Goal: Use online tool/utility: Use online tool/utility

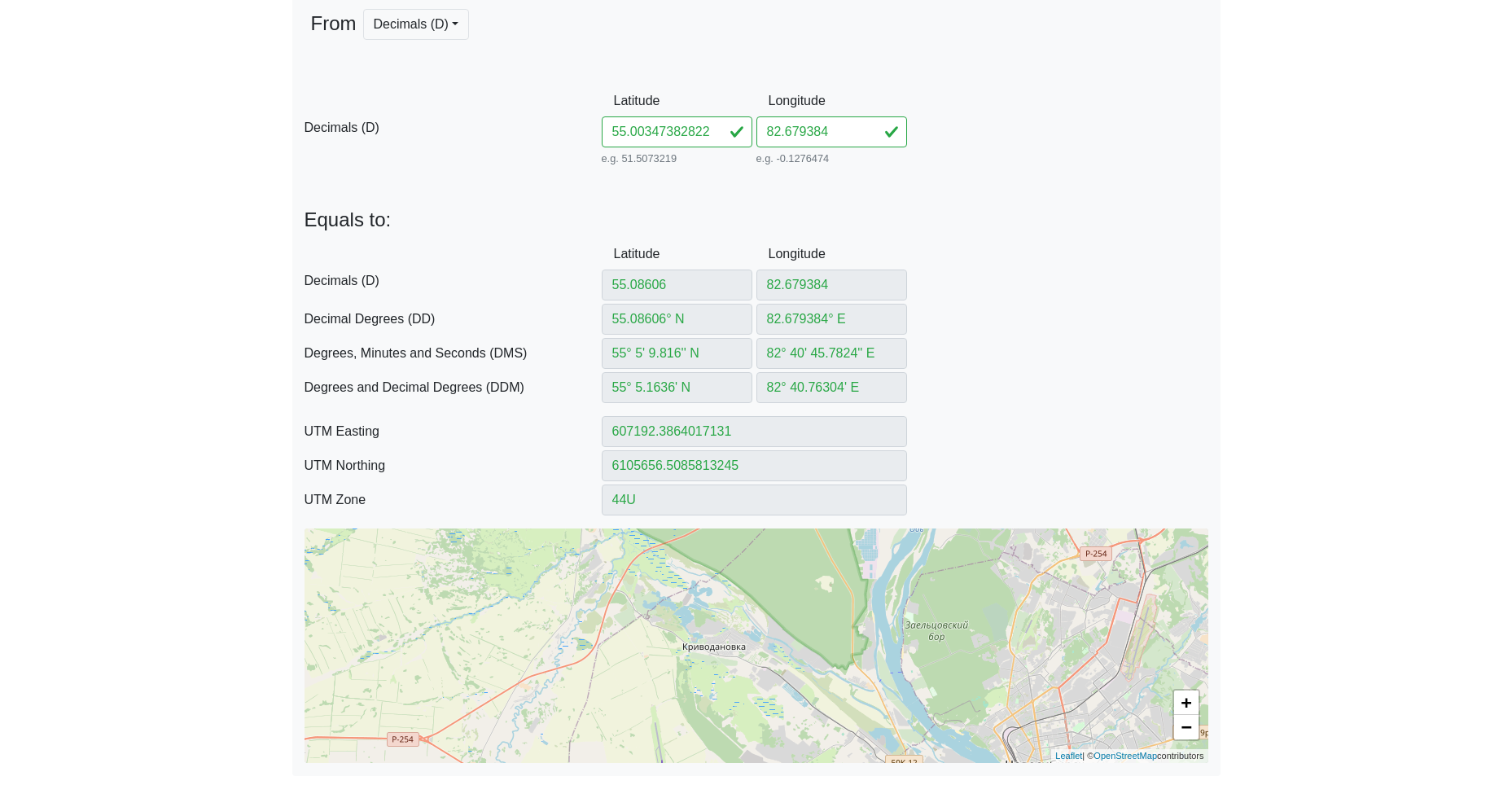
scroll to position [0, 17]
drag, startPoint x: 686, startPoint y: 135, endPoint x: 999, endPoint y: 165, distance: 314.4
click at [991, 165] on div "D Decimals (D) Latitude 55.00347382822402 e.g. 51.5073219 Between -90 and 90 Lo…" at bounding box center [756, 127] width 928 height 84
type input "55.00347382822402"
type input "55.00347382° N"
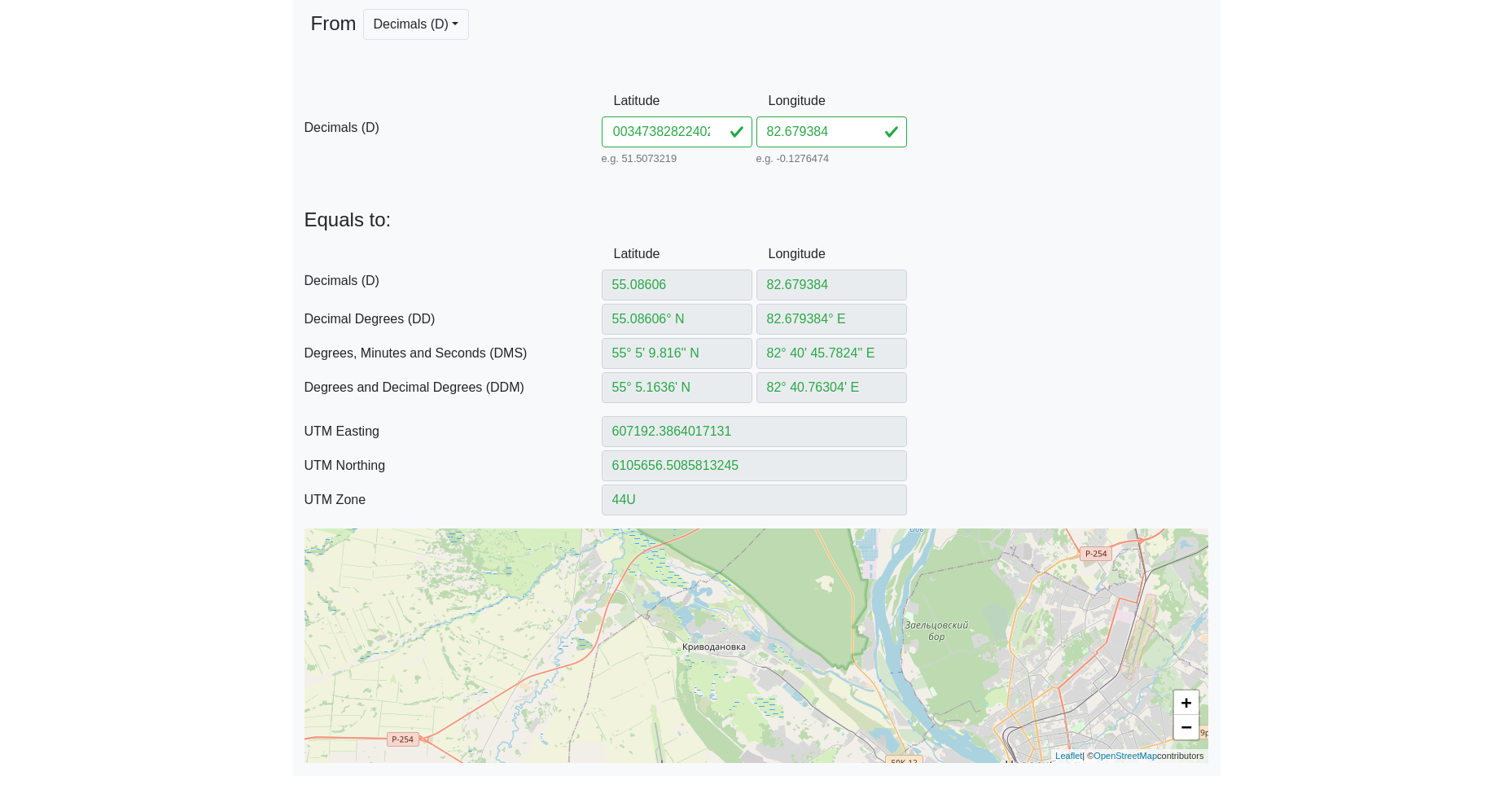
type input "55° 0' 12.5057'' N"
type input "55° 0.208429' N"
type input "607413.1938447106"
type input "6096467.687856293"
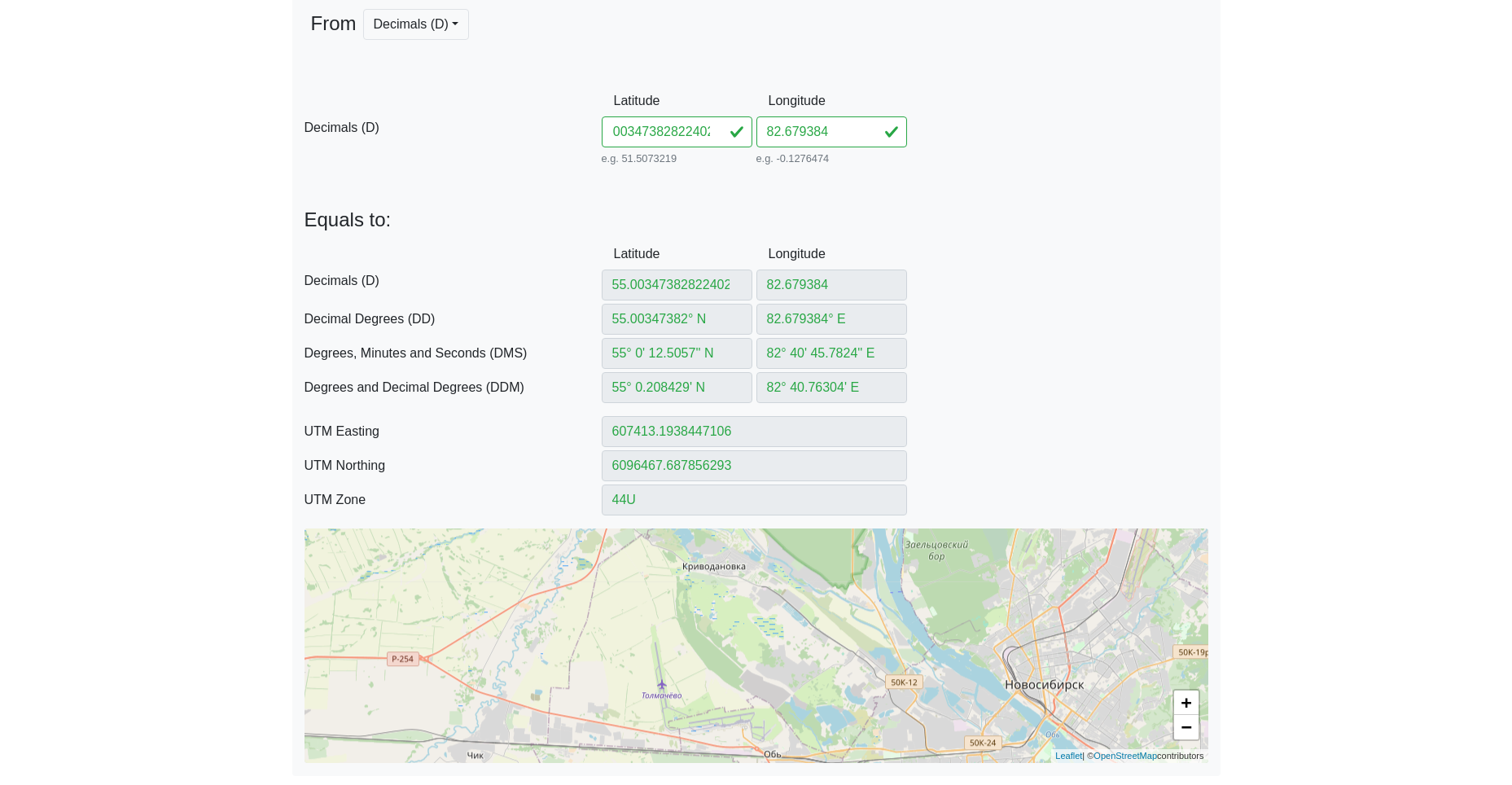
type input "55.00347382"
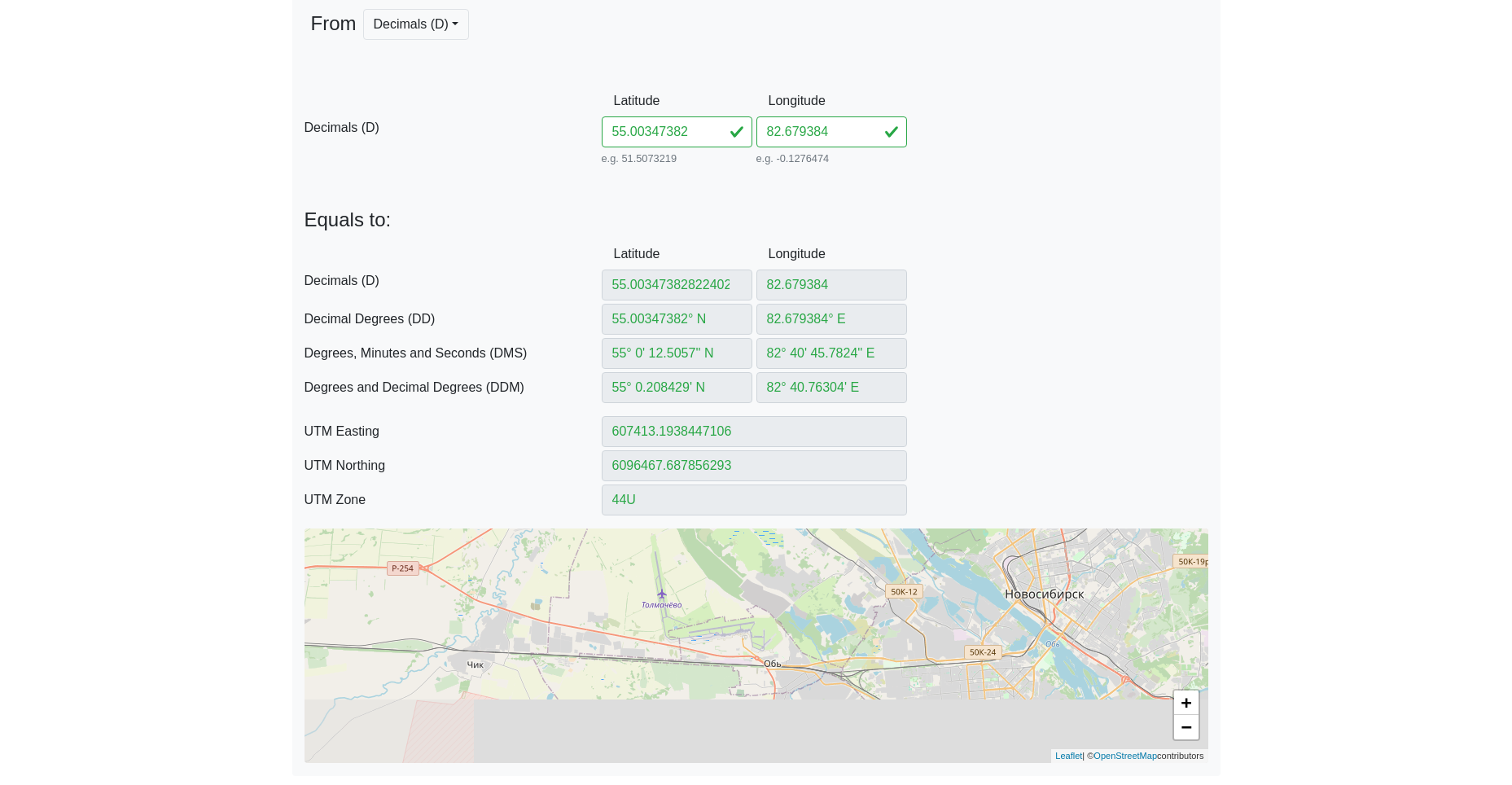
type input "55.00347382"
type input "607413.1938666876"
type input "6096467.686941266"
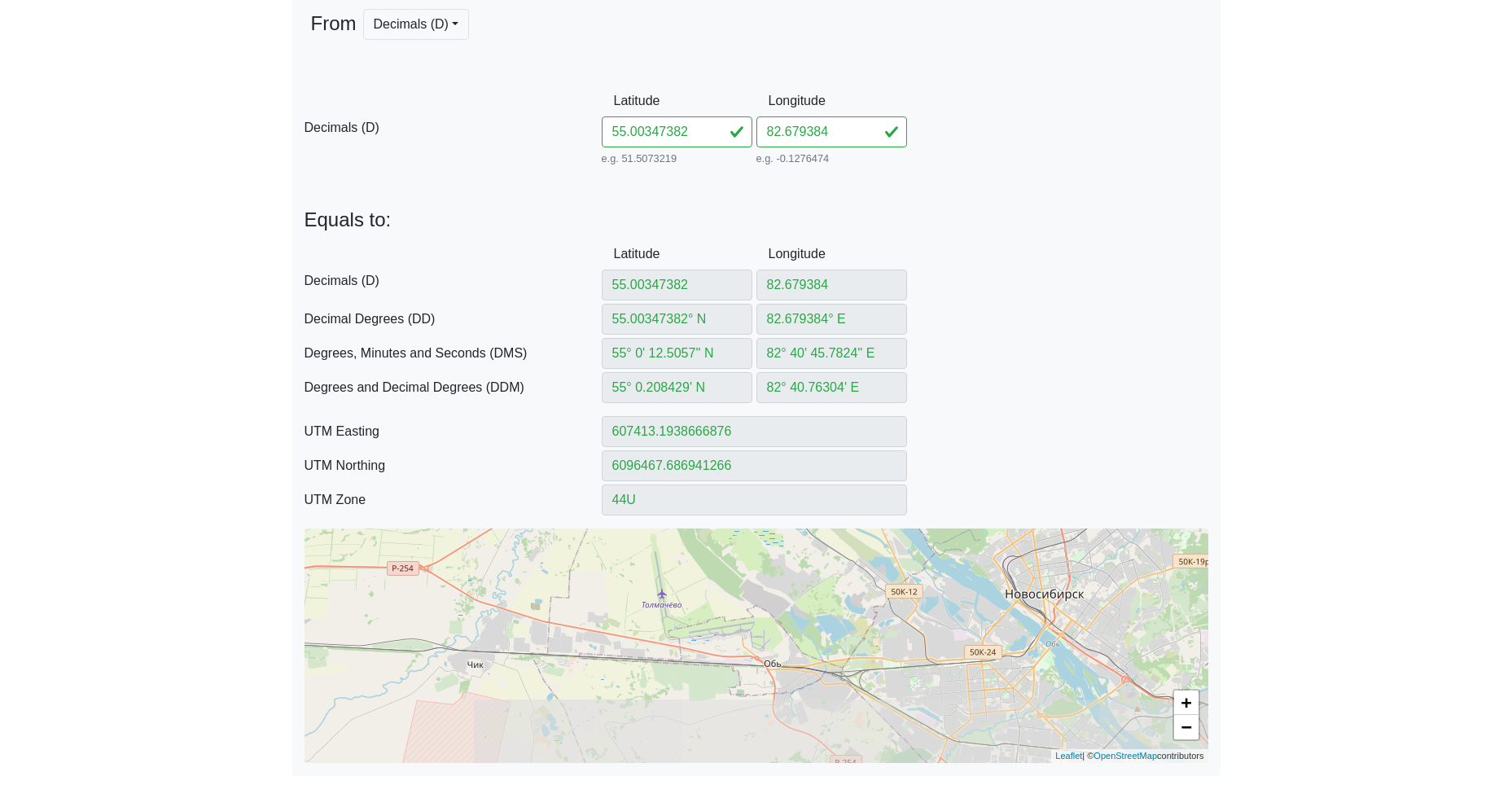
type input "55.00347382822402"
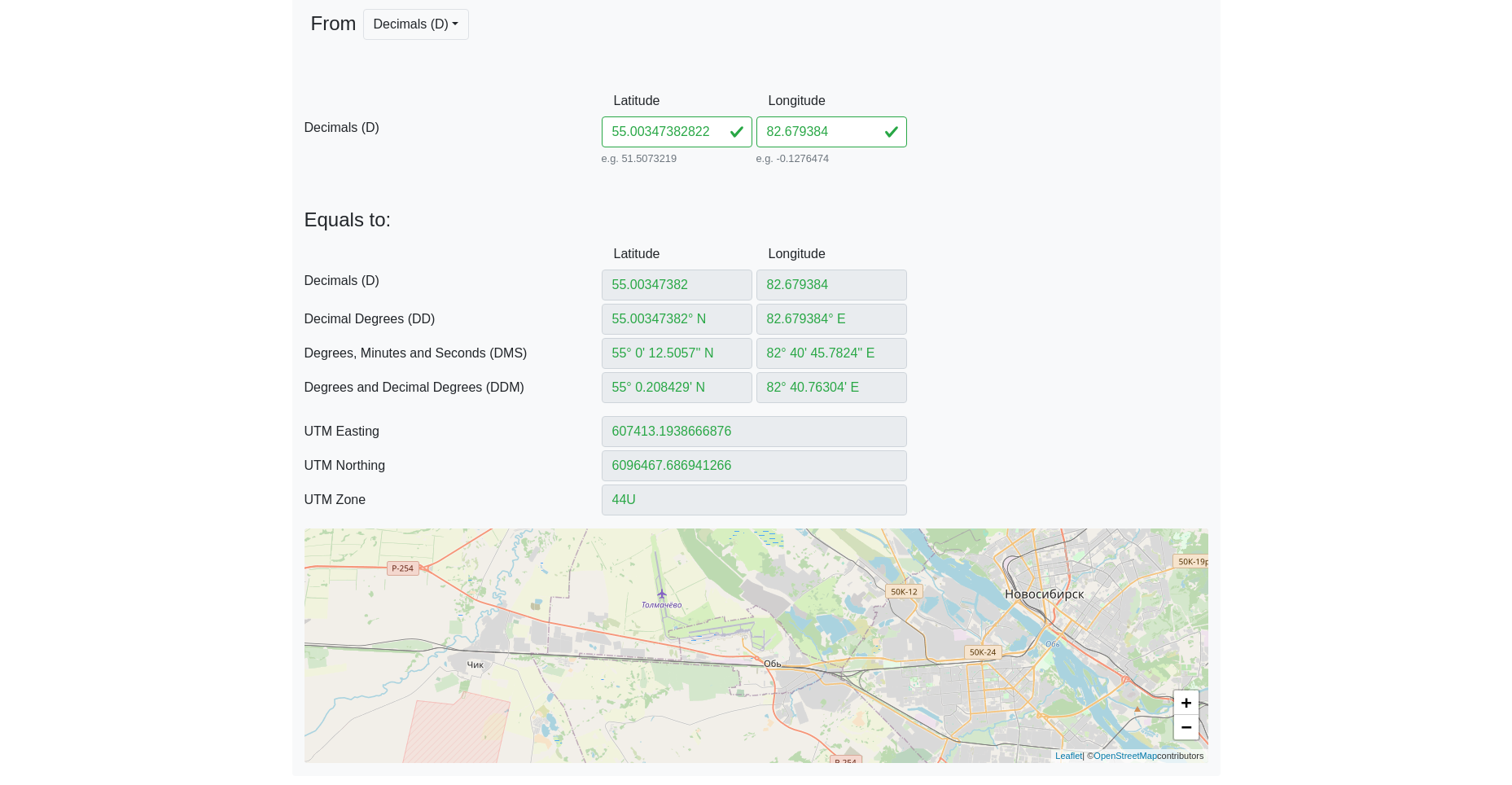
type input "55.00347382822402"
type input "607413.1938447106"
type input "6096467.687856293"
drag, startPoint x: 672, startPoint y: 134, endPoint x: 1047, endPoint y: 161, distance: 376.0
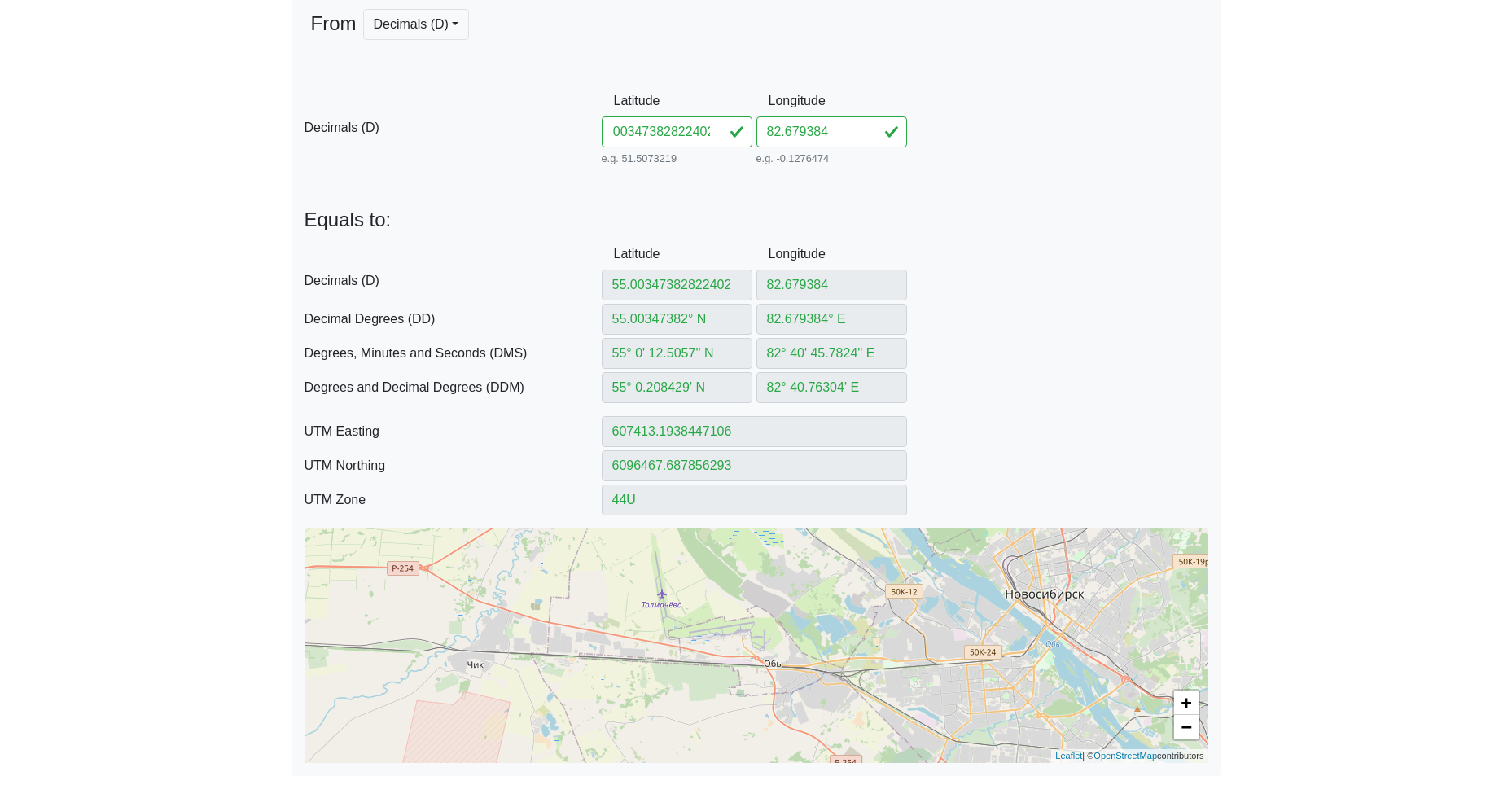
click at [1027, 160] on div "D Decimals (D) Latitude 55.00347382822402 e.g. 51.5073219 Between -90 and 90 Lo…" at bounding box center [756, 127] width 928 height 84
type input "55.003473"
type input "55.003473° N"
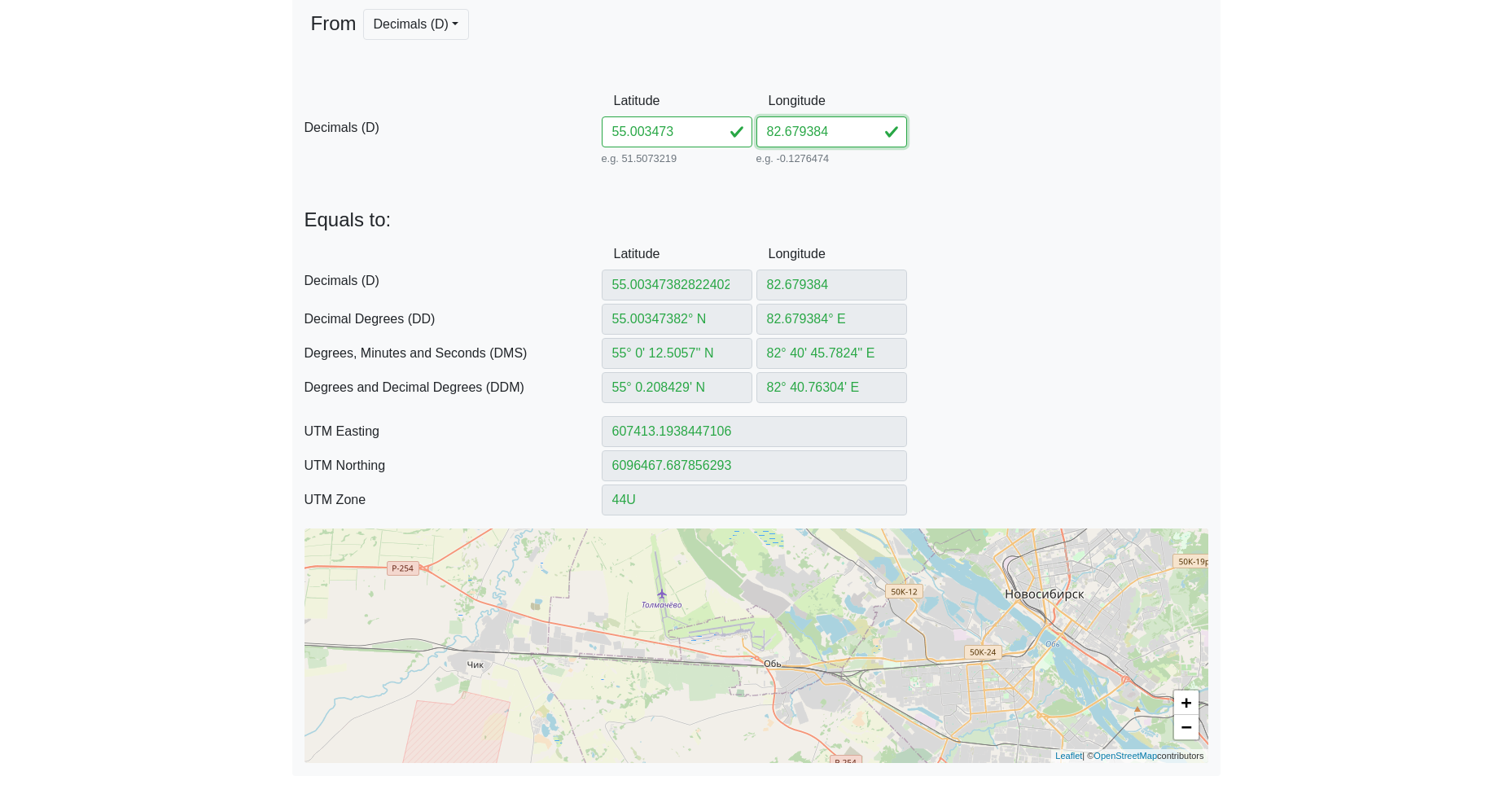
type input "55° 0' 12.5028'' N"
type input "55° 0.20838' N"
type input "607413.1960579711"
type input "6096467.595705823"
drag, startPoint x: 845, startPoint y: 130, endPoint x: 609, endPoint y: 127, distance: 236.0
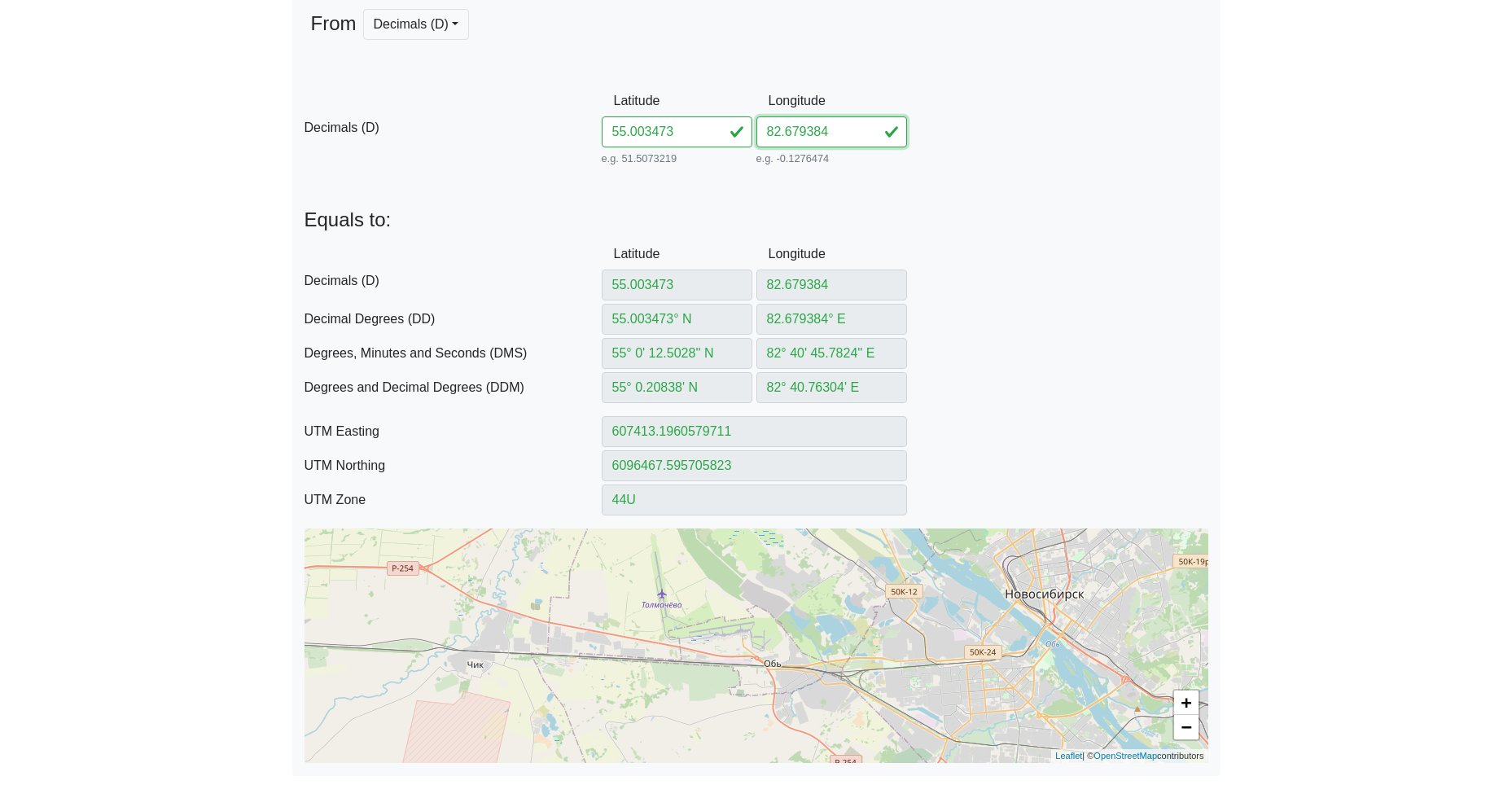
click at [620, 127] on div "D Decimals (D) Latitude 55.003473 e.g. 51.5073219 Between -90 and 90 Longitude …" at bounding box center [756, 127] width 928 height 84
paste input "822402"
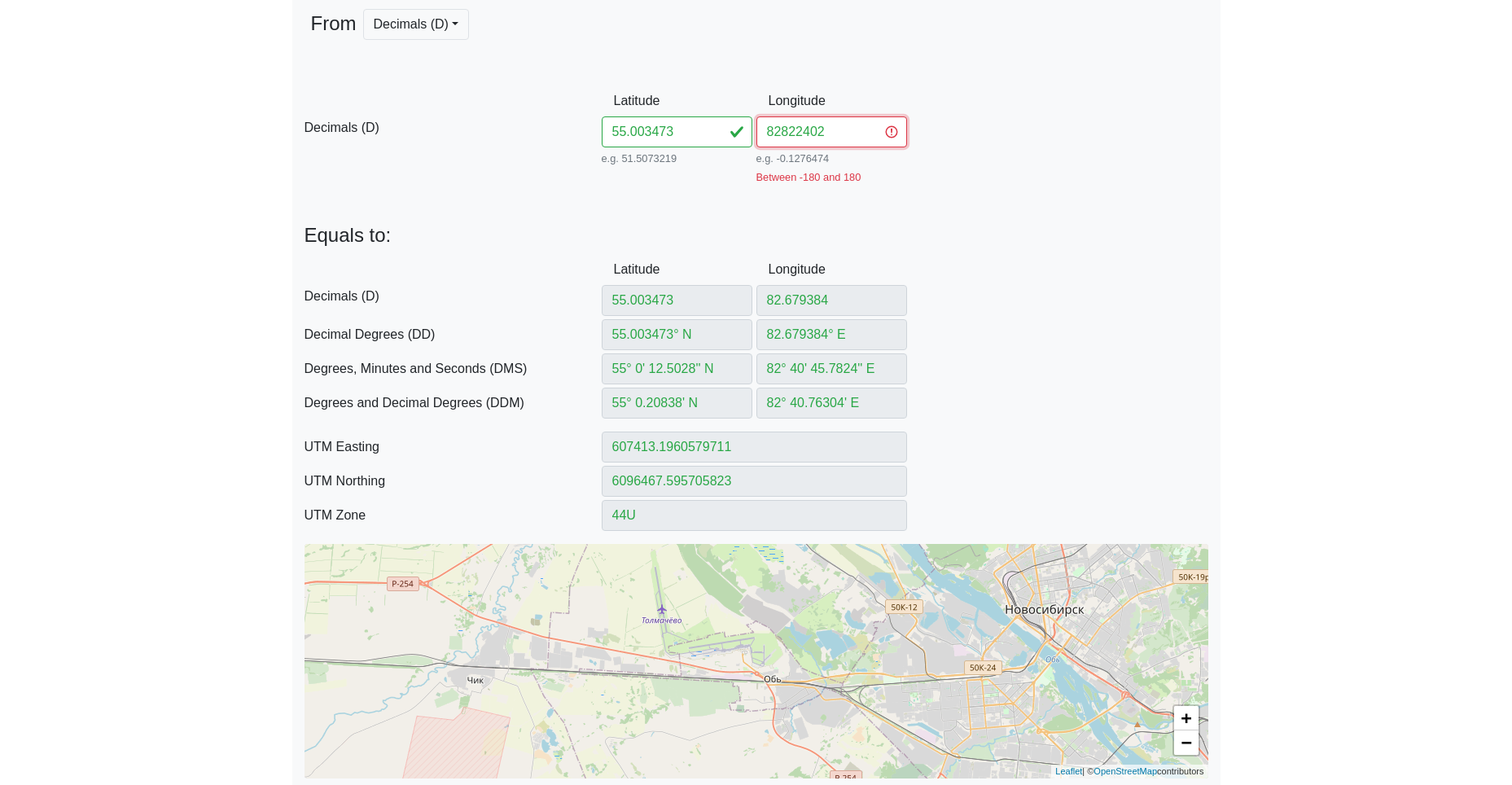
click at [780, 134] on input "82822402" at bounding box center [832, 132] width 150 height 31
type input "82.822402"
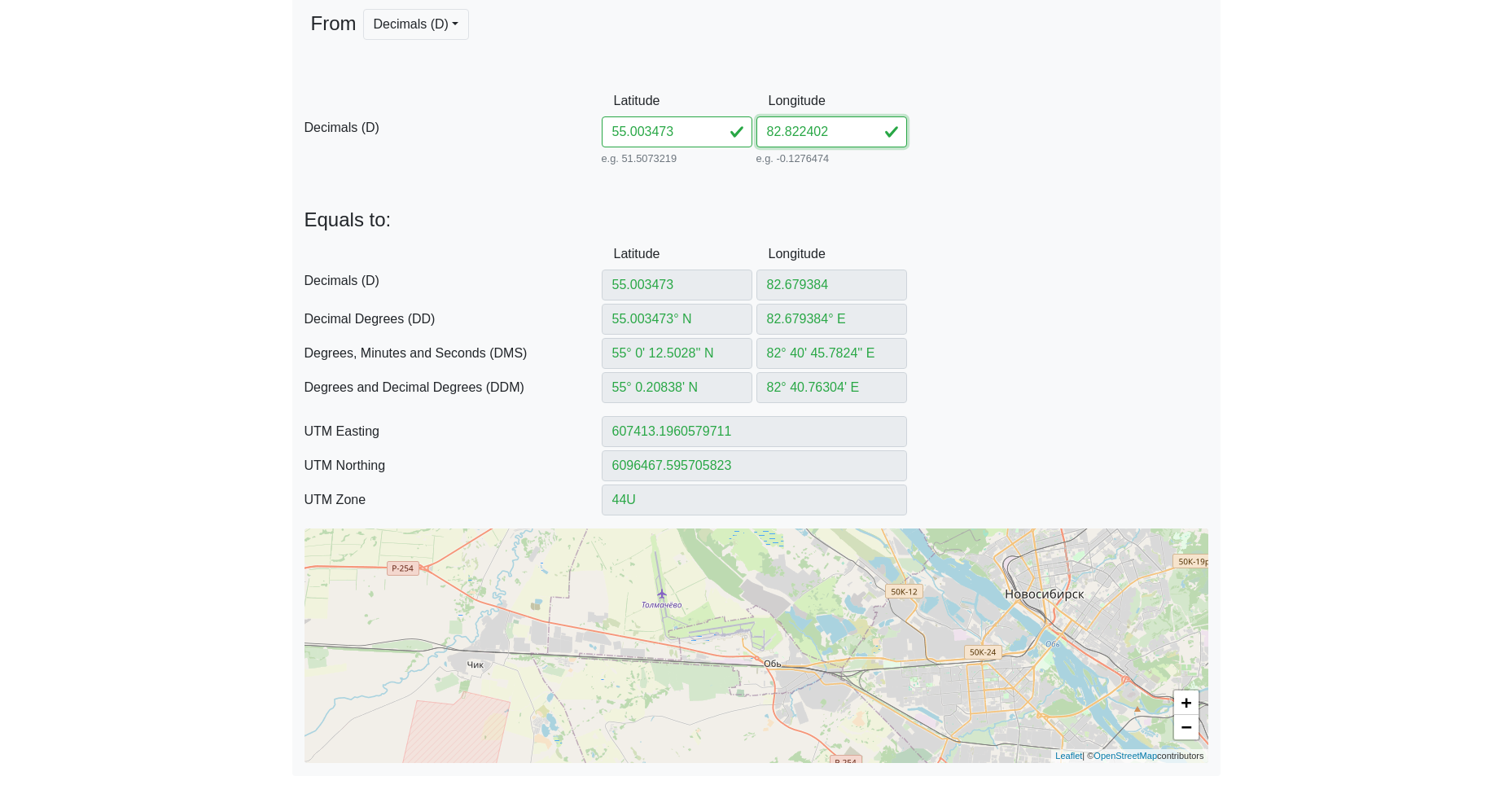
type input "82.822402"
type input "82.822402° E"
type input "82° 49' 20.6472'' E"
type input "82° 49.34412' E"
type input "616559.597207603"
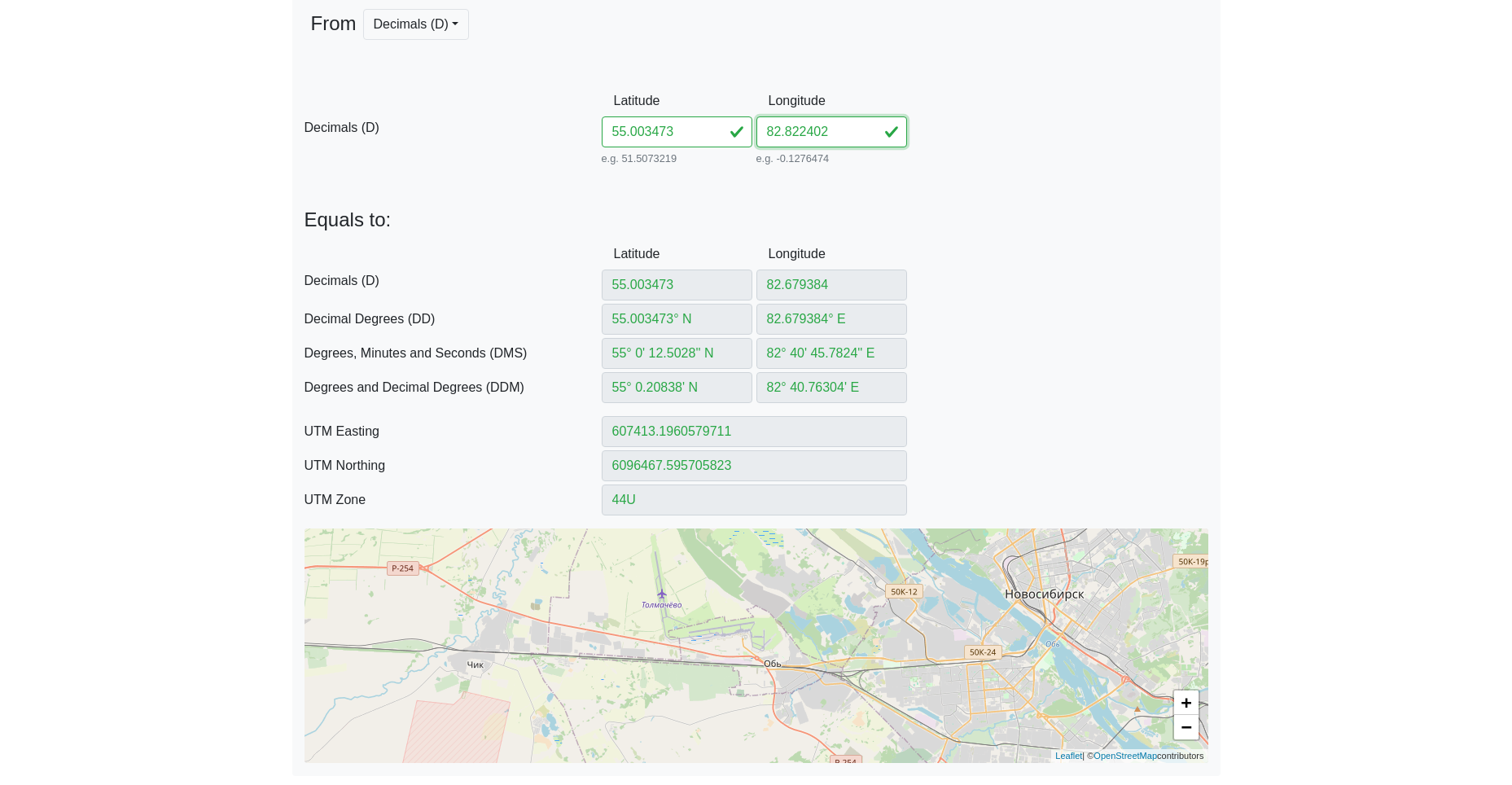
type input "6096696.632803924"
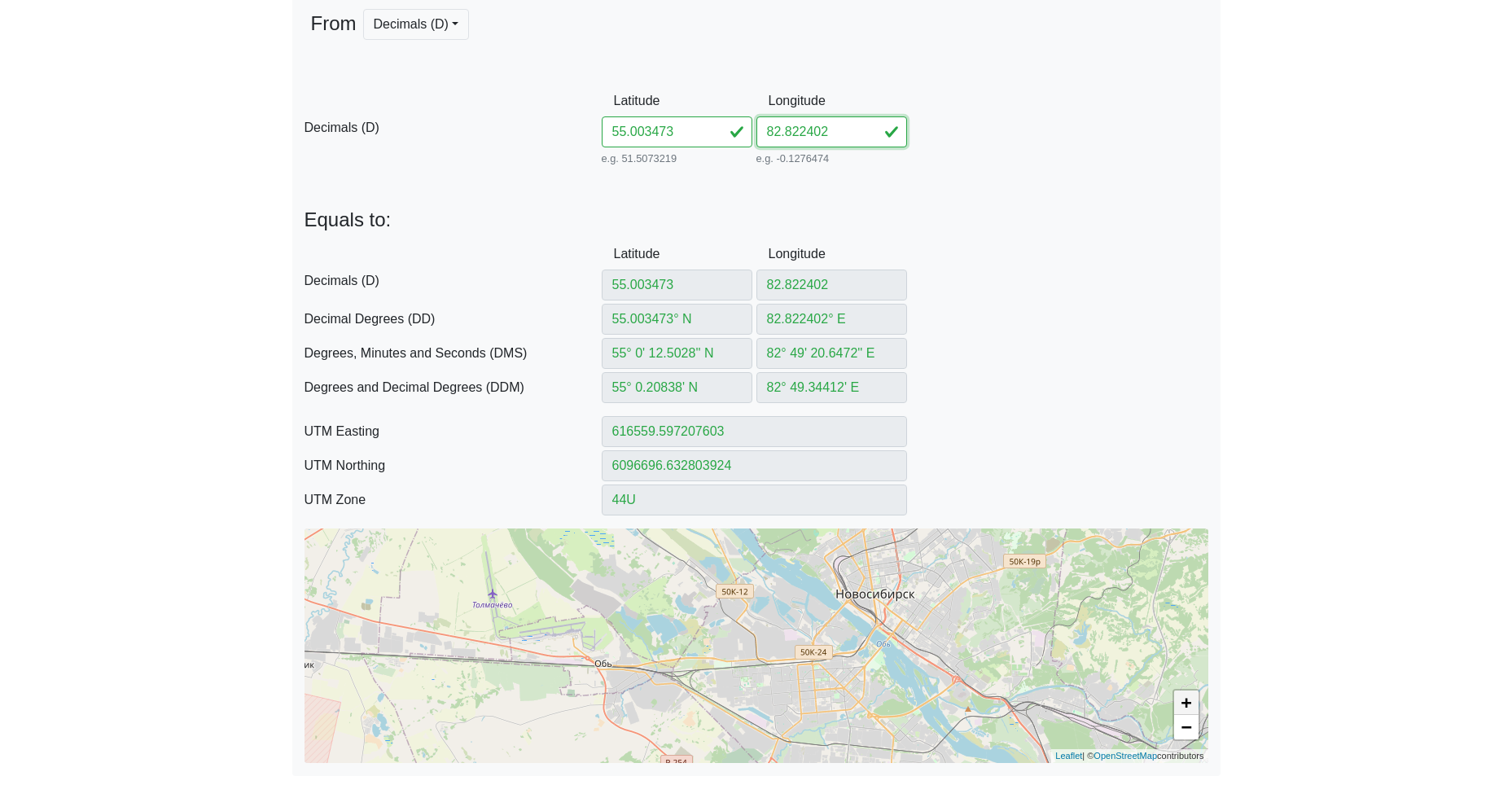
type input "82.822402"
click at [1186, 702] on link "+" at bounding box center [1186, 702] width 25 height 25
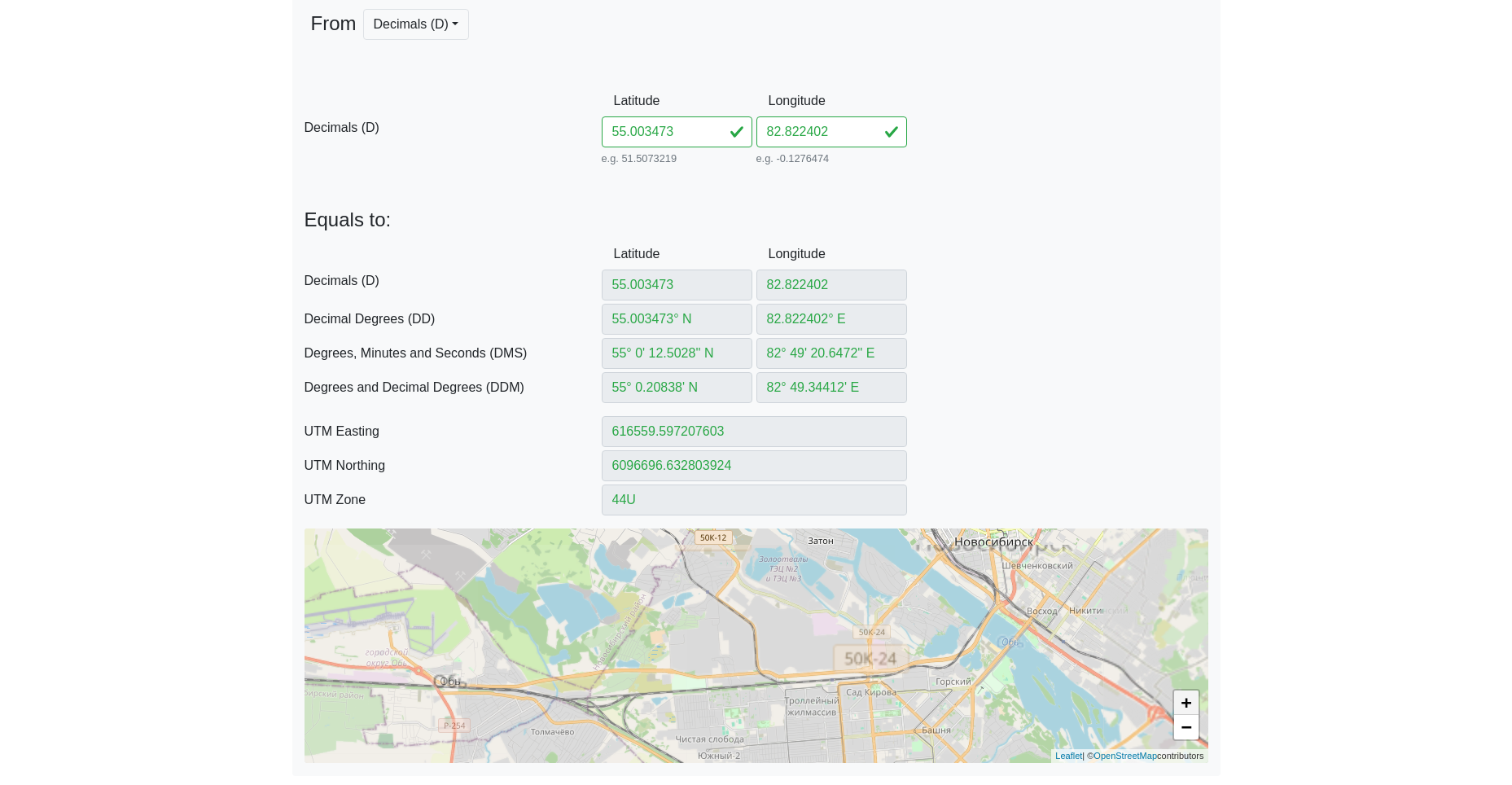
click at [1186, 702] on link "+" at bounding box center [1186, 702] width 25 height 25
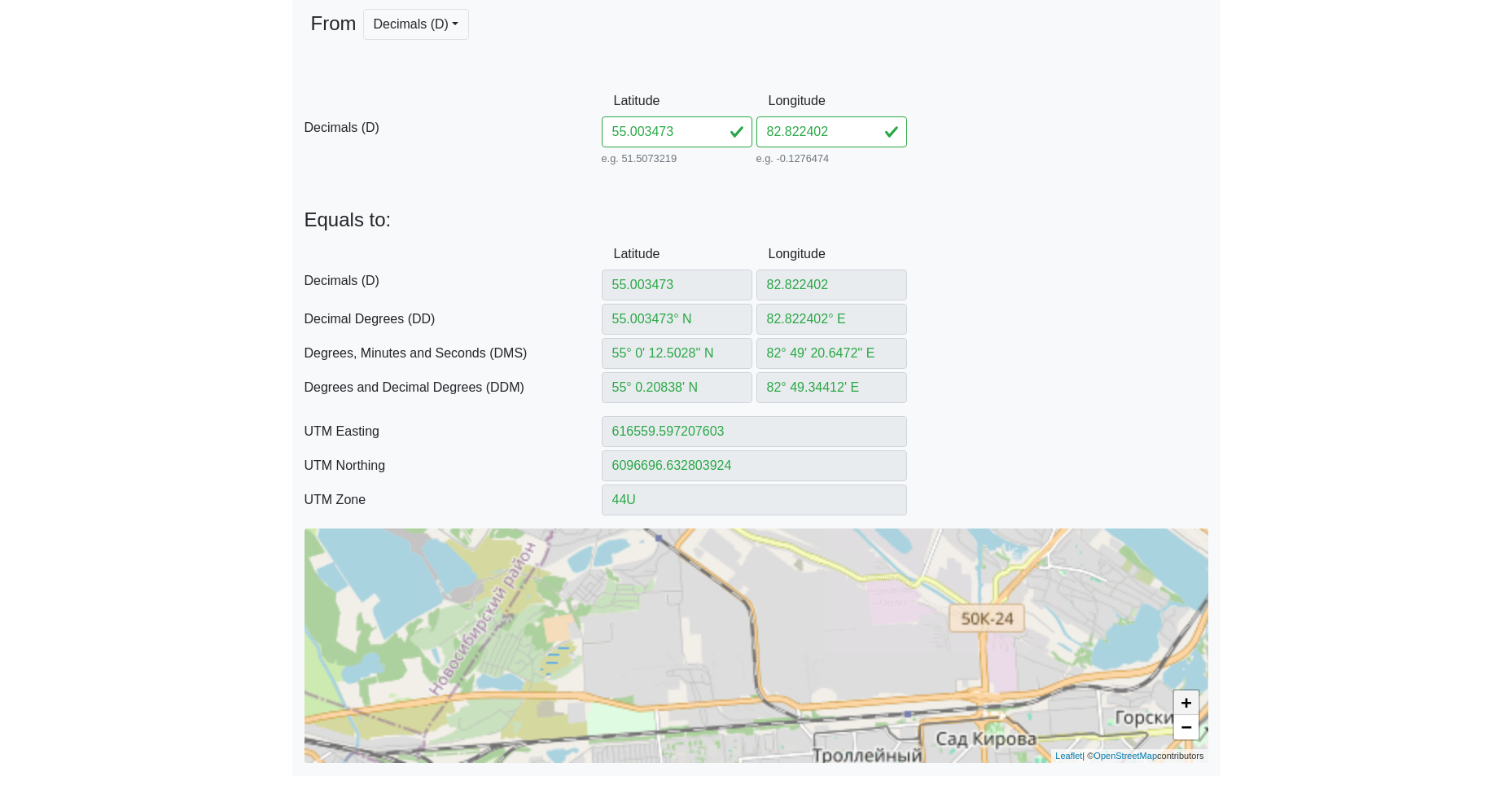
click at [1186, 702] on link "+" at bounding box center [1186, 702] width 25 height 25
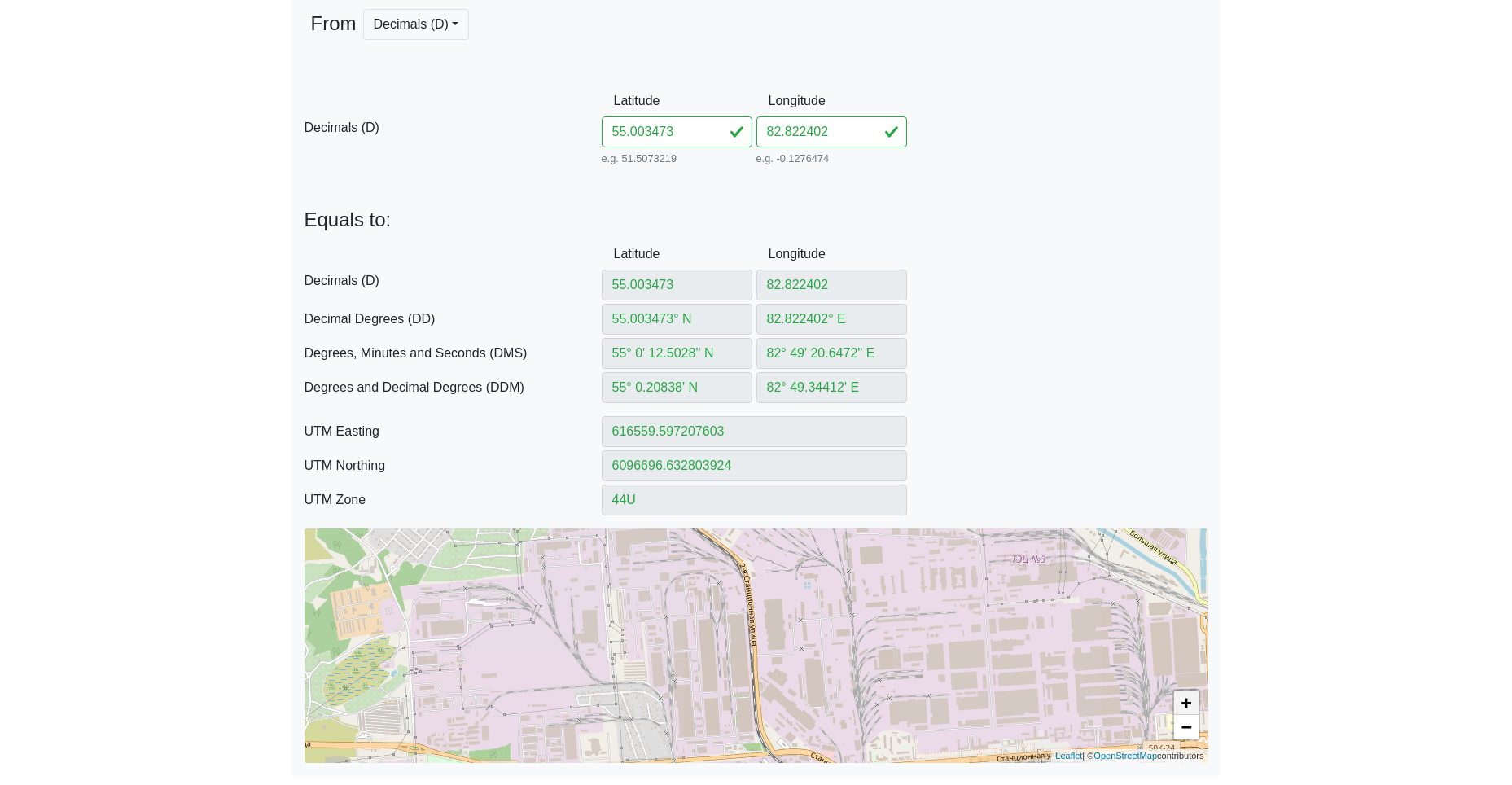
click at [1186, 702] on link "+" at bounding box center [1186, 702] width 25 height 25
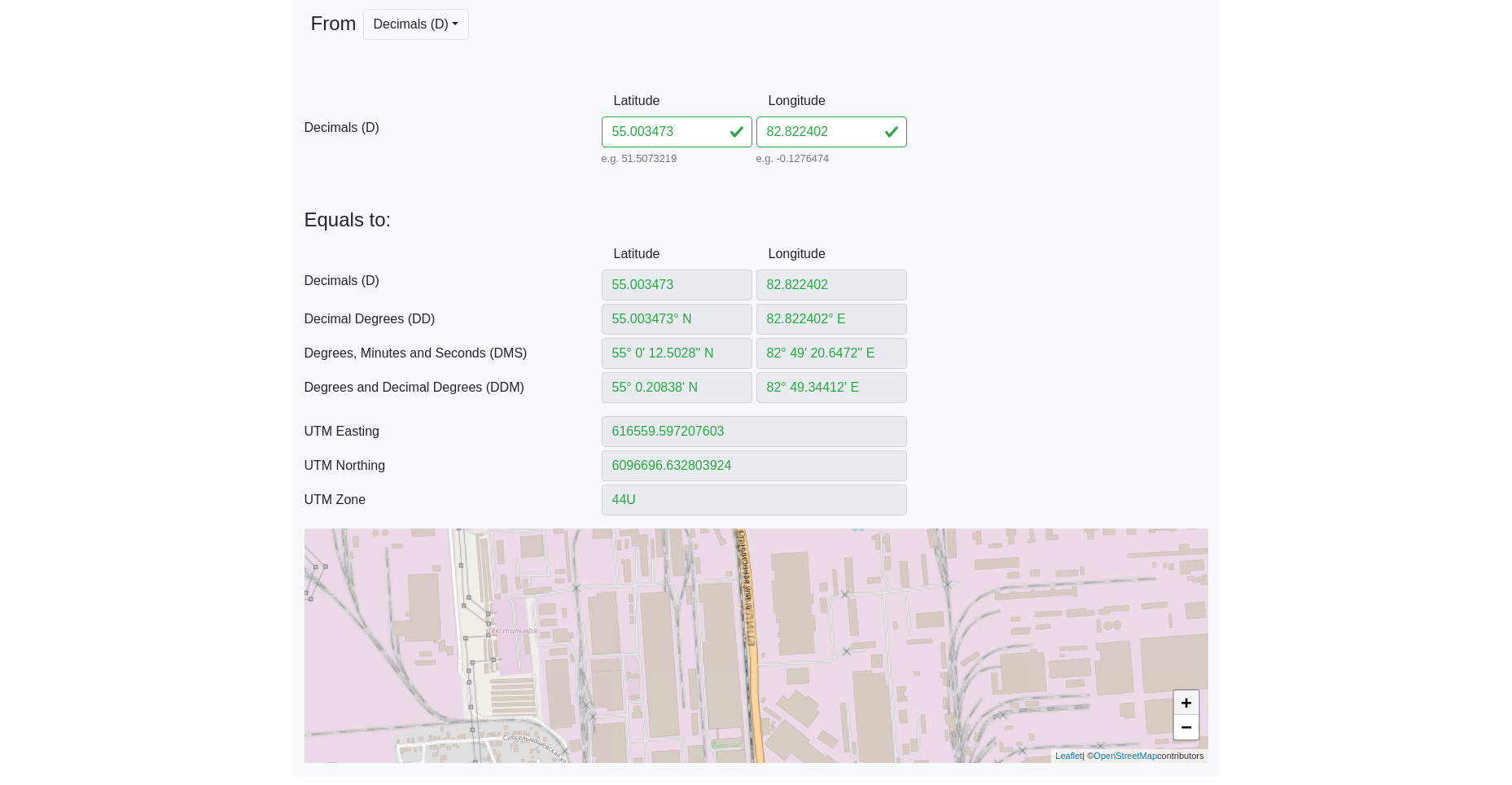
click at [1186, 702] on link "+" at bounding box center [1186, 702] width 25 height 25
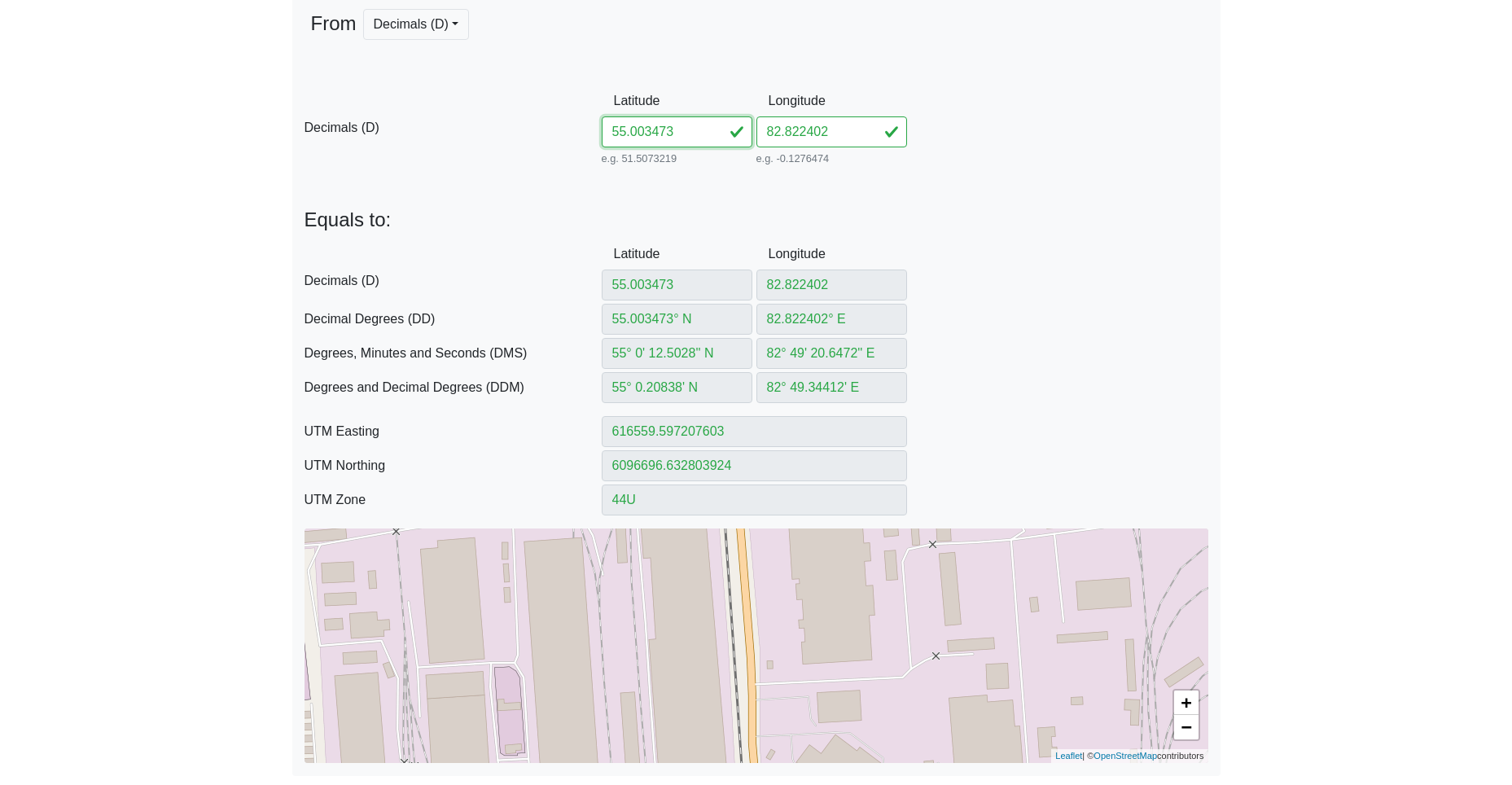
drag, startPoint x: 680, startPoint y: 129, endPoint x: 488, endPoint y: 120, distance: 192.2
click at [549, 121] on div "D Decimals (D) Latitude 55.003473 e.g. 51.5073219 Between -90 and 90 Longitude …" at bounding box center [756, 127] width 928 height 84
paste input "8558882644356"
type input "55.08558882644356"
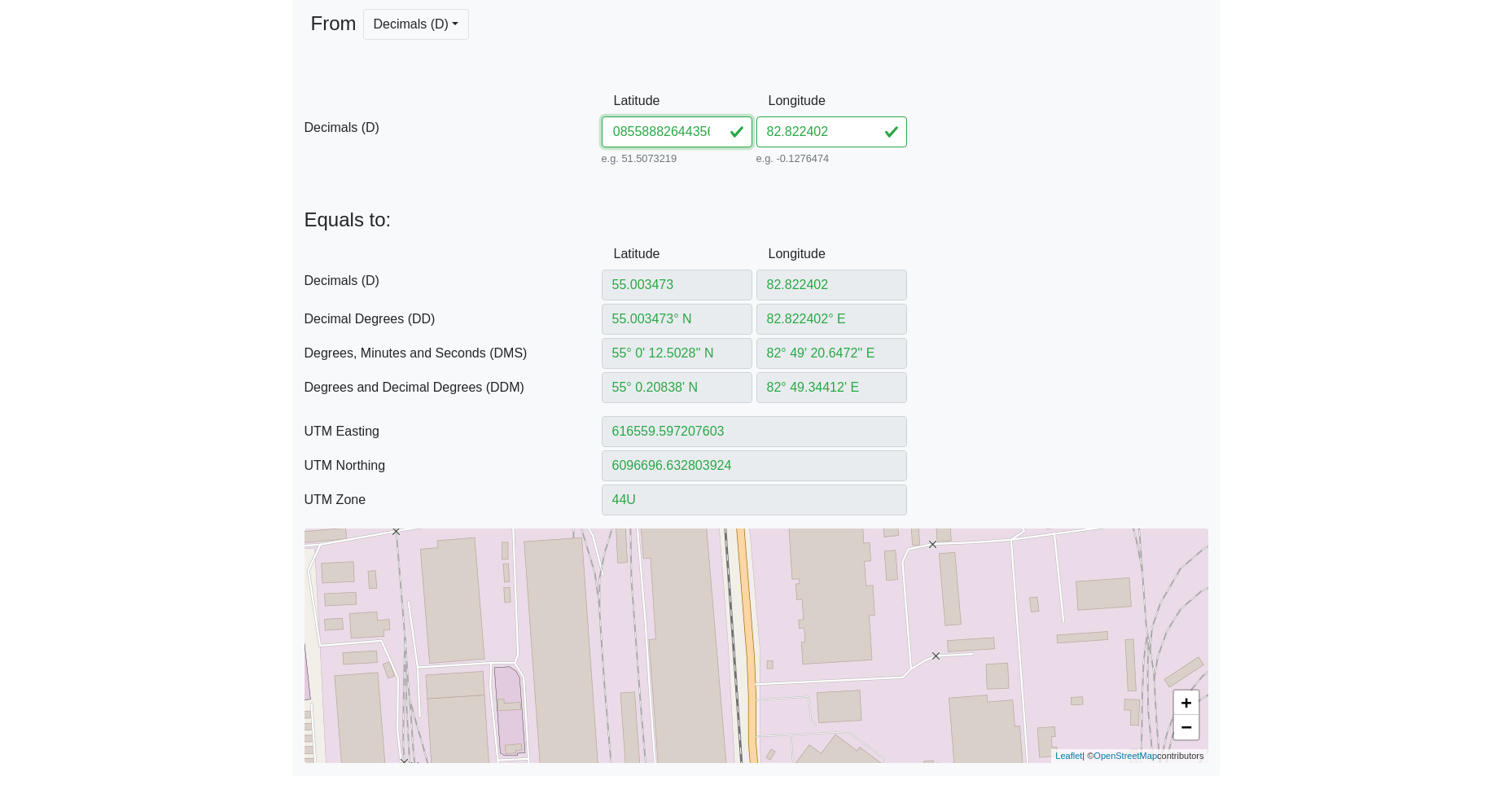
type input "55.08558882644356"
type input "55.08558882° N"
type input "55° 5' 8.1197'' N"
type input "55° 5.135329' N"
type input "616321.3450079103"
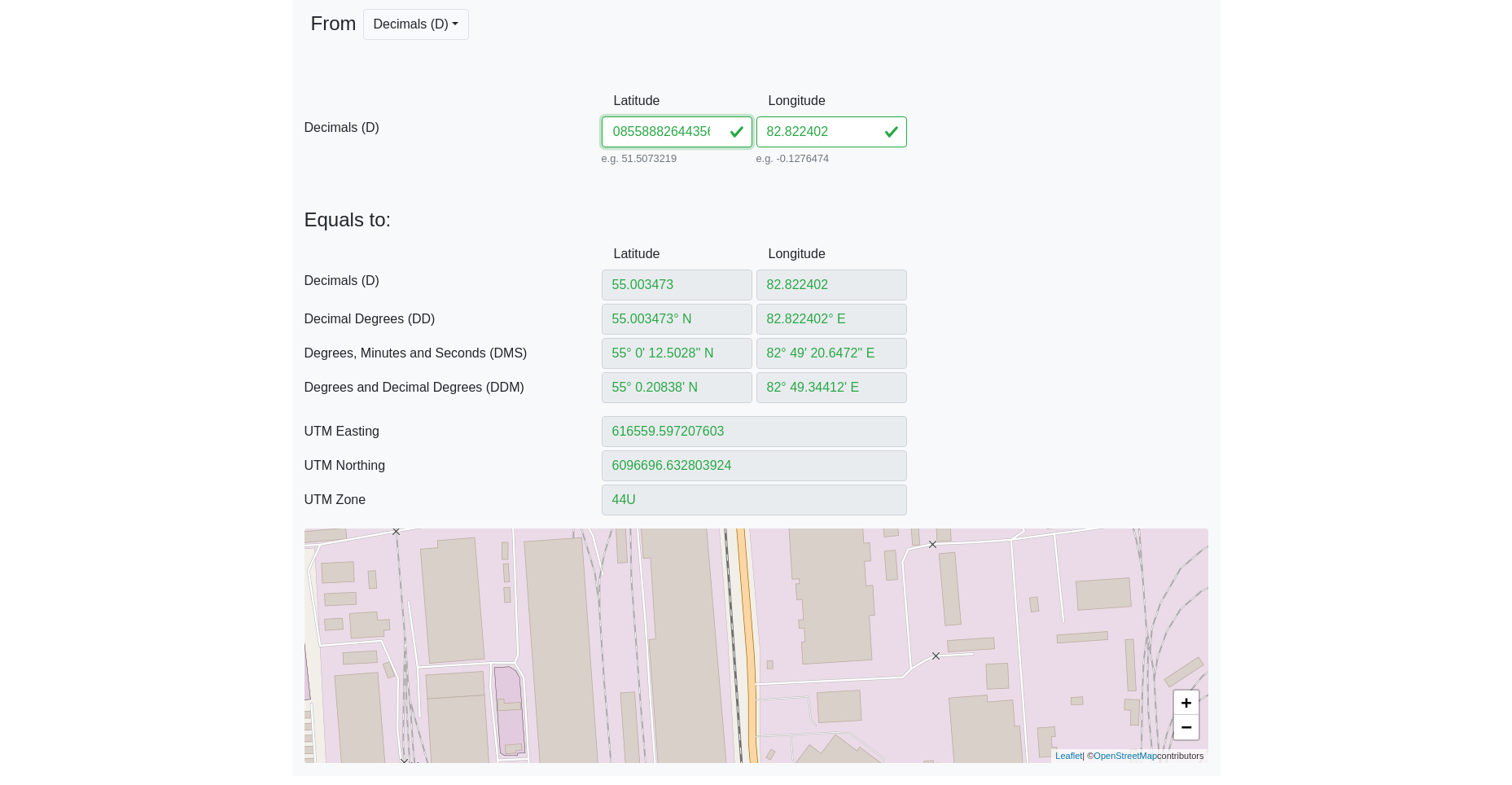
type input "6105832.881733443"
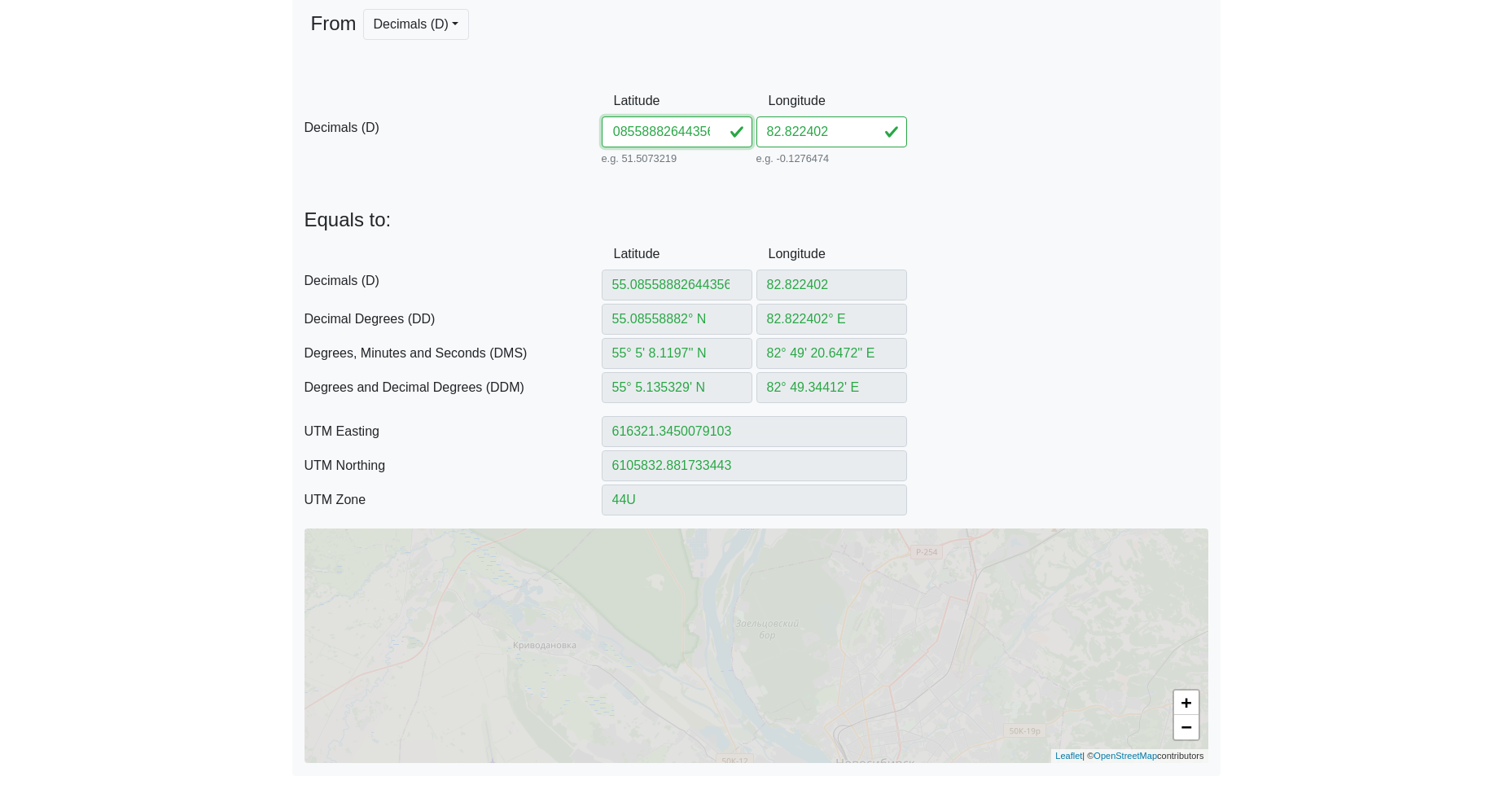
drag, startPoint x: 654, startPoint y: 134, endPoint x: 923, endPoint y: 156, distance: 269.9
click at [903, 156] on div "D Decimals (D) Latitude 55.08558882644356 e.g. 51.5073219 Between -90 and 90 Lo…" at bounding box center [756, 127] width 928 height 84
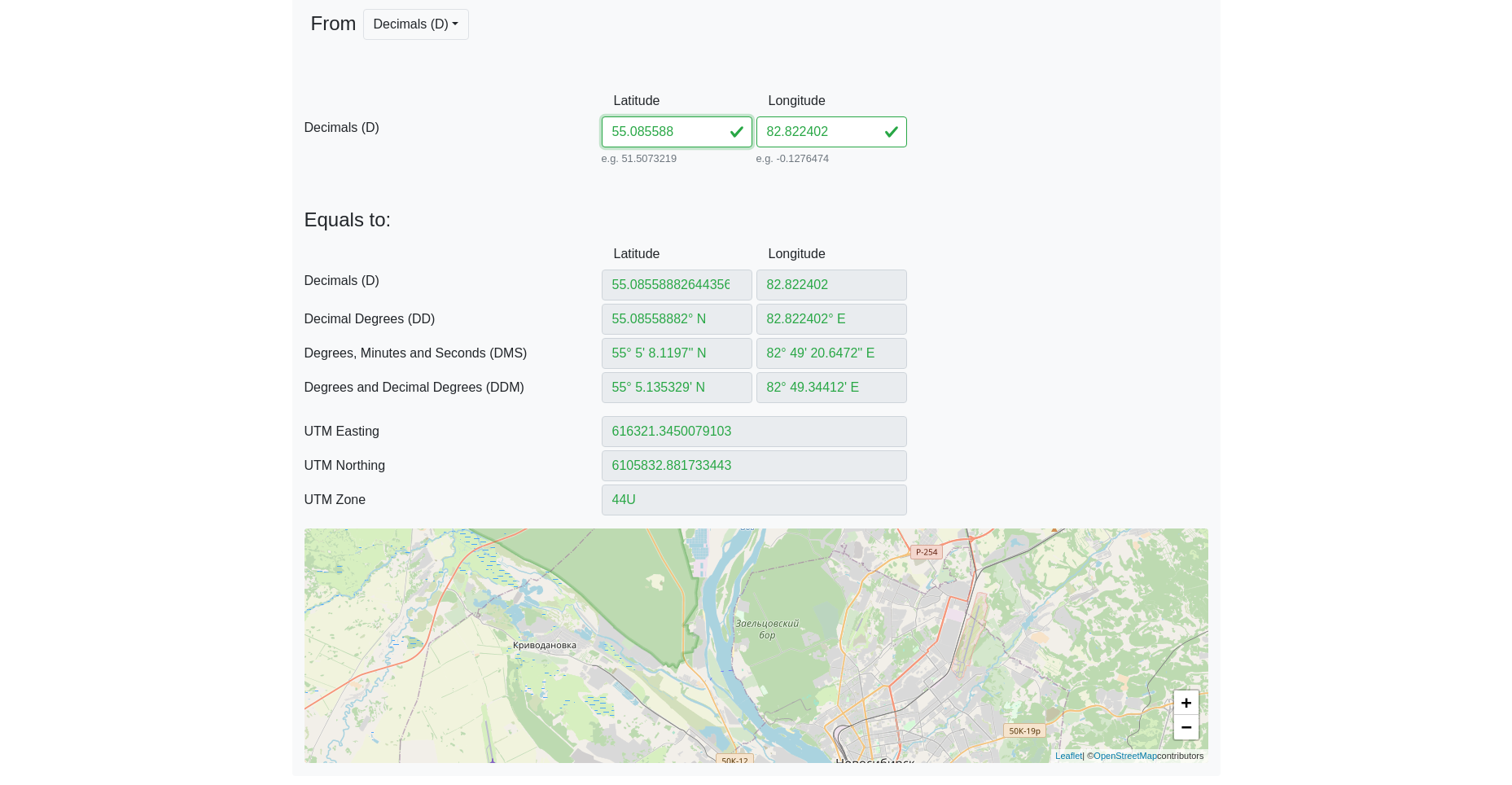
type input "55.085588"
type input "55.085588° N"
type input "55° 5' 8.1168'' N"
type input "55° 5.13528' N"
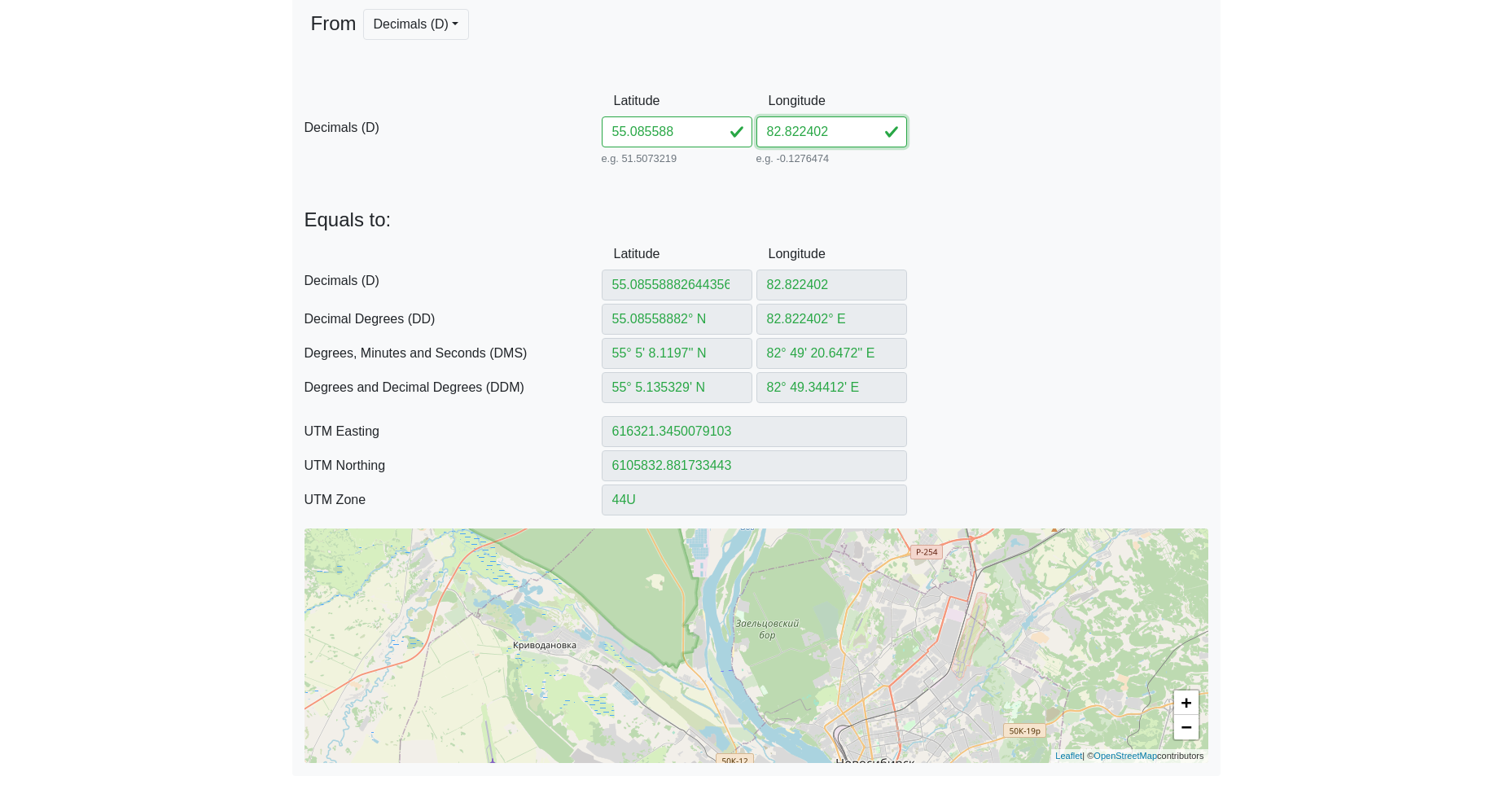
type input "616321.3474069826"
type input "6105832.789782347"
drag, startPoint x: 842, startPoint y: 134, endPoint x: 666, endPoint y: 131, distance: 176.0
click at [701, 129] on div "D Decimals (D) Latitude 55.085588 e.g. 51.5073219 Between -90 and 90 Longitude …" at bounding box center [756, 127] width 928 height 84
paste input "644356"
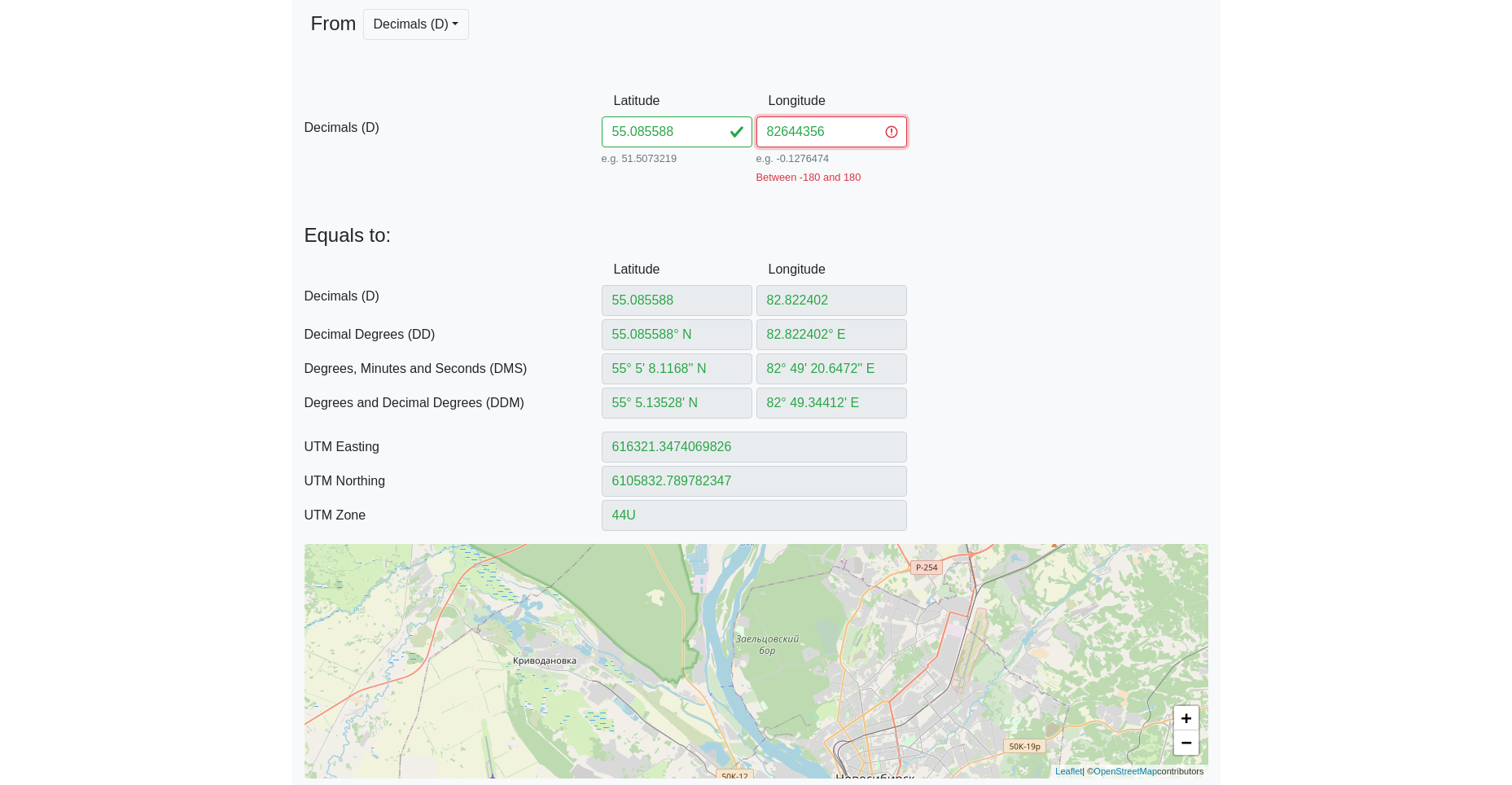
click at [781, 134] on input "82644356" at bounding box center [832, 132] width 150 height 31
type input "82.644356"
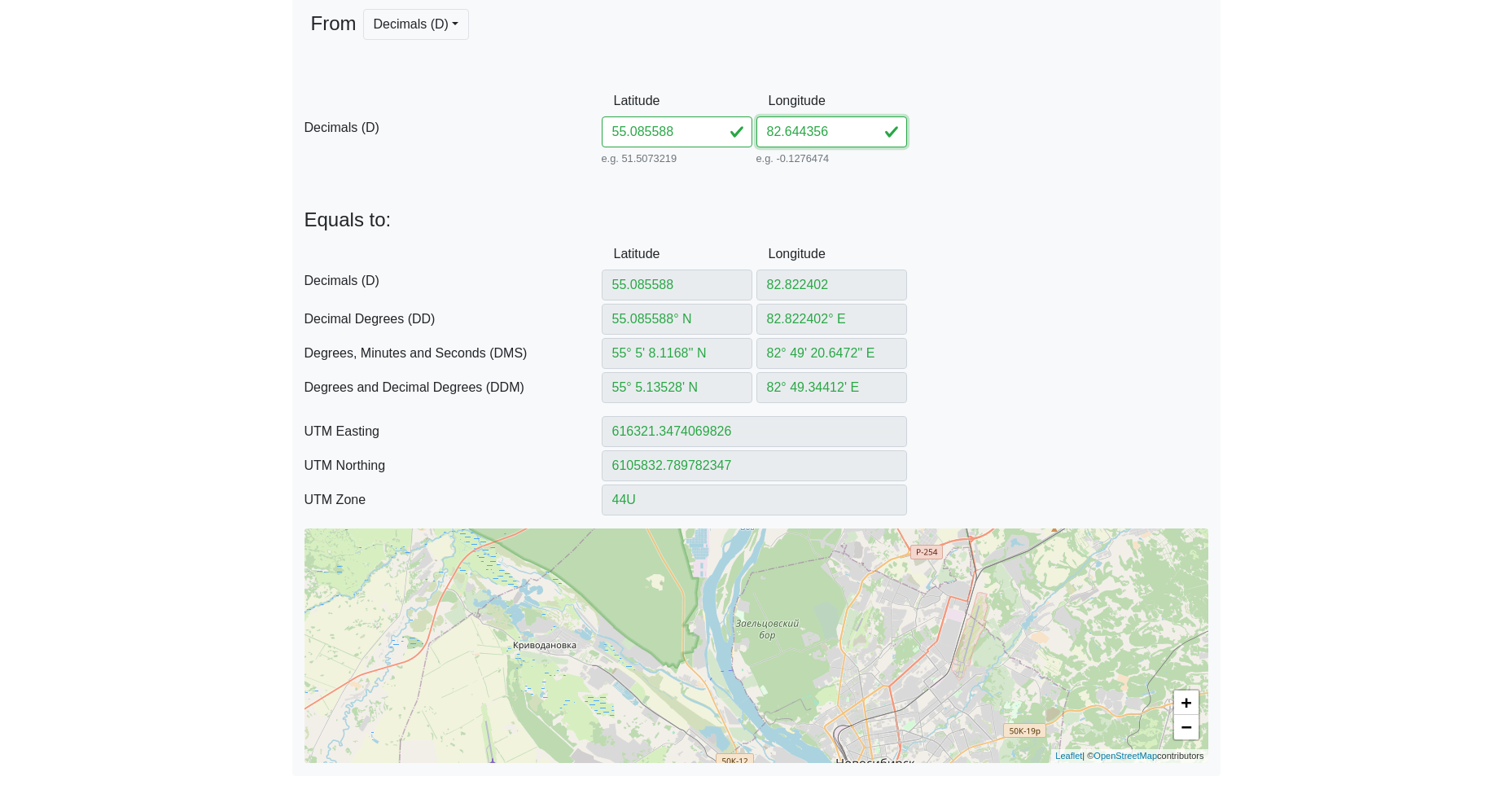
type input "82.644356"
type input "82.644356° E"
type input "82° 38' 39.6816'' E"
type input "82° 38.66136' E"
type input "604958.0552748187"
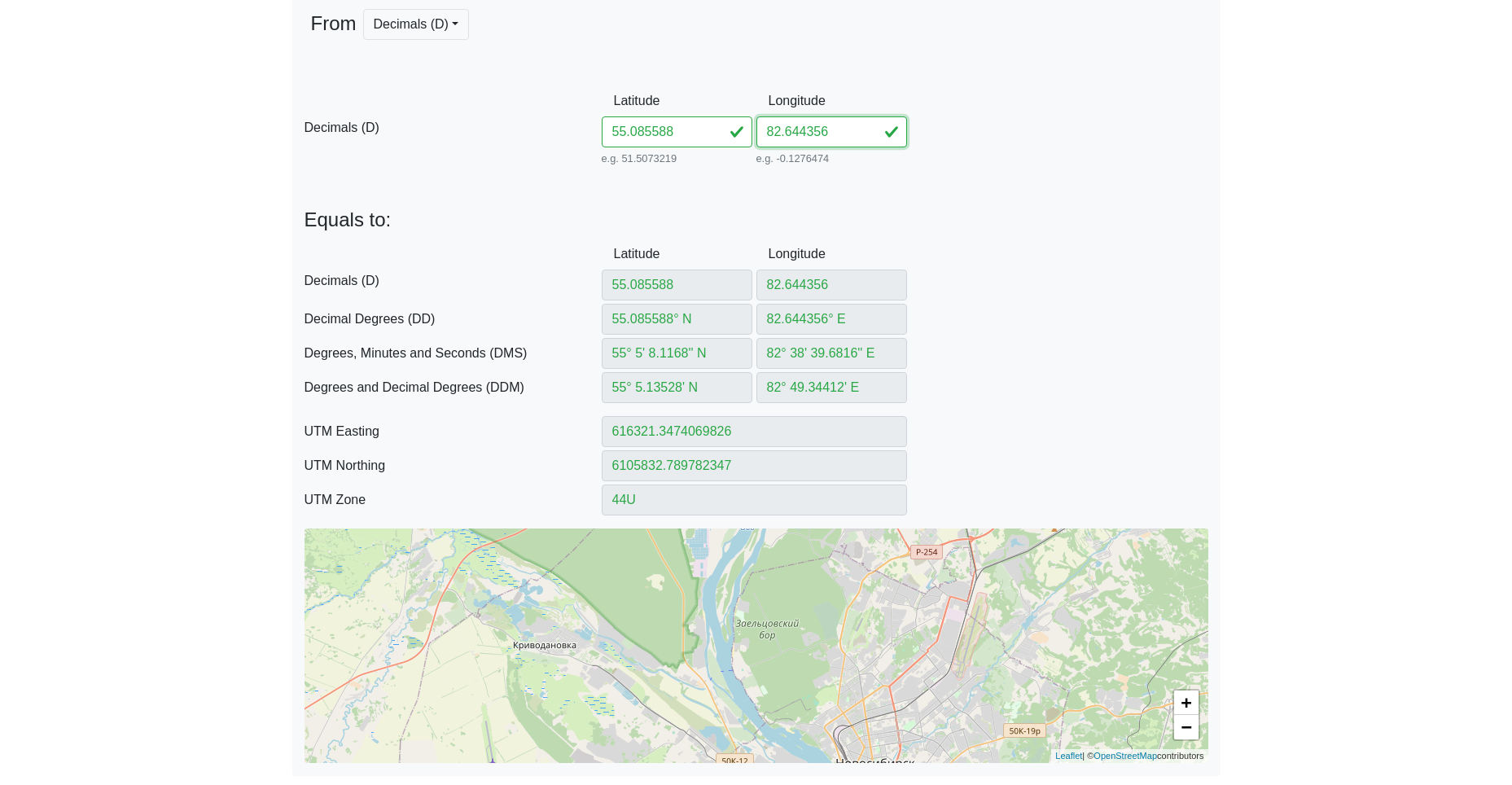
type input "6105550.804678036"
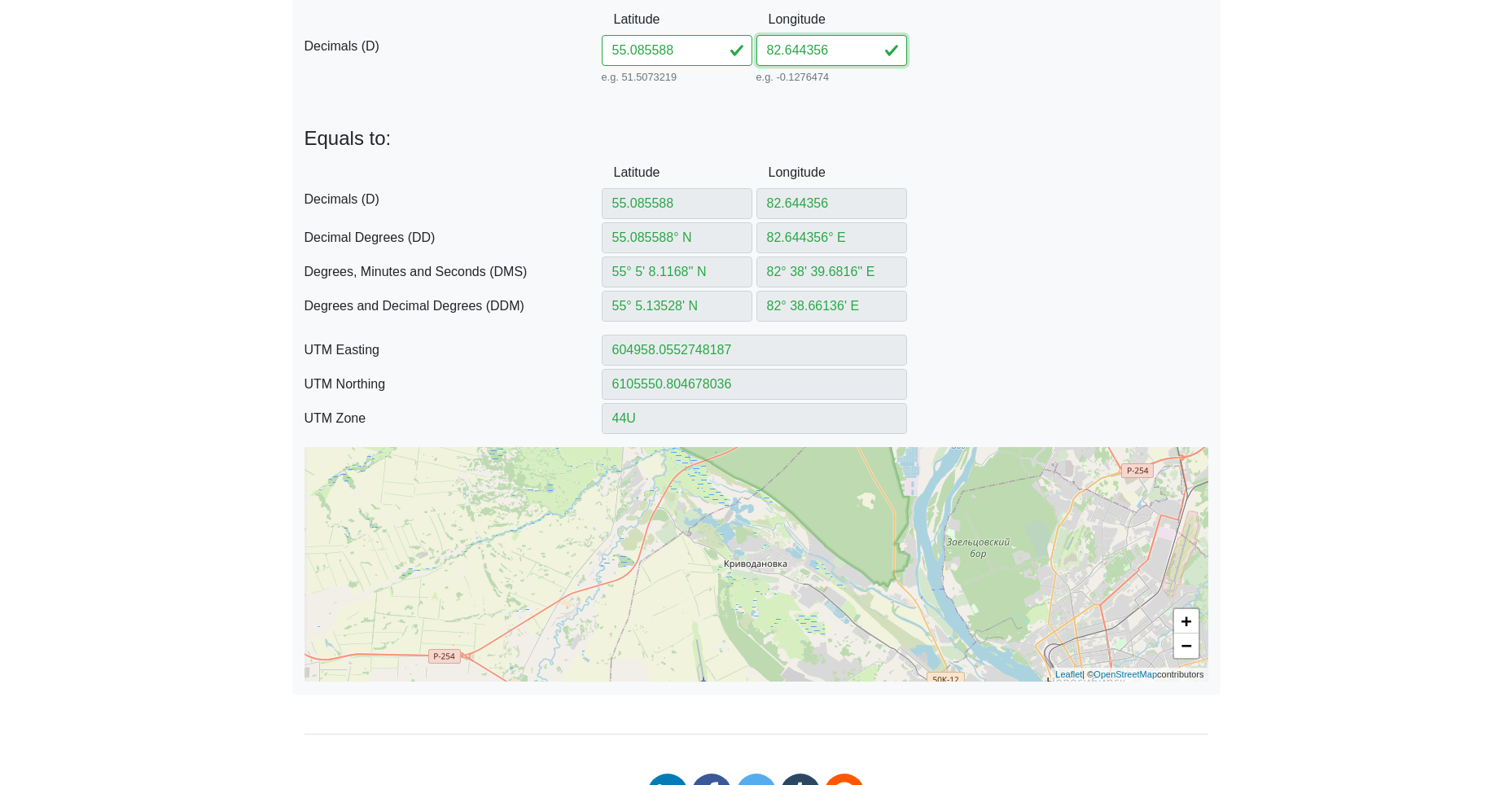
scroll to position [488, 0]
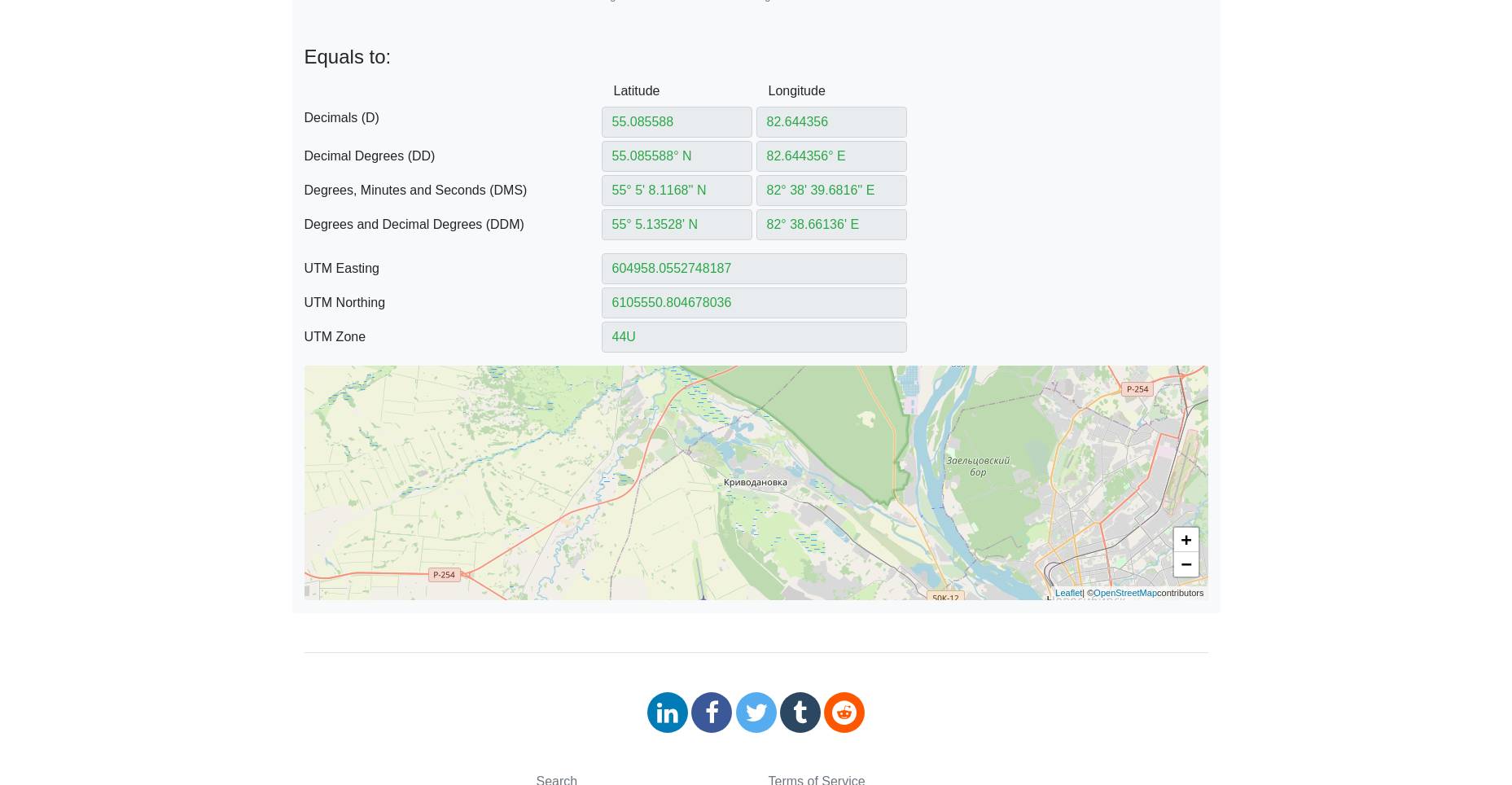
type input "82.644356"
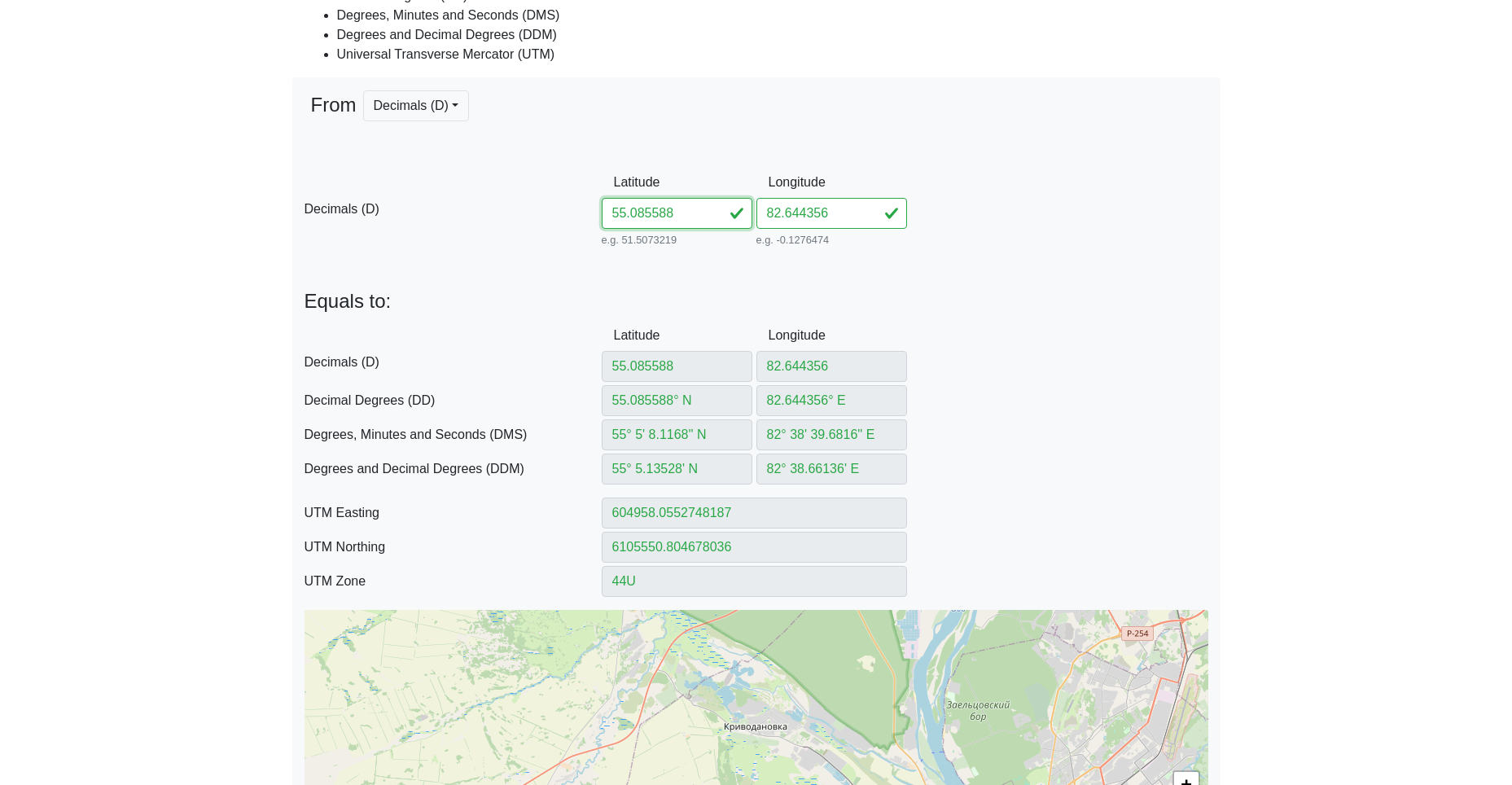
drag, startPoint x: 689, startPoint y: 211, endPoint x: 503, endPoint y: 196, distance: 186.6
click at [537, 196] on div "D Decimals (D) Latitude 55.085588 e.g. 51.5073219 Between -90 and 90 Longitude …" at bounding box center [756, 209] width 928 height 84
paste input "074182664127"
type input "55.08074182664127"
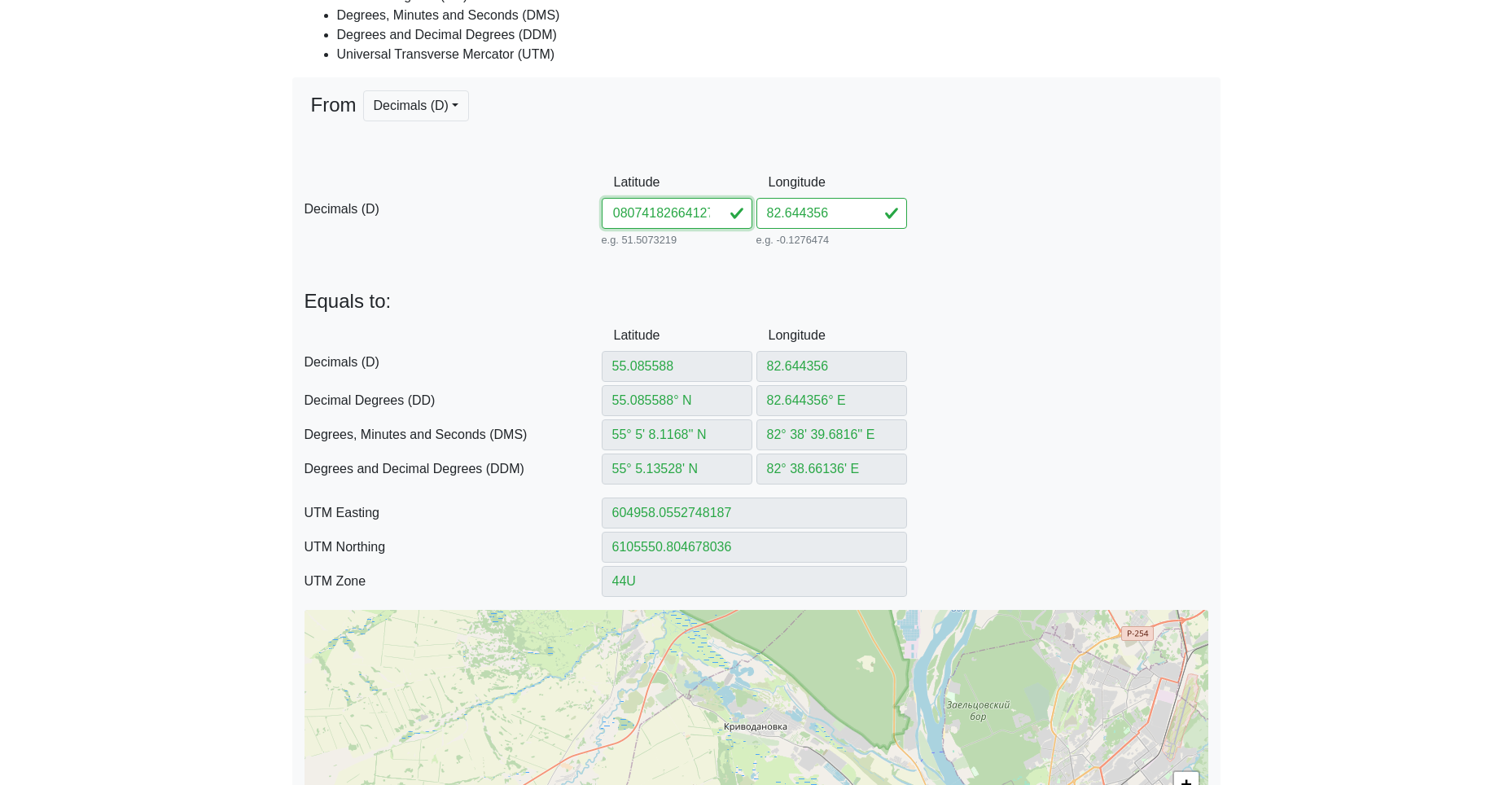
type input "55.08074182664127"
type input "55.08074182° N"
type input "55° 4' 50.6705'' N"
type input "55° 4.844509' N"
type input "604970.7479898968"
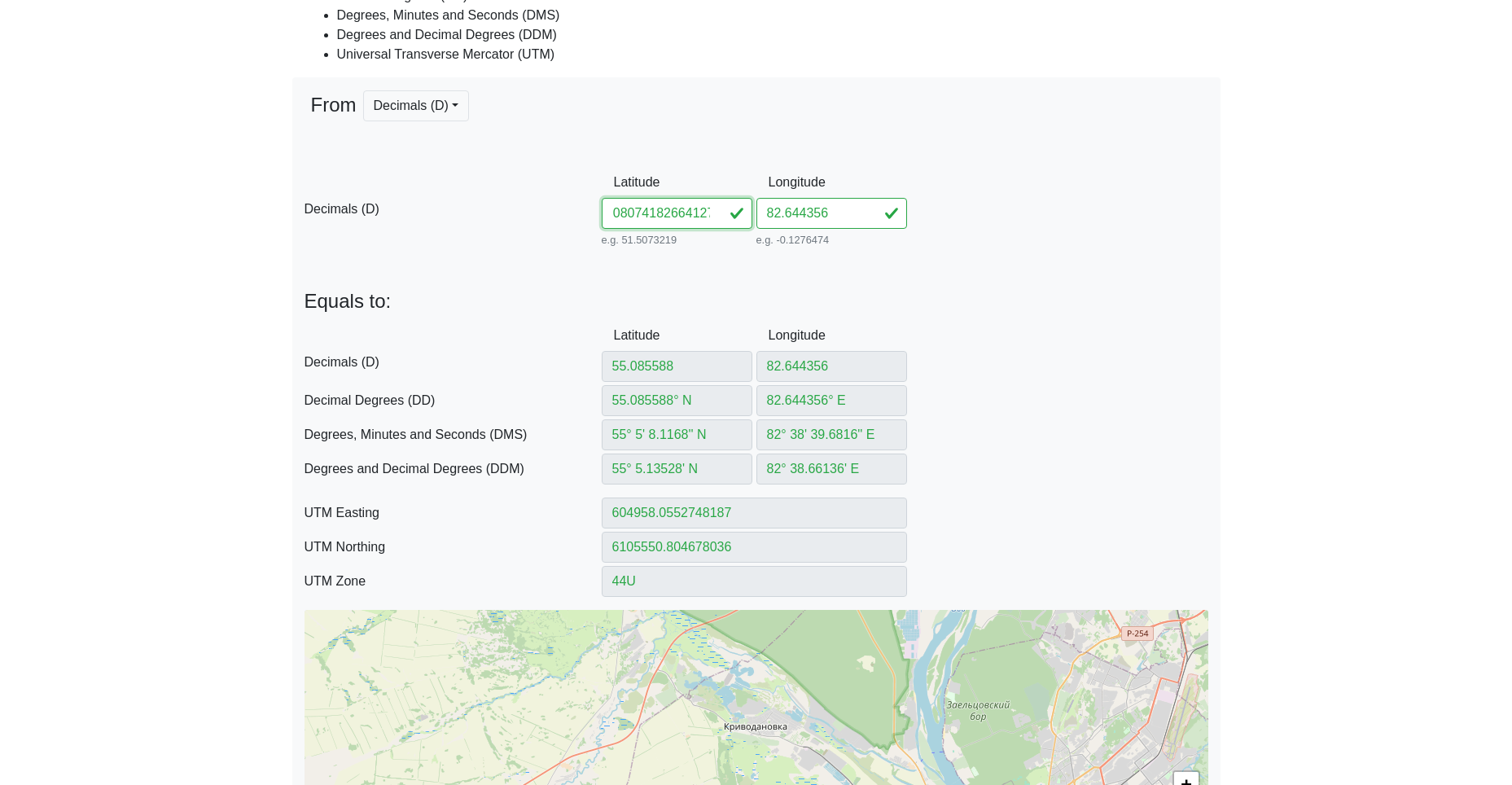
type input "6105011.596384384"
drag, startPoint x: 655, startPoint y: 214, endPoint x: 942, endPoint y: 232, distance: 287.6
click at [834, 231] on div "D Decimals (D) Latitude 55.08074182664127 e.g. 51.5073219 Between -90 and 90 Lo…" at bounding box center [756, 209] width 928 height 84
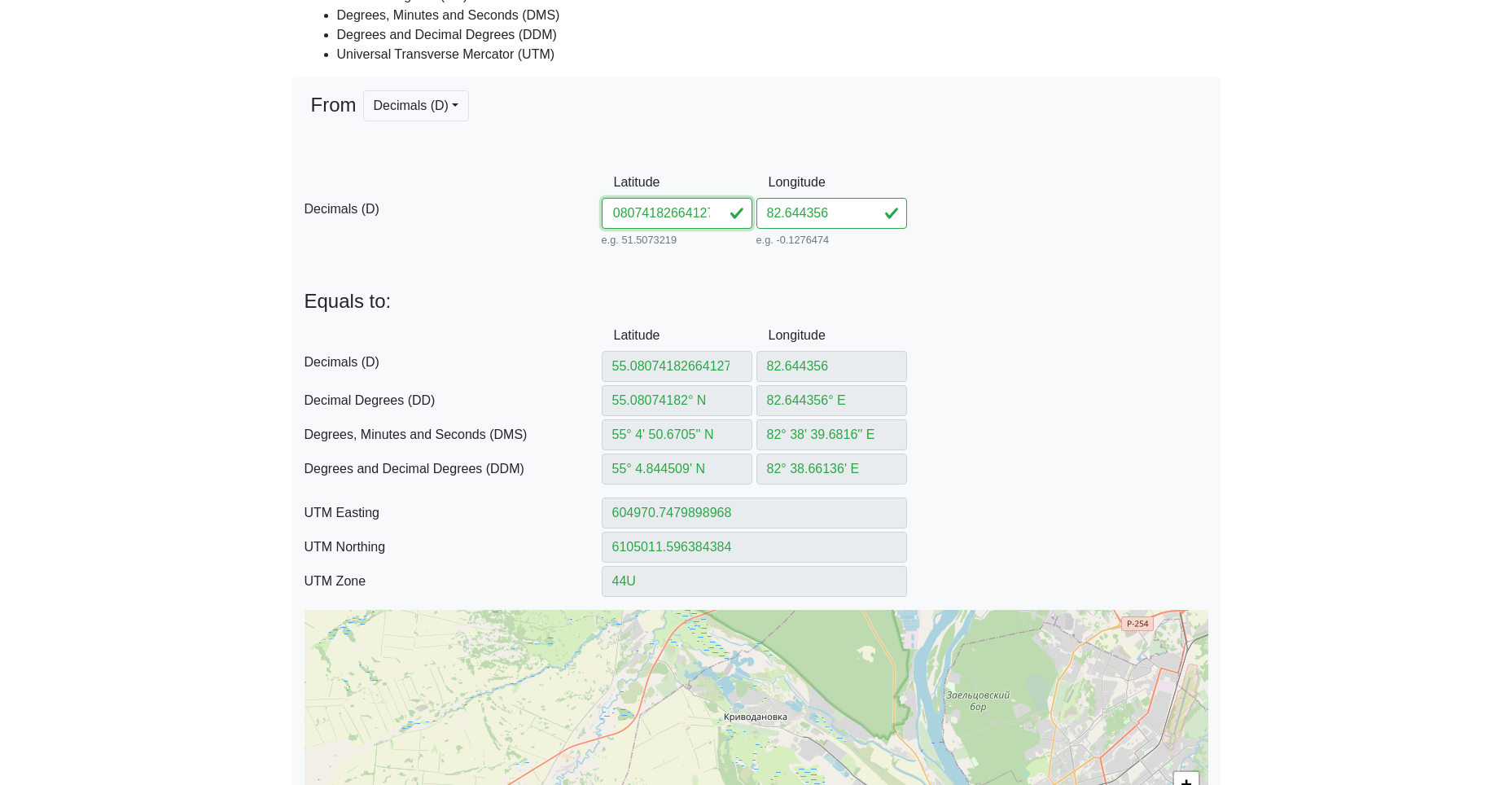
type input "55.080741"
type input "55.080741° N"
type input "55° 4' 50.6676'' N"
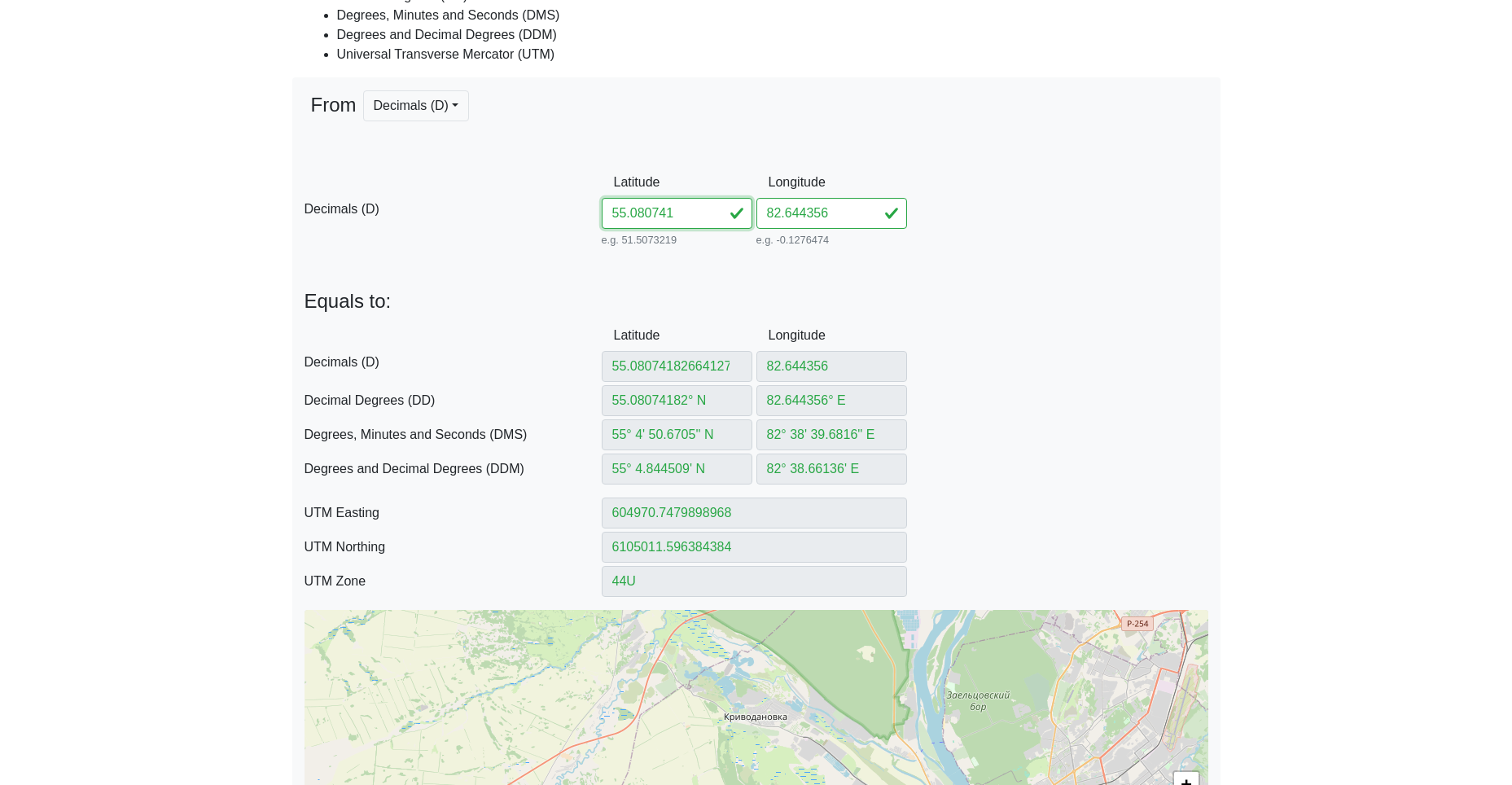
type input "55° 4.84446' N"
type input "604970.7501549057"
type input "6105011.504408377"
type input "55.080741"
drag, startPoint x: 843, startPoint y: 217, endPoint x: 678, endPoint y: 209, distance: 165.2
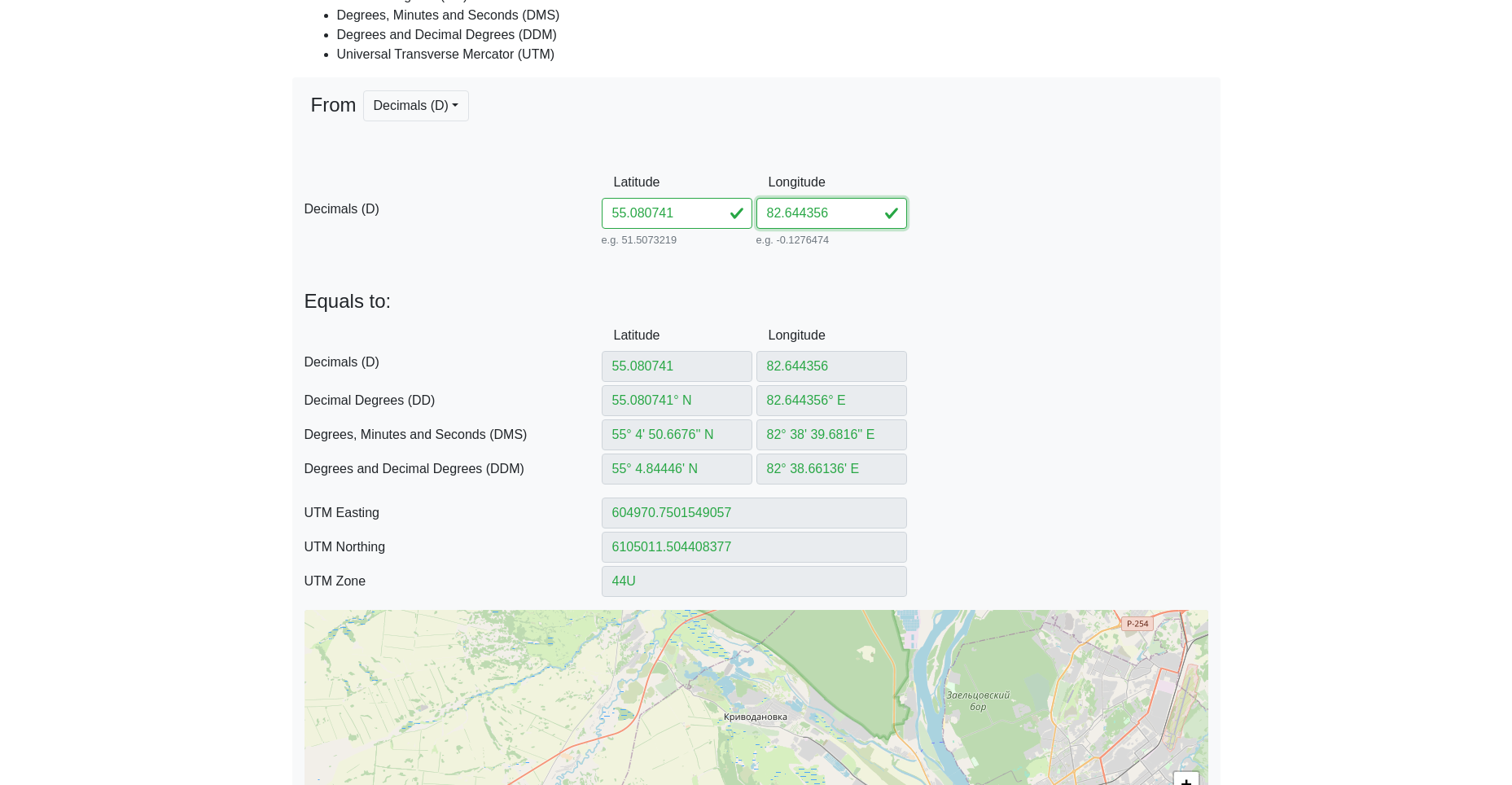
click at [689, 208] on div "D Decimals (D) Latitude 55.080741 e.g. 51.5073219 Between -90 and 90 Longitude …" at bounding box center [756, 209] width 928 height 84
paste input "664127"
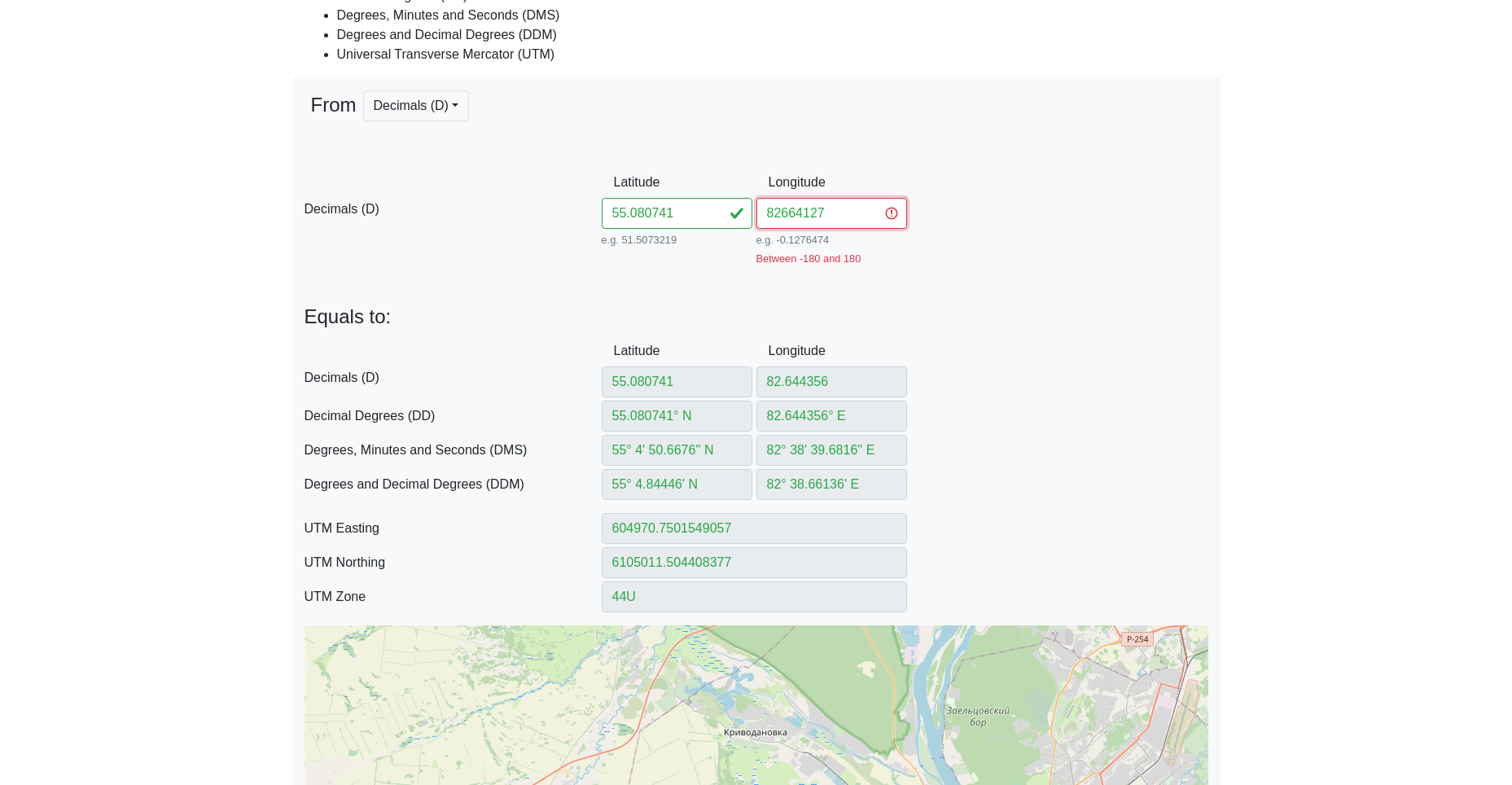
click at [777, 215] on input "82664127" at bounding box center [832, 213] width 150 height 31
click at [781, 211] on input "82664127" at bounding box center [832, 213] width 150 height 31
type input "82.664127"
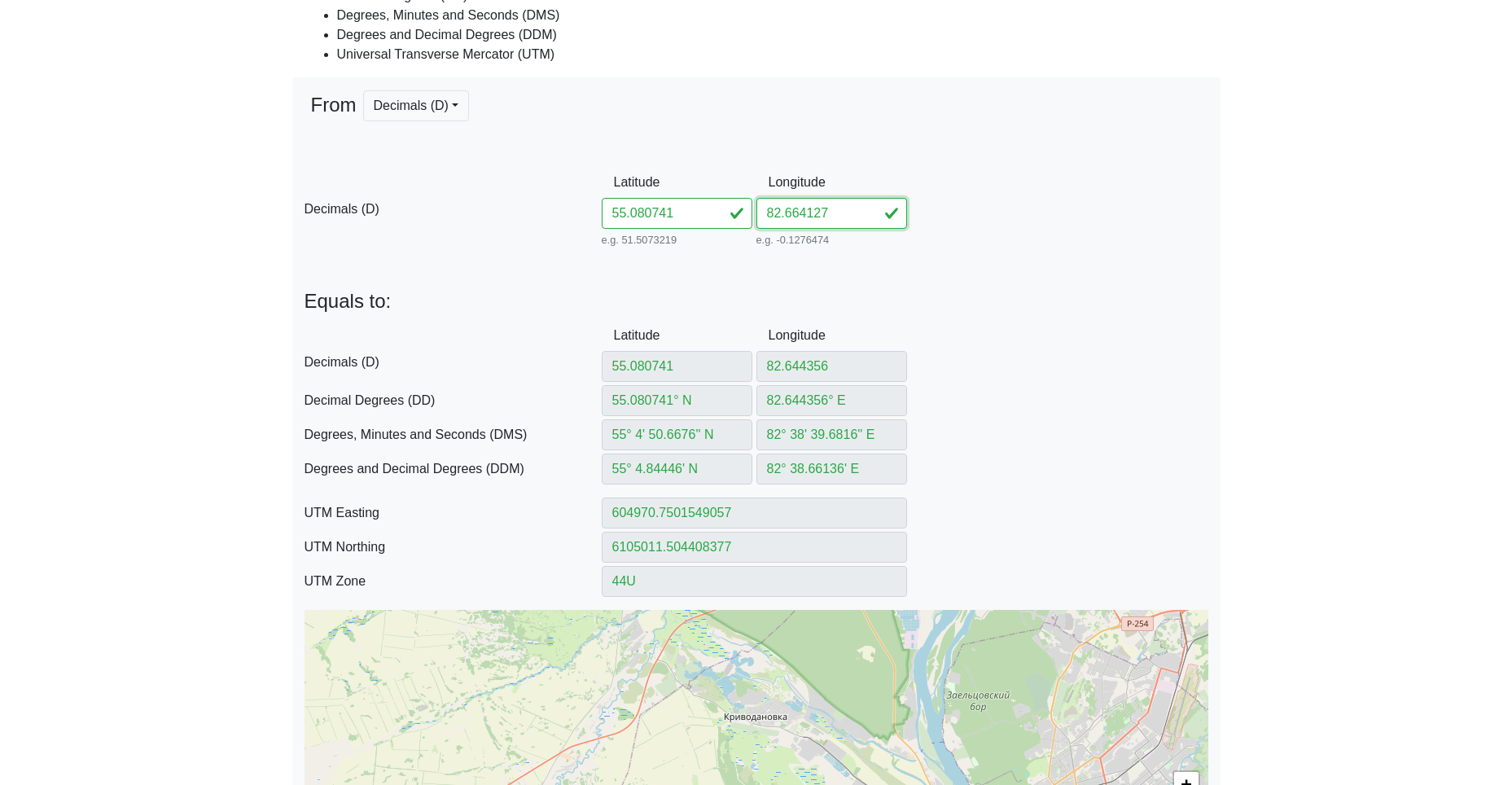
type input "82.664127"
type input "82.664127° E"
type input "82° 39' 50.8572'' E"
type input "82° 39.84762' E"
type input "606232.7500011006"
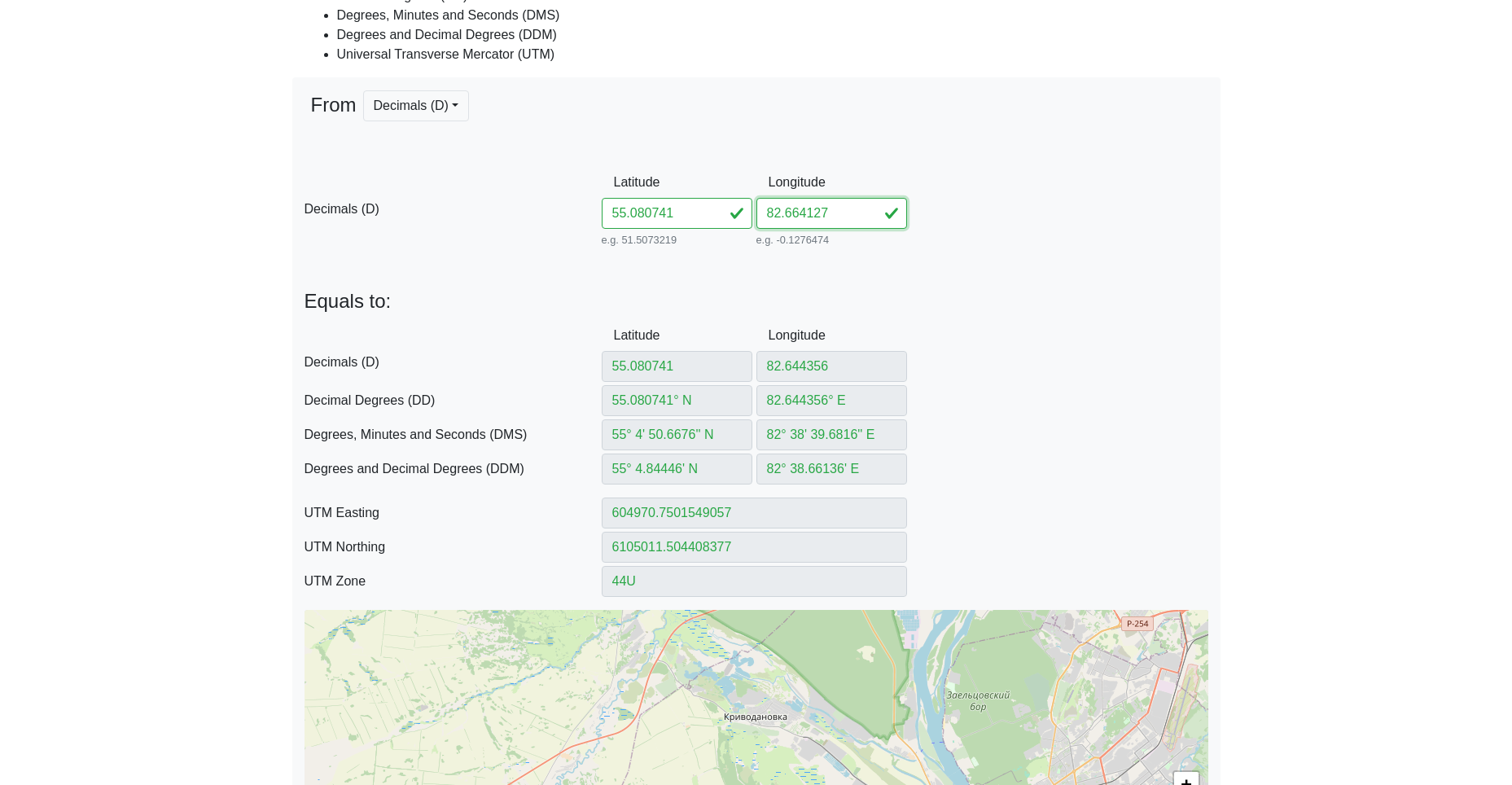
type input "6105041.389111997"
type input "82.664127"
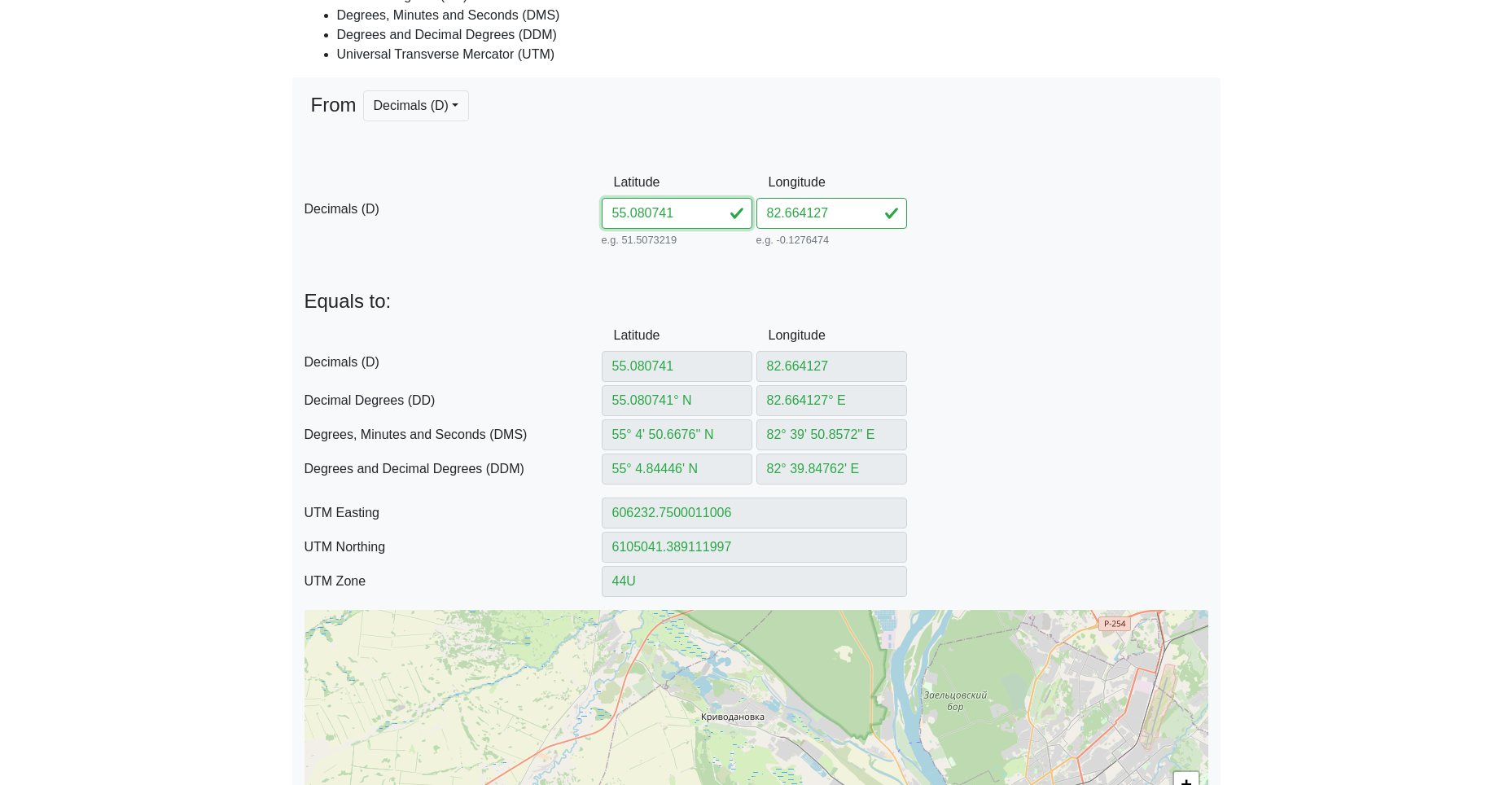
drag, startPoint x: 657, startPoint y: 213, endPoint x: 519, endPoint y: 207, distance: 138.1
click at [579, 207] on div "D Decimals (D) Latitude 55.080741 e.g. 51.5073219 Between -90 and 90 Longitude …" at bounding box center [756, 209] width 928 height 84
paste input "17968264399"
type input "55.08179682643991"
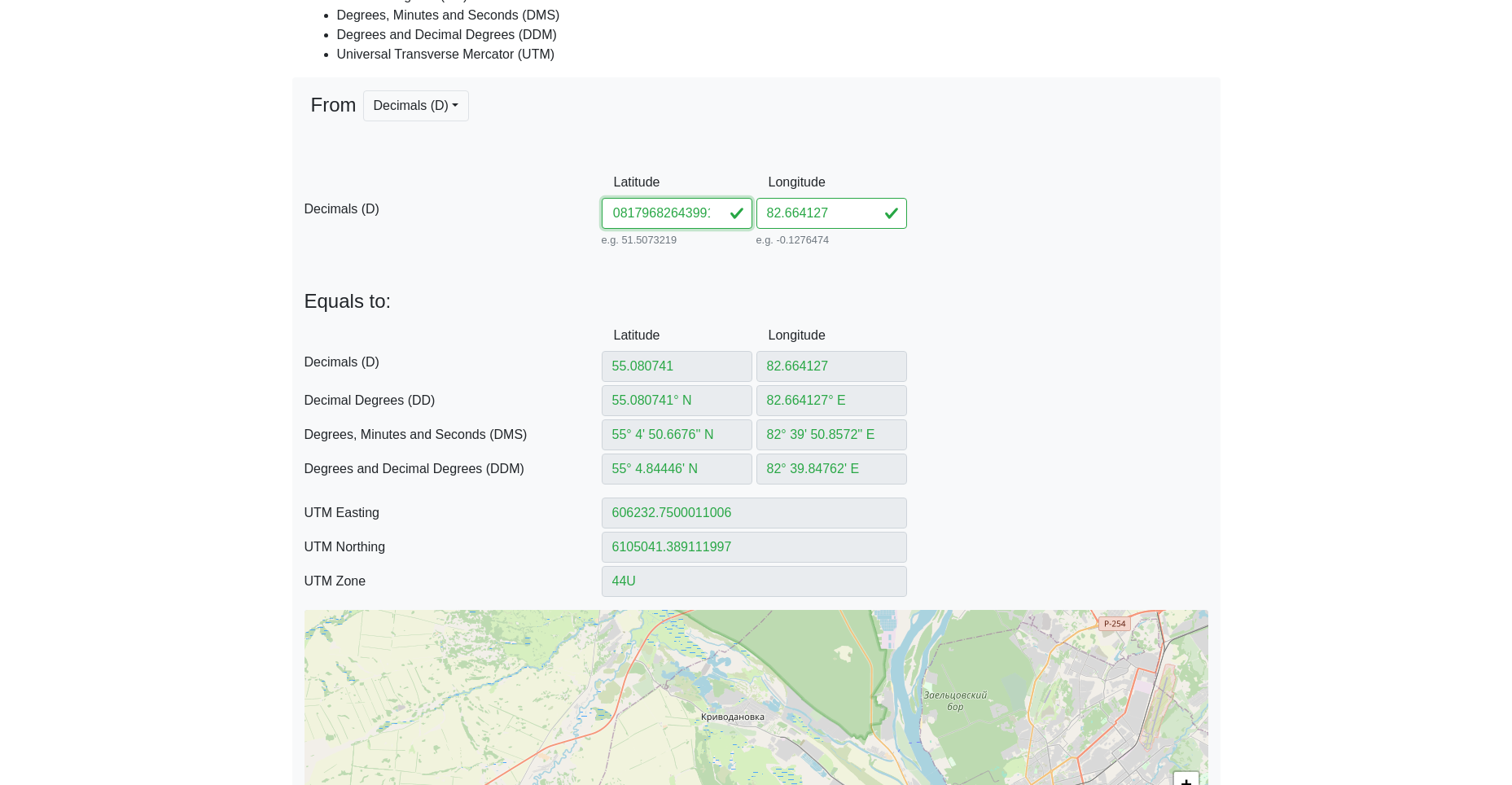
type input "55.08179682643991"
type input "55.08179682° N"
type input "55° 4' 54.4685'' N"
type input "55° 4.907809' N"
type input "606229.9514709961"
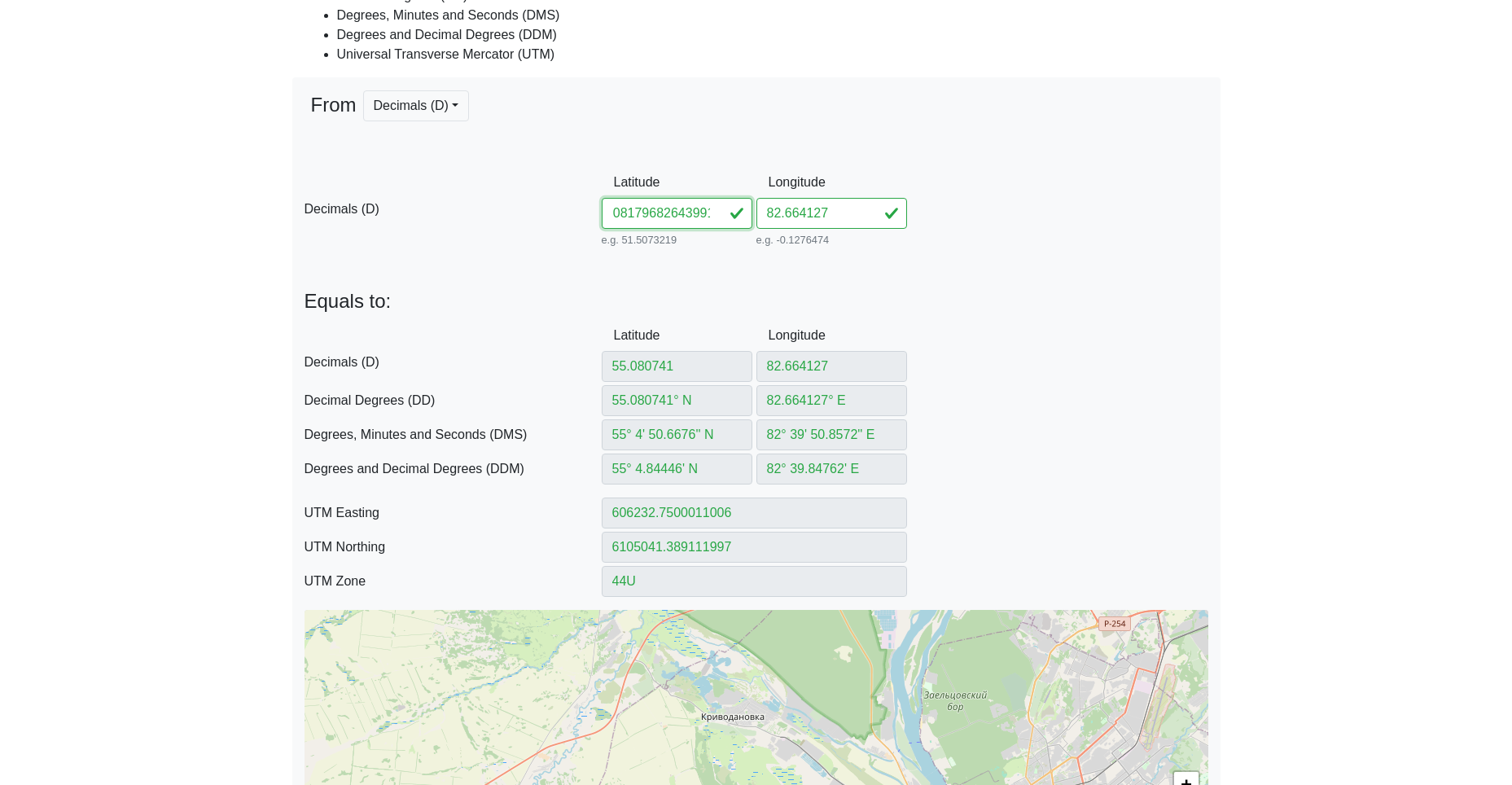
type input "6105158.864945725"
drag, startPoint x: 652, startPoint y: 215, endPoint x: 890, endPoint y: 244, distance: 239.8
click at [868, 243] on div "D Decimals (D) Latitude 55.08179682643991 e.g. 51.5073219 Between -90 and 90 Lo…" at bounding box center [756, 209] width 928 height 84
type input "55.081796"
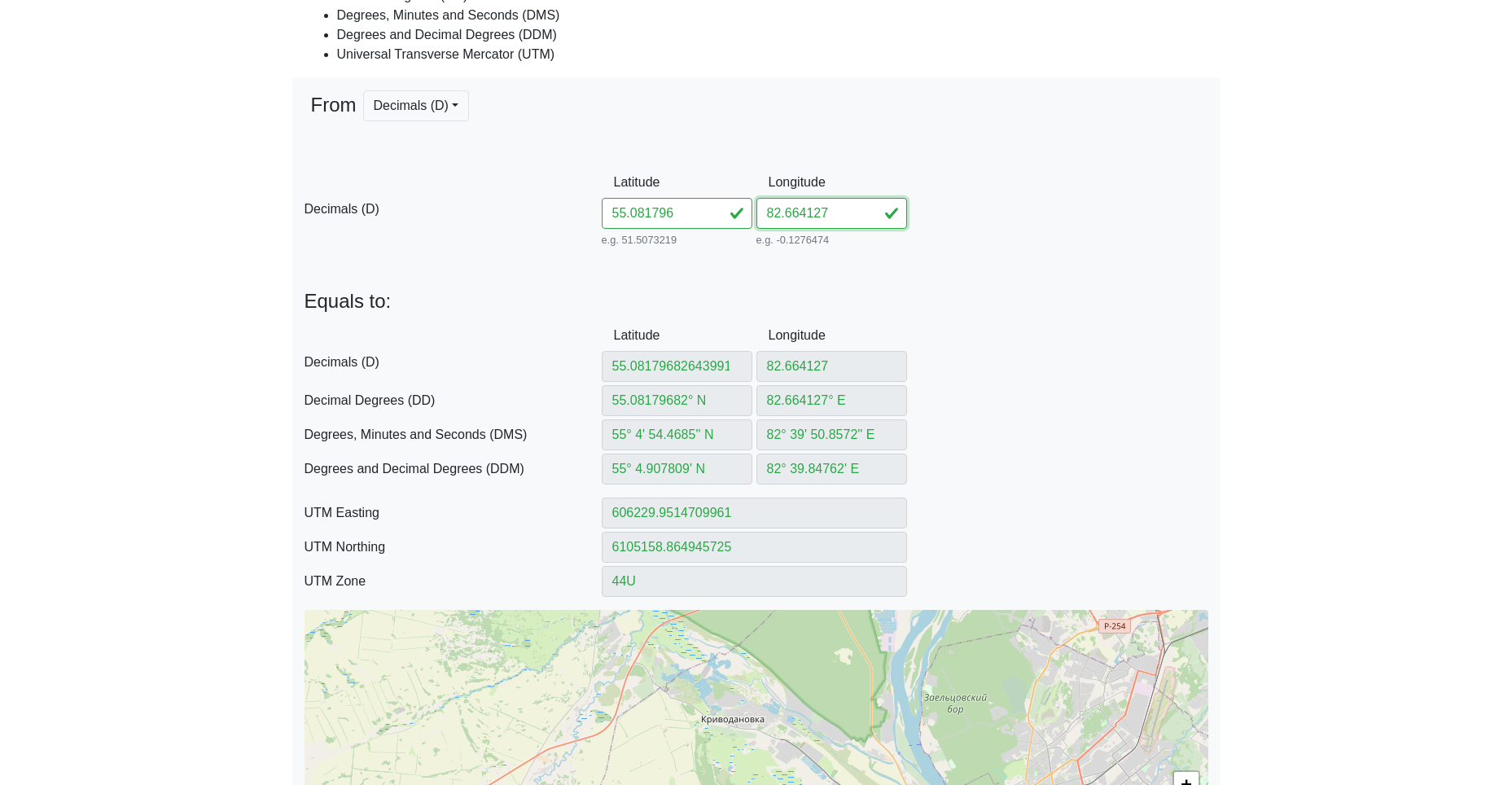
type input "55.081796"
type input "55.081796° N"
type input "55° 4' 54.4656'' N"
type input "55° 4.90776' N"
type input "606229.953661538"
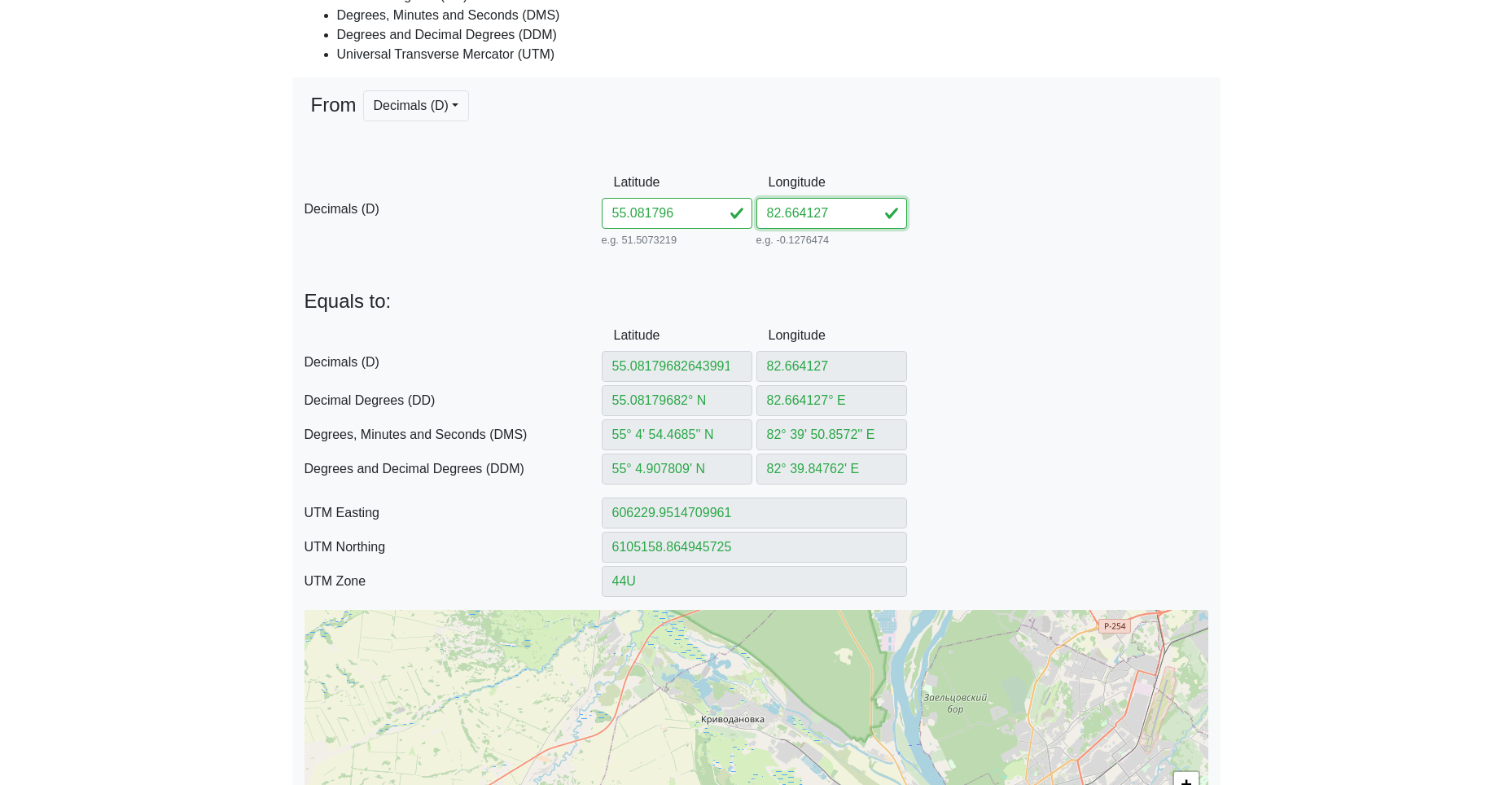
type input "6105158.772992425"
drag, startPoint x: 857, startPoint y: 216, endPoint x: 718, endPoint y: 210, distance: 139.1
click at [739, 209] on div "D Decimals (D) Latitude 55.081796 e.g. 51.5073219 Between -90 and 90 Longitude …" at bounding box center [756, 209] width 928 height 84
paste input "643991"
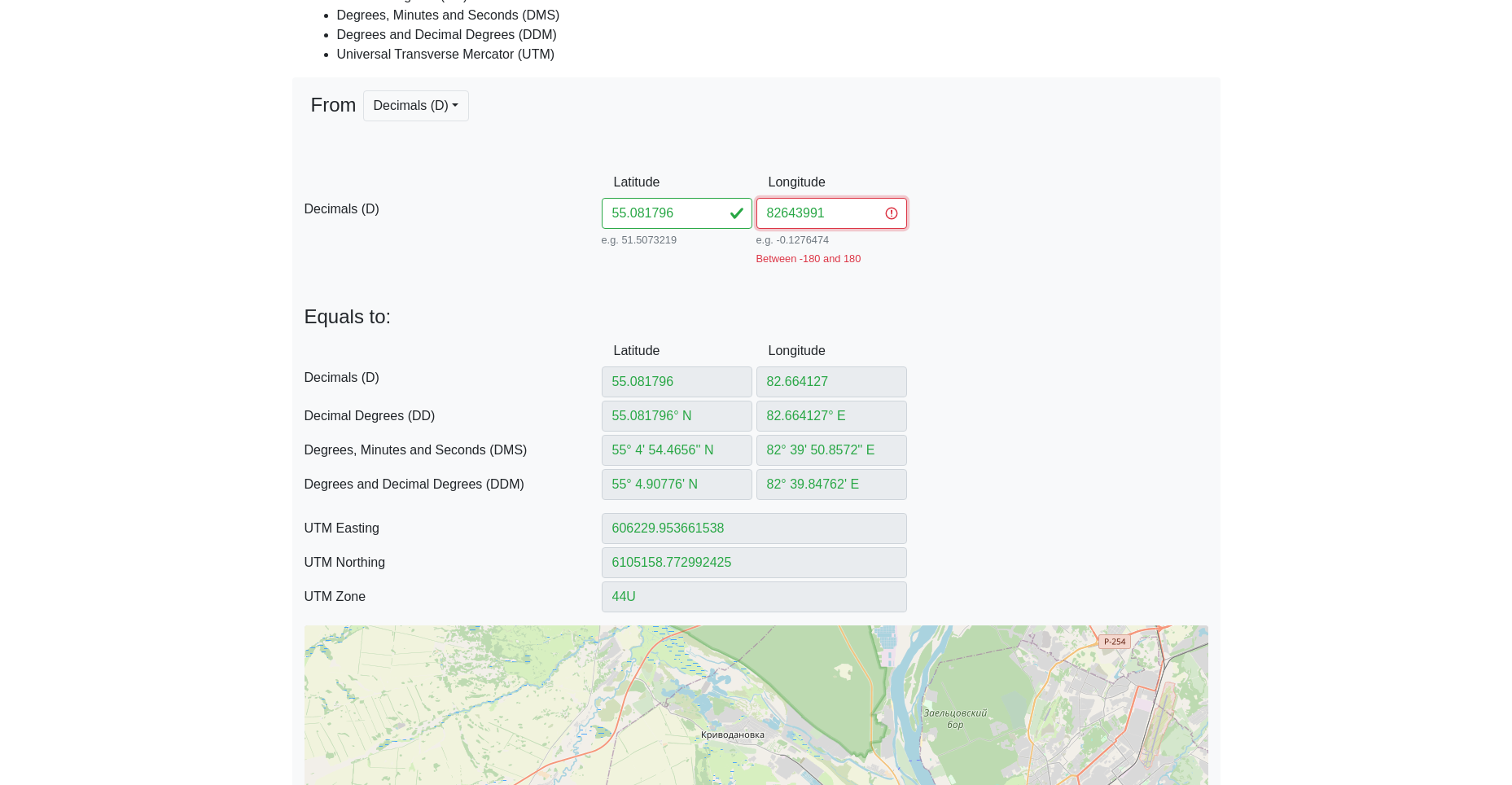
click at [781, 213] on input "82643991" at bounding box center [832, 213] width 150 height 31
type input "82.643991"
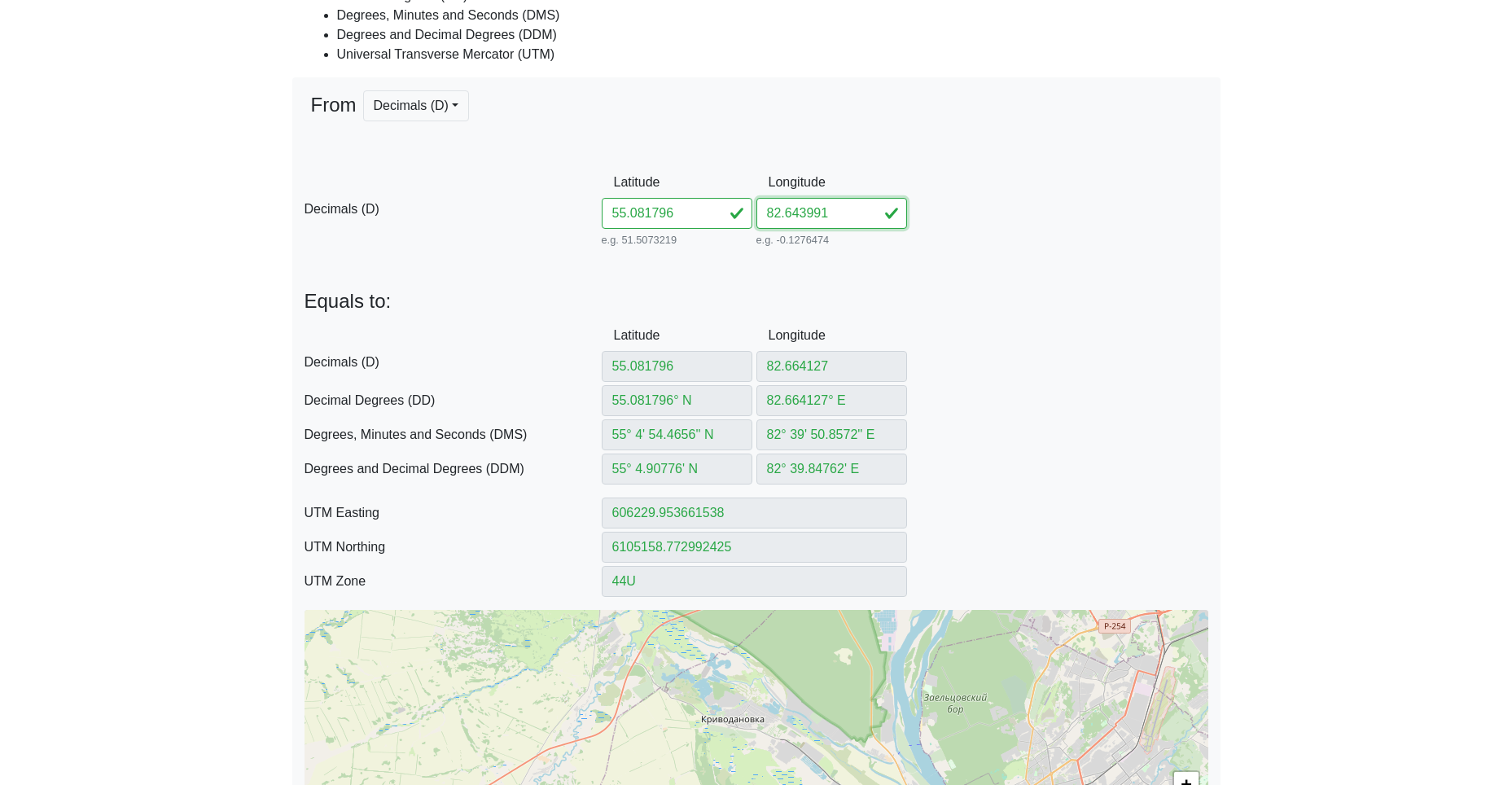
type input "82.643991"
type input "82.643991° E"
type input "82° 38' 38.3676'' E"
type input "82° 38.63946' E"
type input "604944.6893573155"
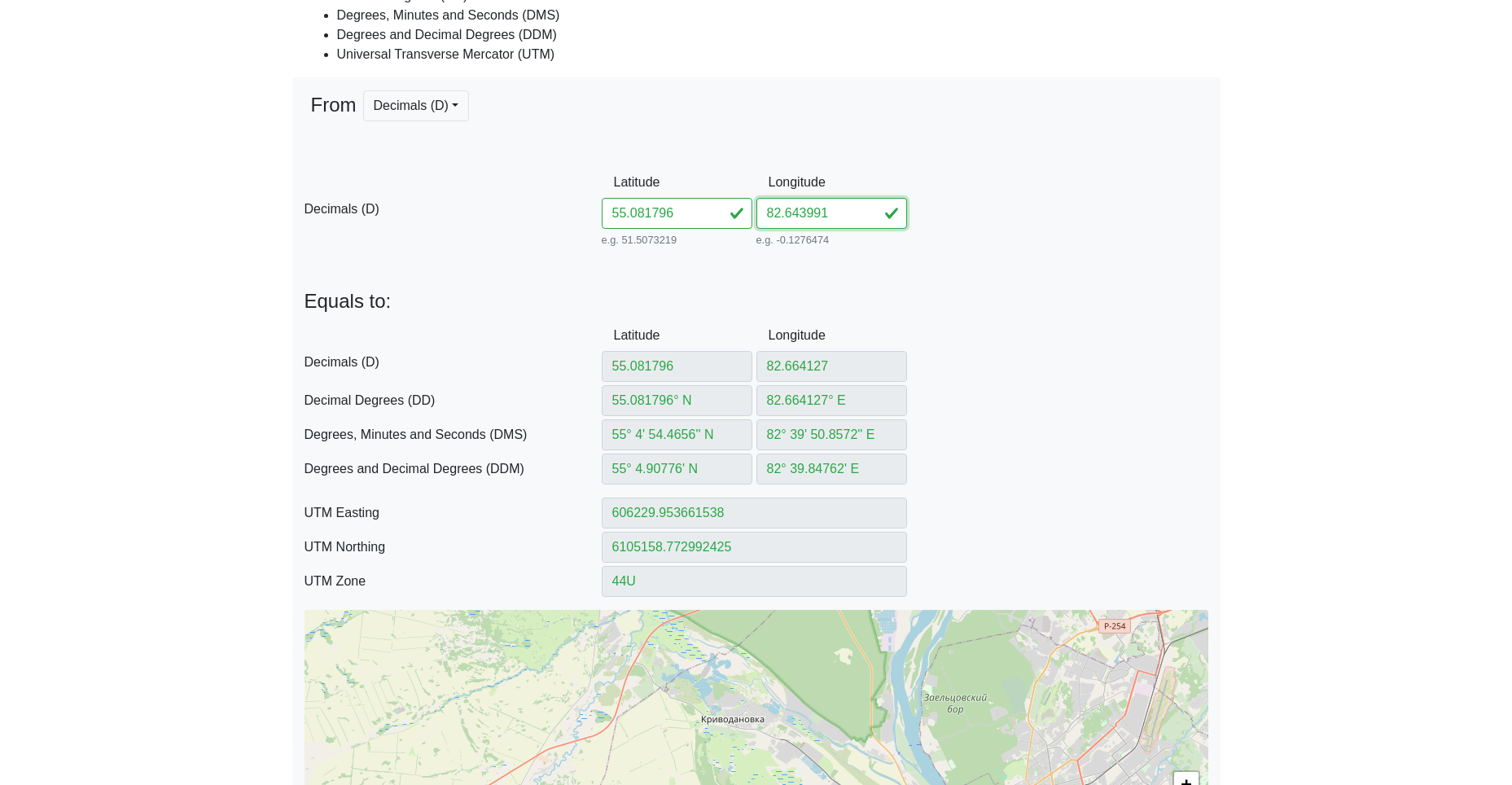
type input "6105128.340344763"
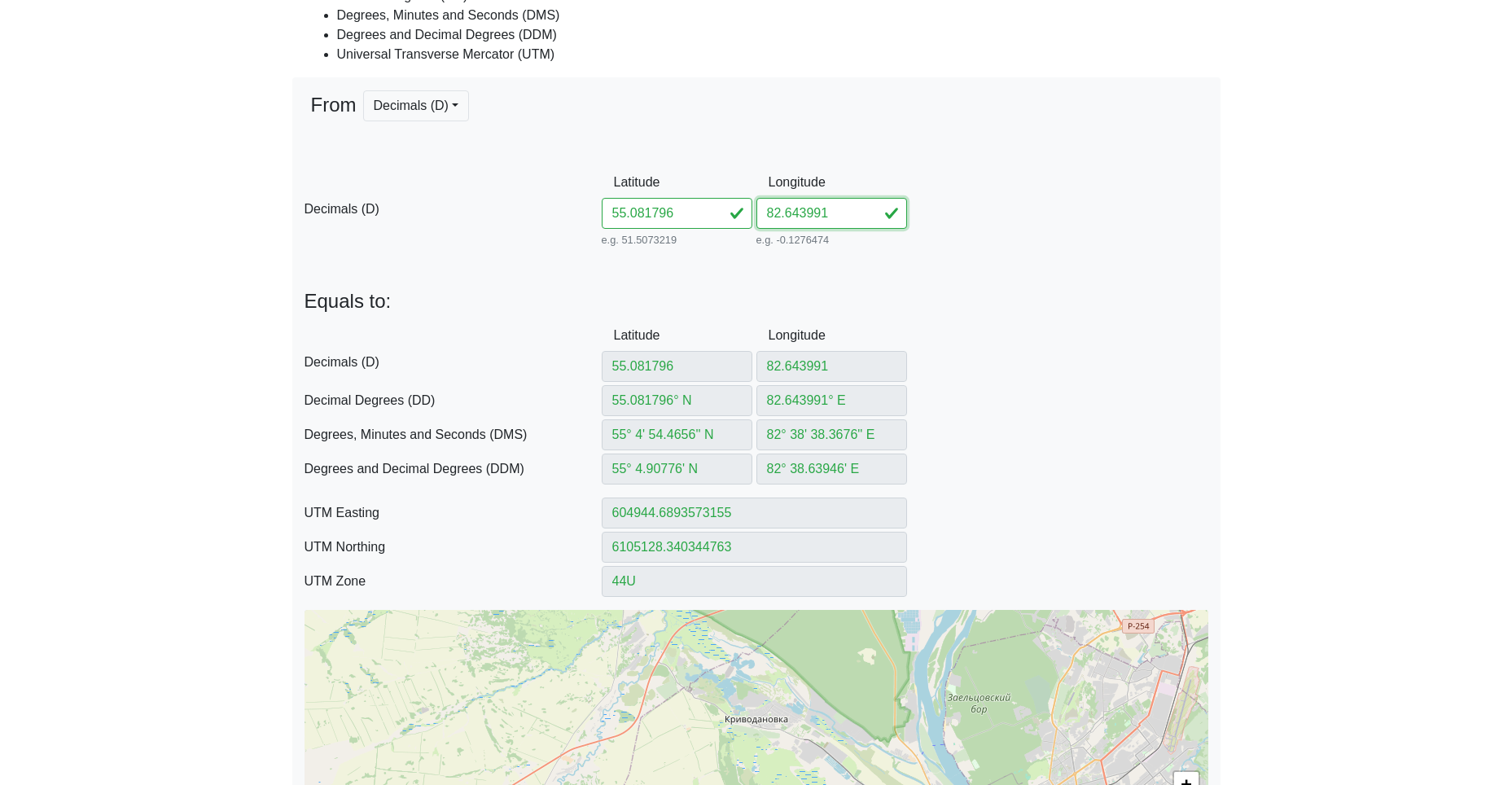
type input "82.643991"
drag, startPoint x: 680, startPoint y: 221, endPoint x: 504, endPoint y: 219, distance: 176.0
click at [610, 219] on input "55.081796" at bounding box center [677, 213] width 150 height 31
paste input "074782664122"
type input "55.08074782664122"
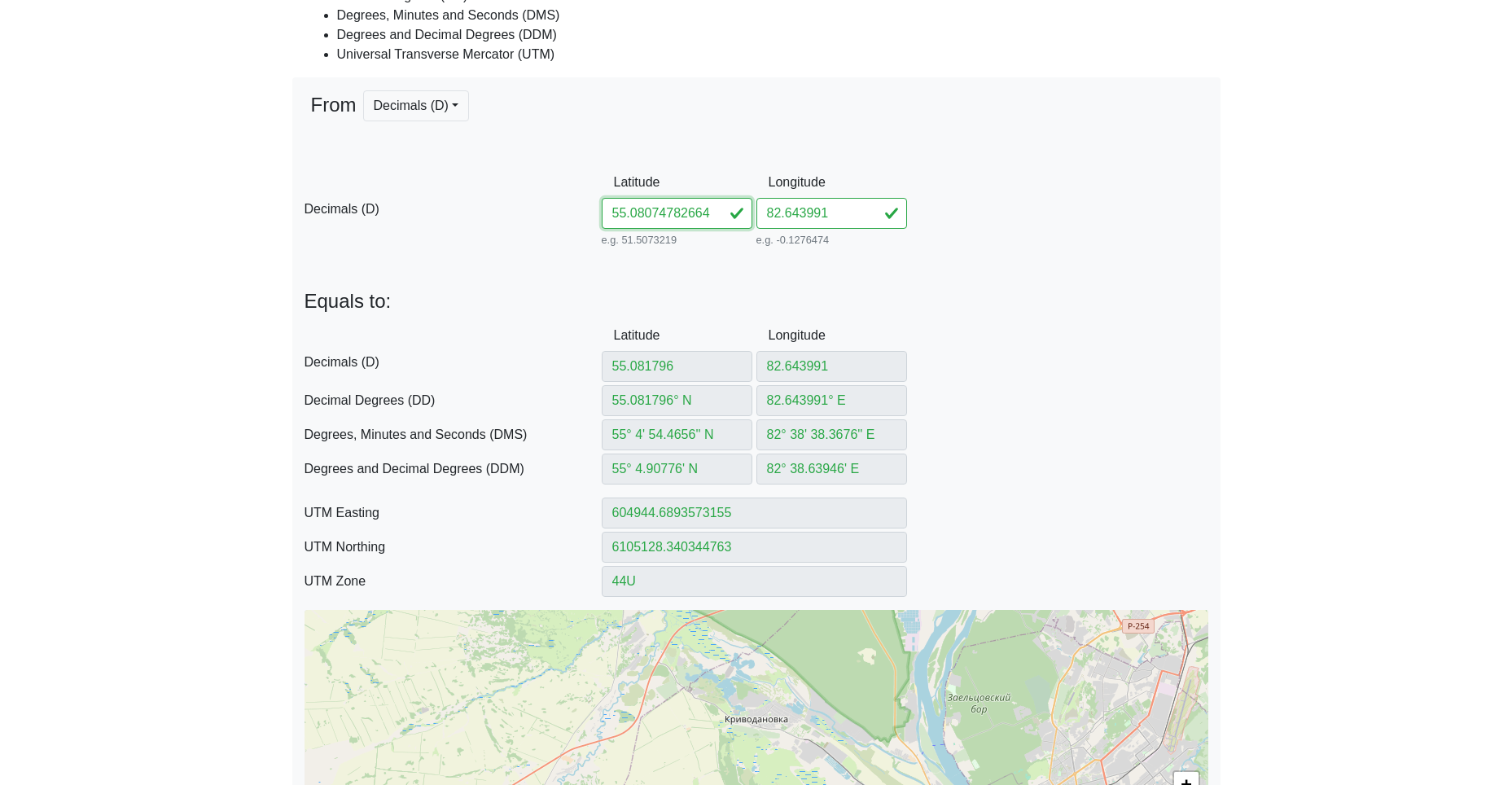
scroll to position [0, 17]
type input "55.08074782664122"
type input "55.08074782° N"
type input "55° 4' 50.6921'' N"
type input "55° 4.844869' N"
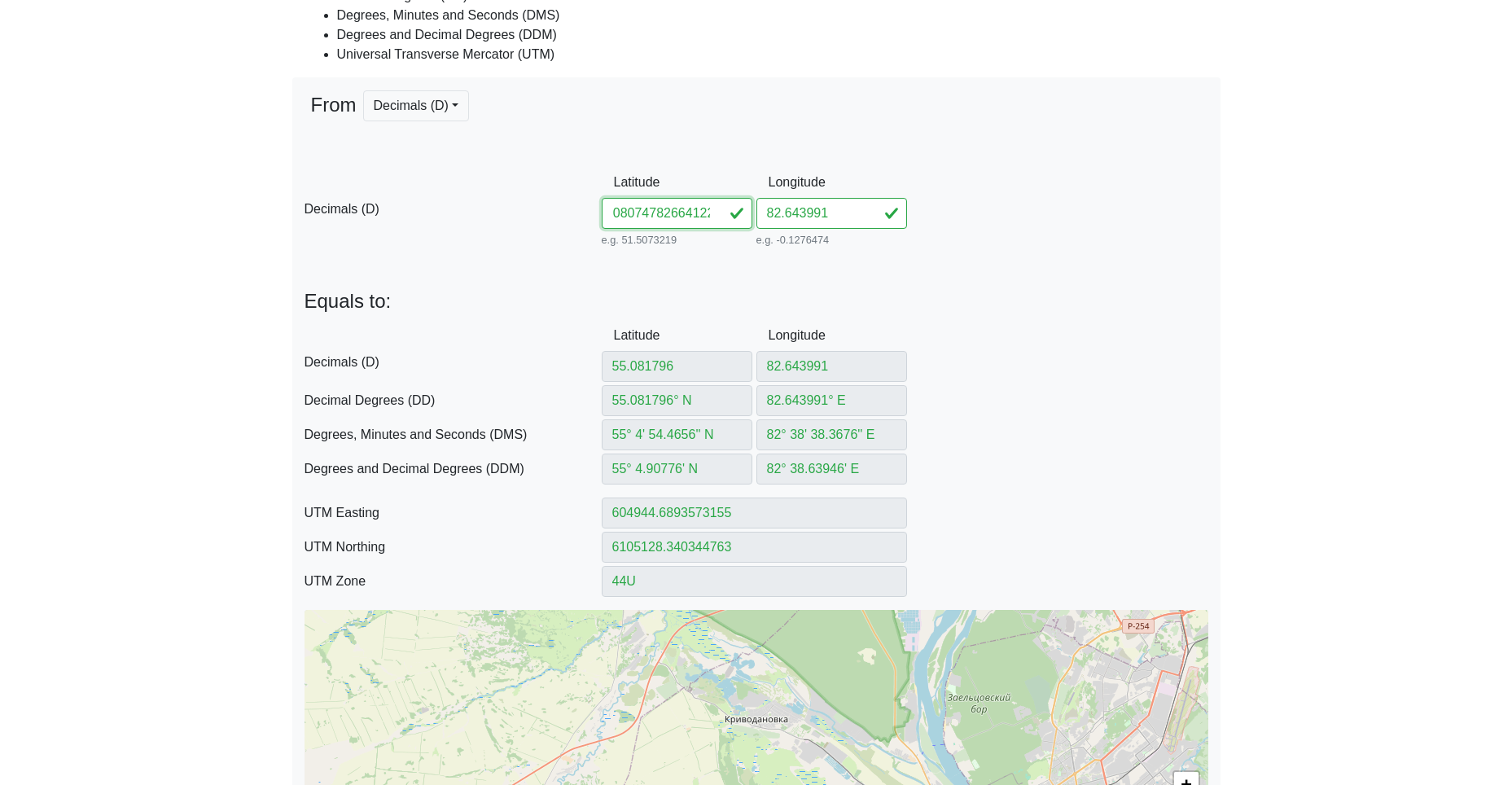
type input "604947.4339766869"
type input "6105011.71561848"
drag, startPoint x: 652, startPoint y: 217, endPoint x: 857, endPoint y: 232, distance: 205.5
click at [826, 232] on div "D Decimals (D) Latitude 55.08074782664122 e.g. 51.5073219 Between -90 and 90 Lo…" at bounding box center [756, 209] width 928 height 84
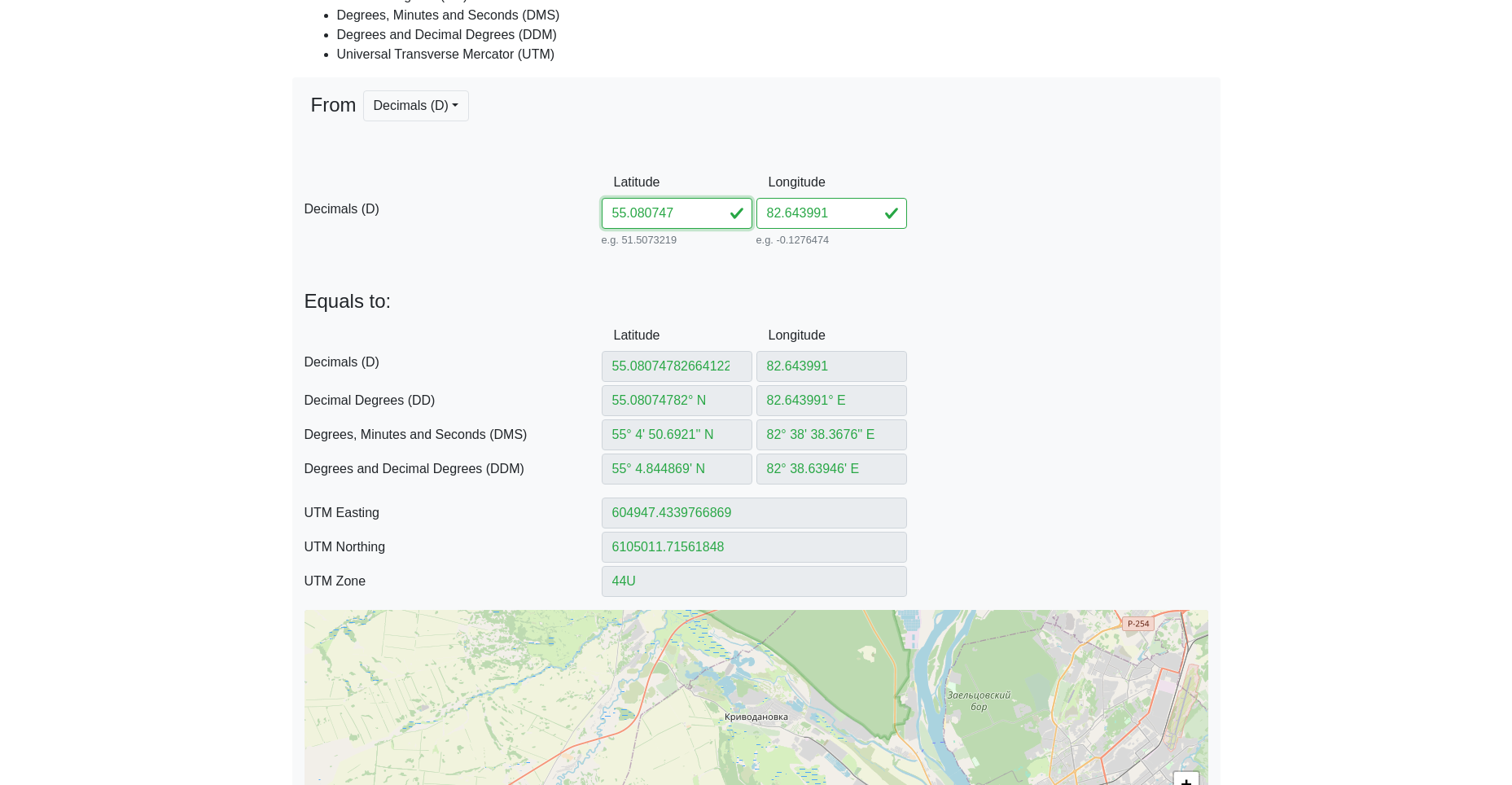
type input "55.080747"
type input "55.080747° N"
type input "55° 4' 50.6892'' N"
type input "55° 4.84482' N"
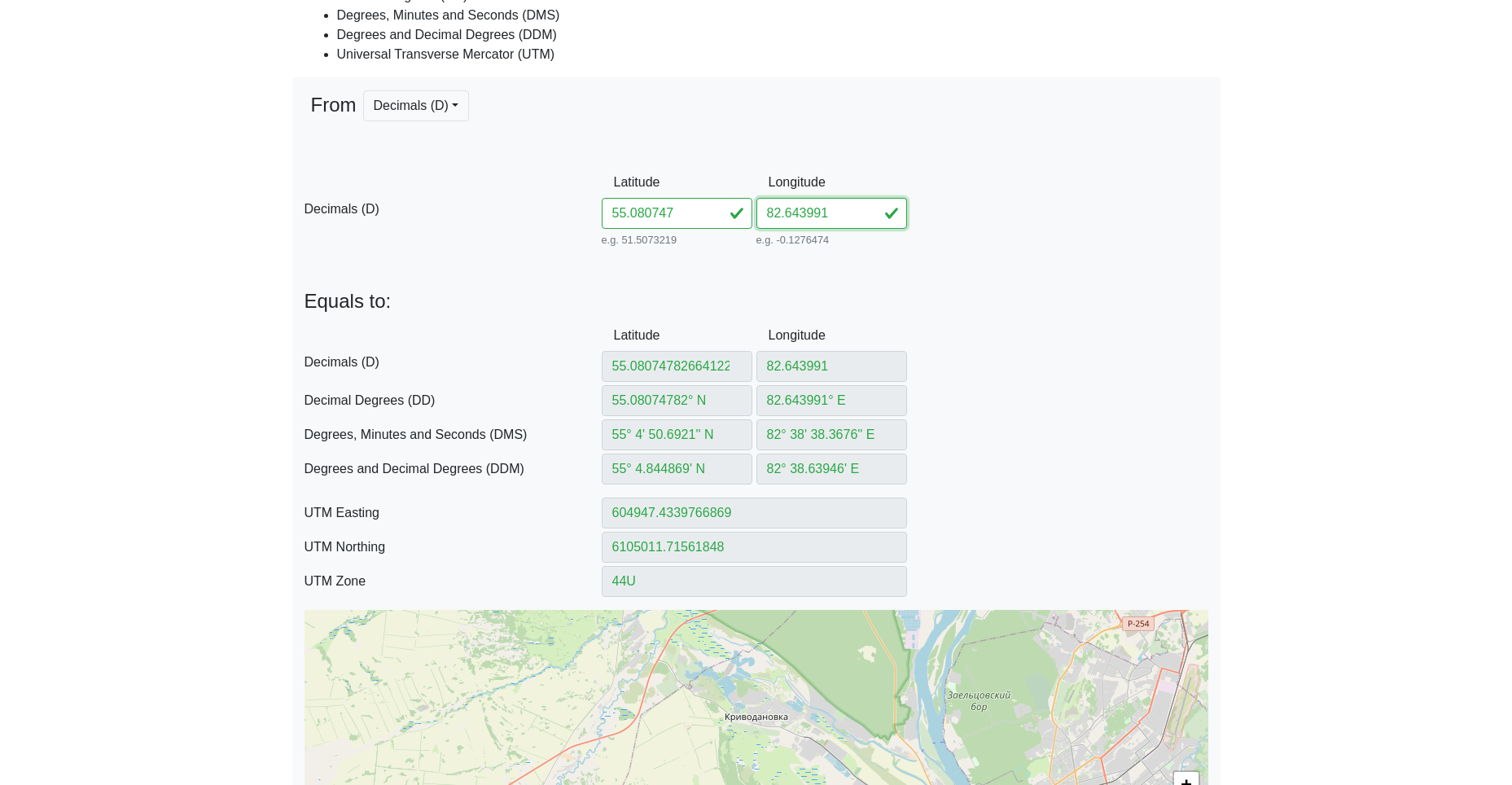
type input "604947.4361412151"
type input "6105011.623642475"
drag, startPoint x: 843, startPoint y: 215, endPoint x: 719, endPoint y: 212, distance: 124.0
click at [739, 210] on div "D Decimals (D) Latitude 55.080747 e.g. 51.5073219 Between -90 and 90 Longitude …" at bounding box center [756, 209] width 928 height 84
paste input "664122"
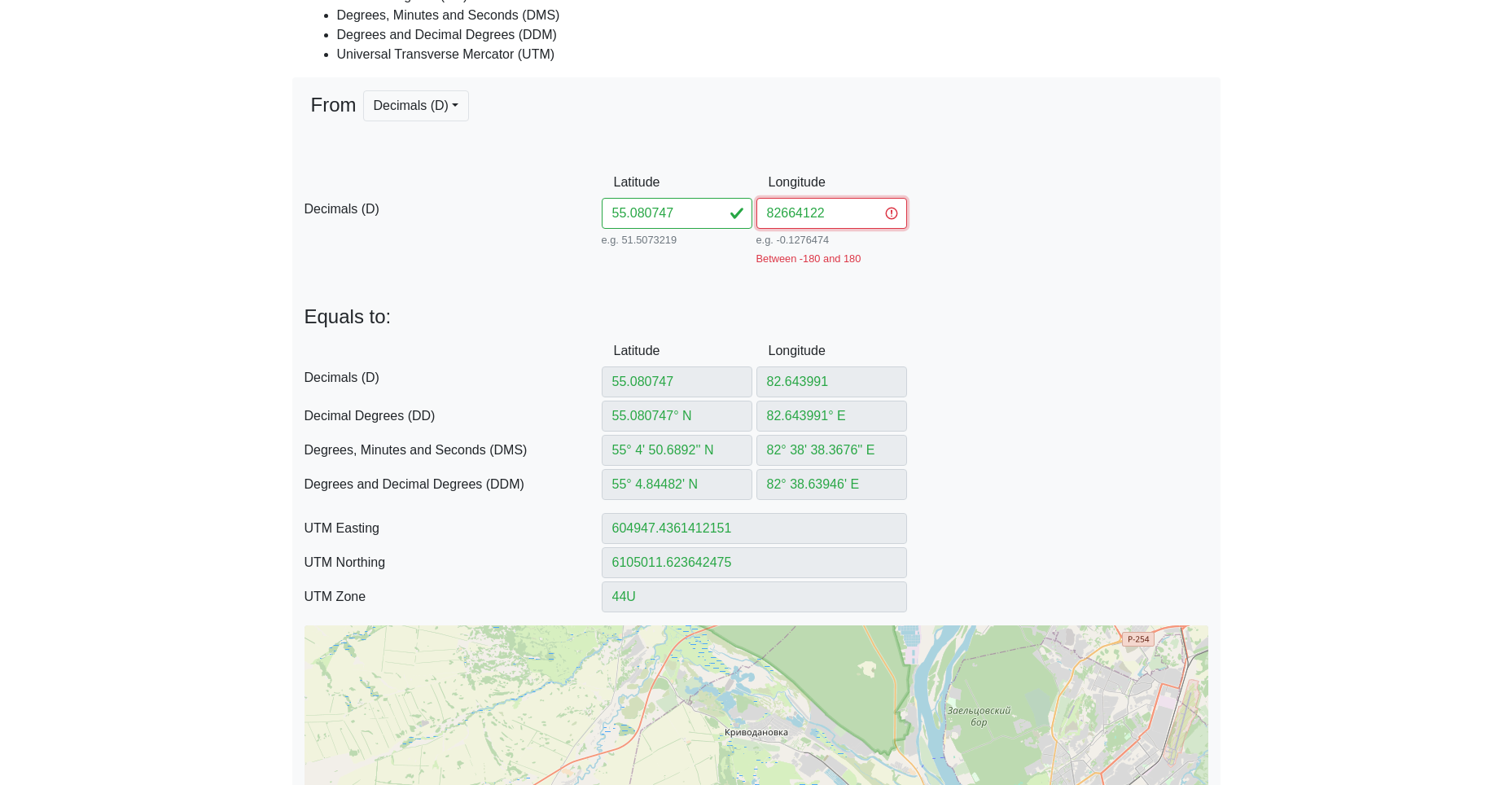
click at [784, 214] on input "82664122" at bounding box center [832, 213] width 150 height 31
type input "82.664122"
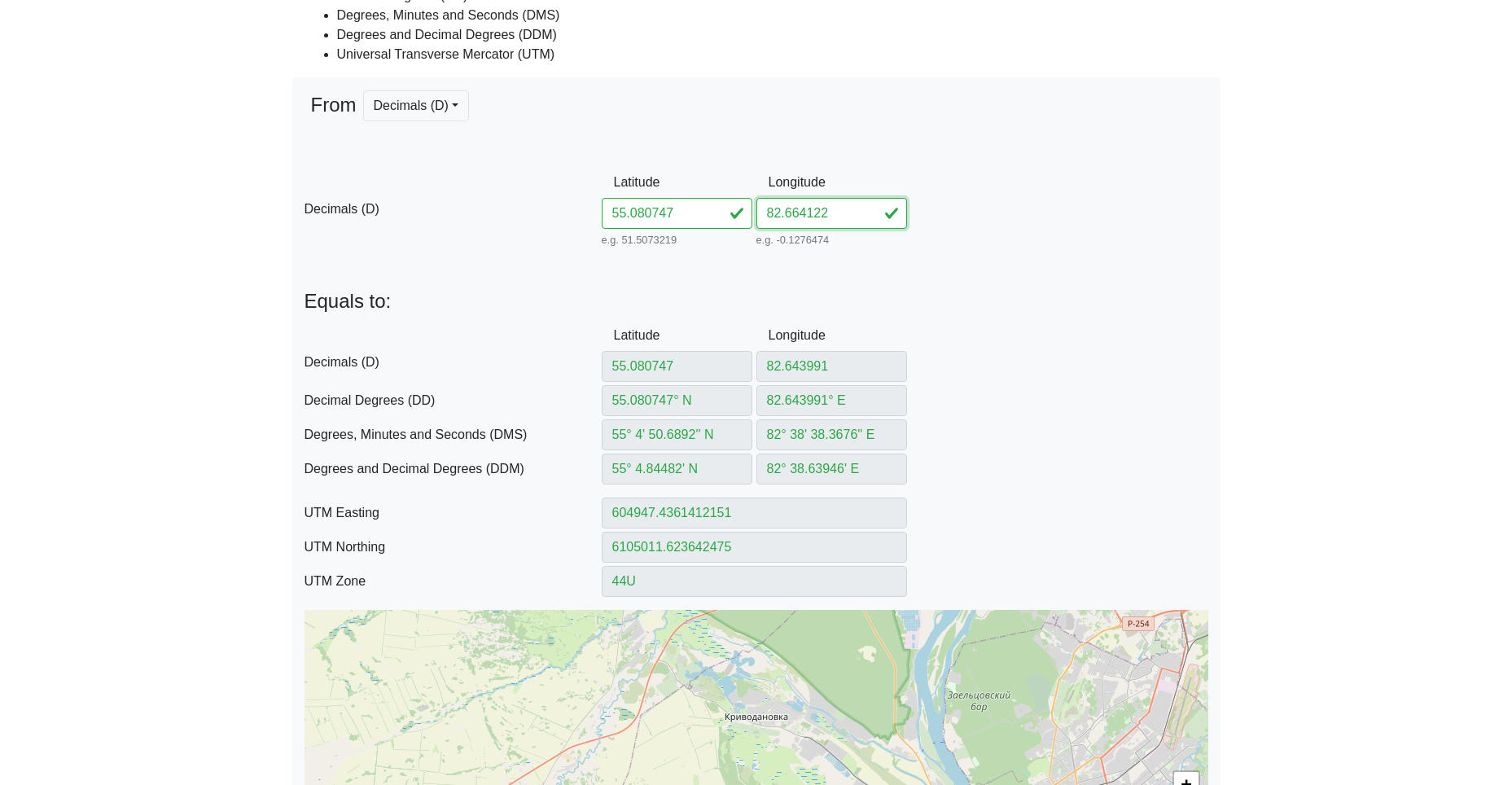
type input "82.664122"
type input "82.664122° E"
type input "82° 39' 50.8392'' E"
type input "82° 39.84732' E"
type input "606232.4149441691"
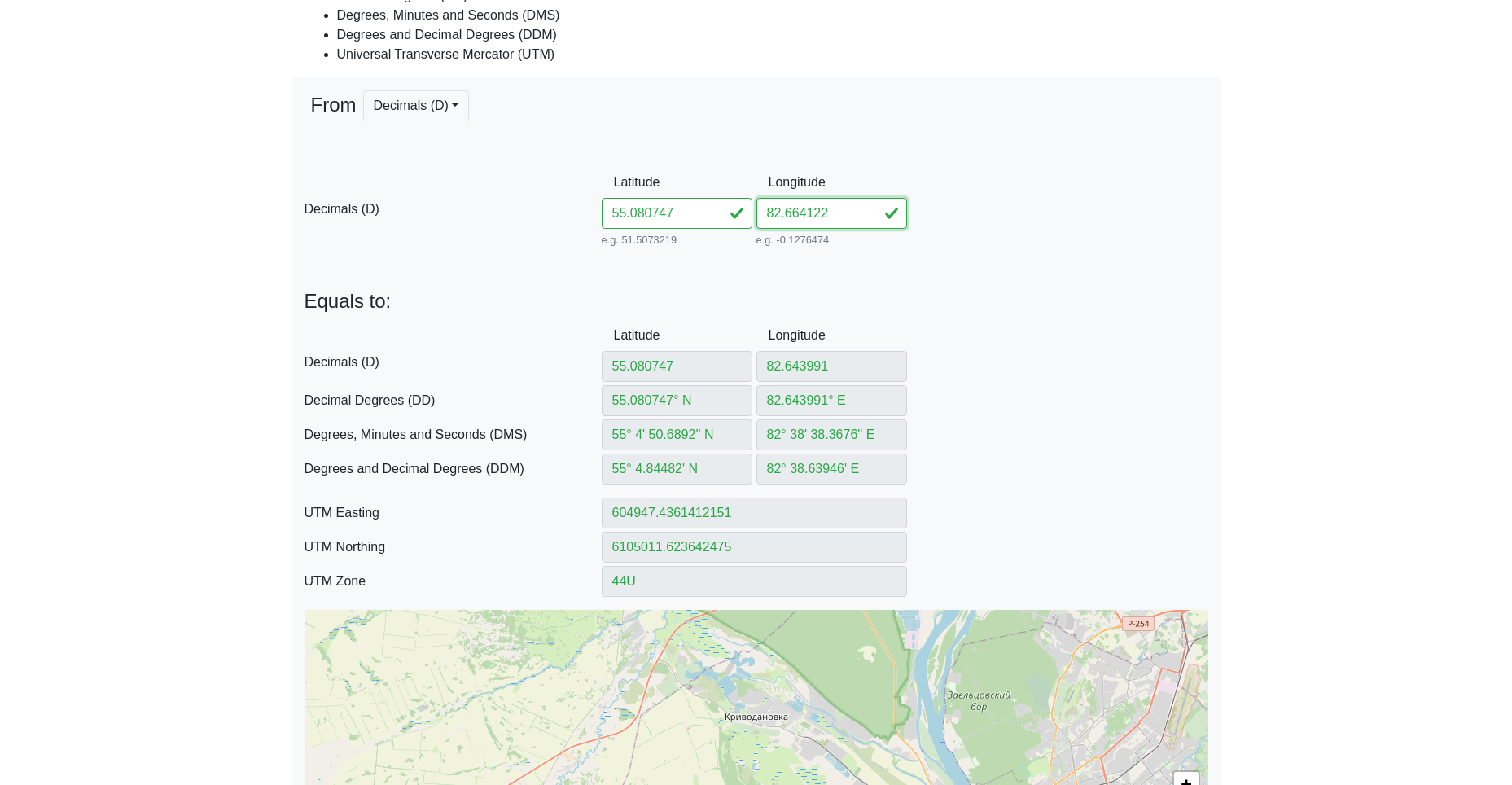
type input "6105042.049095119"
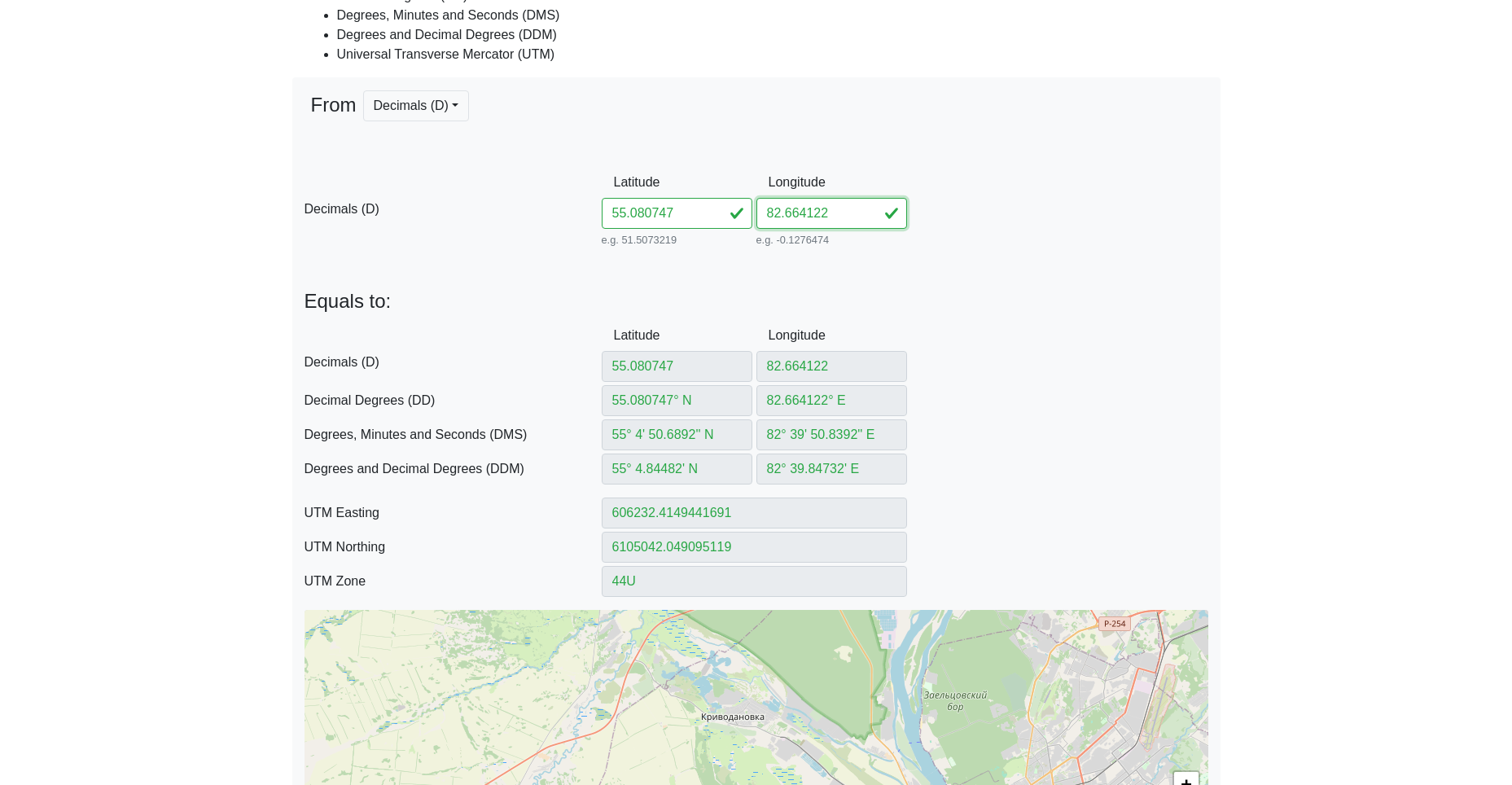
type input "82.664122"
drag, startPoint x: 697, startPoint y: 219, endPoint x: 508, endPoint y: 204, distance: 189.6
click at [561, 204] on div "D Decimals (D) Latitude 55.080747 e.g. 51.5073219 Between -90 and 90 Longitude …" at bounding box center [756, 209] width 928 height 84
paste input "7604482684714"
type input "55.07604482684714"
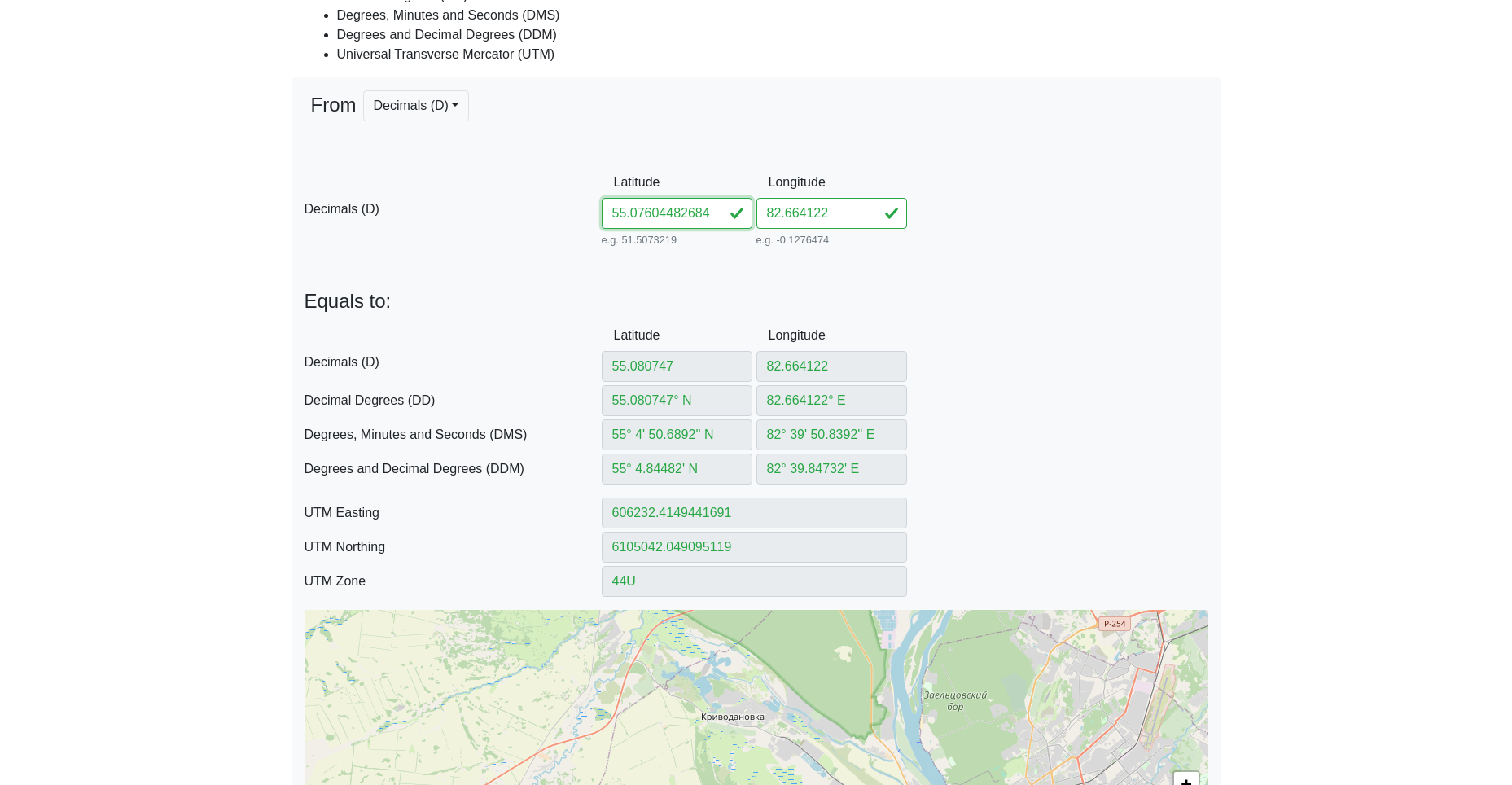
scroll to position [0, 17]
type input "55.07604482684714"
type input "55.07604482° N"
type input "55° 4' 33.7613'' N"
type input "55° 4.562689' N"
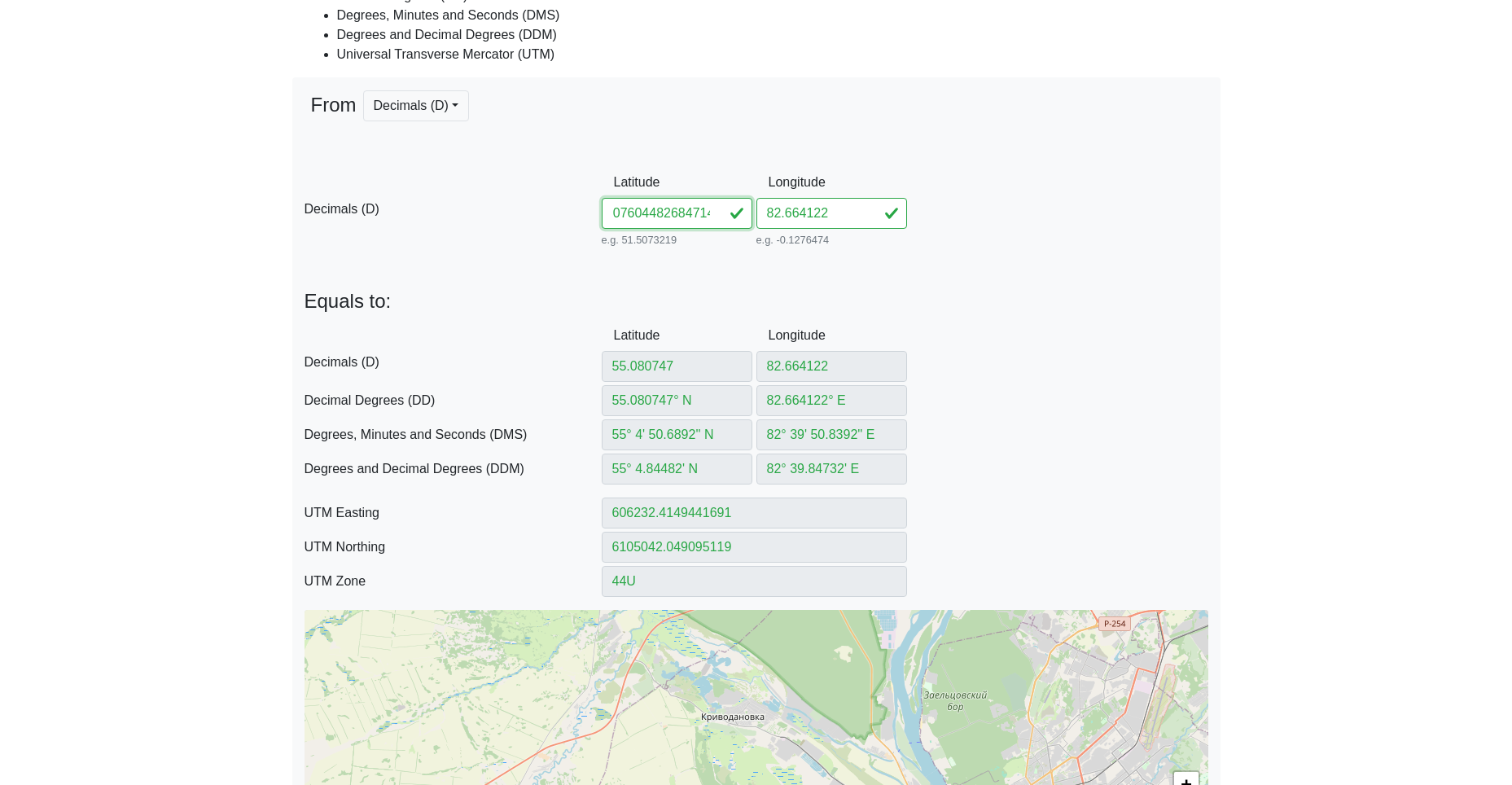
type input "606244.8778516164"
type input "6104518.8651221"
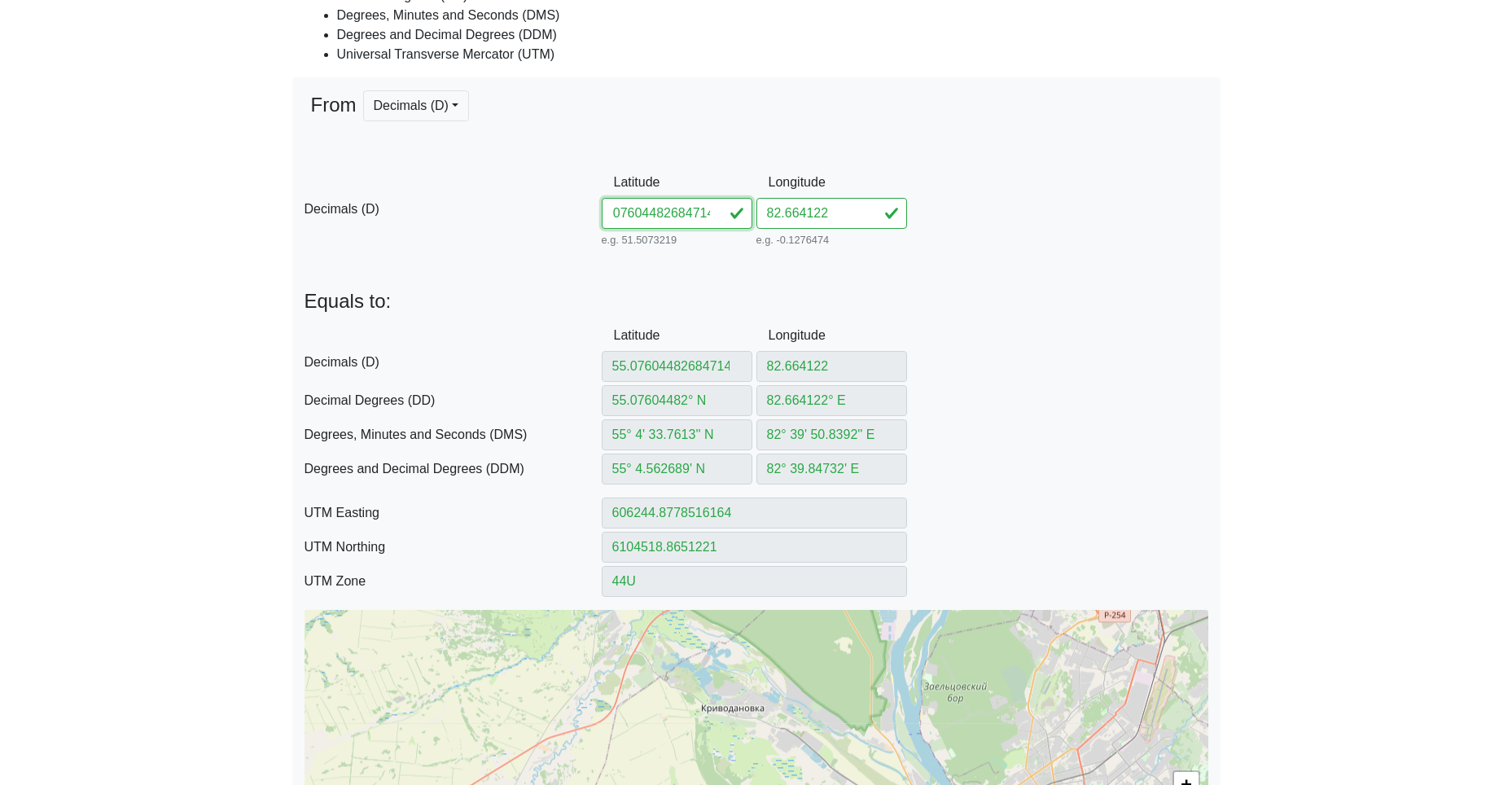
drag, startPoint x: 656, startPoint y: 214, endPoint x: 893, endPoint y: 240, distance: 238.4
click at [876, 239] on div "D Decimals (D) Latitude 55.07604482684714 e.g. 51.5073219 Between -90 and 90 Lo…" at bounding box center [756, 209] width 928 height 84
type input "55.076044"
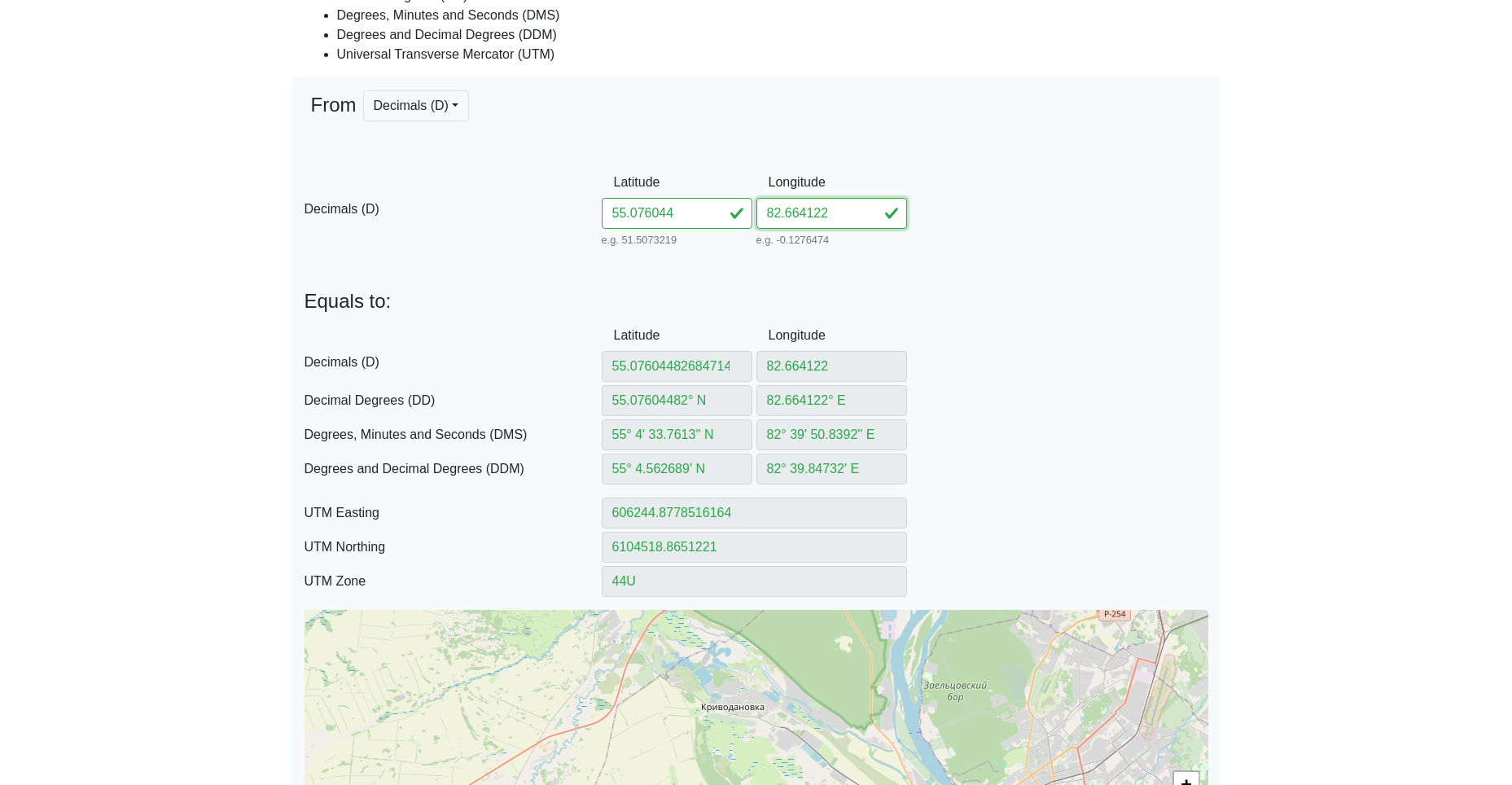
type input "55.076044° N"
type input "55° 4' 33.7584'' N"
type input "55° 4.56264' N"
type input "606244.8800430755"
type input "6104518.773123572"
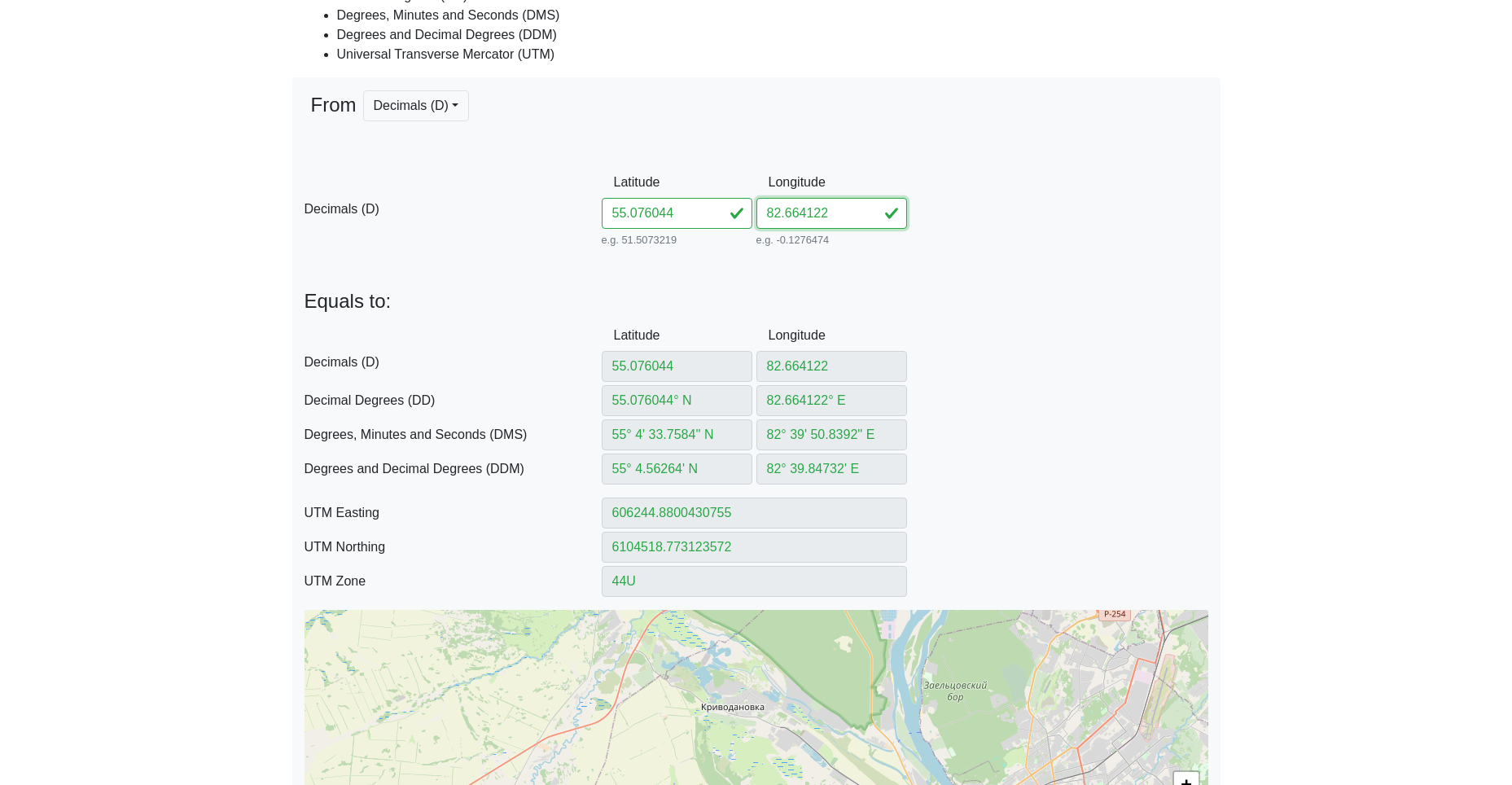
drag, startPoint x: 842, startPoint y: 211, endPoint x: 716, endPoint y: 210, distance: 126.0
click at [728, 208] on div "D Decimals (D) Latitude 55.076044 e.g. 51.5073219 Between -90 and 90 Longitude …" at bounding box center [756, 209] width 928 height 84
paste input "684714"
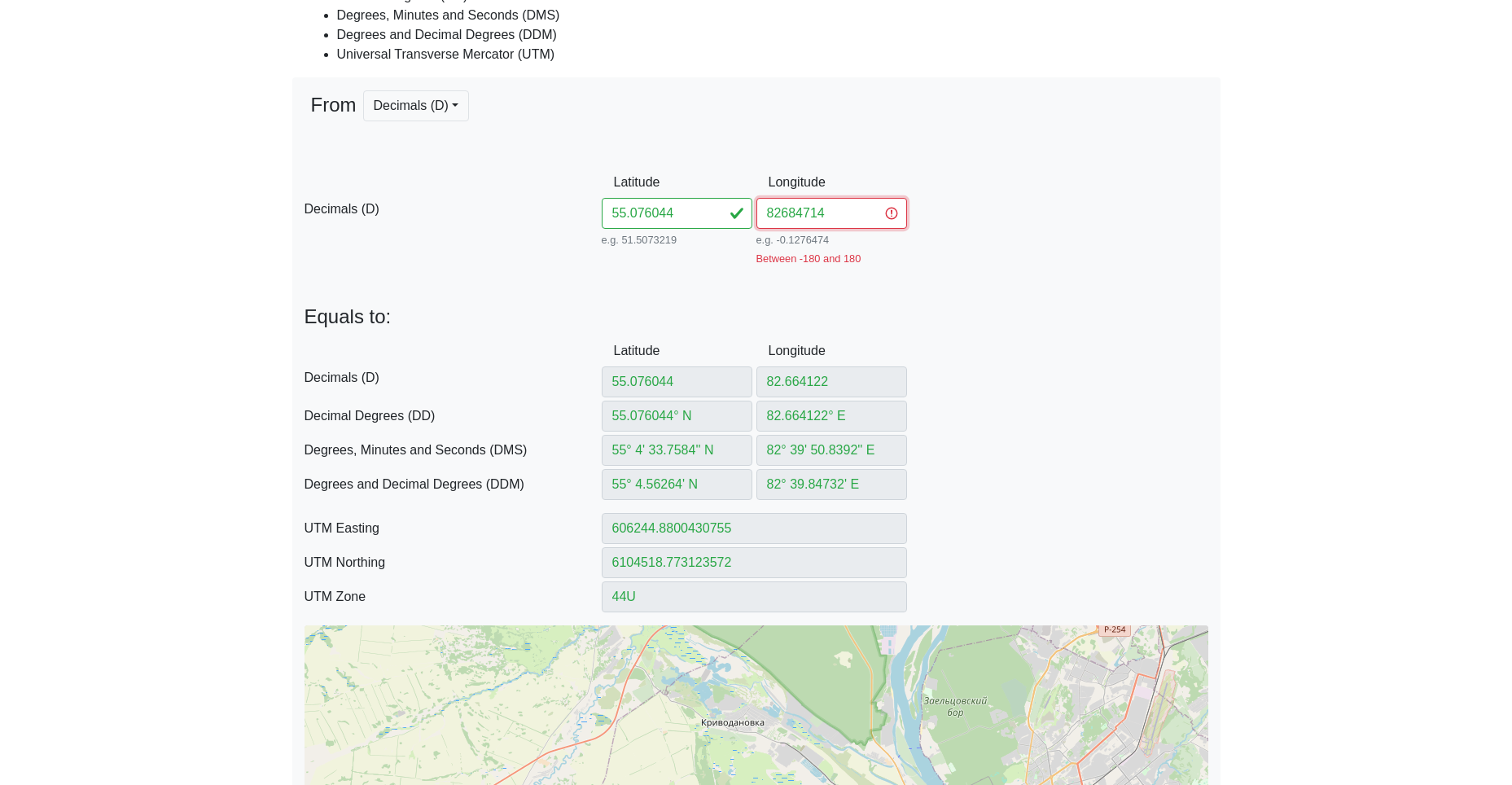
click at [784, 215] on input "82684714" at bounding box center [832, 213] width 150 height 31
type input "82.684714"
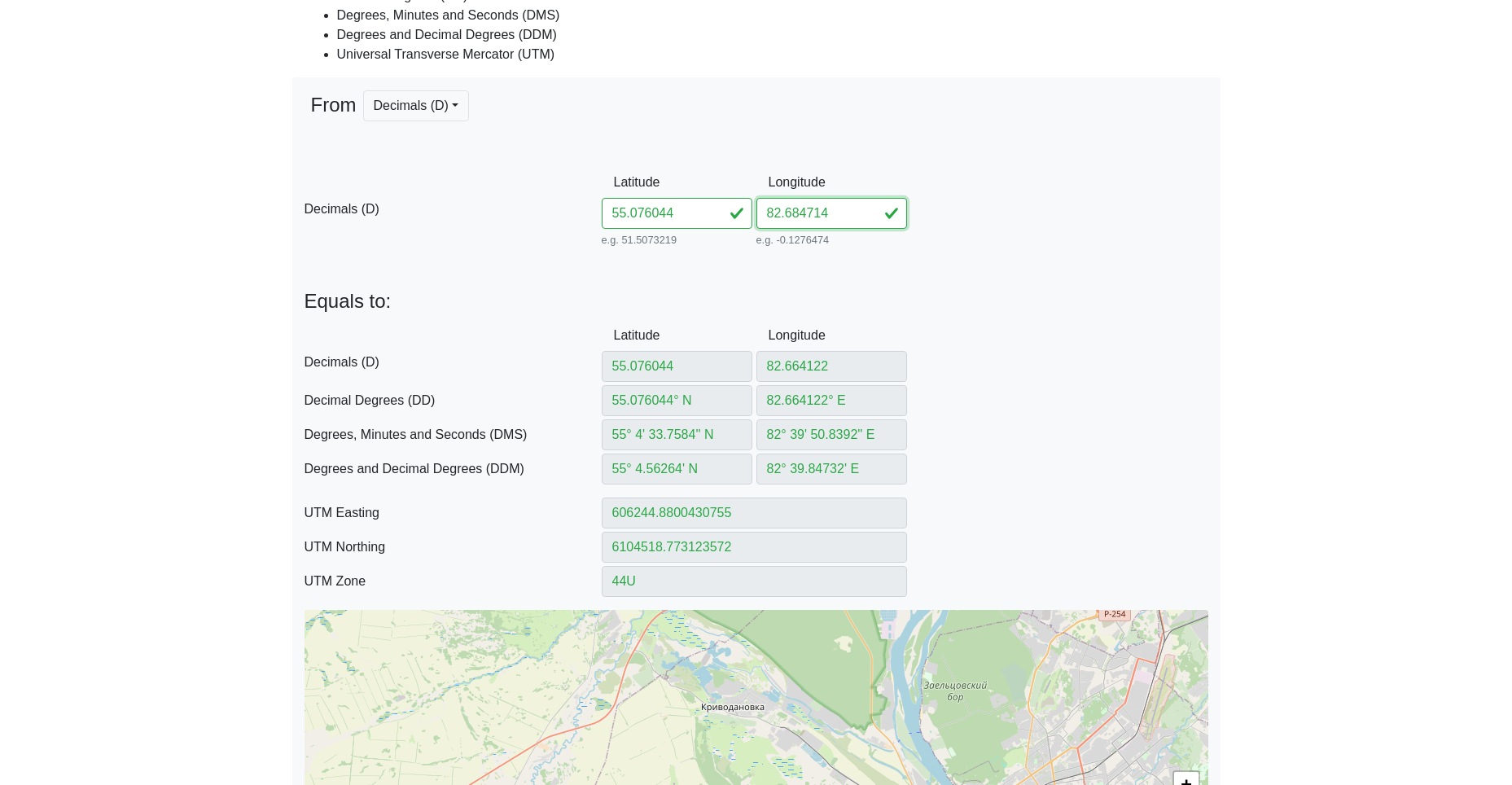
type input "82.684714"
type input "82.684714° E"
type input "82° 41' 4.9704'' E"
type input "82° 41.08284' E"
type input "607559.4344811772"
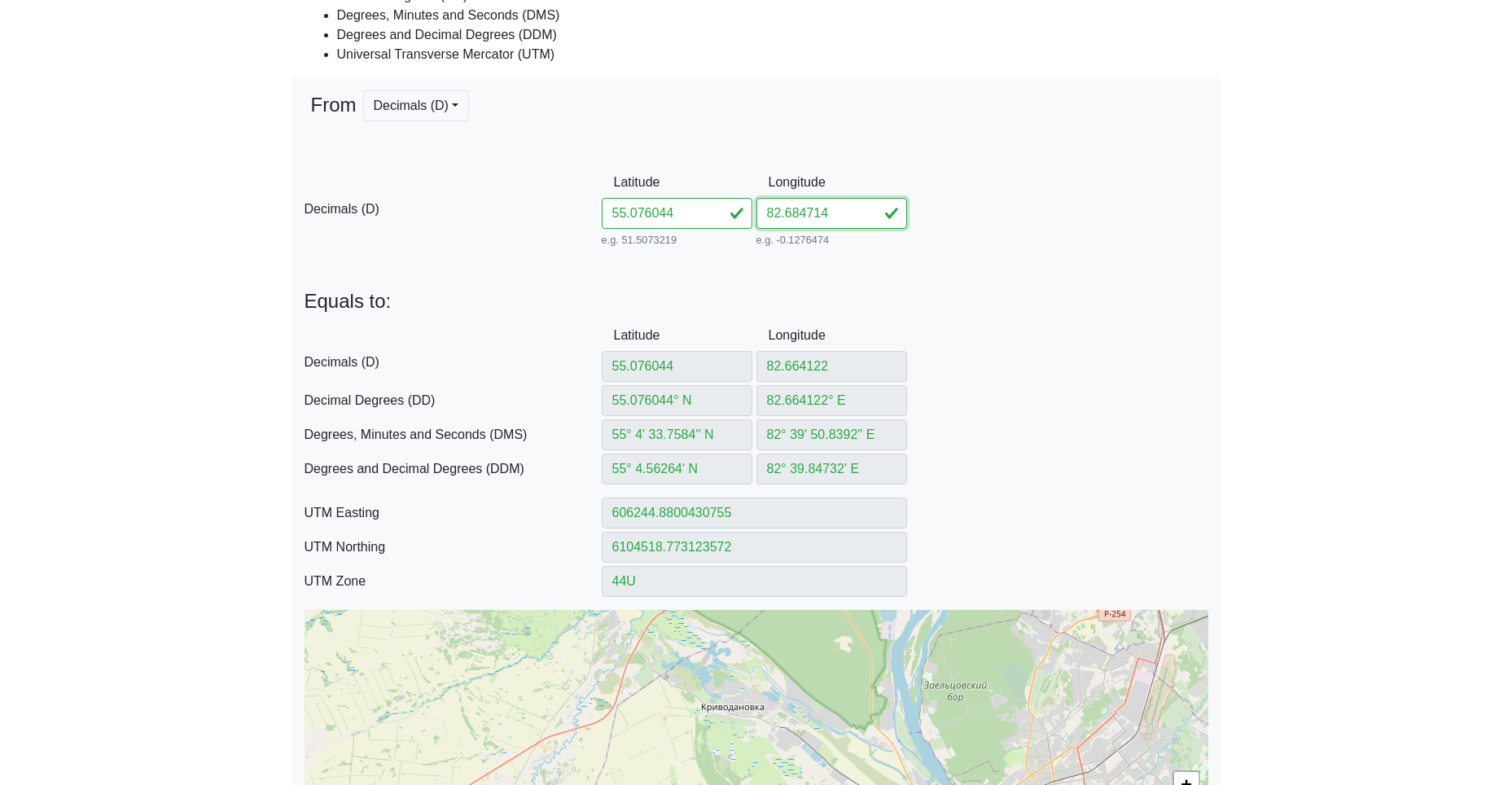
type input "6104550.280432556"
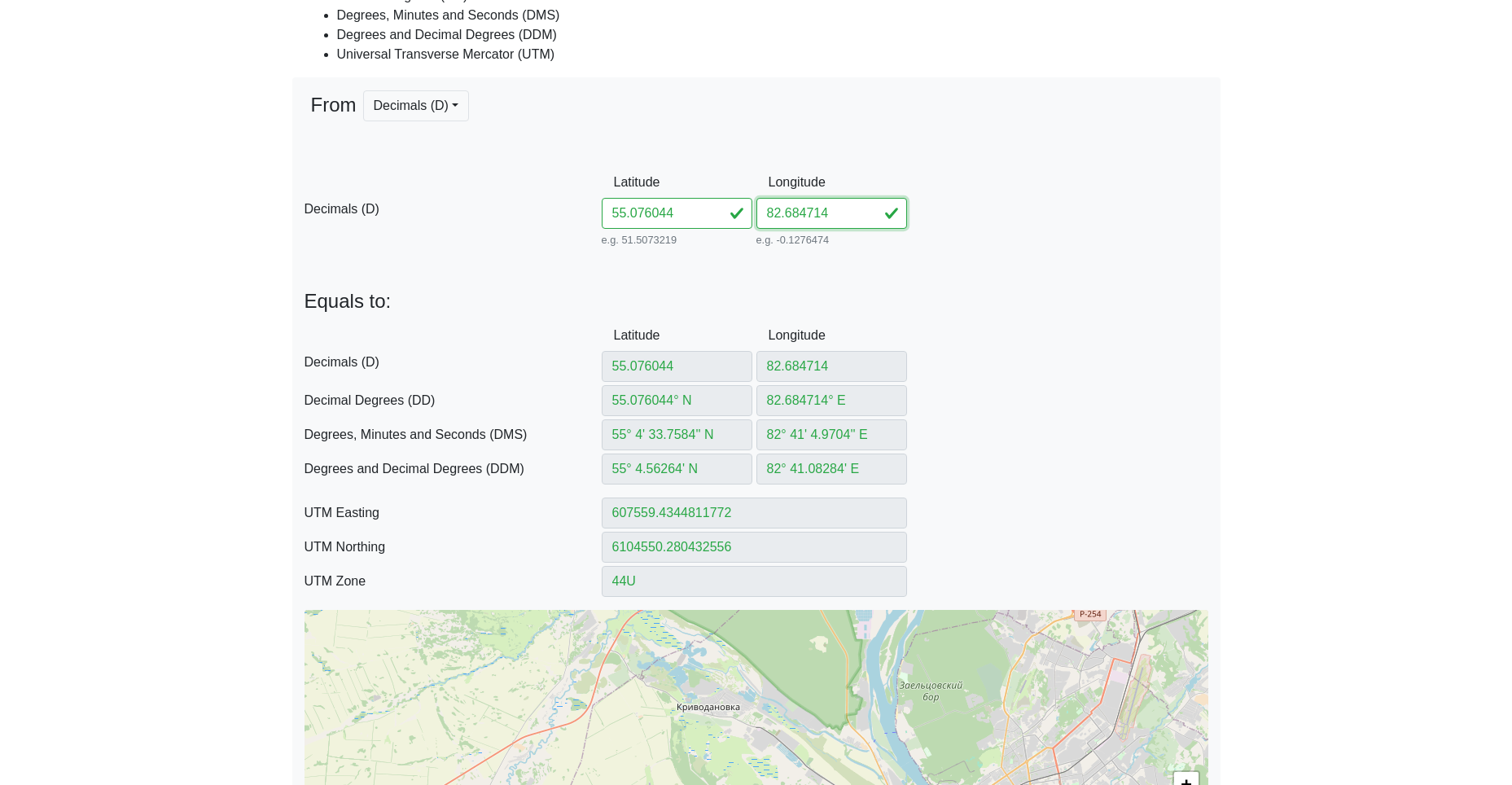
type input "82.684714"
drag, startPoint x: 690, startPoint y: 208, endPoint x: 551, endPoint y: 200, distance: 139.2
click at [612, 204] on input "55.076044" at bounding box center [677, 213] width 150 height 31
paste input "4447782764680"
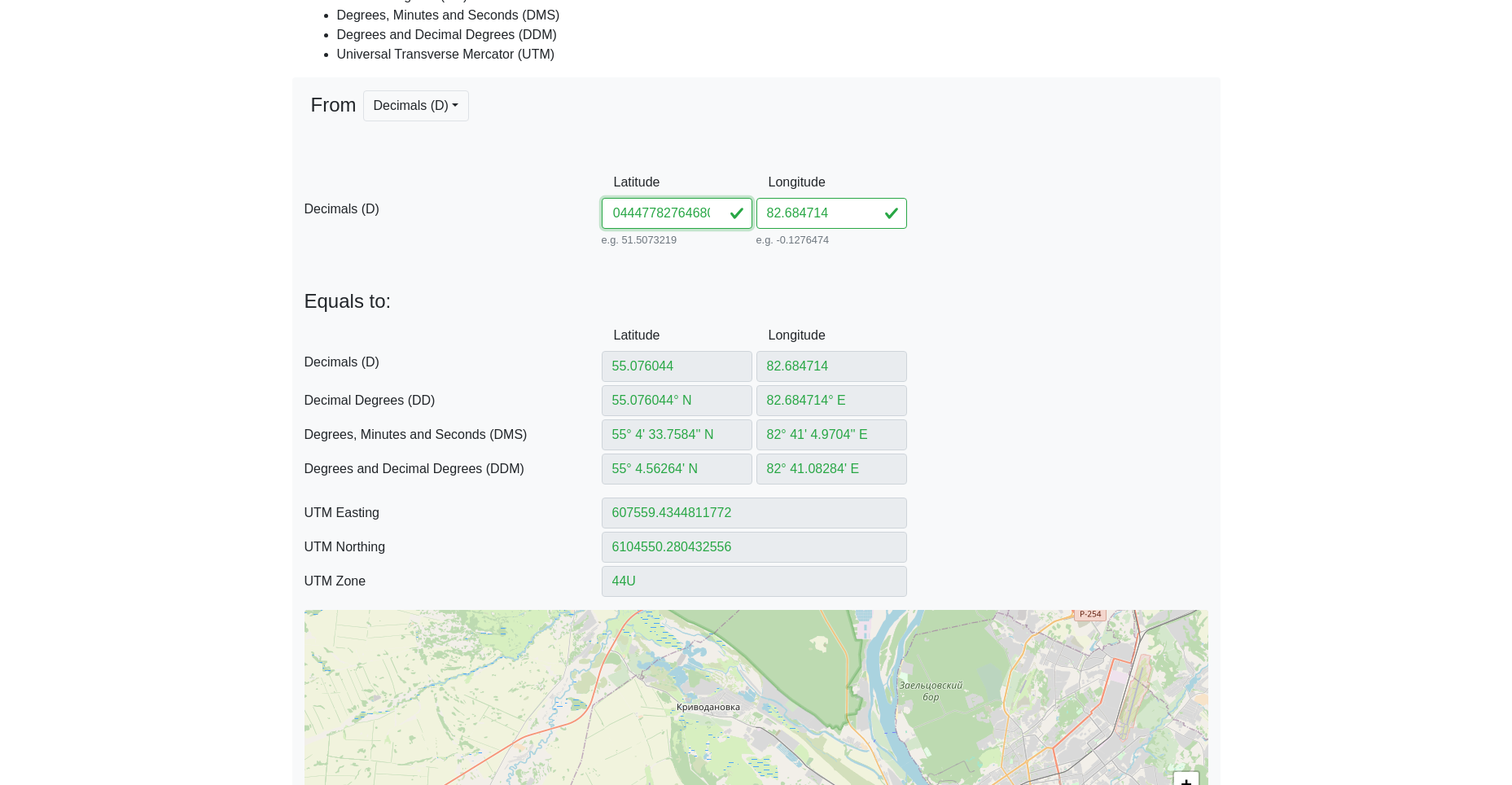
drag, startPoint x: 654, startPoint y: 213, endPoint x: 867, endPoint y: 229, distance: 213.6
click at [857, 229] on div "D Decimals (D) Latitude 55.04447782764680 e.g. 51.5073219 Between -90 and 90 Lo…" at bounding box center [756, 209] width 928 height 84
type input "55.044477"
type input "55.0444778276468"
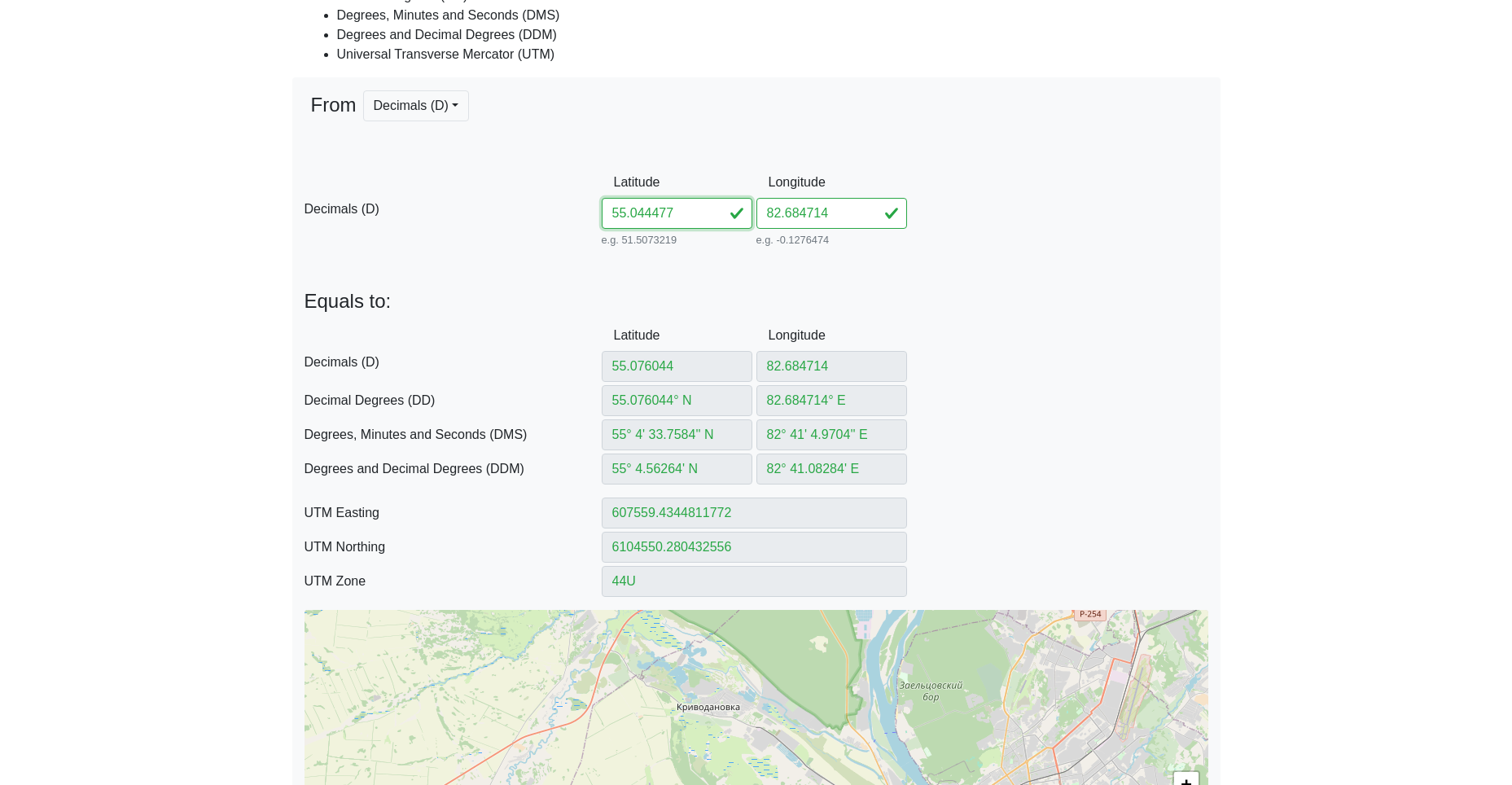
type input "55.04447782° N"
type input "55° 2' 40.1201'' N"
type input "55° 2.668669' N"
type input "607644.1158712152"
type input "6101038.114898259"
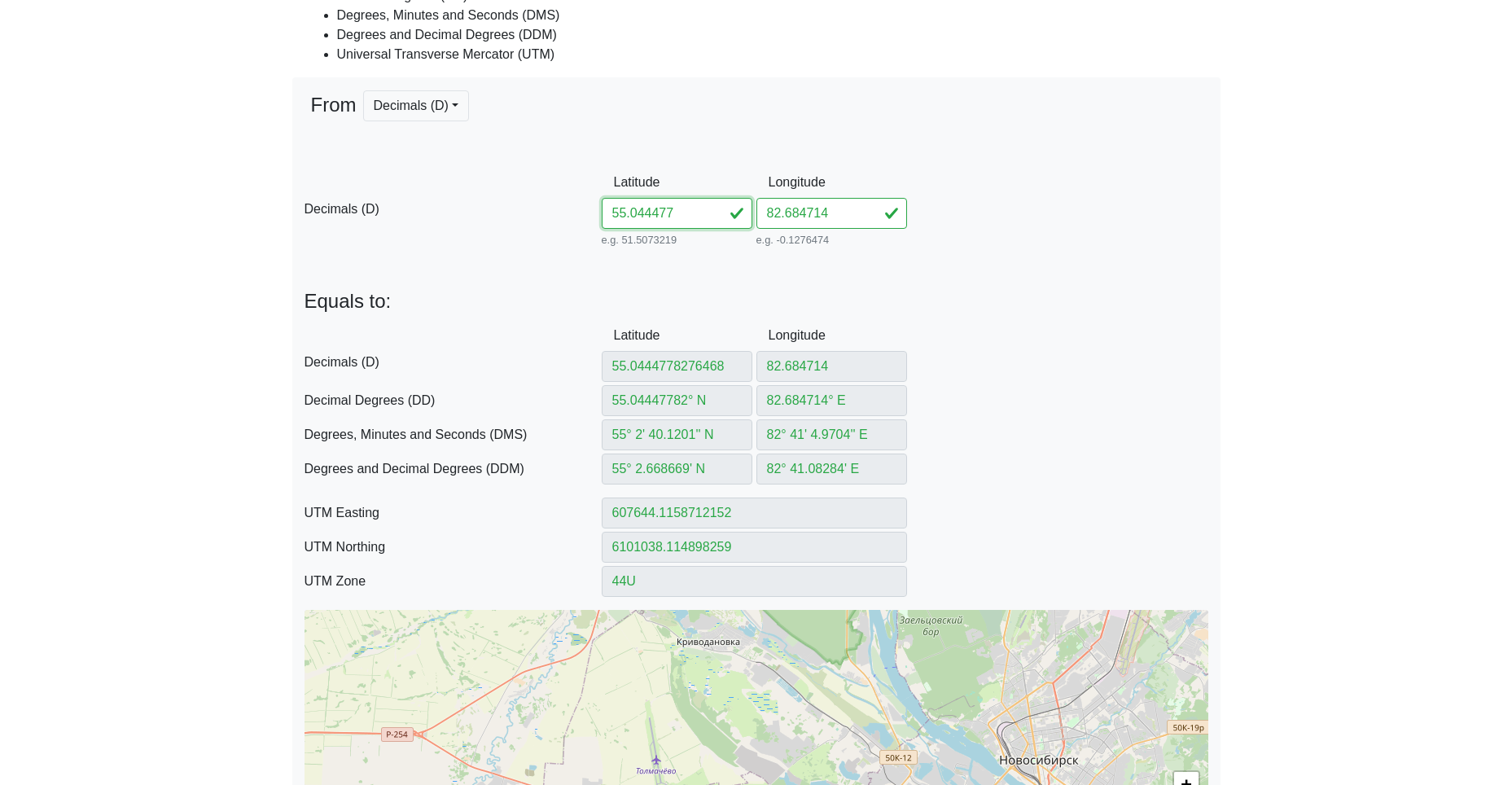
type input "55.044477"
type input "55.044477° N"
type input "55° 2' 40.1172'' N"
type input "55° 2.66862' N"
type input "607644.1180910796"
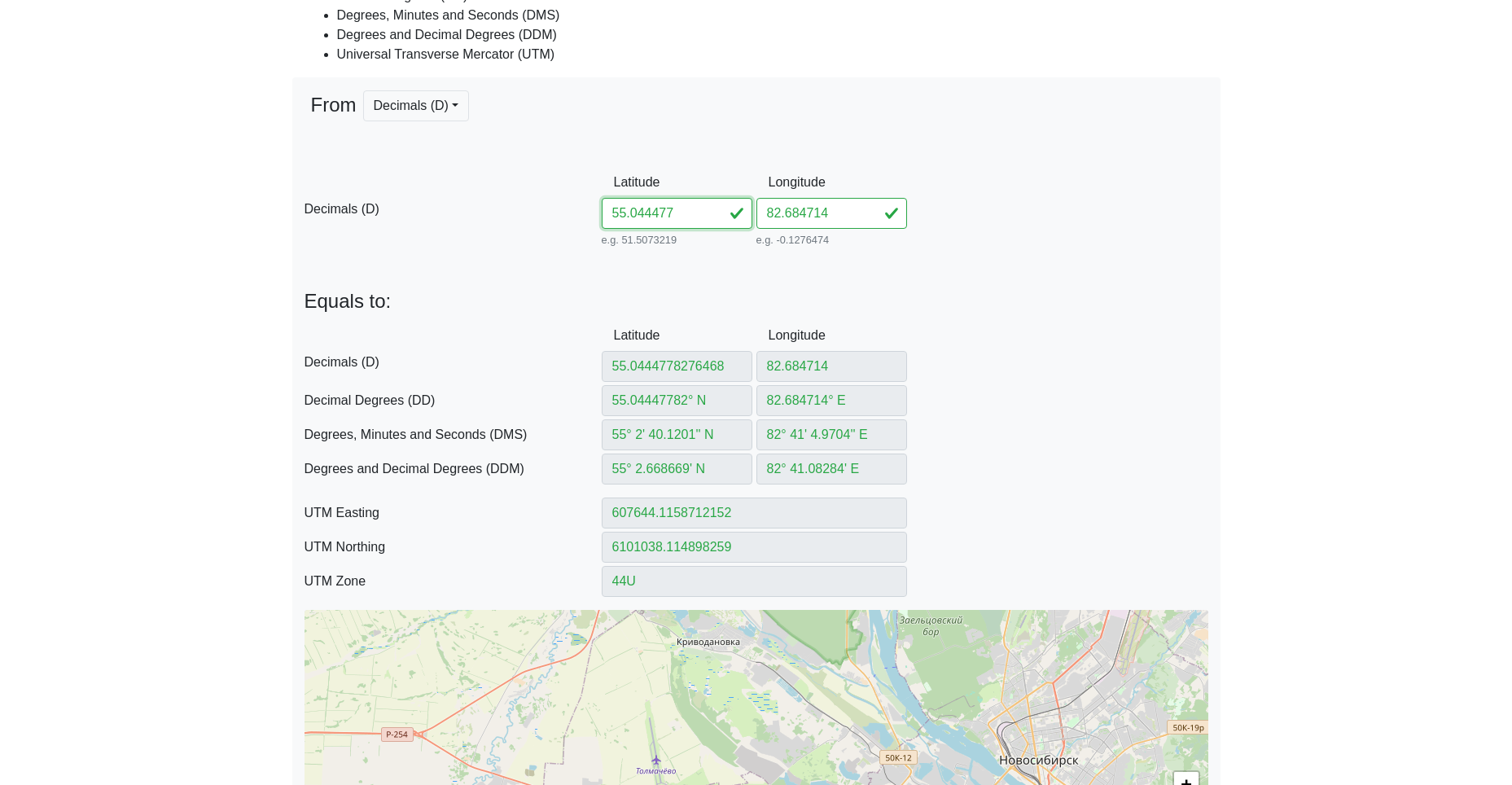
type input "6101038.022811526"
type input "55.044477"
drag, startPoint x: 812, startPoint y: 211, endPoint x: 647, endPoint y: 208, distance: 165.0
click at [658, 208] on div "D Decimals (D) Latitude 55.044477 e.g. 51.5073219 Between -90 and 90 Longitude …" at bounding box center [756, 209] width 928 height 84
paste input "764680"
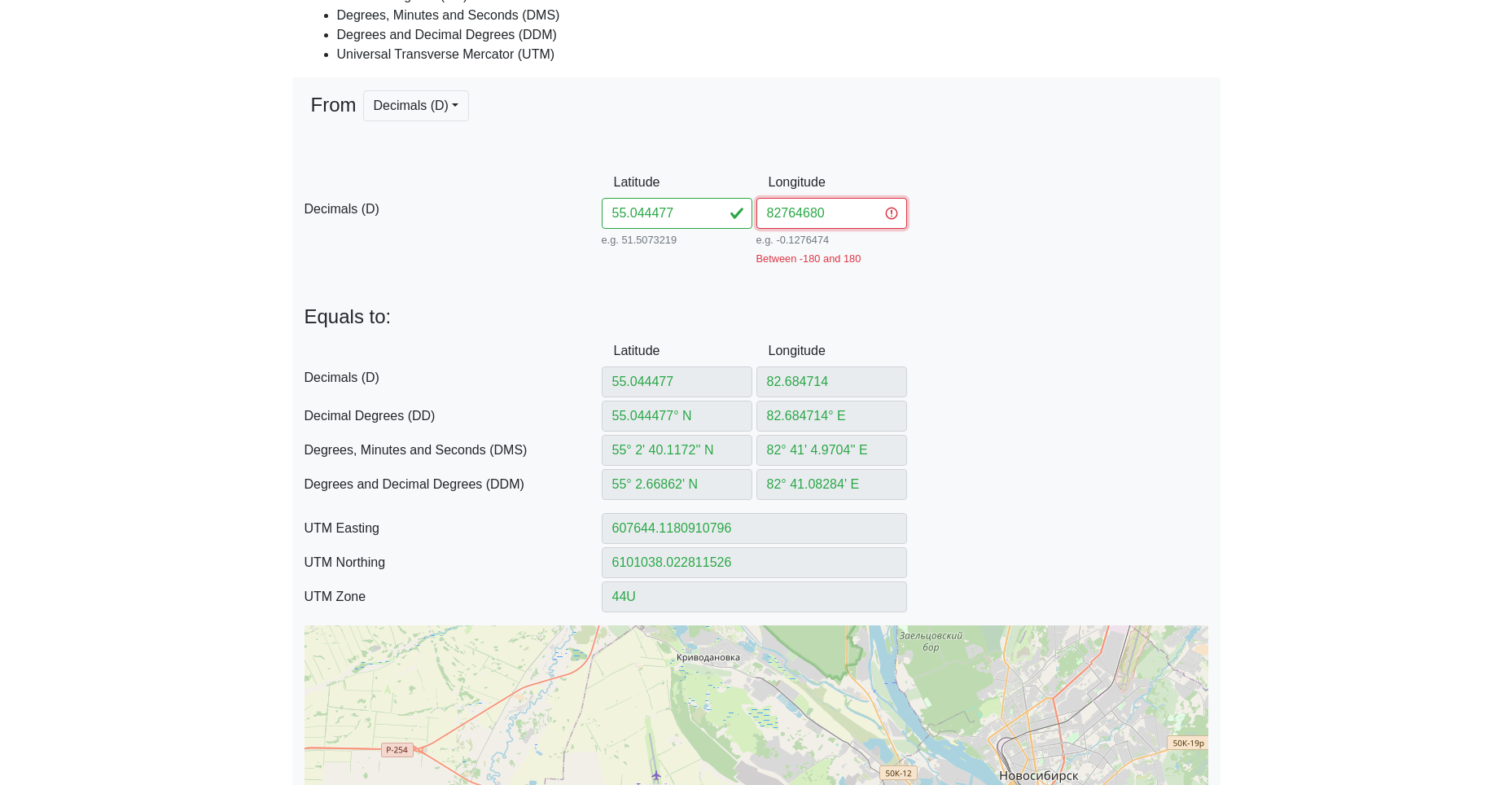
click at [778, 213] on input "82764680" at bounding box center [832, 213] width 150 height 31
type input "82.764680"
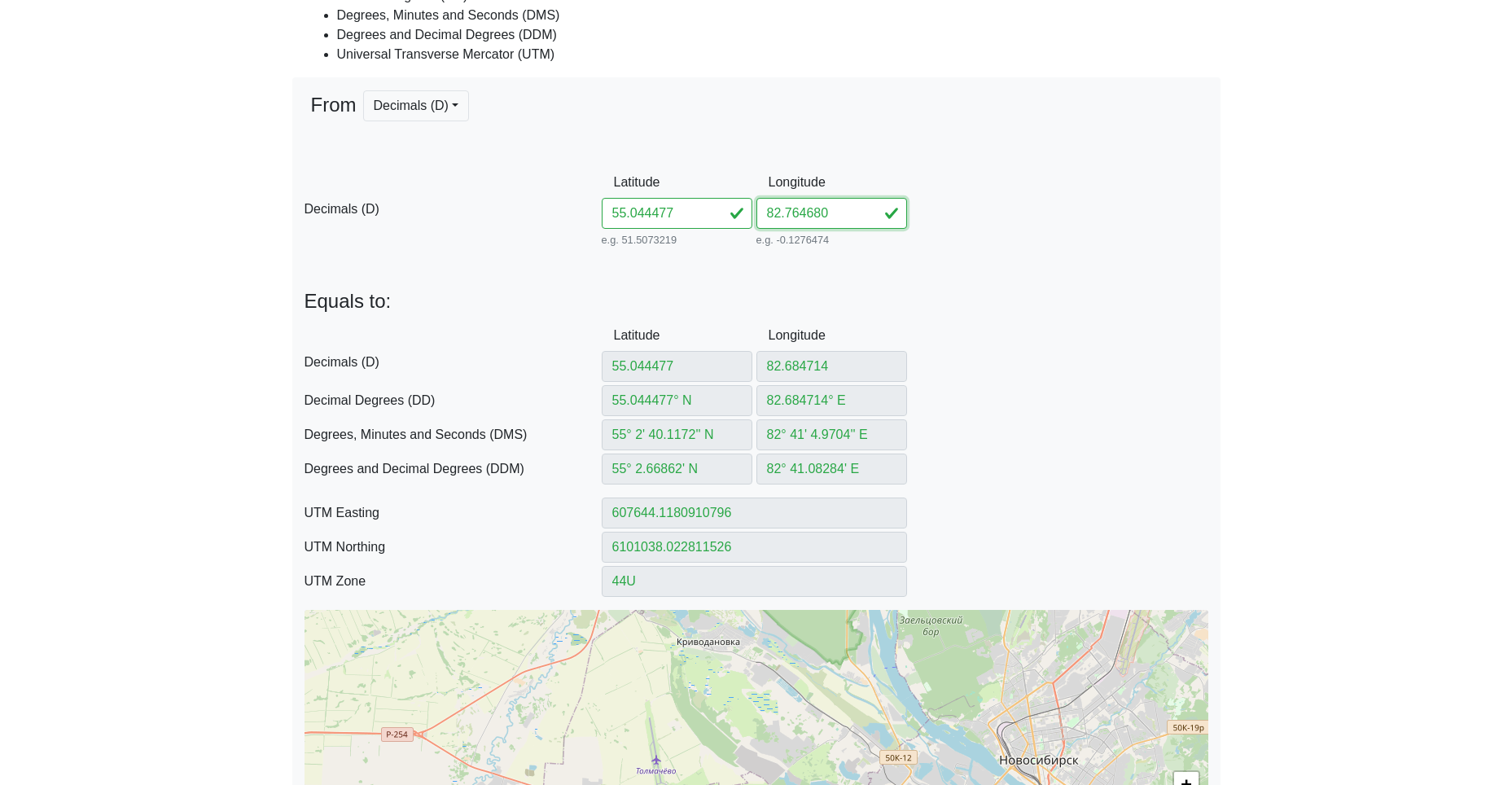
type input "82.76468"
type input "82.76468° E"
type input "82° 45' 52.848'' E"
type input "82° 45.8808' E"
type input "612752.9715825332"
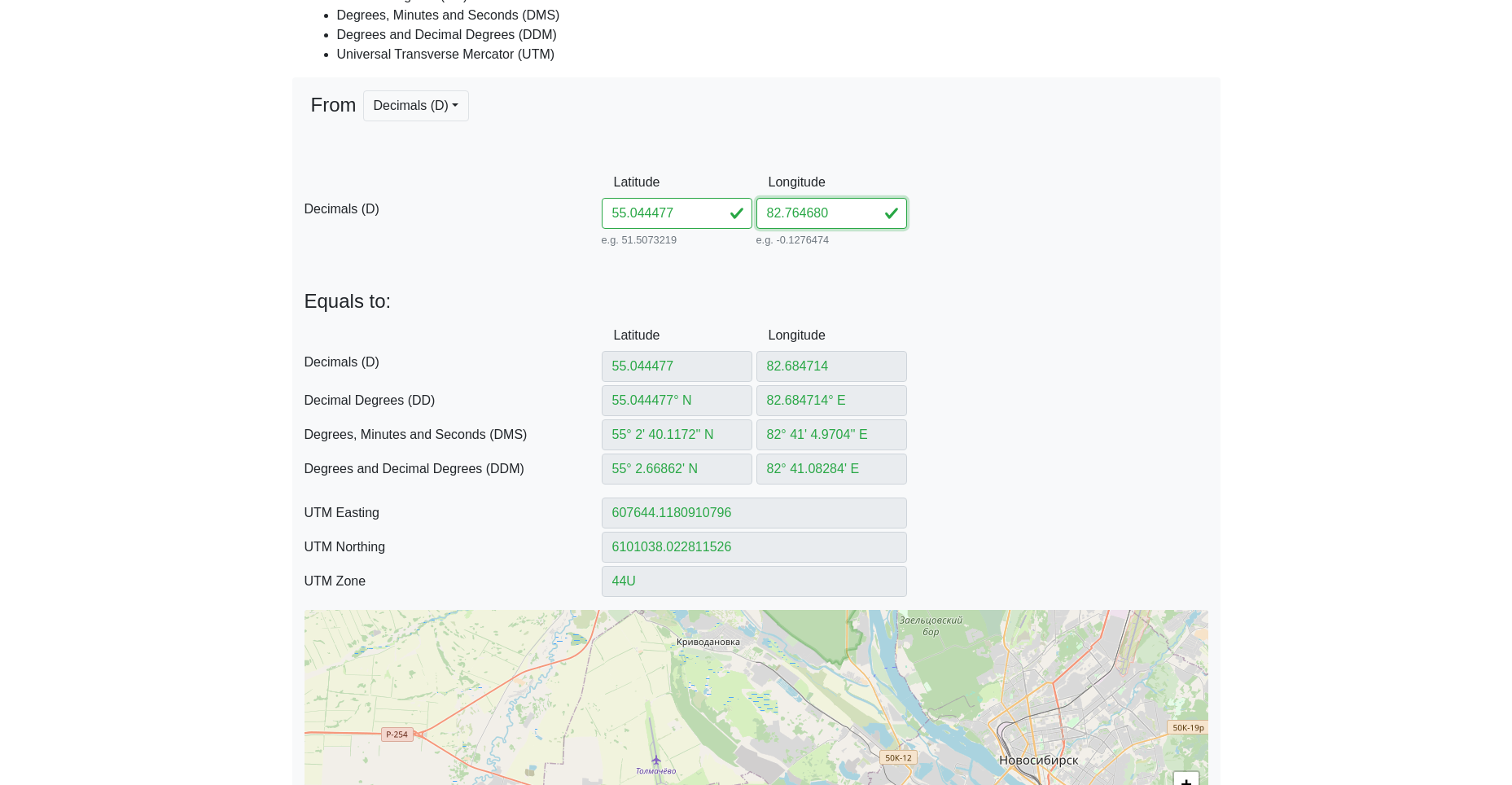
type input "6101164.102620582"
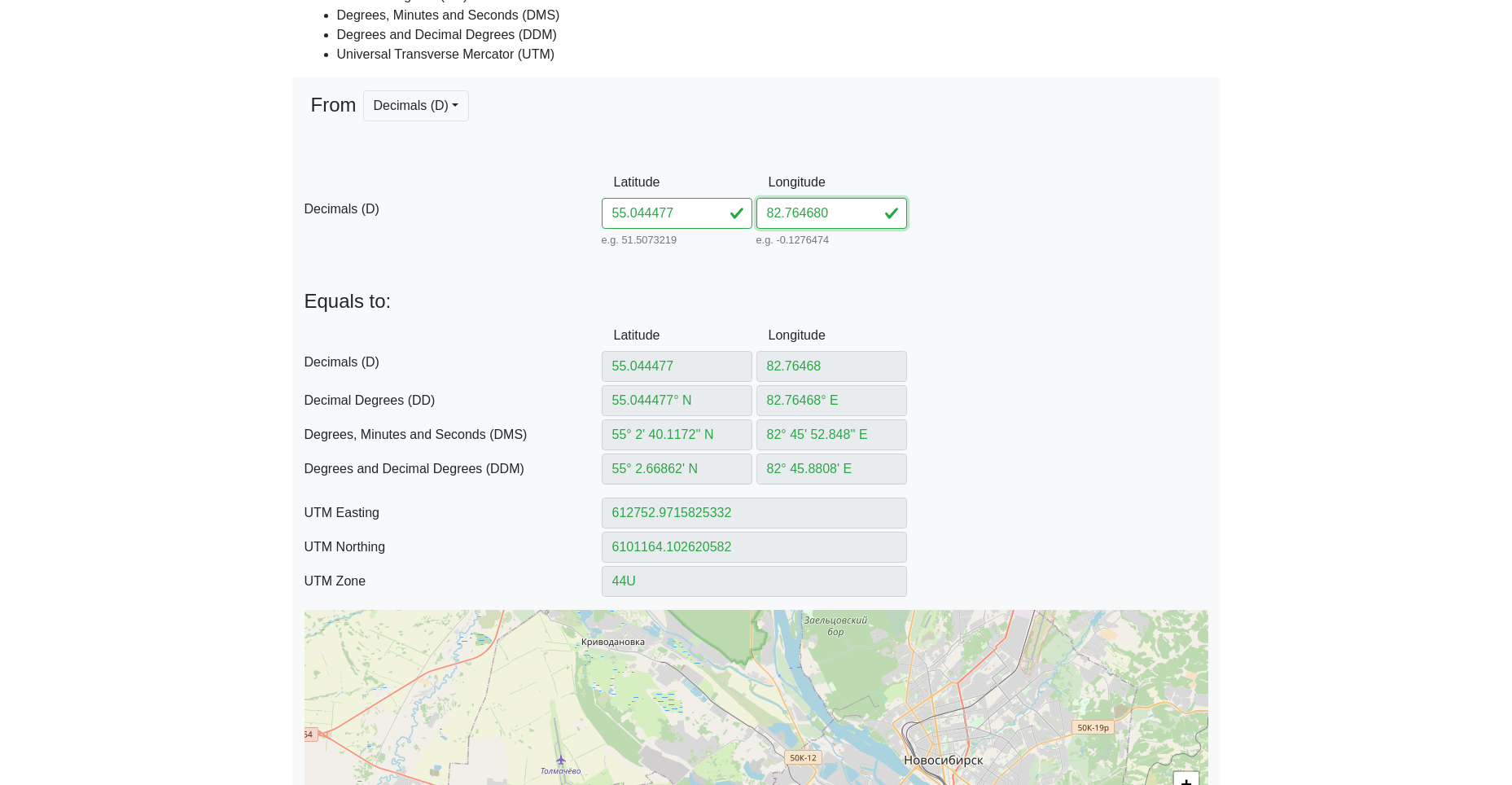
type input "82.764680"
drag, startPoint x: 680, startPoint y: 210, endPoint x: 518, endPoint y: 201, distance: 162.2
click at [526, 201] on div "D Decimals (D) Latitude 55.044477 e.g. 51.5073219 Between -90 and 90 Longitude …" at bounding box center [756, 209] width 928 height 84
paste input "2960182804226"
type input "55.02960182804226"
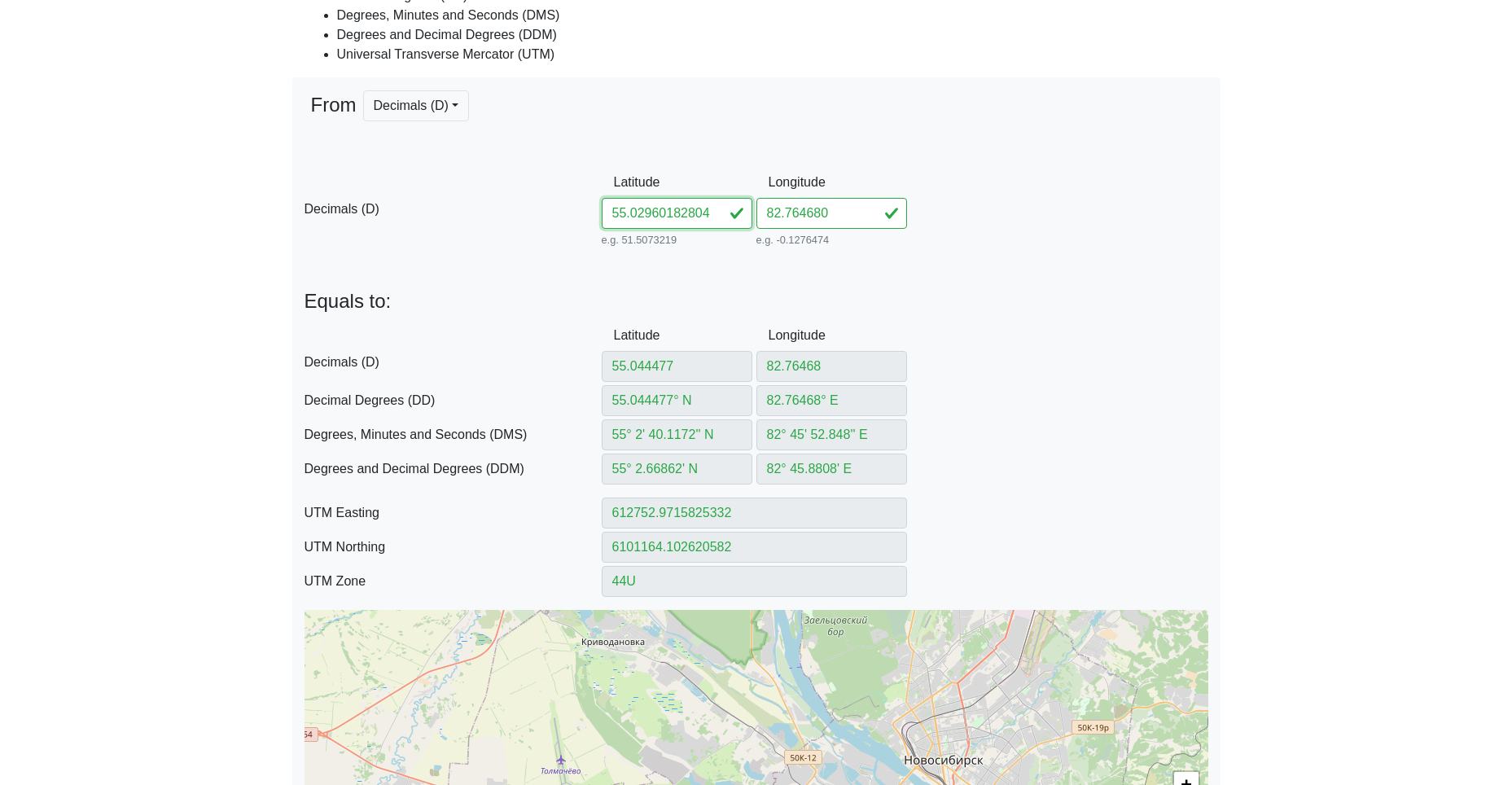
scroll to position [0, 17]
type input "55.02960182804226"
type input "55.02960182° N"
type input "55° 1' 46.5665'' N"
type input "55° 1.776109' N"
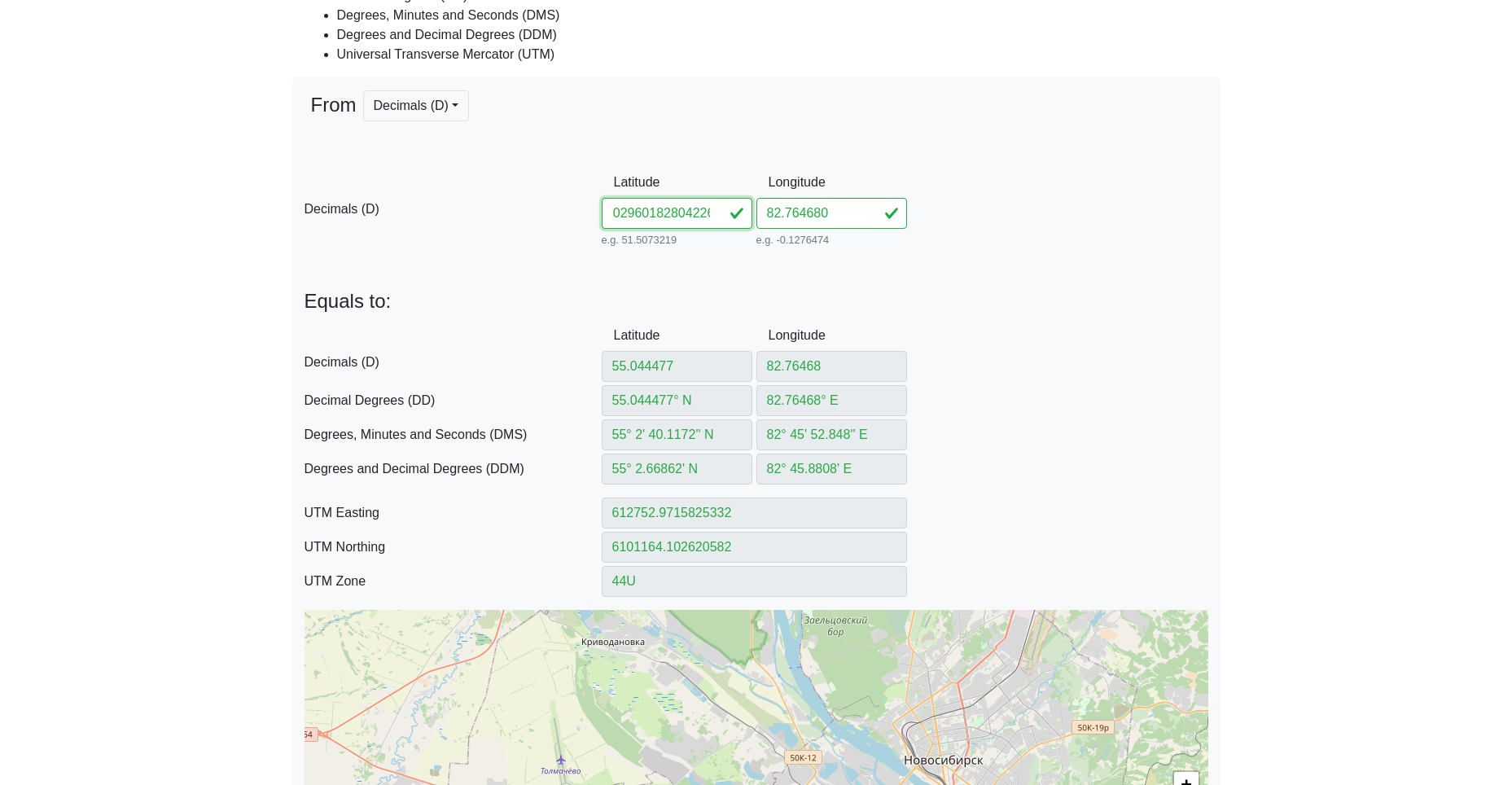
type input "612794.7593549796"
type input "6099509.067303946"
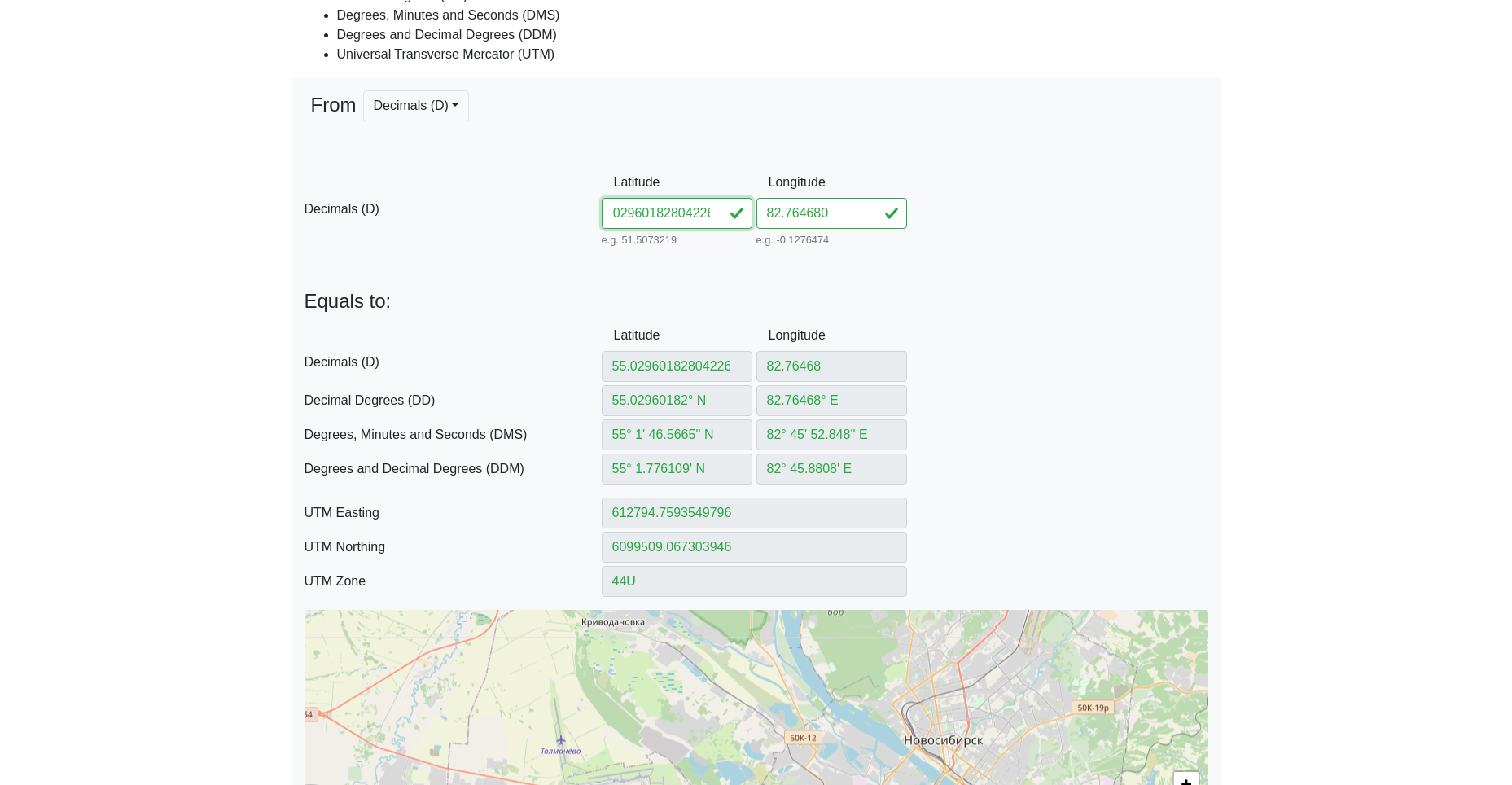
drag, startPoint x: 653, startPoint y: 215, endPoint x: 898, endPoint y: 232, distance: 245.6
click at [895, 232] on div "D Decimals (D) Latitude 55.02960182804226 e.g. 51.5073219 Between -90 and 90 Lo…" at bounding box center [756, 209] width 928 height 84
type input "55.029601"
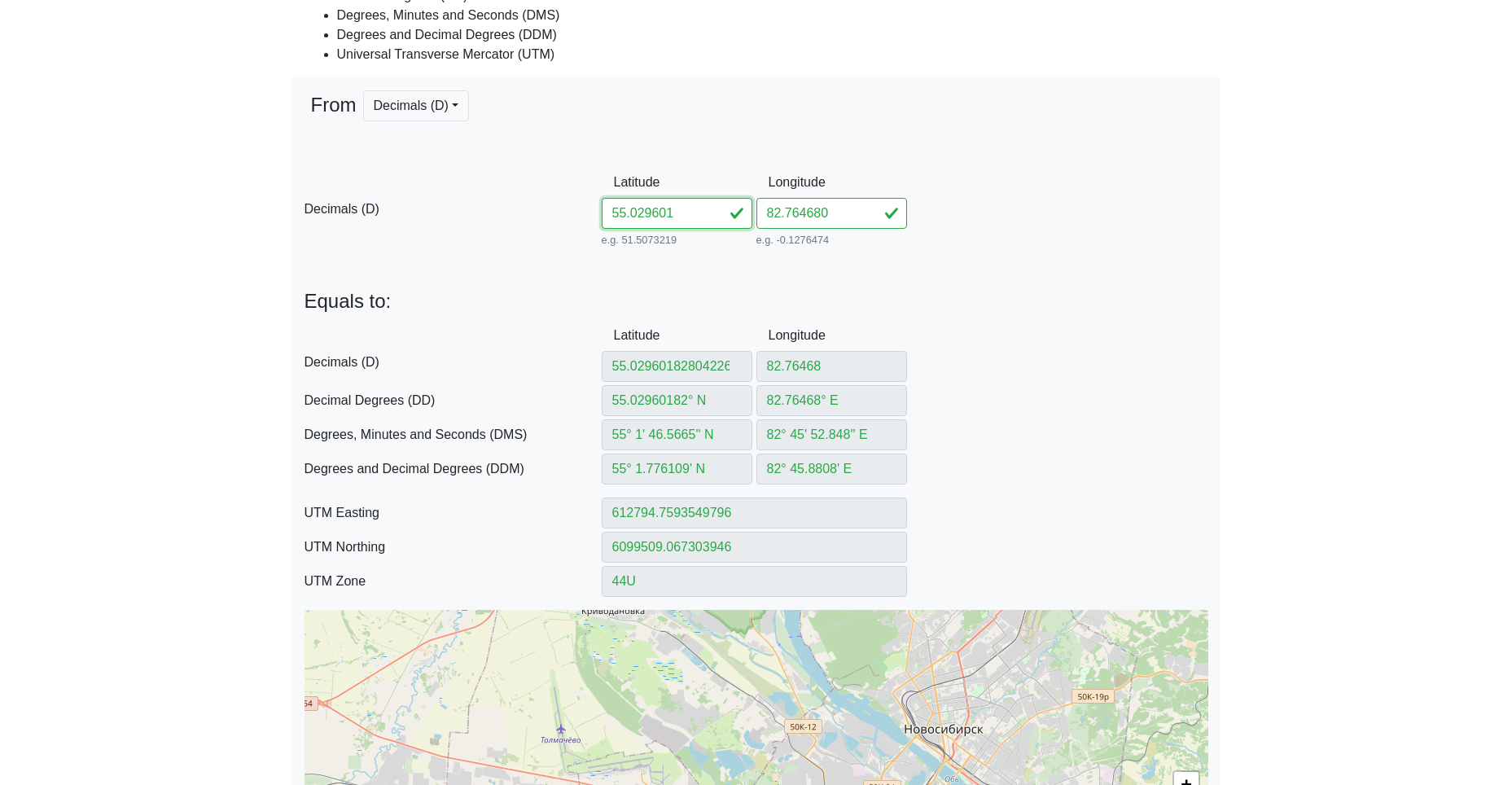
type input "55.029601"
type input "55.029601° N"
type input "55° 1' 46.5636'' N"
type input "55° 1.77606' N"
type input "612794.7616809265"
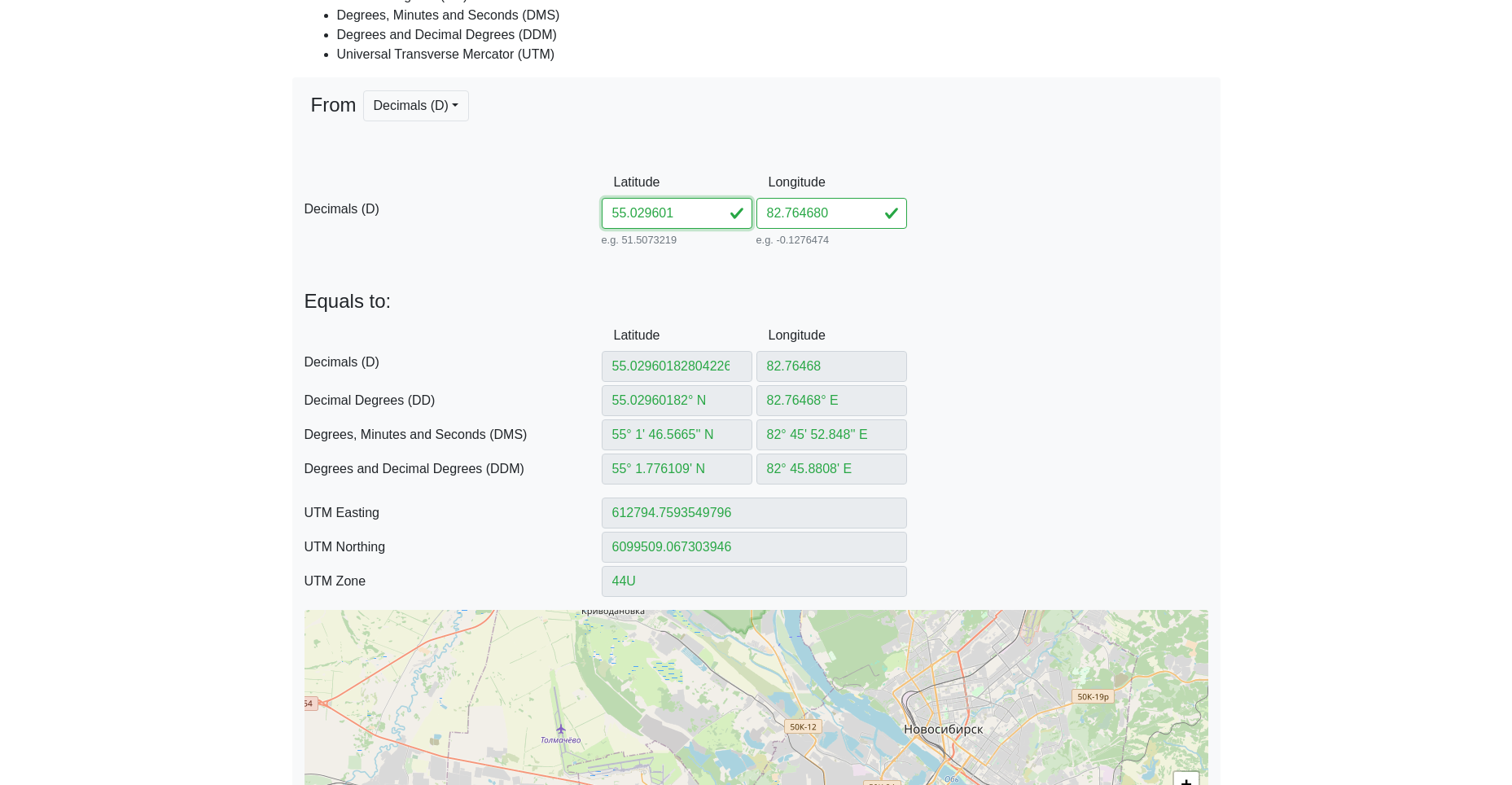
type input "6099508.975174749"
type input "55.029601"
drag, startPoint x: 817, startPoint y: 211, endPoint x: 676, endPoint y: 204, distance: 141.2
click at [685, 202] on div "D Decimals (D) Latitude 55.029601 e.g. 51.5073219 Between -90 and 90 Longitude …" at bounding box center [756, 209] width 928 height 84
paste input "804226"
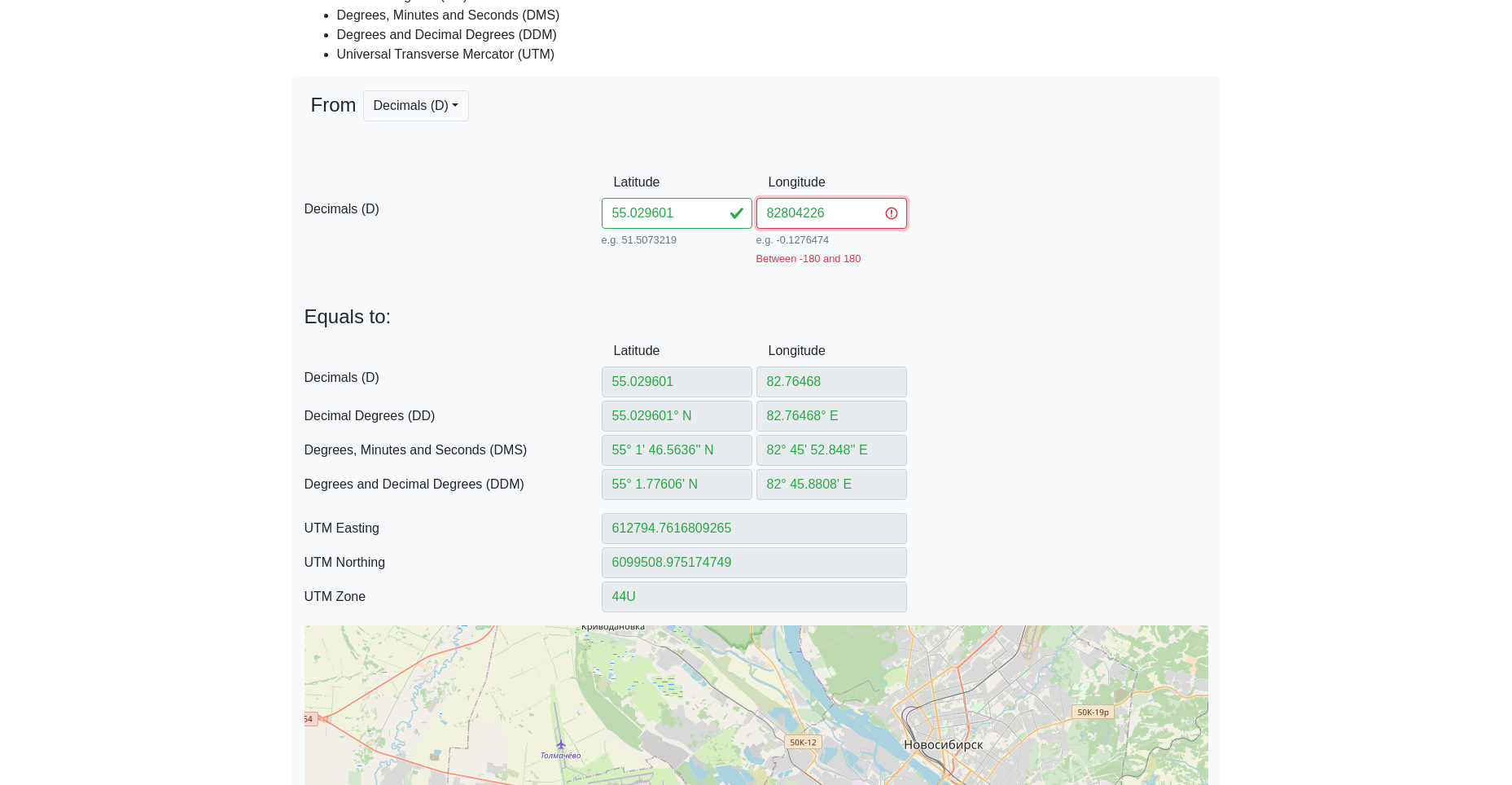
click at [783, 214] on input "82804226" at bounding box center [832, 213] width 150 height 31
type input "82.804226"
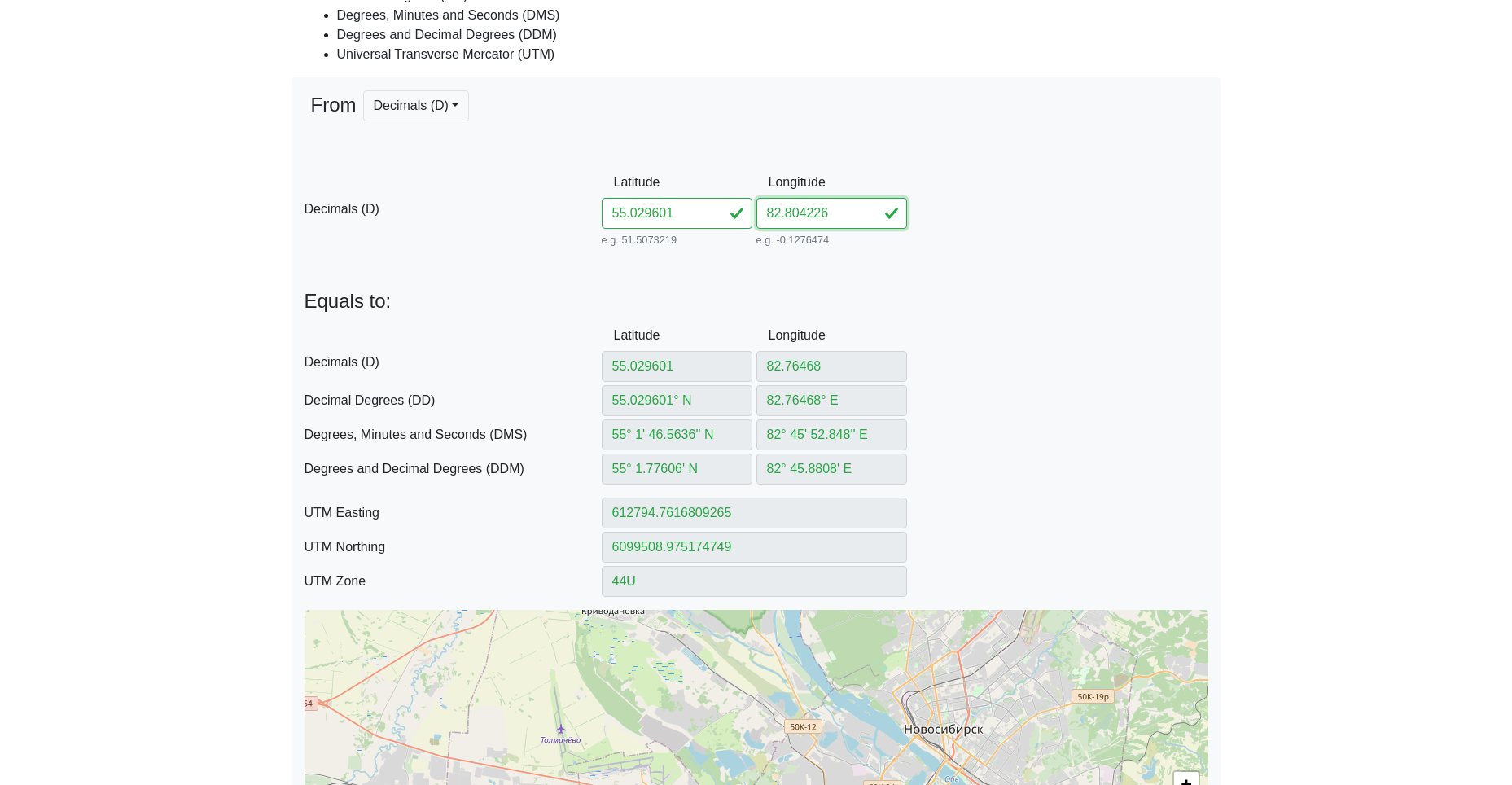
type input "82.804226"
type input "82.804226° E"
type input "82° 48' 15.2136'' E"
type input "82° 48.25356' E"
type input "615322.178606331"
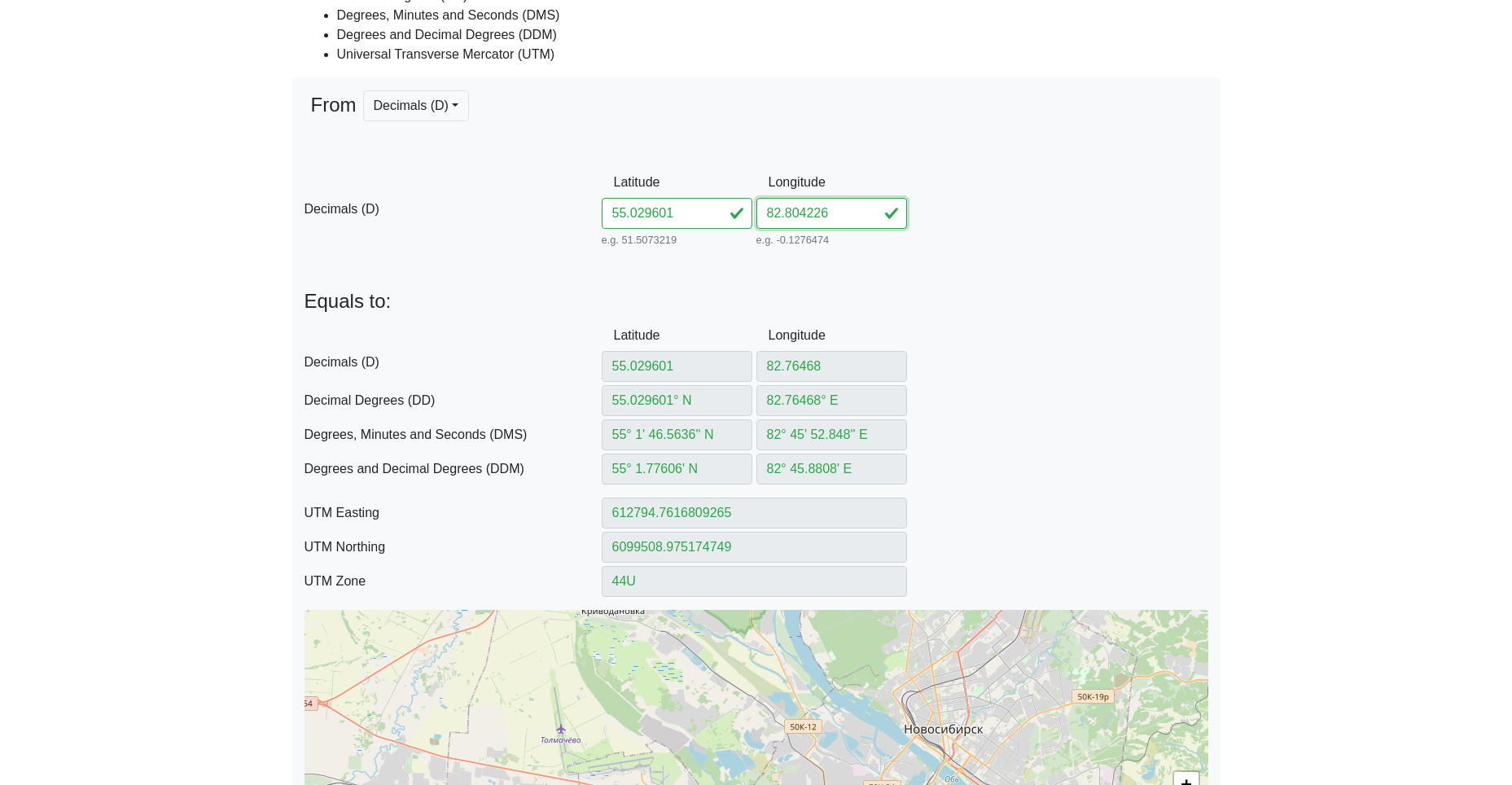
type input "6099573.499233855"
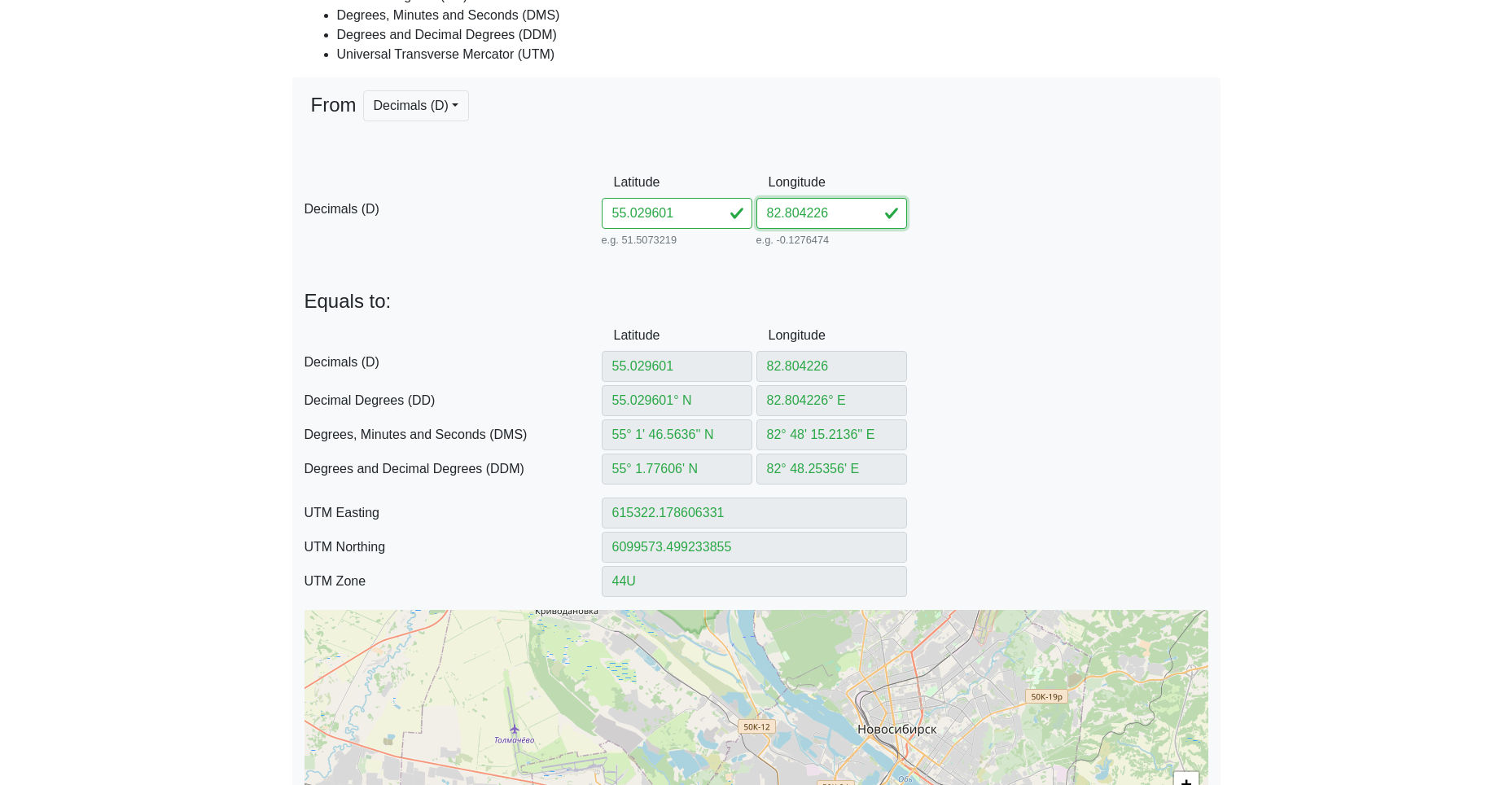
type input "82.804226"
drag, startPoint x: 667, startPoint y: 206, endPoint x: 508, endPoint y: 199, distance: 159.2
click at [562, 199] on div "D Decimals (D) Latitude 55.029601 e.g. 51.5073219 Between -90 and 90 Longitude …" at bounding box center [756, 209] width 928 height 84
paste input "670782809515"
type input "55.02670782809515"
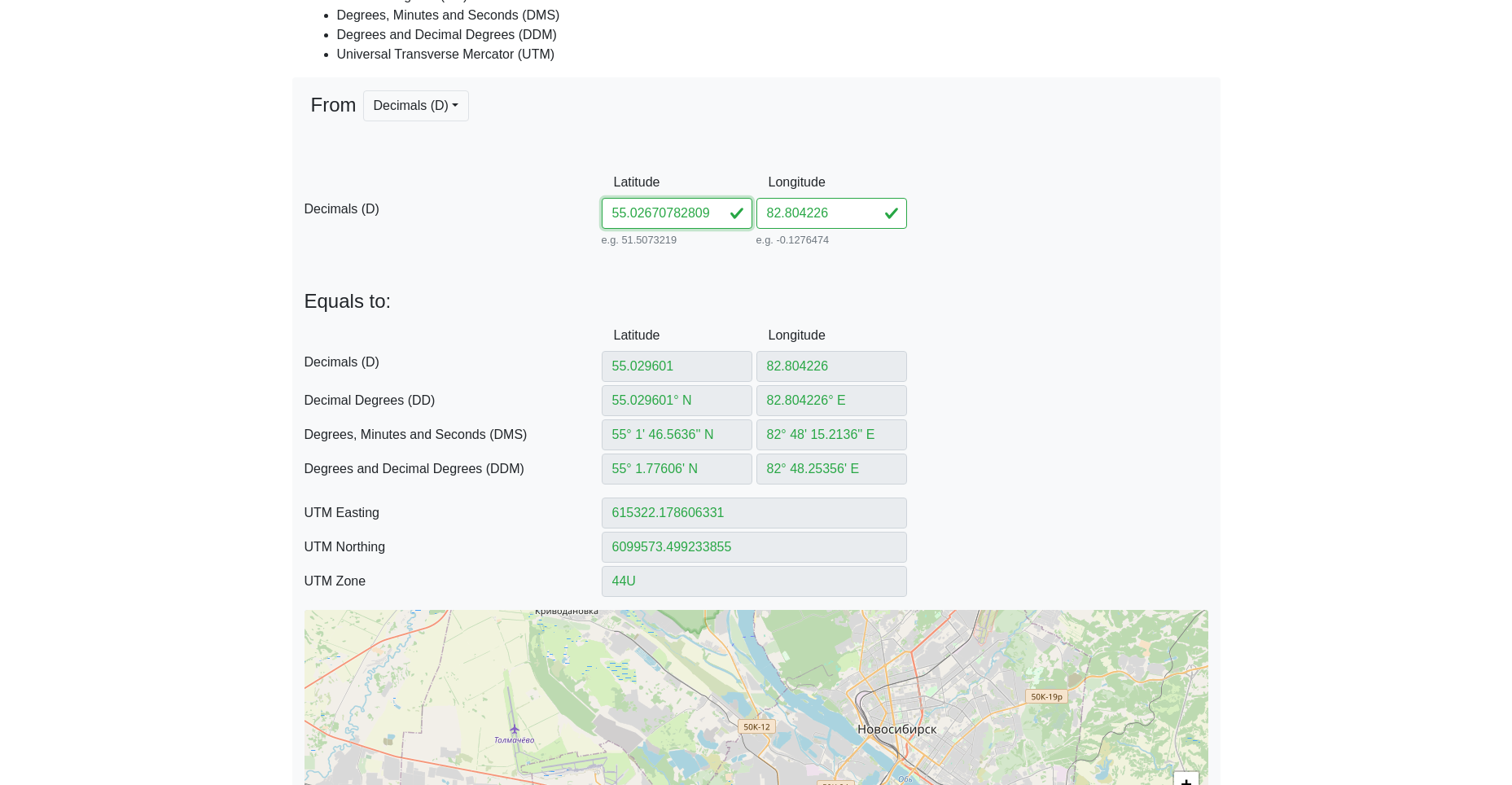
scroll to position [0, 17]
type input "55.02670782809515"
type input "55.02670782° N"
type input "55° 1' 36.1481'' N"
type input "55° 1.602469' N"
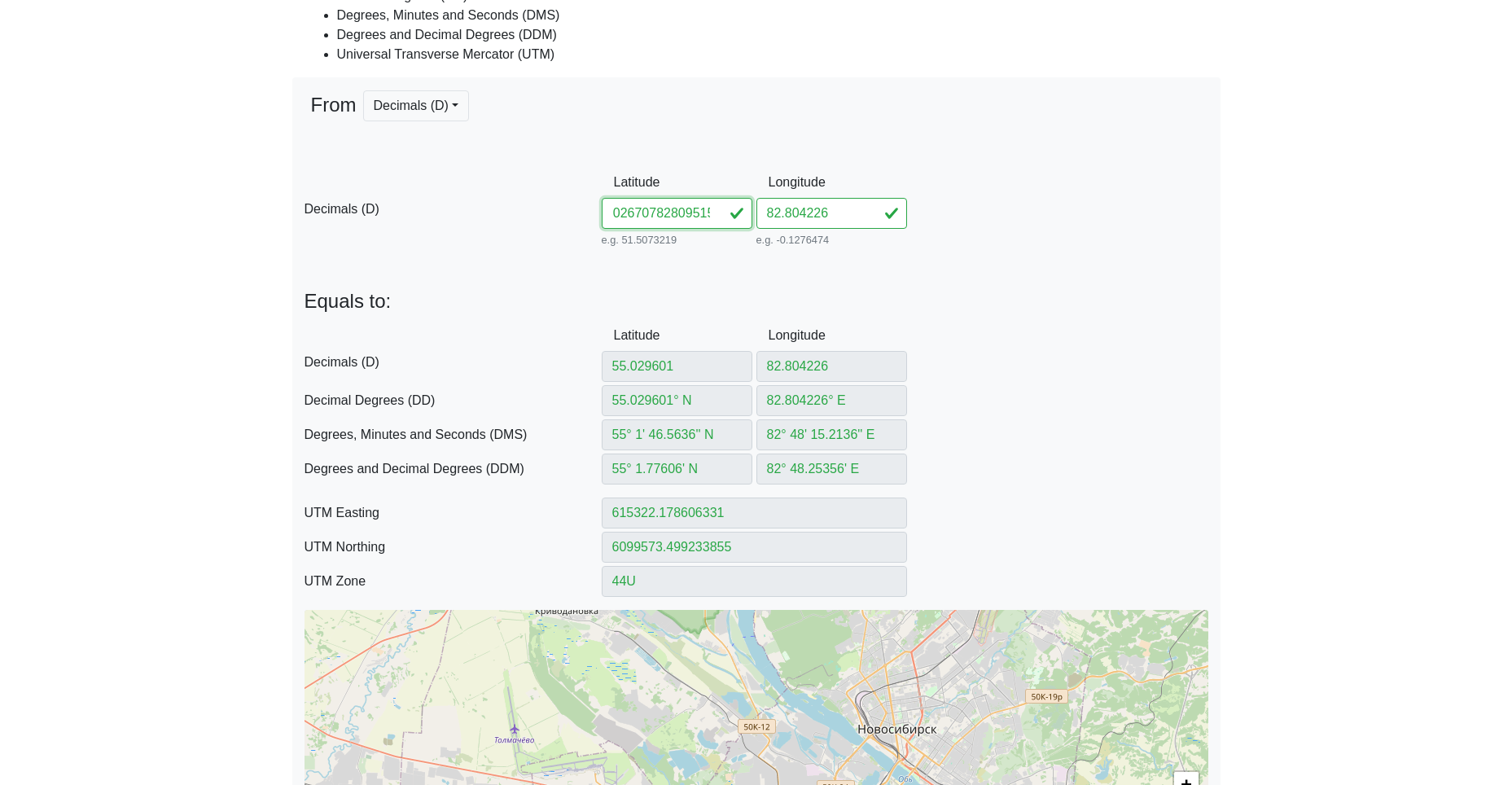
type input "615330.4874732404"
type input "6099251.603121261"
drag, startPoint x: 657, startPoint y: 215, endPoint x: 981, endPoint y: 240, distance: 325.0
click at [959, 239] on div "D Decimals (D) Latitude 55.02670782809515 e.g. 51.5073219 Between -90 and 90 Lo…" at bounding box center [756, 209] width 928 height 84
type input "55.026707"
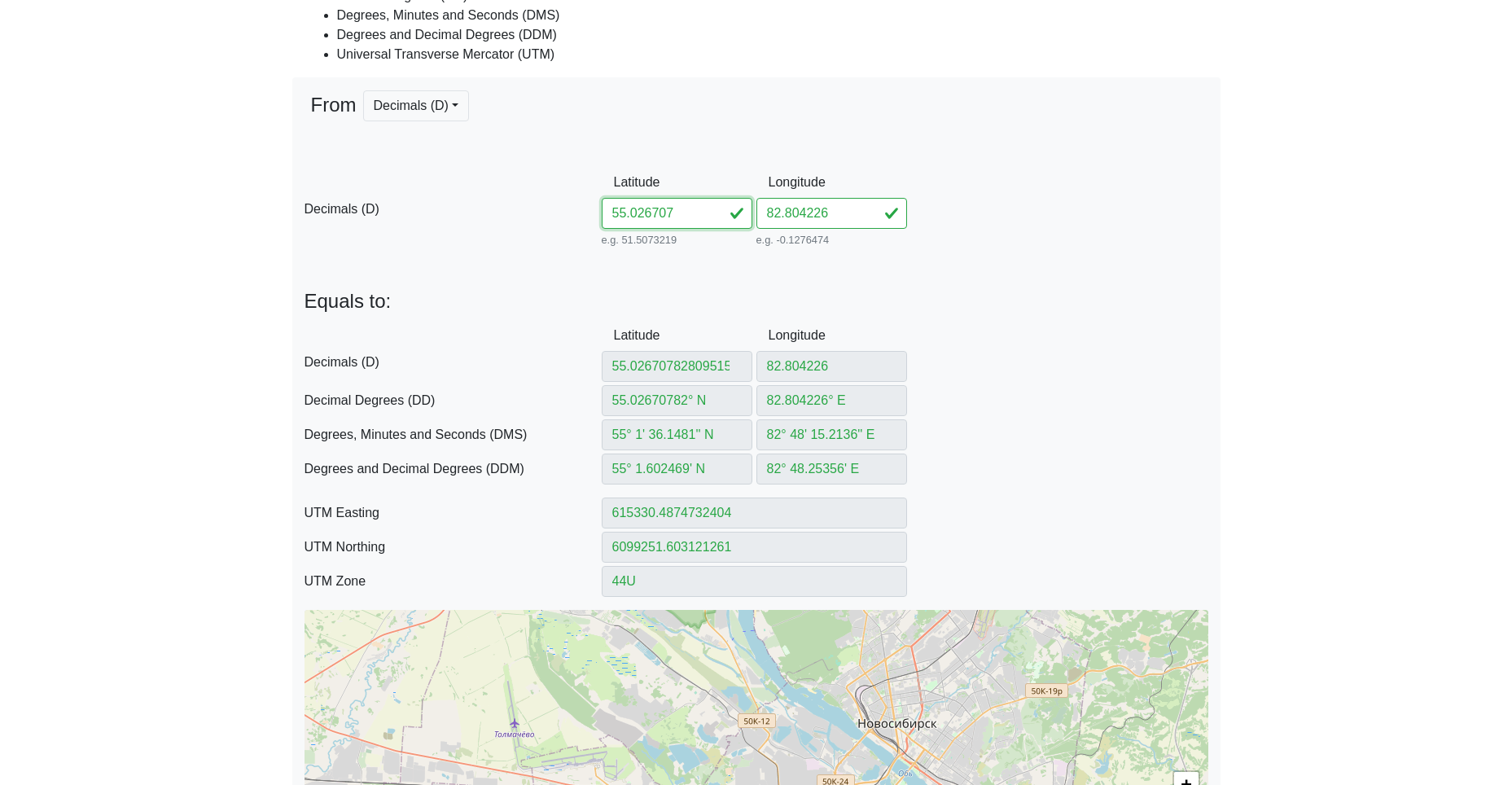
scroll to position [0, 0]
type input "55.026707"
type input "55.026707° N"
type input "55° 1' 36.1452'' N"
type input "55° 1.60242' N"
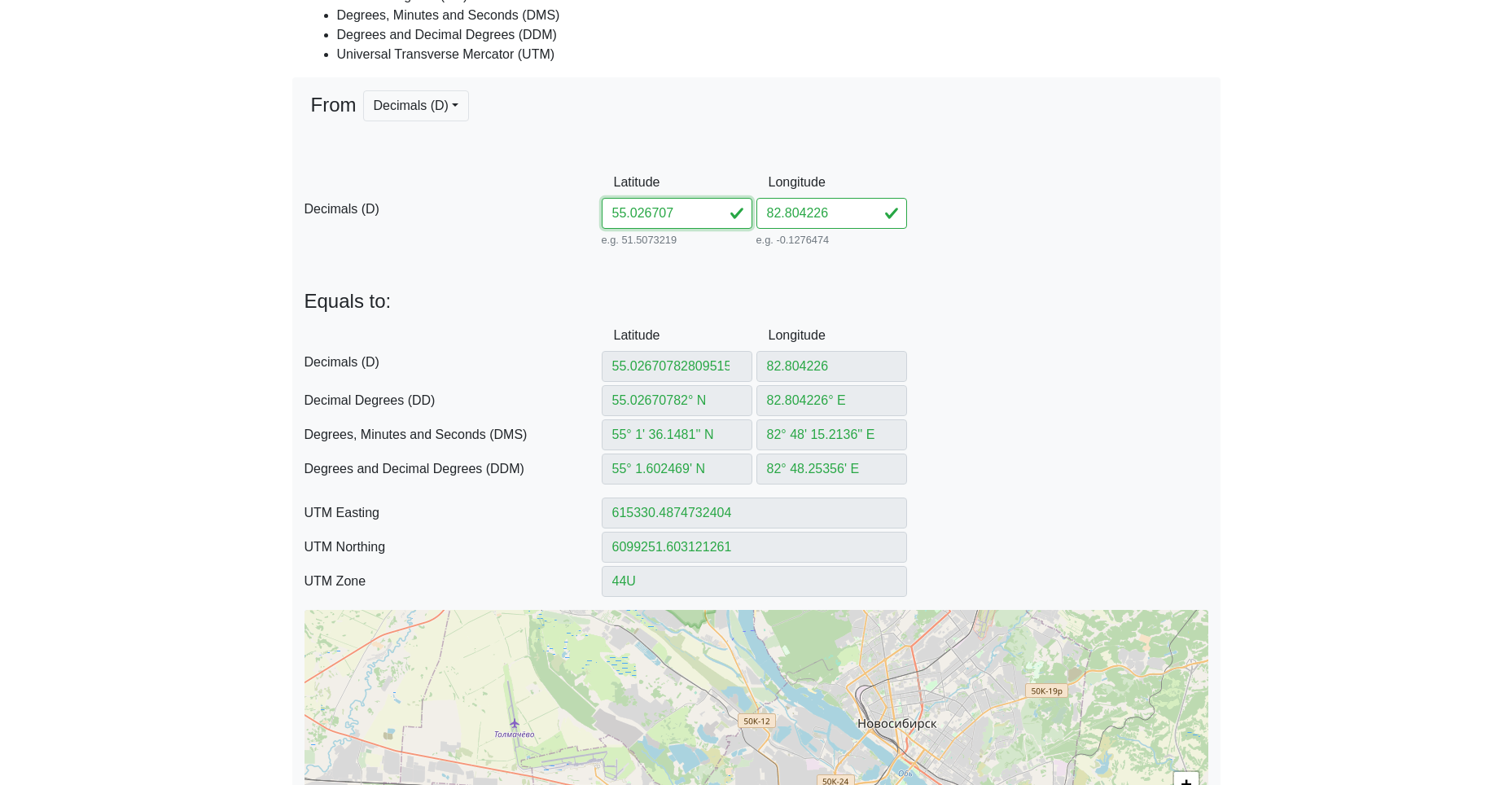
type input "615330.4898513948"
type input "6099251.510986898"
type input "55.026707"
drag, startPoint x: 824, startPoint y: 215, endPoint x: 721, endPoint y: 211, distance: 103.1
click at [731, 211] on div "D Decimals (D) Latitude 55.026707 e.g. 51.5073219 Between -90 and 90 Longitude …" at bounding box center [756, 209] width 928 height 84
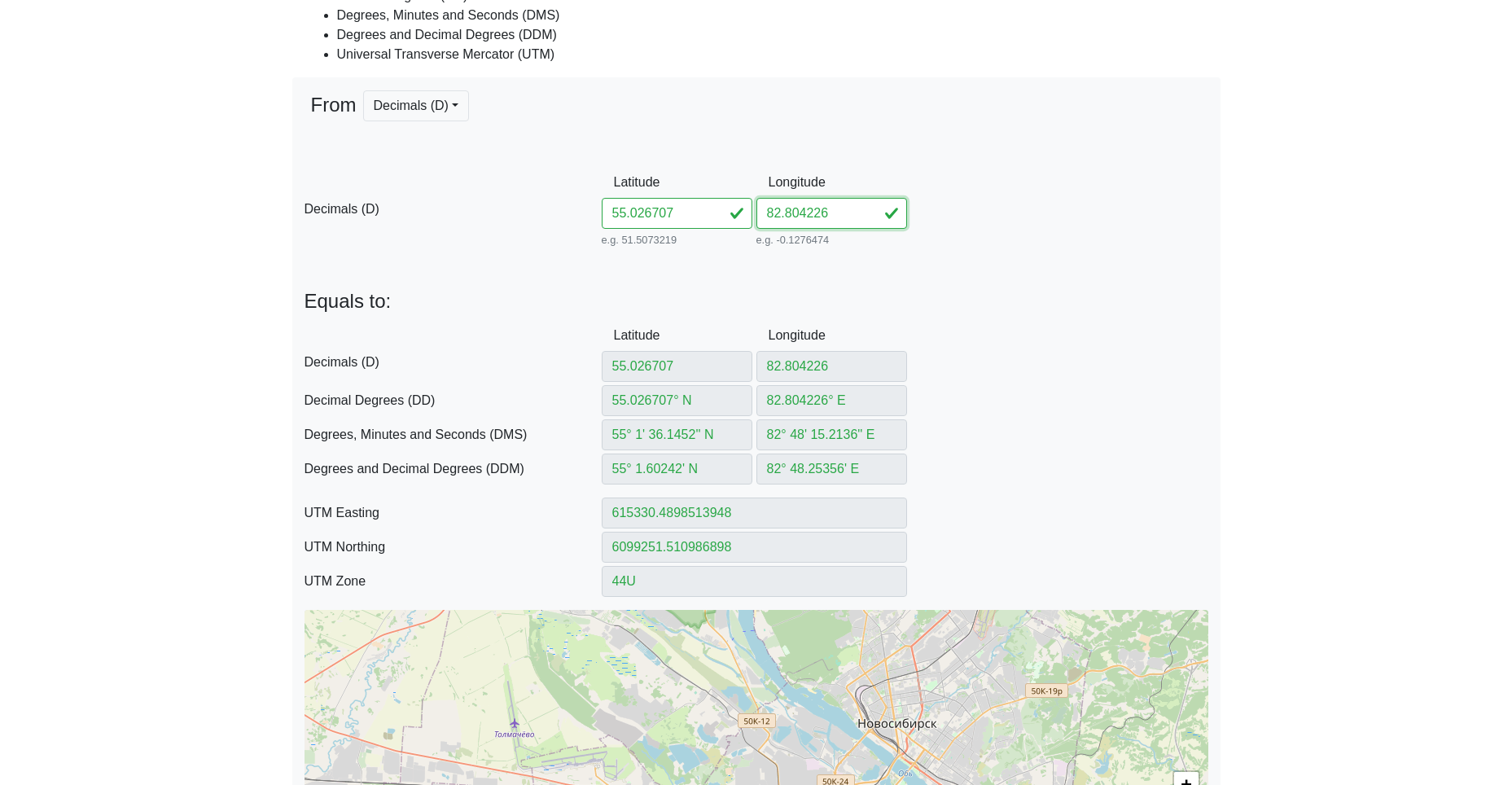
paste input "809515"
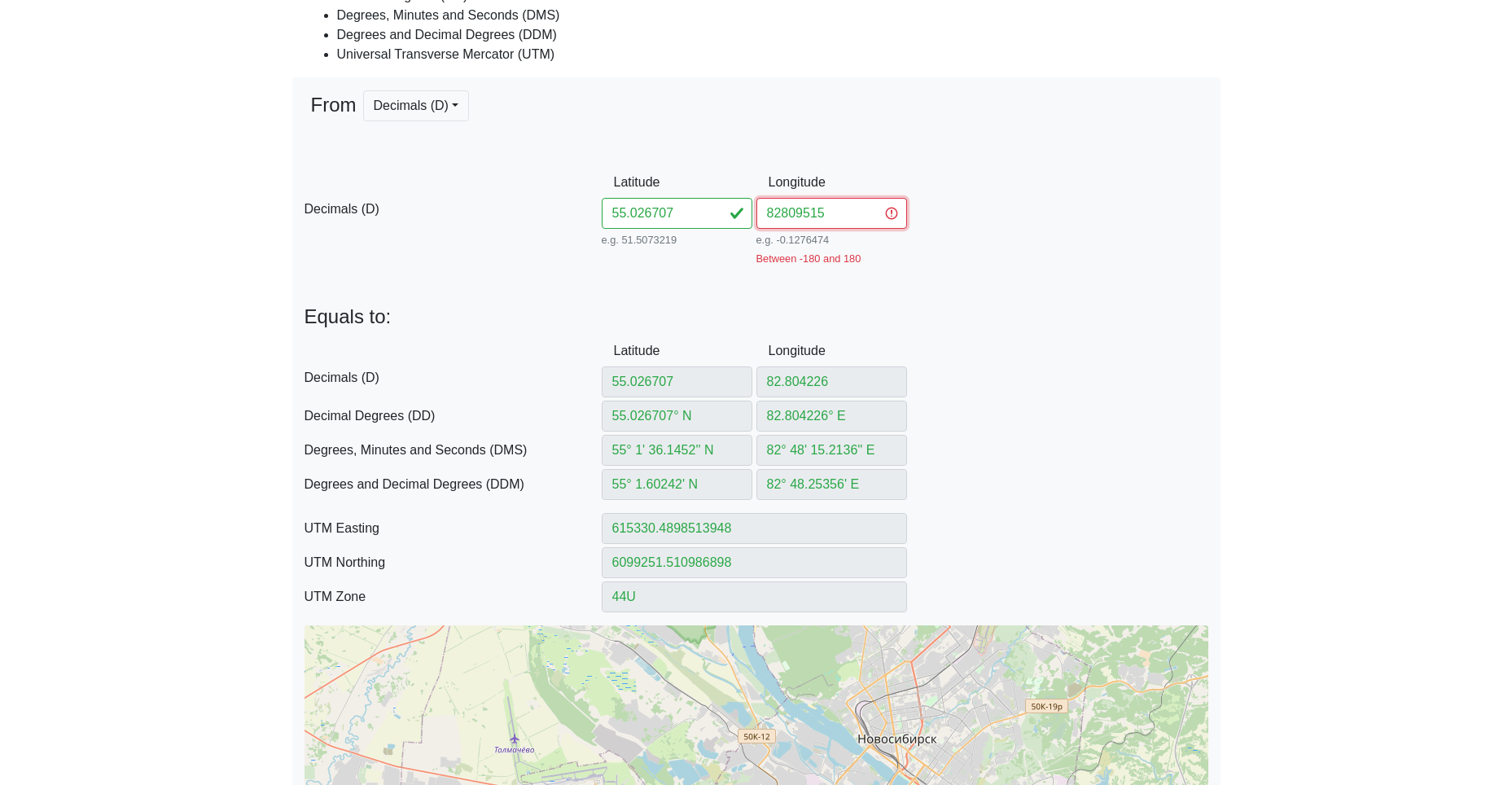
click at [779, 208] on input "82809515" at bounding box center [832, 213] width 150 height 31
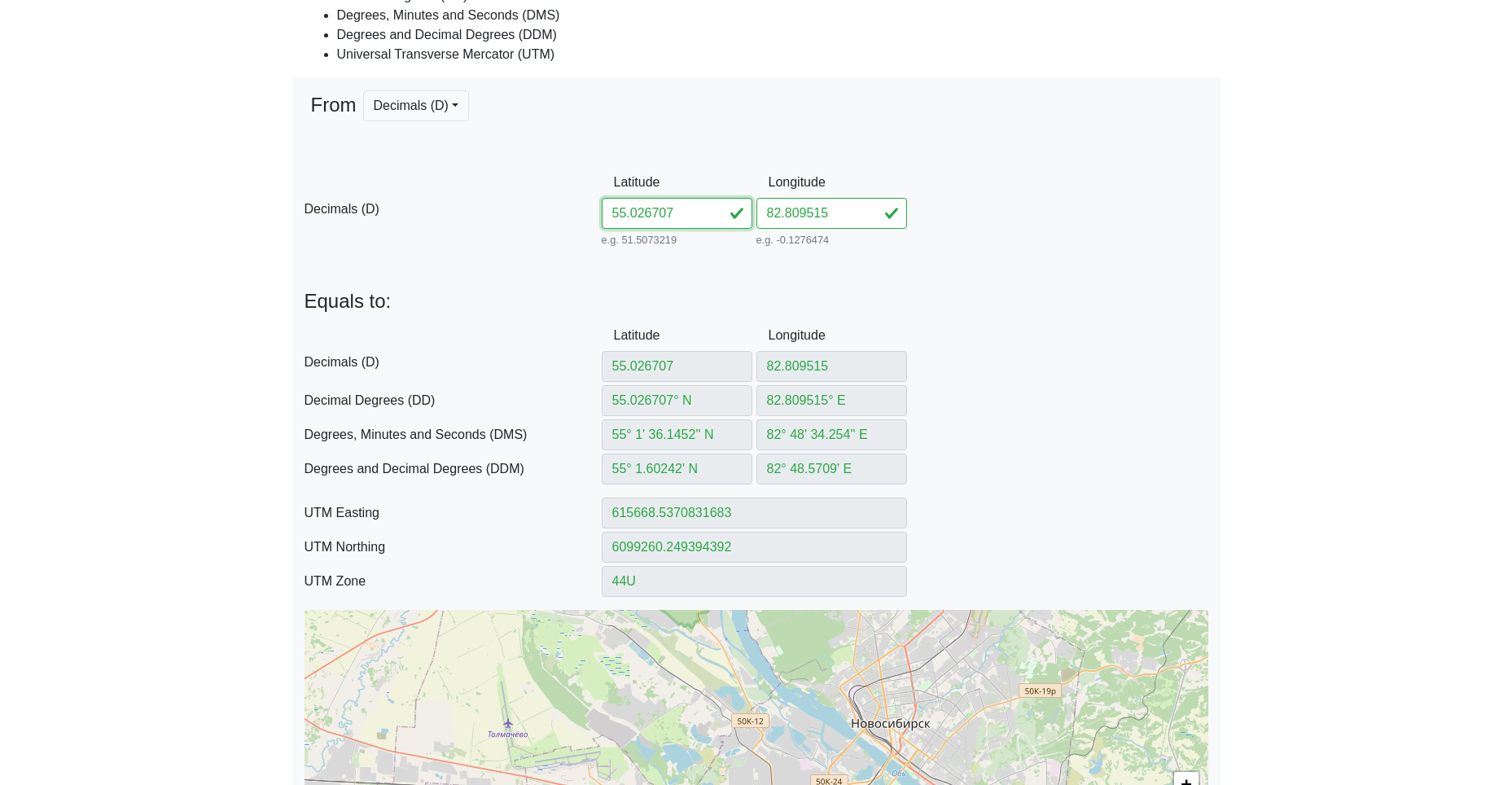
drag, startPoint x: 690, startPoint y: 213, endPoint x: 524, endPoint y: 197, distance: 166.8
click at [590, 200] on div "D Decimals (D) Latitude 55.026707 e.g. 51.5073219 Between -90 and 90 Longitude …" at bounding box center [756, 209] width 928 height 84
paste input "442482813614"
drag, startPoint x: 653, startPoint y: 212, endPoint x: 987, endPoint y: 232, distance: 334.6
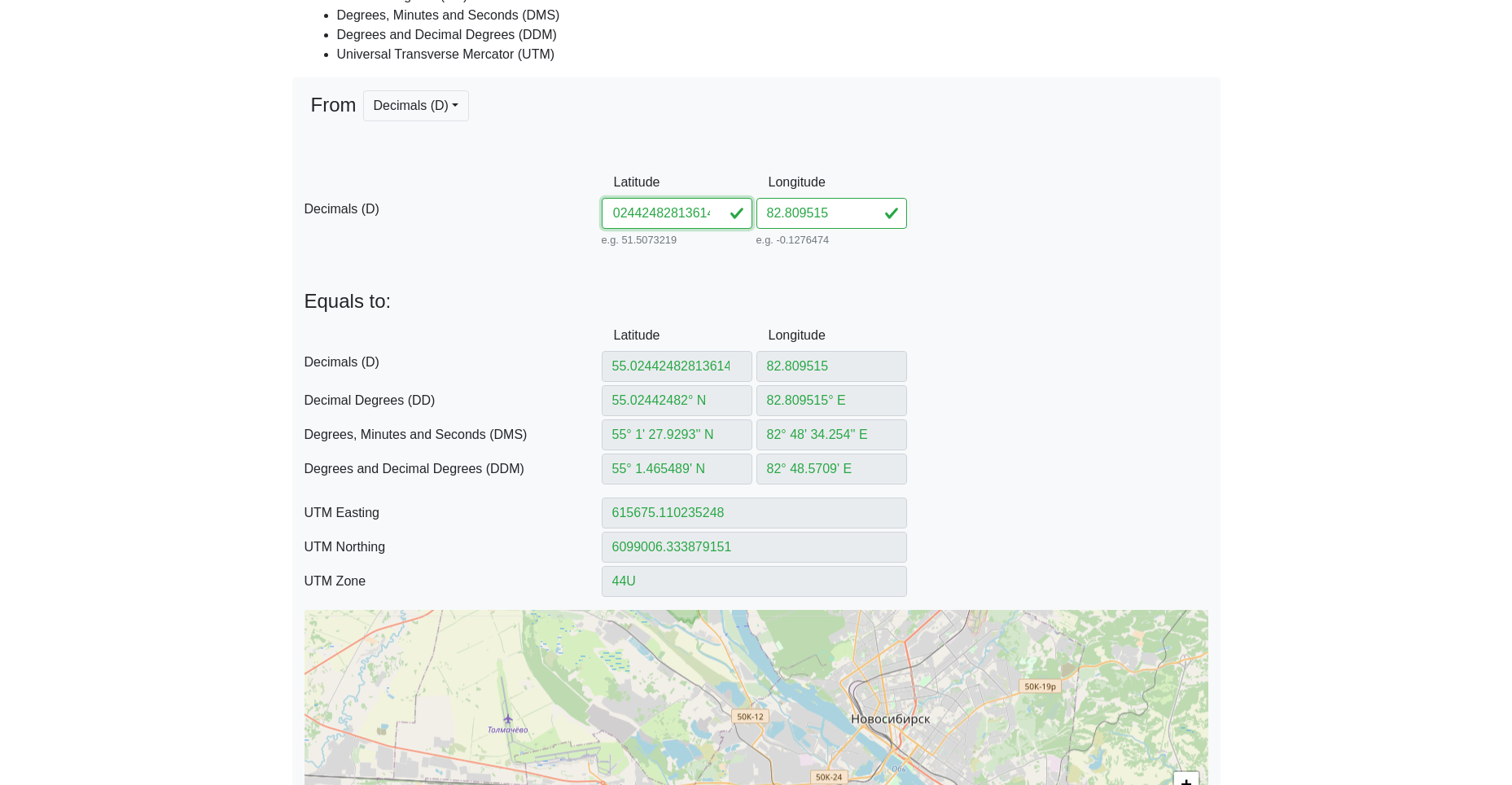
click at [1018, 238] on div "D Decimals (D) Latitude 55.02442482813614 e.g. 51.5073219 Between -90 and 90 Lo…" at bounding box center [756, 209] width 928 height 84
drag, startPoint x: 831, startPoint y: 215, endPoint x: 699, endPoint y: 206, distance: 132.3
click at [710, 205] on div "D Decimals (D) Latitude 55.024424 e.g. 51.5073219 Between -90 and 90 Longitude …" at bounding box center [756, 209] width 928 height 84
paste input "813614"
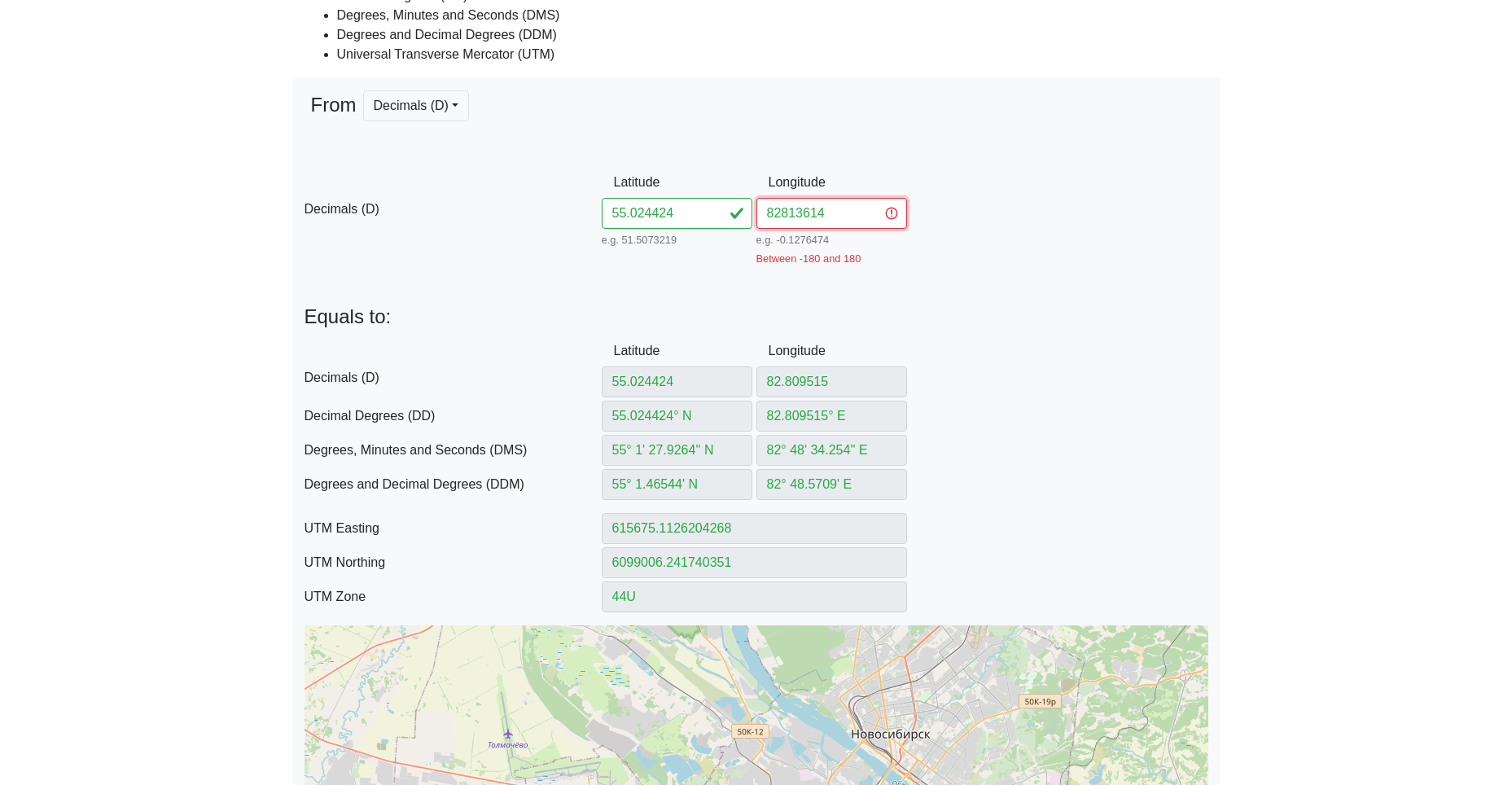
click at [783, 215] on input "82813614" at bounding box center [832, 213] width 150 height 31
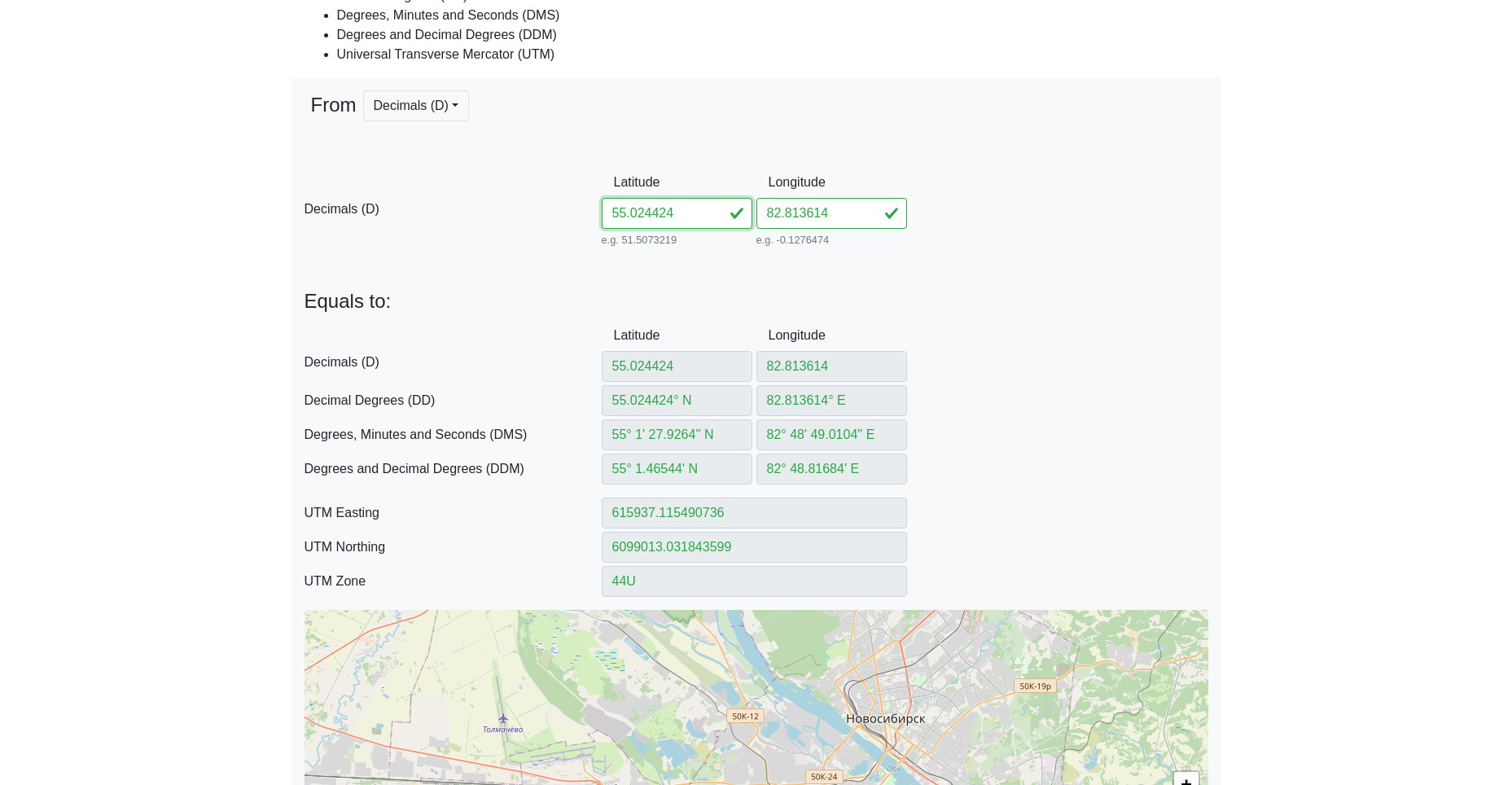
drag, startPoint x: 698, startPoint y: 209, endPoint x: 497, endPoint y: 194, distance: 201.6
click at [598, 195] on div "D Decimals (D) Latitude 55.024424 e.g. 51.5073219 Between -90 and 90 Longitude …" at bounding box center [756, 209] width 928 height 84
paste input "067082812949"
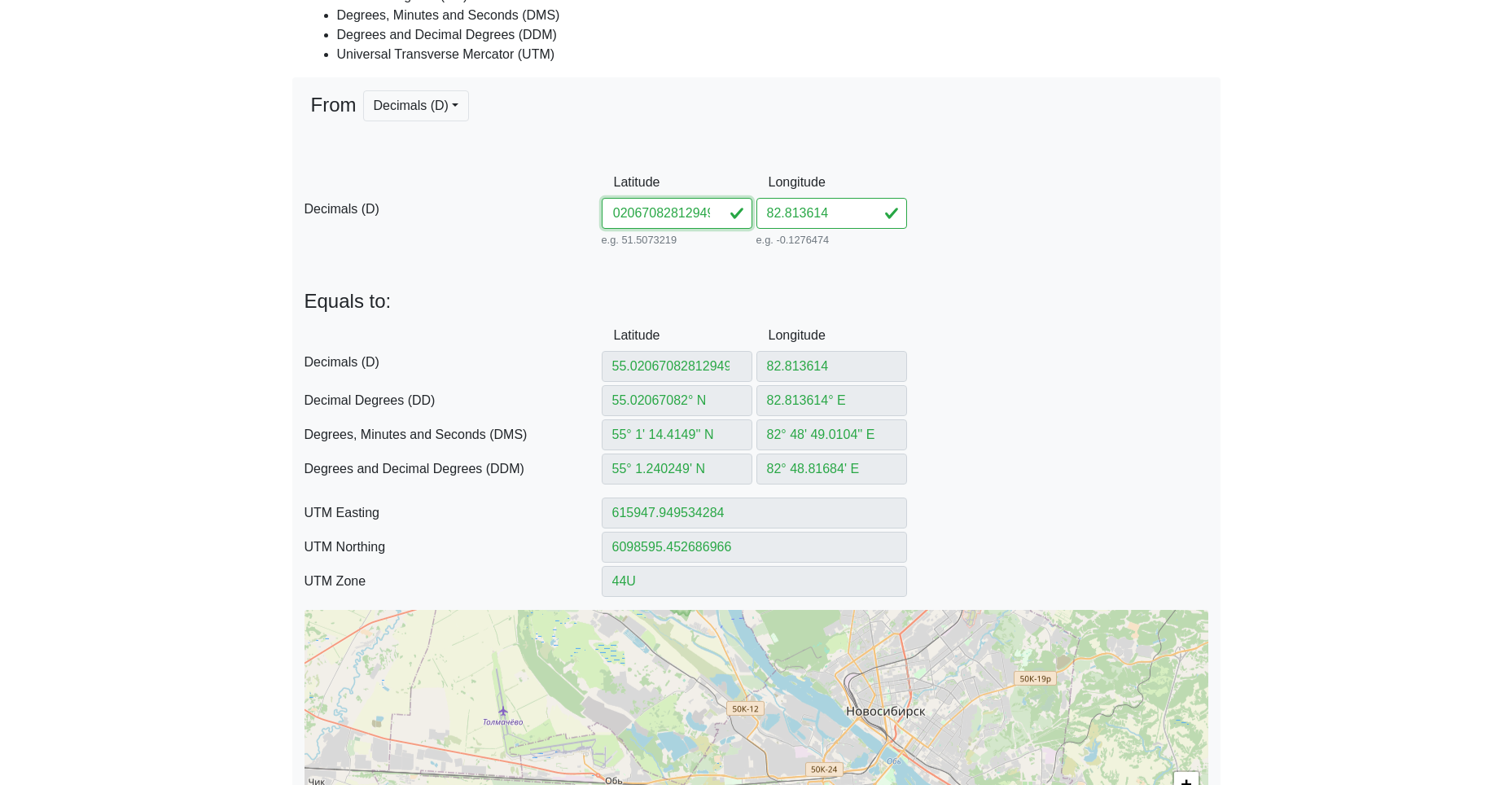
drag, startPoint x: 661, startPoint y: 215, endPoint x: 947, endPoint y: 243, distance: 287.4
click at [933, 243] on div "D Decimals (D) Latitude 55.02067082812949 e.g. 51.5073219 Between -90 and 90 Lo…" at bounding box center [756, 209] width 928 height 84
drag, startPoint x: 812, startPoint y: 210, endPoint x: 674, endPoint y: 212, distance: 138.0
click at [683, 208] on div "D Decimals (D) Latitude 55.020670 e.g. 51.5073219 Between -90 and 90 Longitude …" at bounding box center [756, 209] width 928 height 84
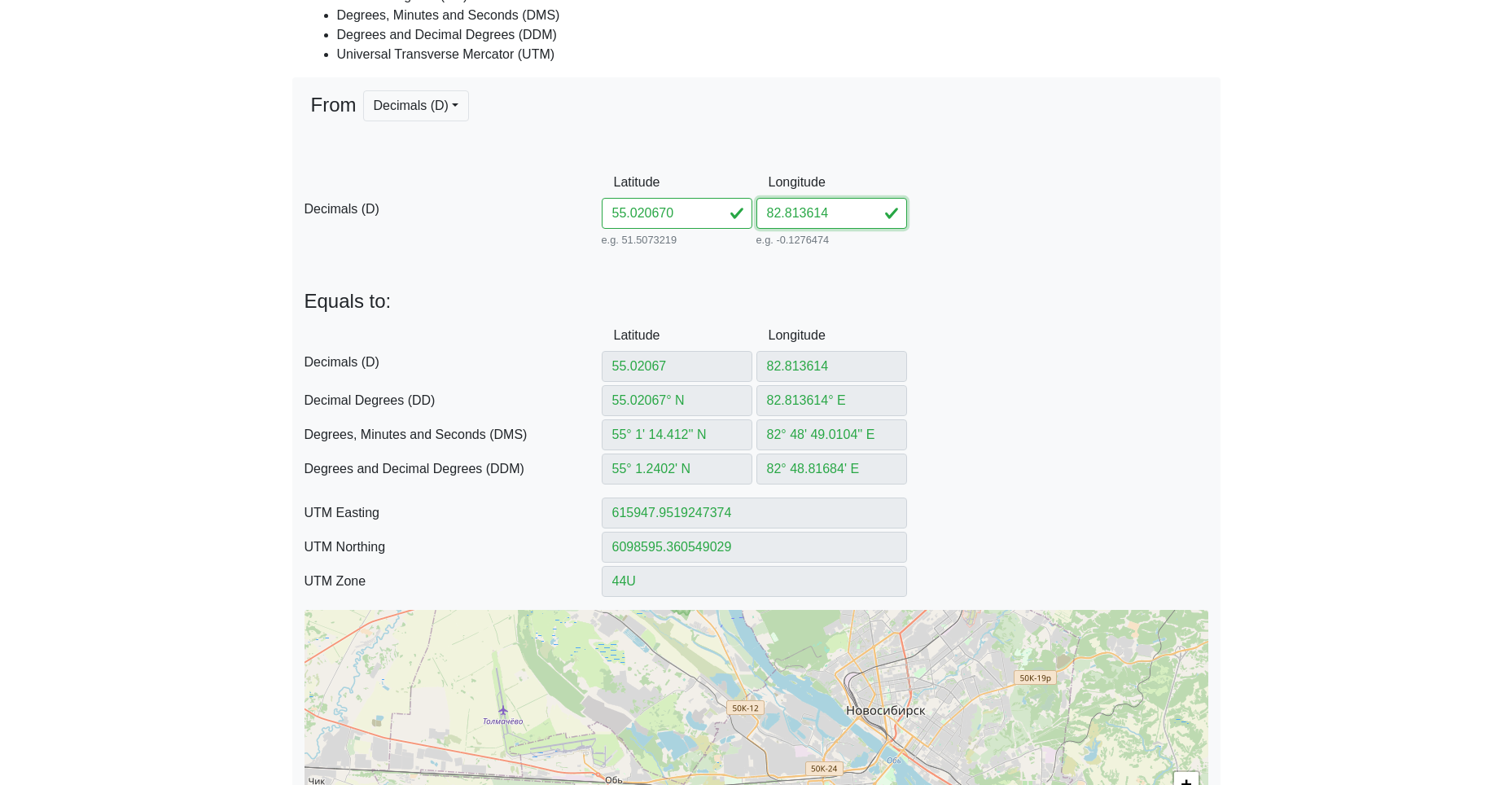
paste input "812949"
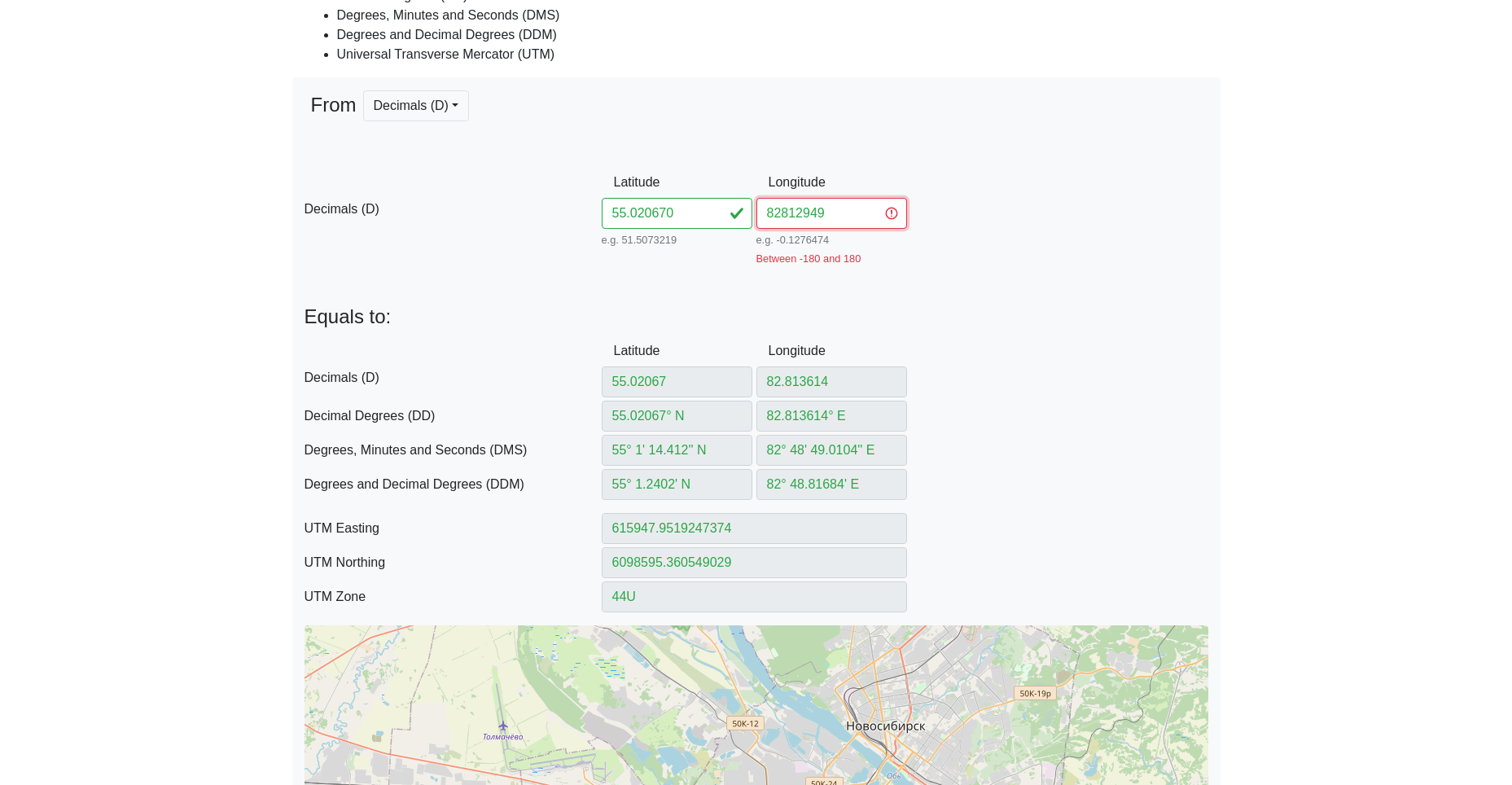
click at [782, 216] on input "82812949" at bounding box center [832, 213] width 150 height 31
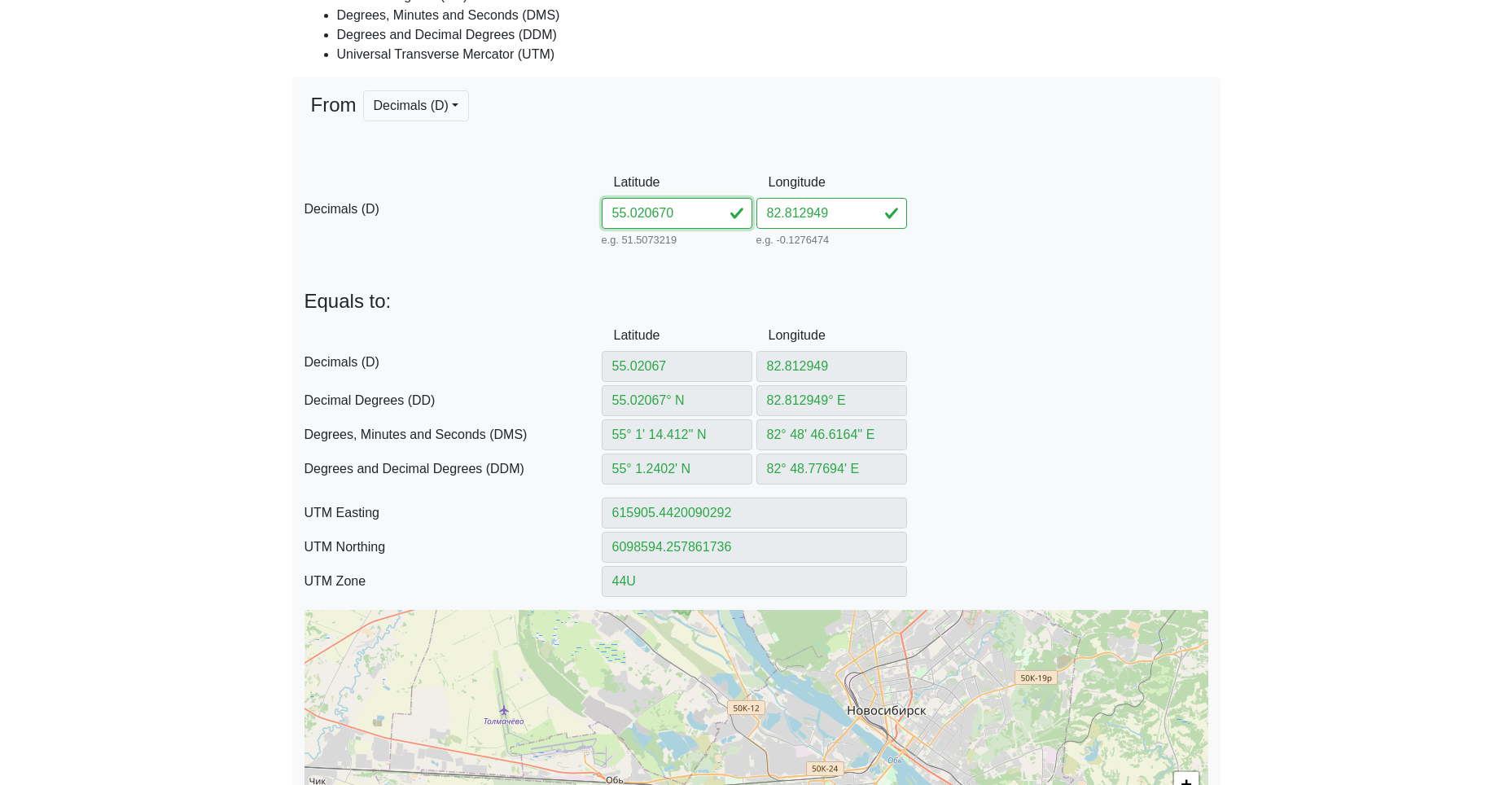
drag, startPoint x: 692, startPoint y: 215, endPoint x: 604, endPoint y: 208, distance: 88.3
click at [609, 208] on input "55.020670" at bounding box center [677, 213] width 150 height 31
paste input "1303682810775"
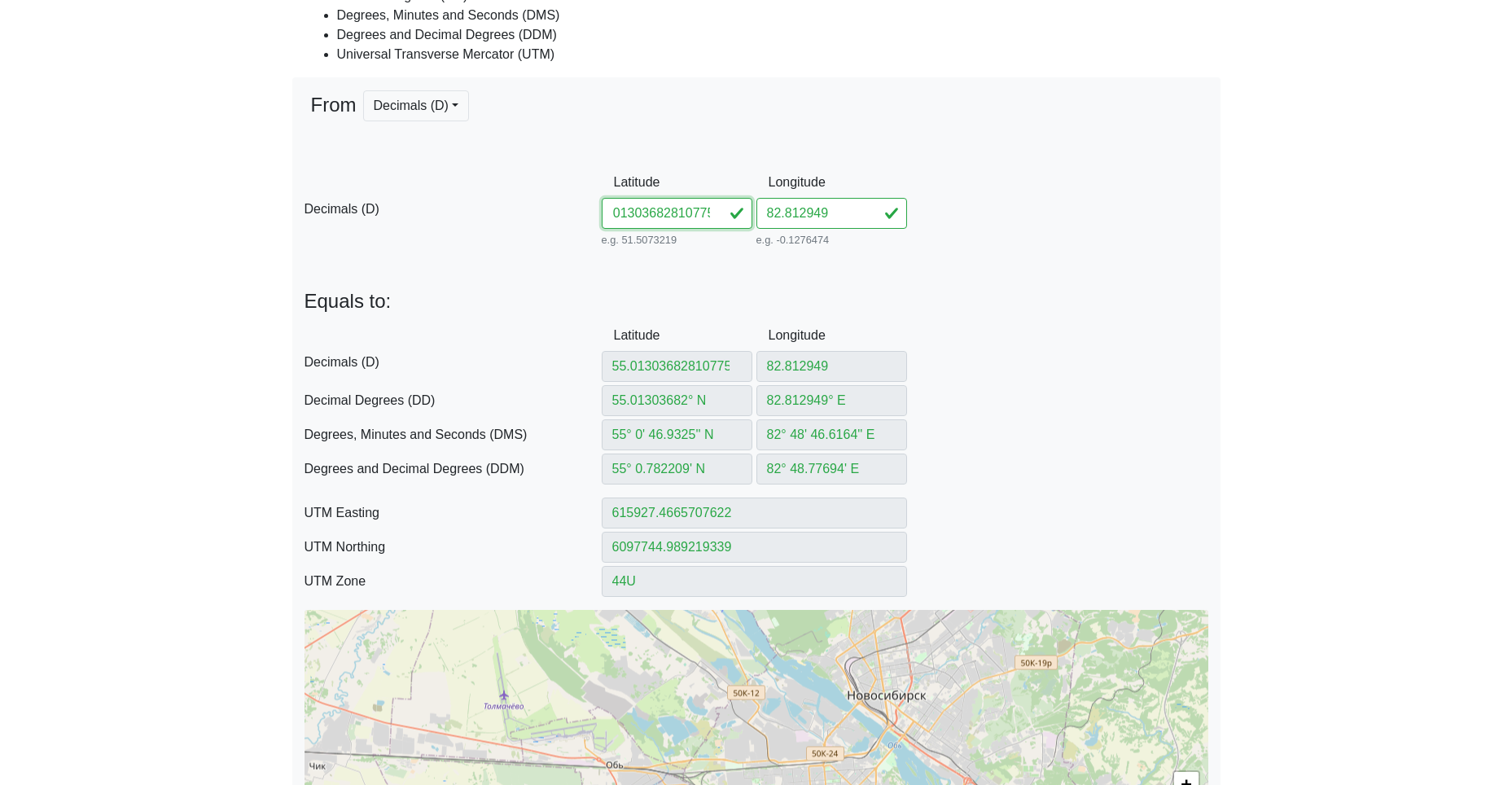
drag, startPoint x: 655, startPoint y: 214, endPoint x: 920, endPoint y: 237, distance: 266.0
click at [894, 235] on div "D Decimals (D) Latitude 55.01303682810775 e.g. 51.5073219 Between -90 and 90 Lo…" at bounding box center [756, 209] width 928 height 84
drag, startPoint x: 840, startPoint y: 221, endPoint x: 719, endPoint y: 210, distance: 121.5
click at [726, 210] on div "D Decimals (D) Latitude 55.013036 e.g. 51.5073219 Between -90 and 90 Longitude …" at bounding box center [756, 209] width 928 height 84
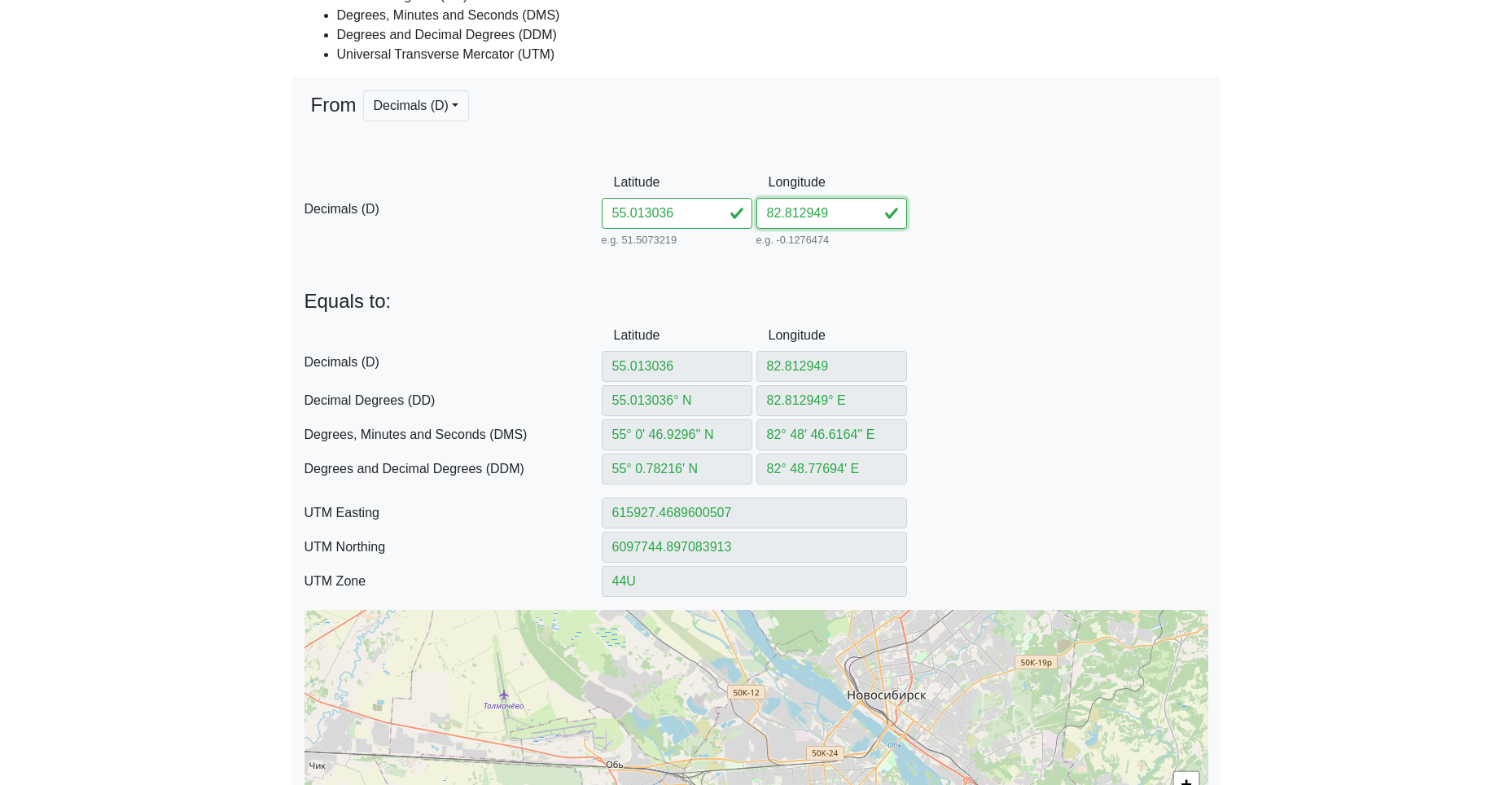
paste input "810775"
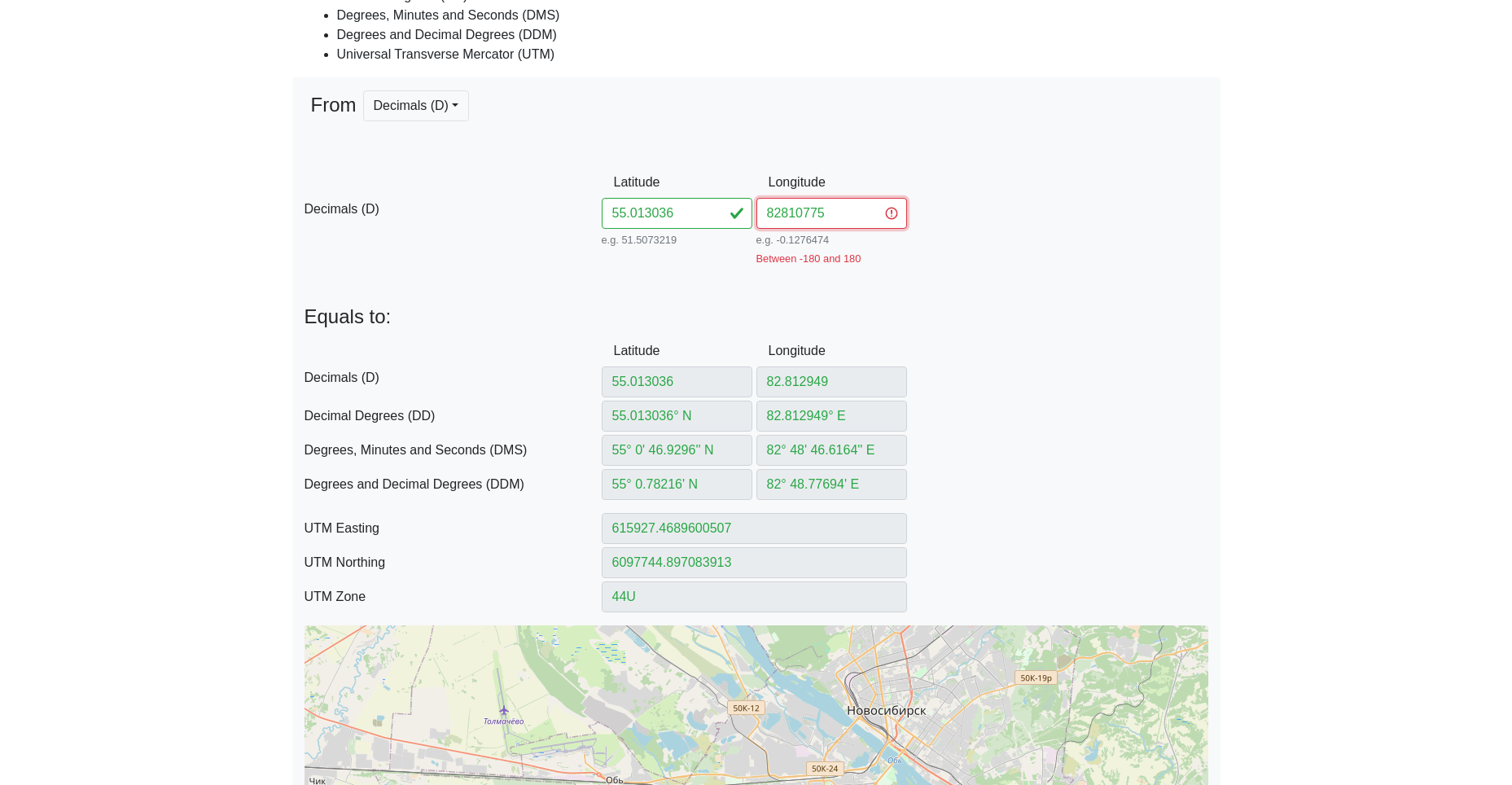
click at [780, 214] on input "82810775" at bounding box center [832, 213] width 150 height 31
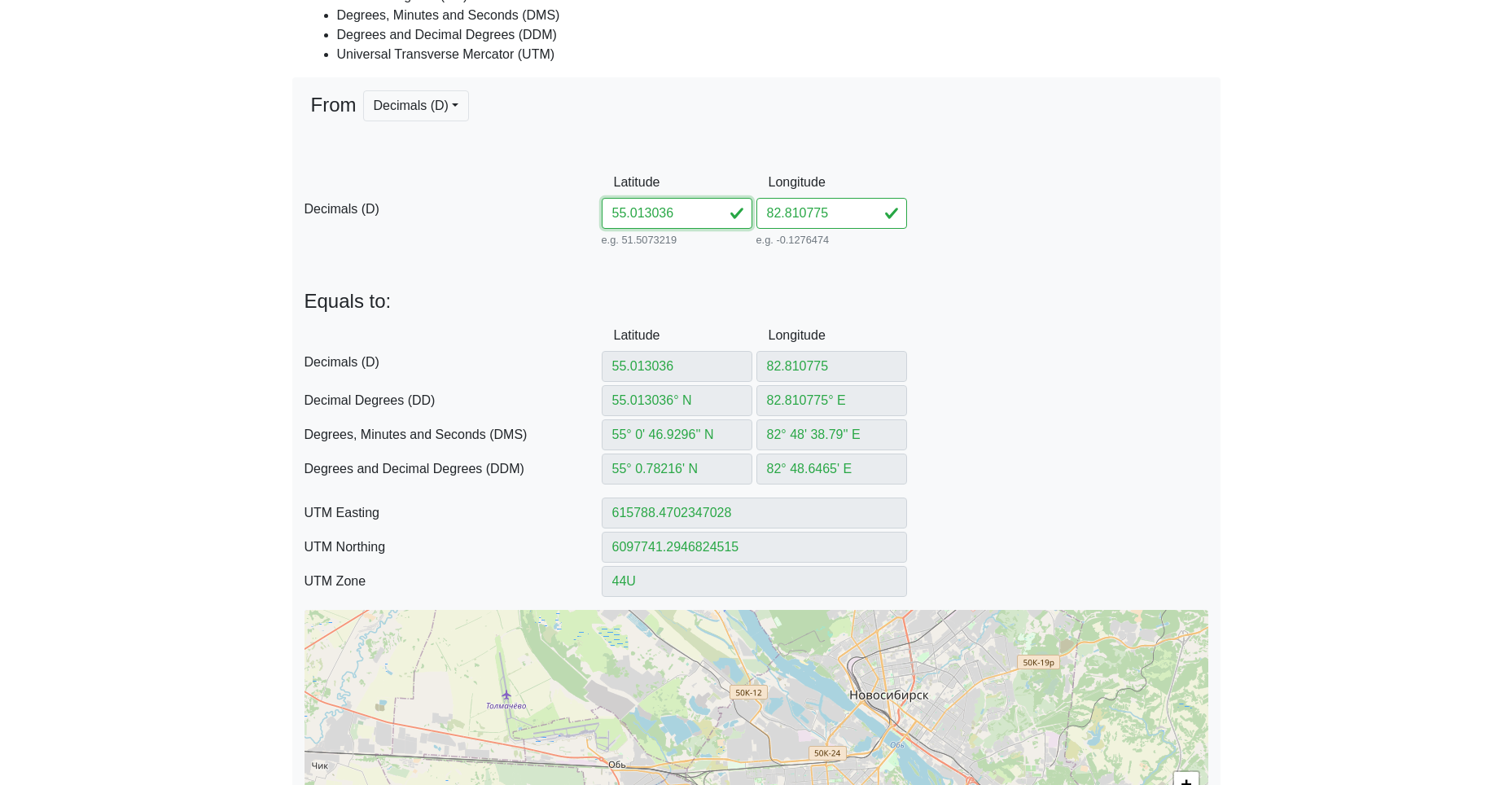
drag, startPoint x: 680, startPoint y: 216, endPoint x: 545, endPoint y: 206, distance: 135.4
click at [608, 209] on input "55.013036" at bounding box center [677, 213] width 150 height 31
paste input "0931882819473"
drag, startPoint x: 654, startPoint y: 215, endPoint x: 886, endPoint y: 243, distance: 233.7
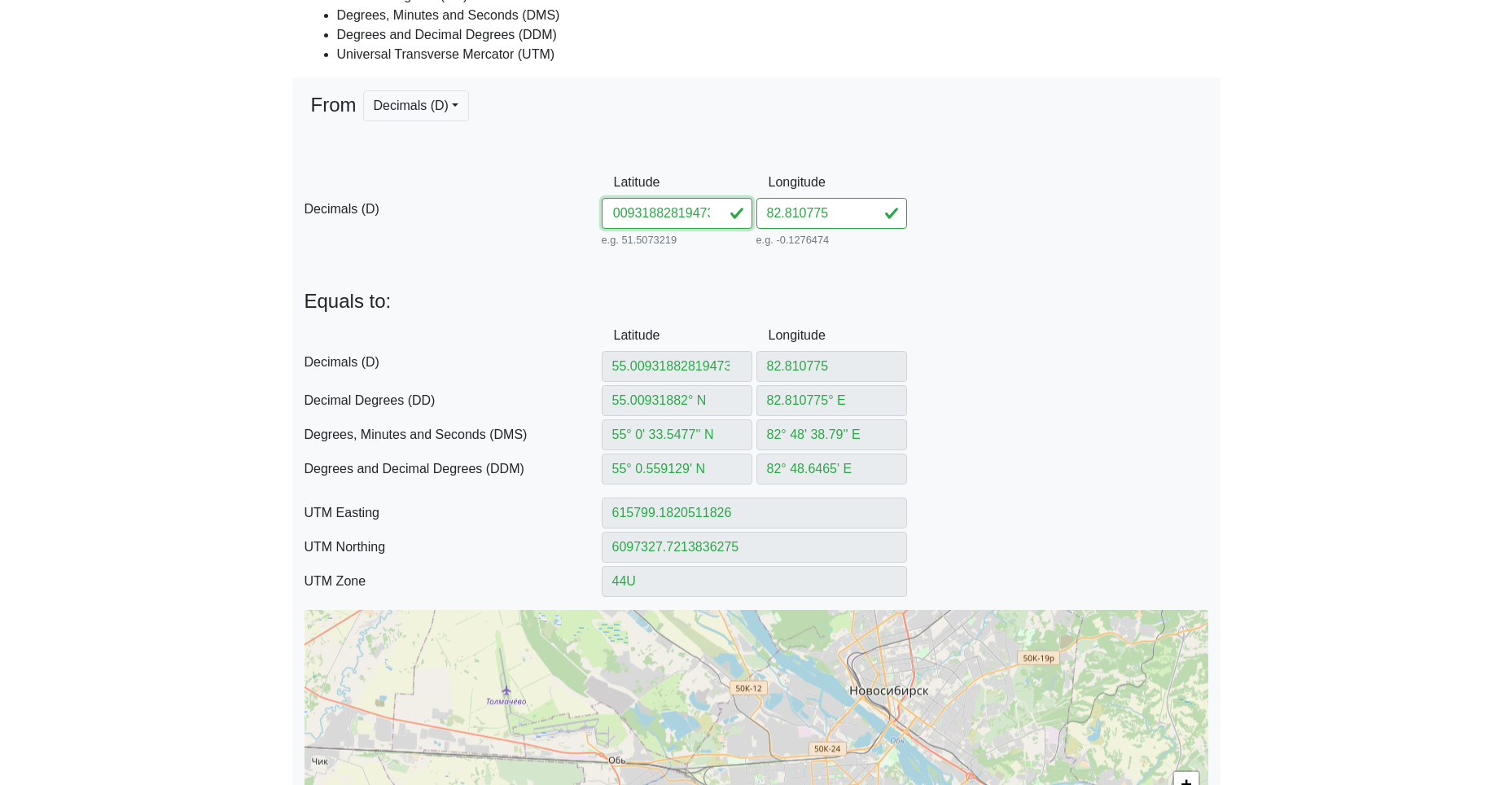
click at [886, 243] on div "D Decimals (D) Latitude 55.00931882819473 e.g. 51.5073219 Between -90 and 90 Lo…" at bounding box center [756, 209] width 928 height 84
drag, startPoint x: 838, startPoint y: 218, endPoint x: 693, endPoint y: 215, distance: 145.0
click at [712, 212] on div "D Decimals (D) Latitude 55.009318 e.g. 51.5073219 Between -90 and 90 Longitude …" at bounding box center [756, 209] width 928 height 84
paste input "819473"
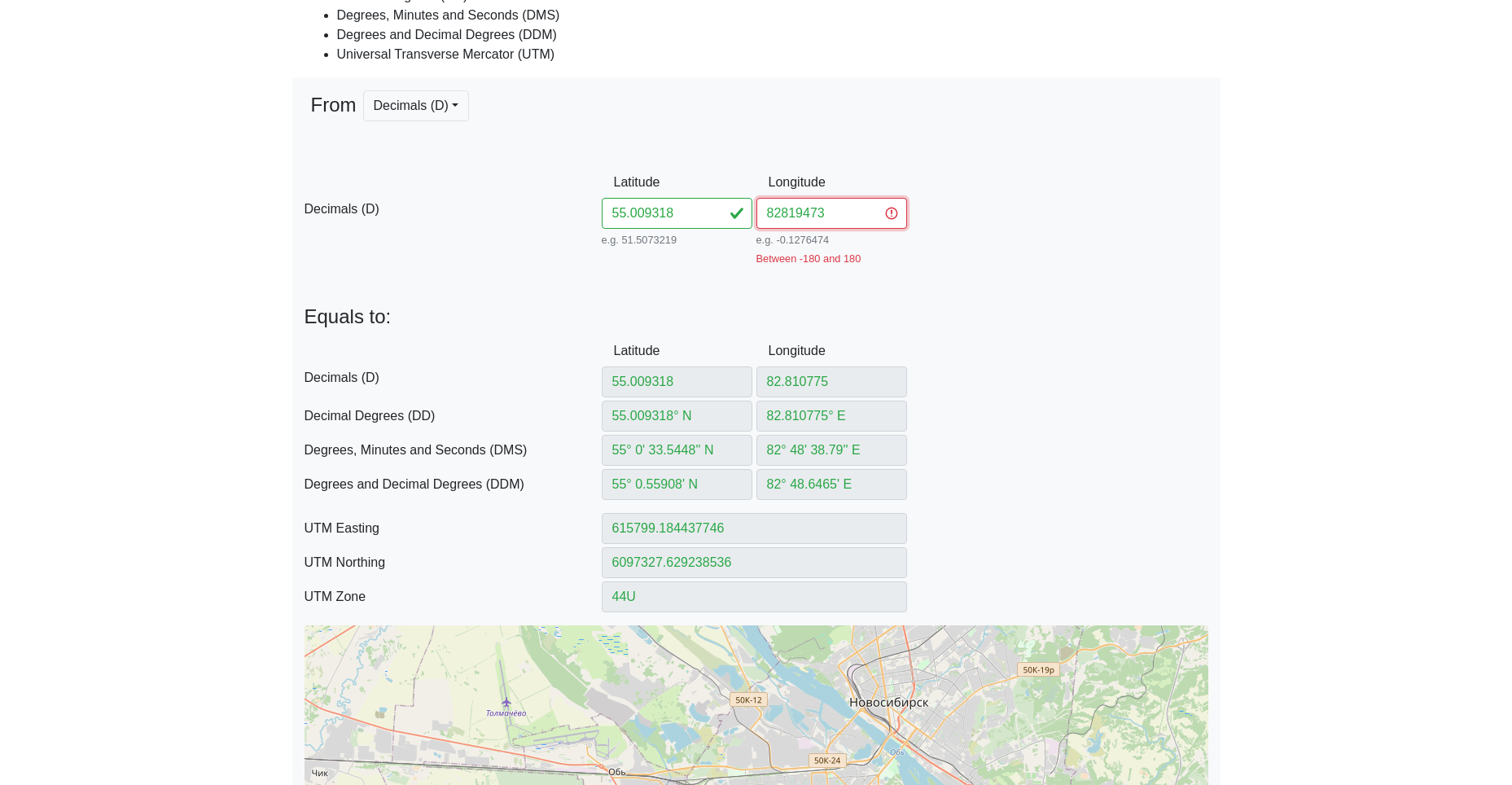
click at [785, 216] on input "82819473" at bounding box center [832, 213] width 150 height 31
click at [774, 221] on input "82819473" at bounding box center [832, 213] width 150 height 31
click at [778, 217] on input "82819473" at bounding box center [832, 213] width 150 height 31
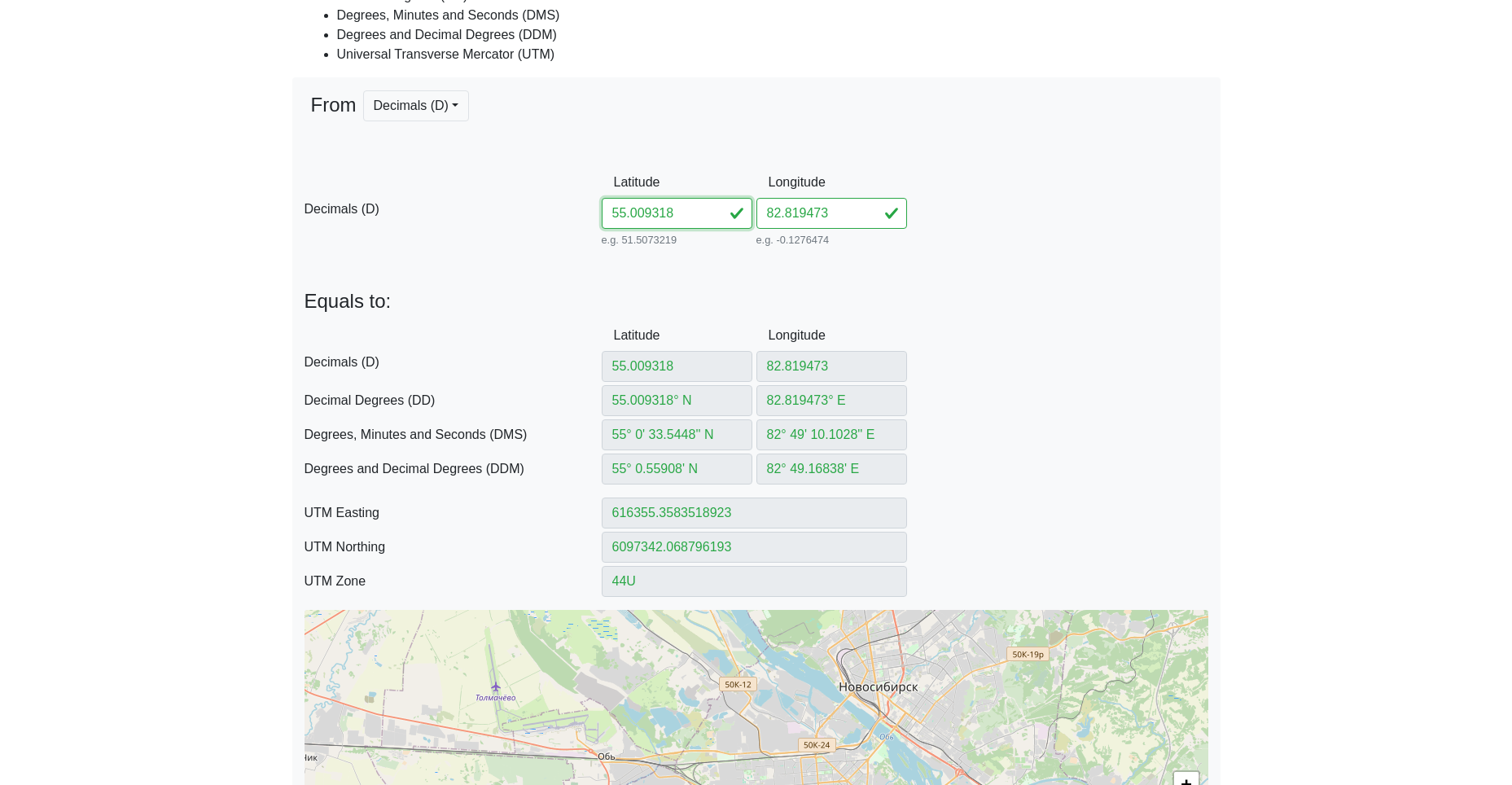
drag, startPoint x: 677, startPoint y: 215, endPoint x: 532, endPoint y: 209, distance: 145.1
click at [592, 207] on div "D Decimals (D) Latitude 55.009318 e.g. 51.5073219 Between -90 and 90 Longitude …" at bounding box center [756, 209] width 928 height 84
paste input "4.99635382837845"
drag, startPoint x: 652, startPoint y: 215, endPoint x: 879, endPoint y: 226, distance: 227.3
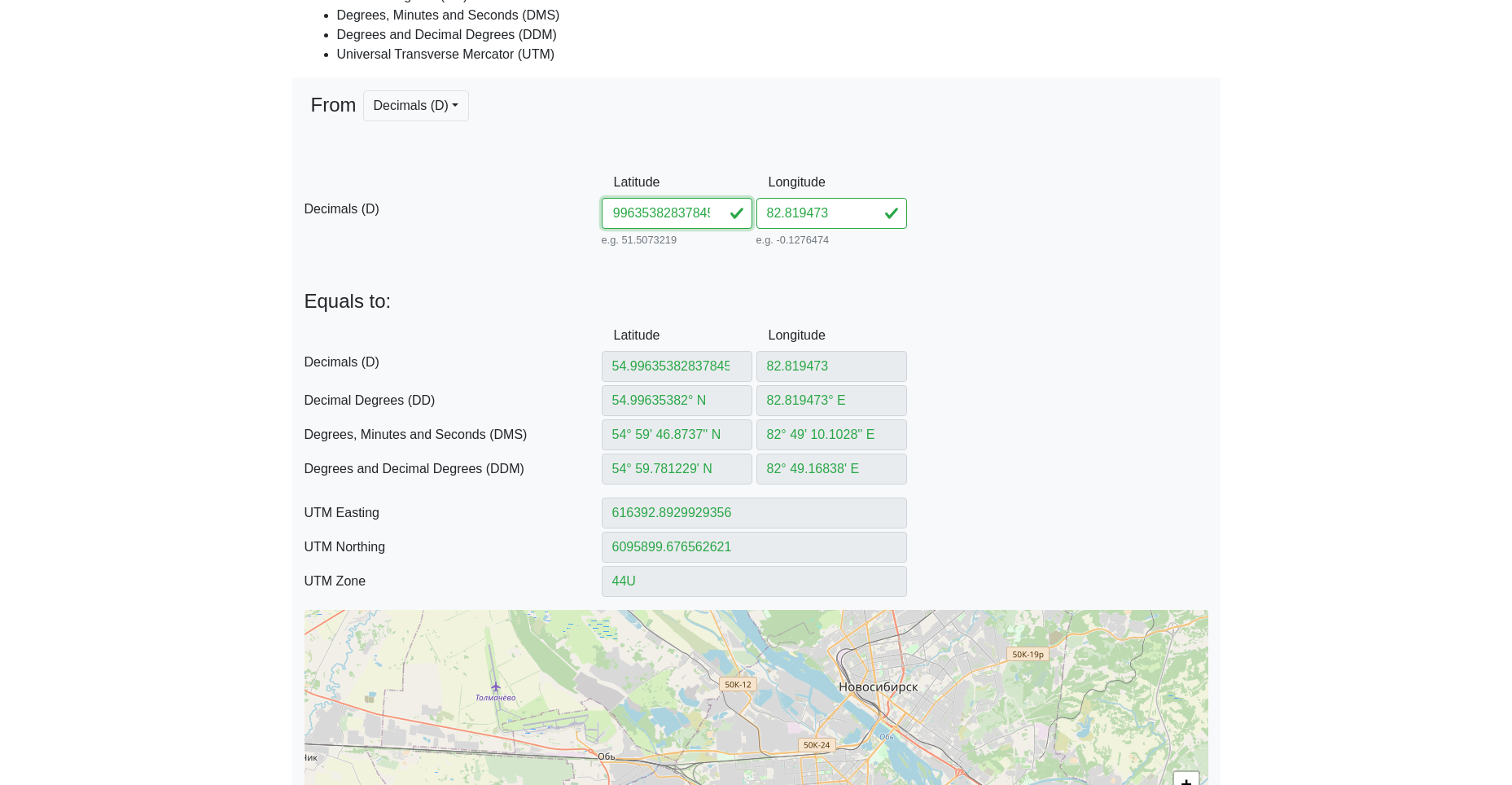
click at [876, 233] on div "D Decimals (D) Latitude 54.99635382837845 e.g. 51.5073219 Between -90 and 90 Lo…" at bounding box center [756, 209] width 928 height 84
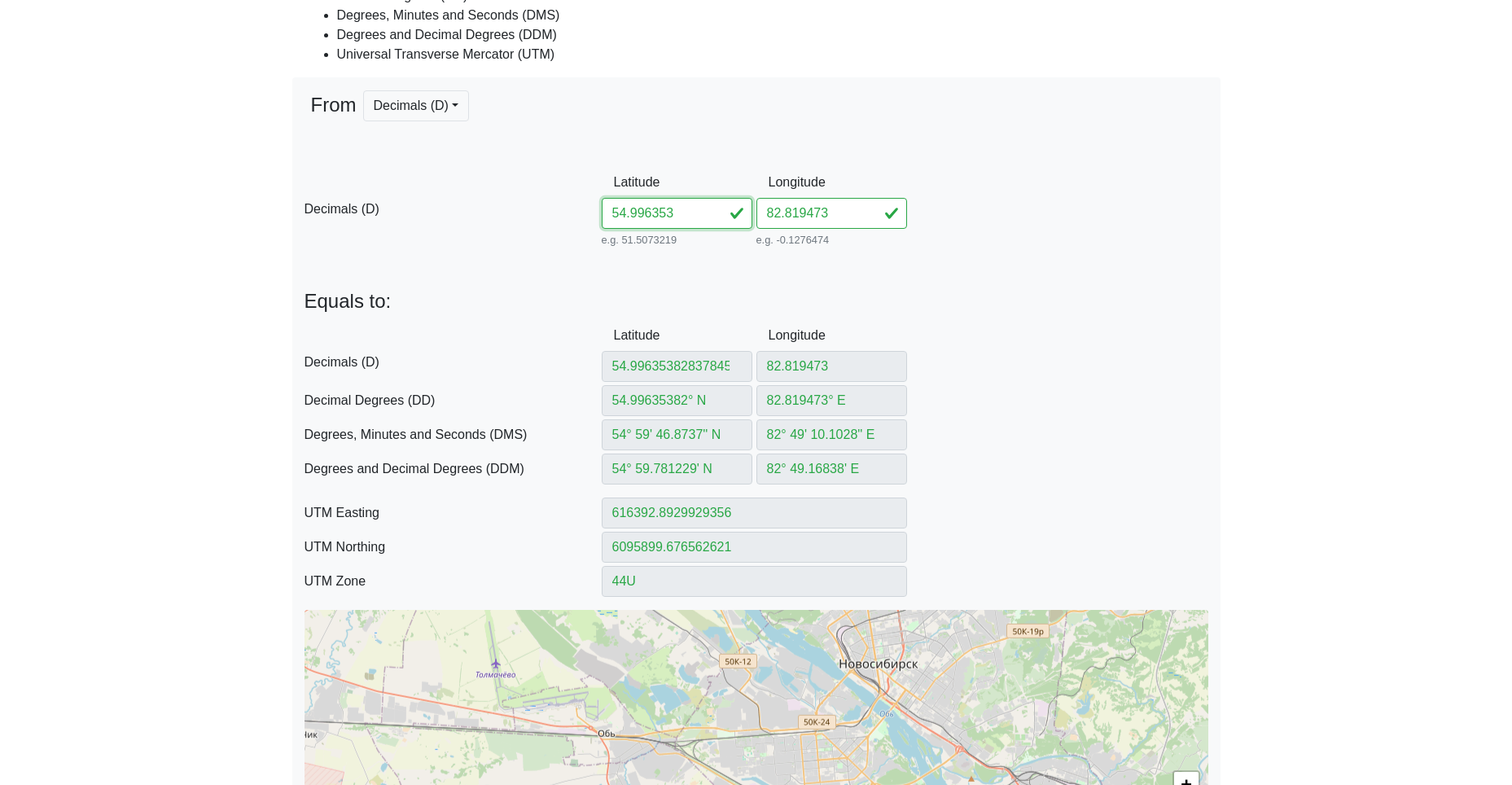
scroll to position [0, 0]
drag, startPoint x: 826, startPoint y: 217, endPoint x: 690, endPoint y: 212, distance: 136.1
click at [704, 211] on div "D Decimals (D) Latitude 54.996353 e.g. 51.5073219 Between -90 and 90 Longitude …" at bounding box center [756, 209] width 928 height 84
paste input "837845"
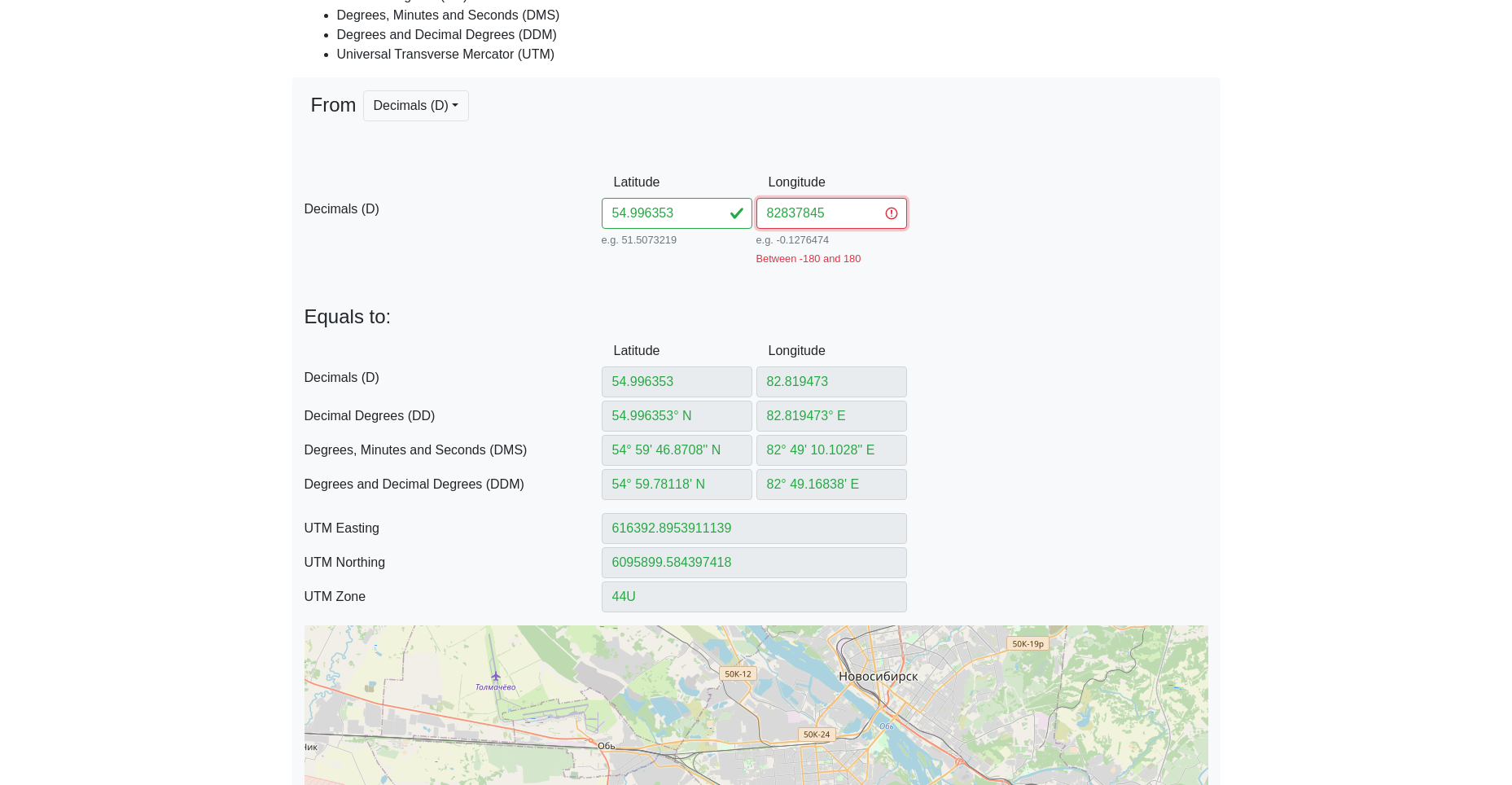
click at [781, 213] on input "82837845" at bounding box center [832, 213] width 150 height 31
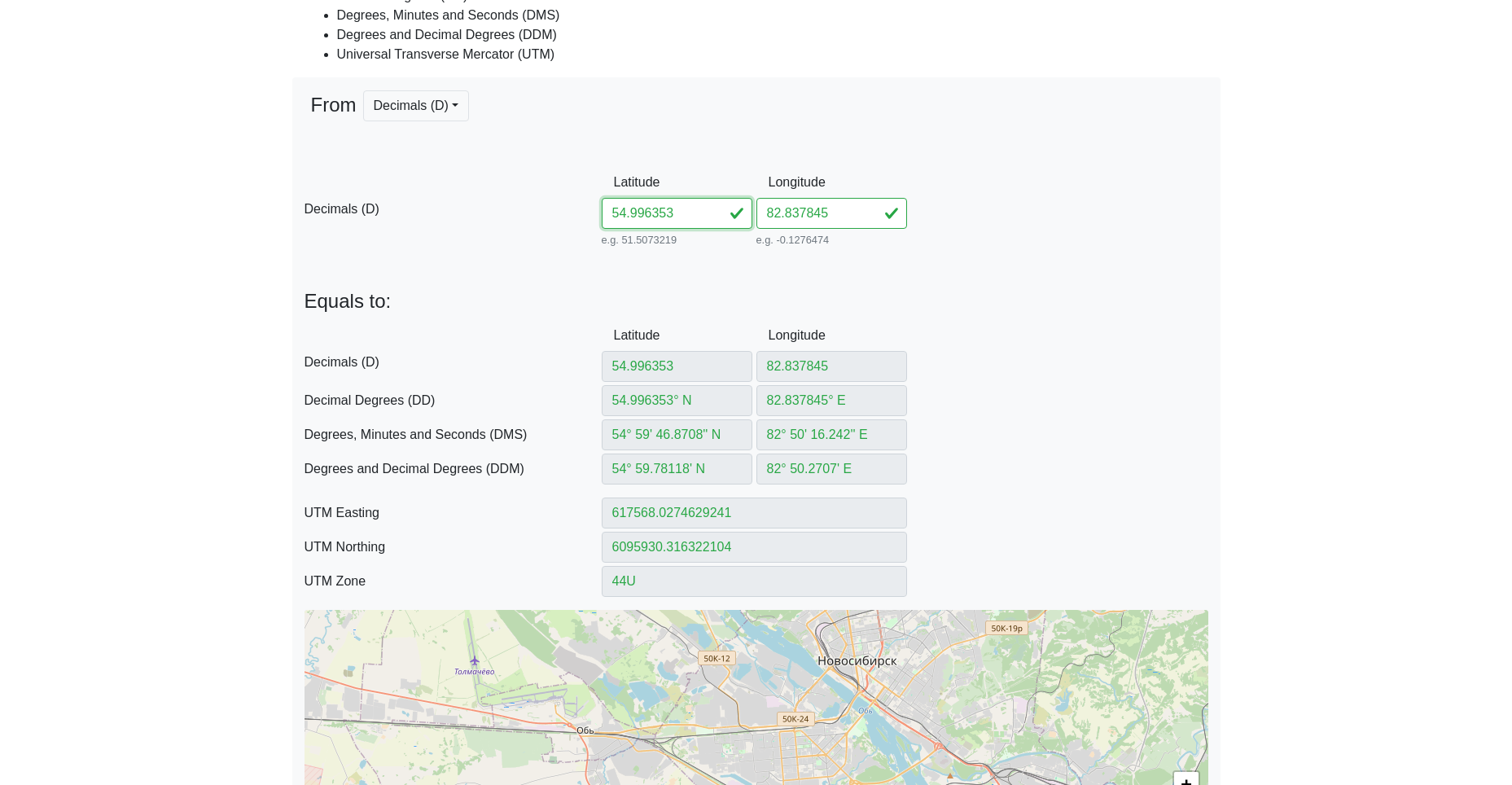
drag, startPoint x: 684, startPoint y: 215, endPoint x: 516, endPoint y: 201, distance: 168.6
click at [521, 201] on div "D Decimals (D) Latitude 54.996353 e.g. 51.5073219 Between -90 and 90 Longitude …" at bounding box center [756, 209] width 928 height 84
paste input "77882847264"
drag, startPoint x: 699, startPoint y: 216, endPoint x: 959, endPoint y: 237, distance: 260.8
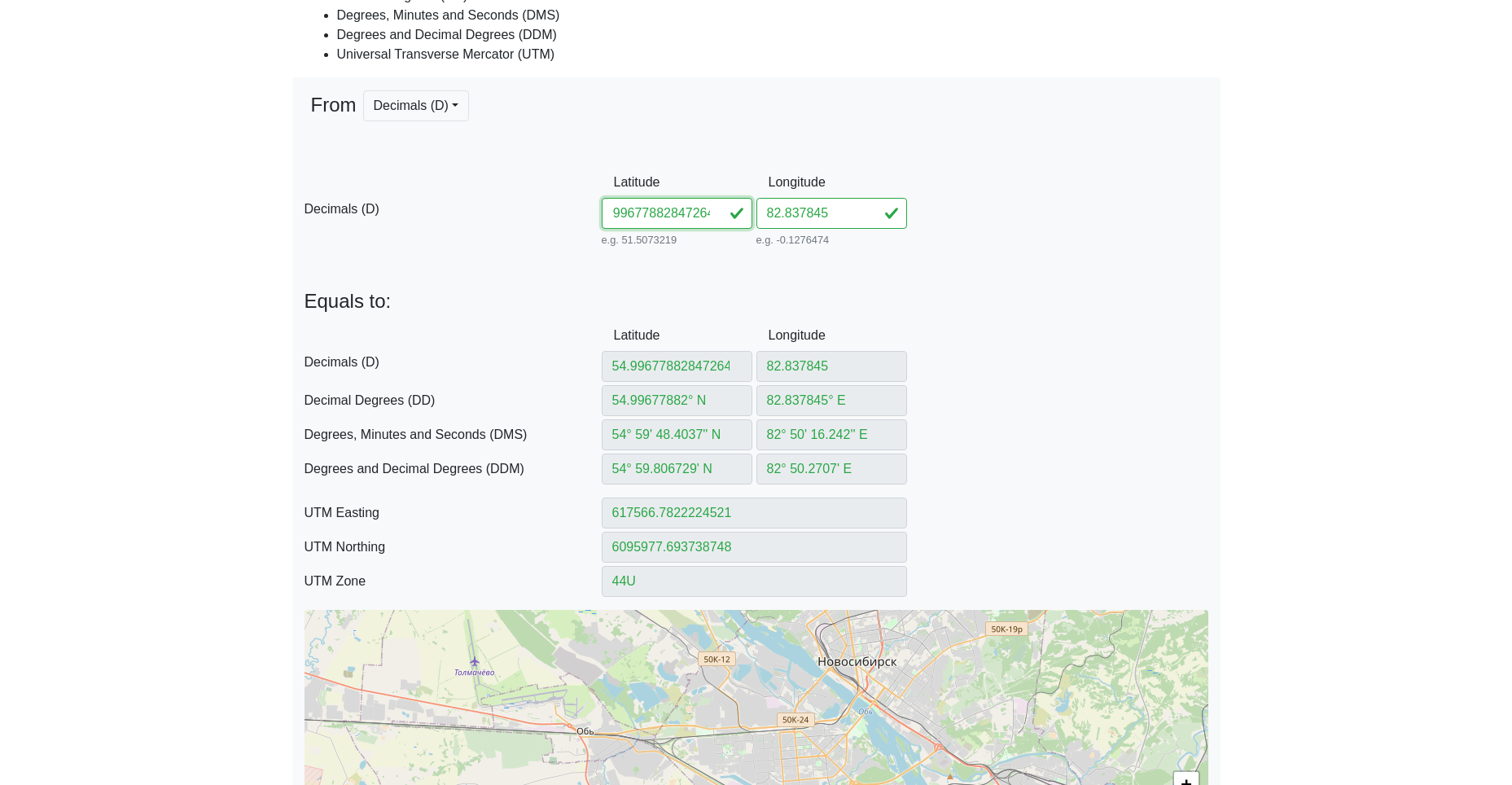
click at [909, 237] on div "D Decimals (D) Latitude 54.99677882847264 e.g. 51.5073219 Between -90 and 90 Lo…" at bounding box center [756, 209] width 928 height 84
drag, startPoint x: 832, startPoint y: 214, endPoint x: 689, endPoint y: 212, distance: 143.0
click at [733, 211] on div "D Decimals (D) Latitude 54.996778 e.g. 51.5073219 Between -90 and 90 Longitude …" at bounding box center [756, 209] width 928 height 84
paste input "847264"
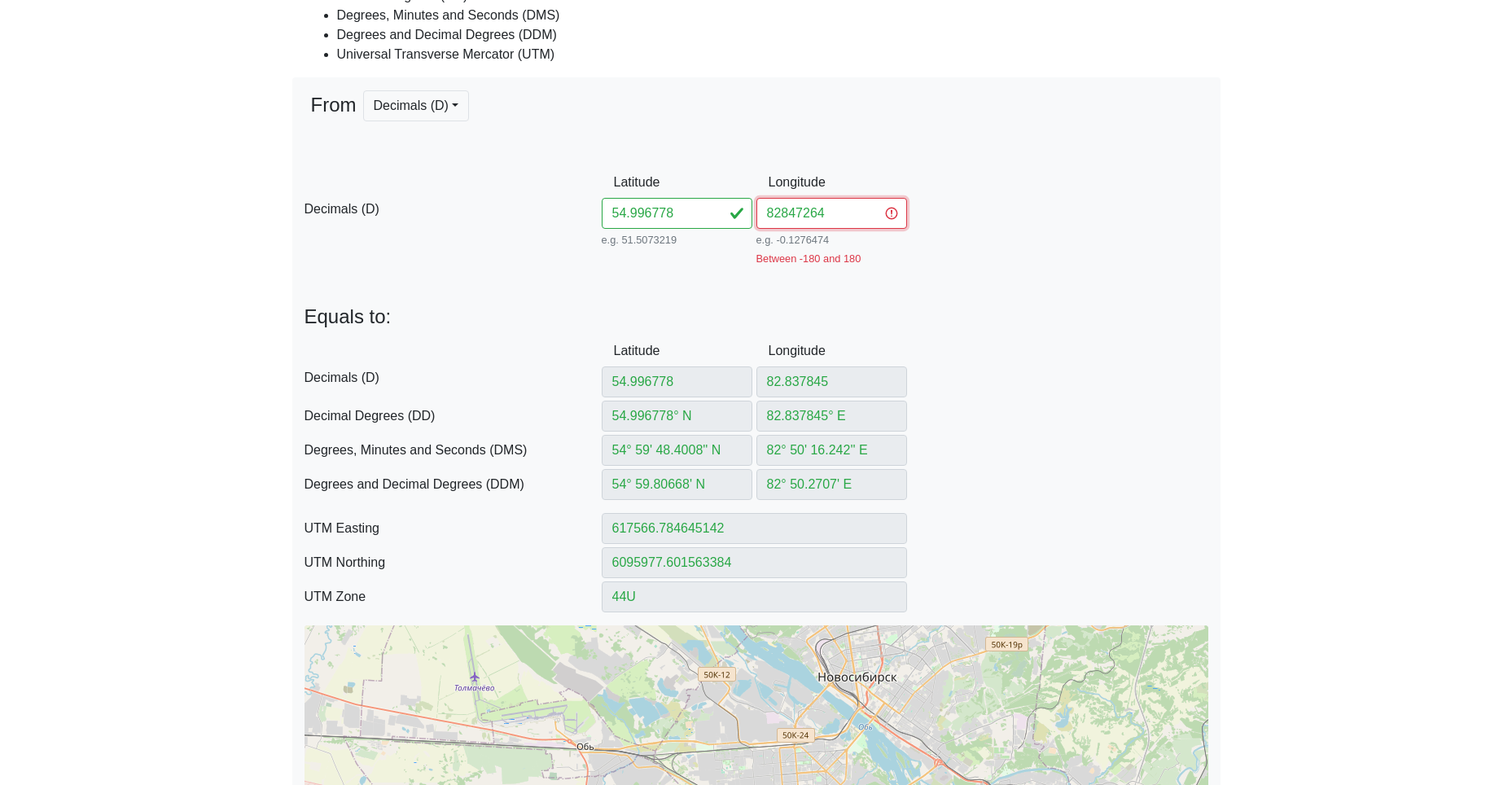
click at [784, 213] on input "82847264" at bounding box center [832, 213] width 150 height 31
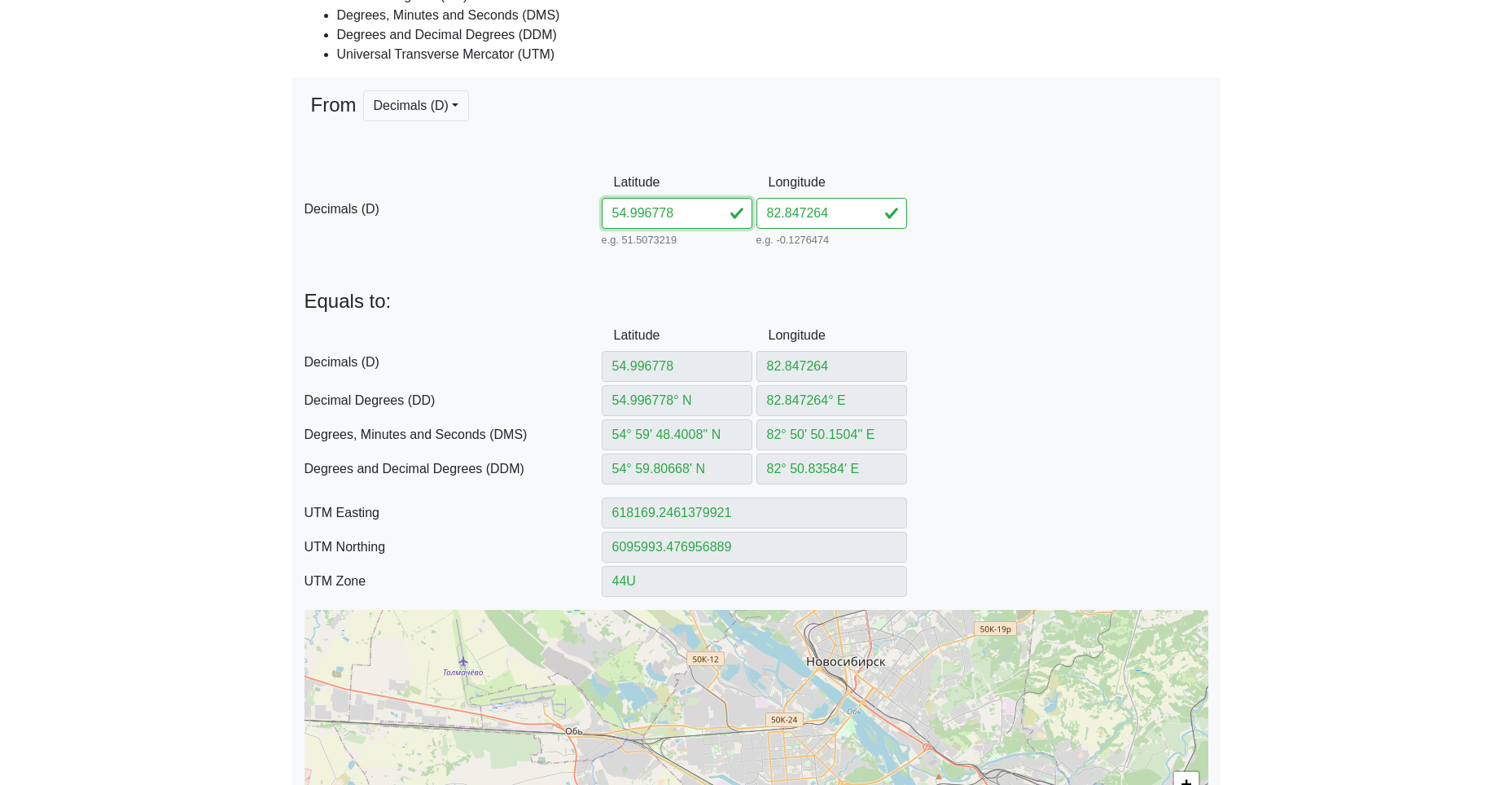
drag, startPoint x: 680, startPoint y: 207, endPoint x: 598, endPoint y: 205, distance: 82.0
click at [645, 206] on input "54.996778" at bounding box center [677, 213] width 150 height 31
paste input "5499705682852736"
paste input "number"
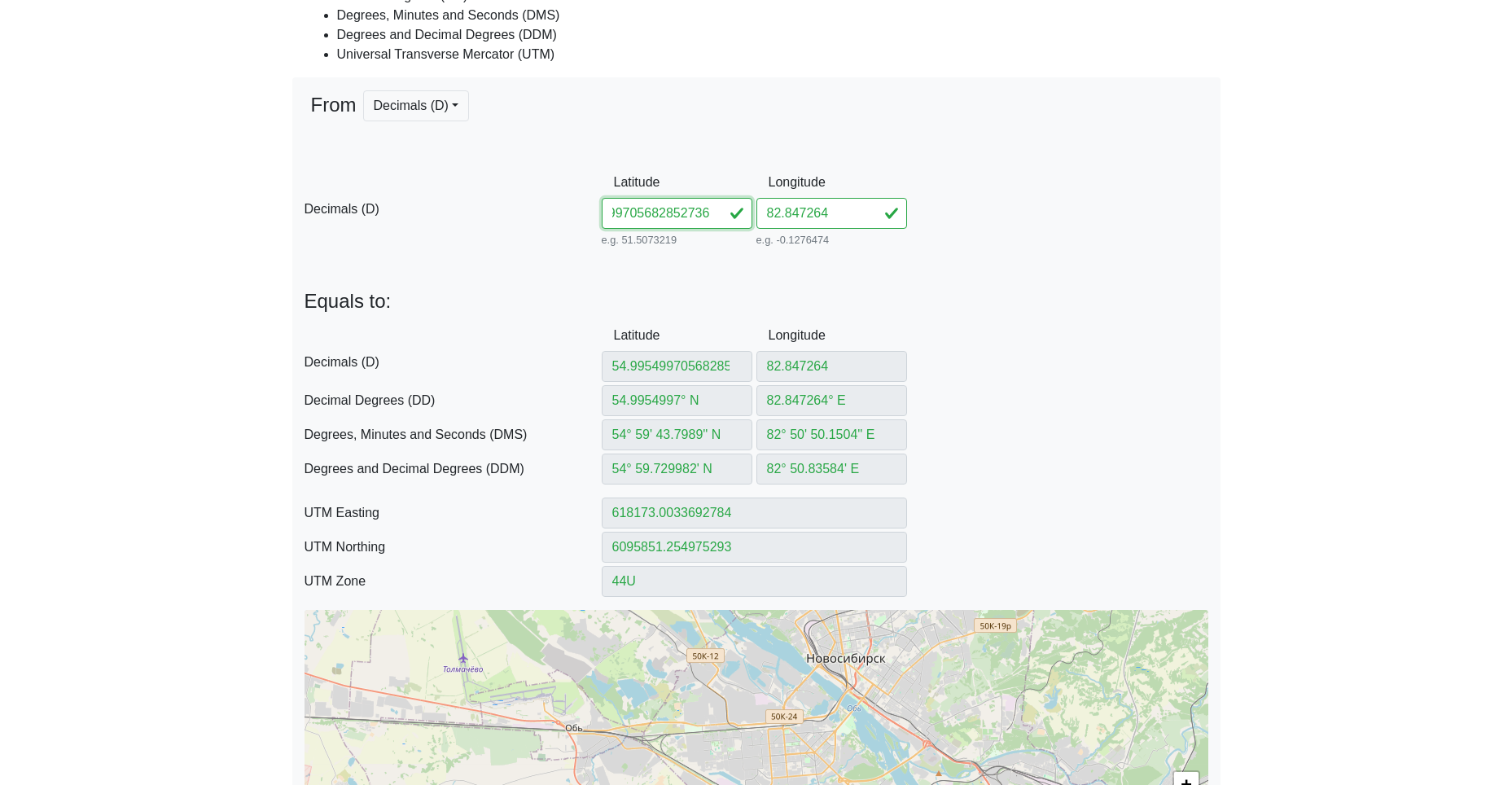
scroll to position [0, 17]
drag, startPoint x: 655, startPoint y: 214, endPoint x: 906, endPoint y: 216, distance: 251.0
click at [902, 216] on div "D Decimals (D) Latitude 54.99705682852736 e.g. 51.5073219 Between -90 and 90 Lo…" at bounding box center [756, 209] width 928 height 84
drag, startPoint x: 822, startPoint y: 212, endPoint x: 718, endPoint y: 211, distance: 104.0
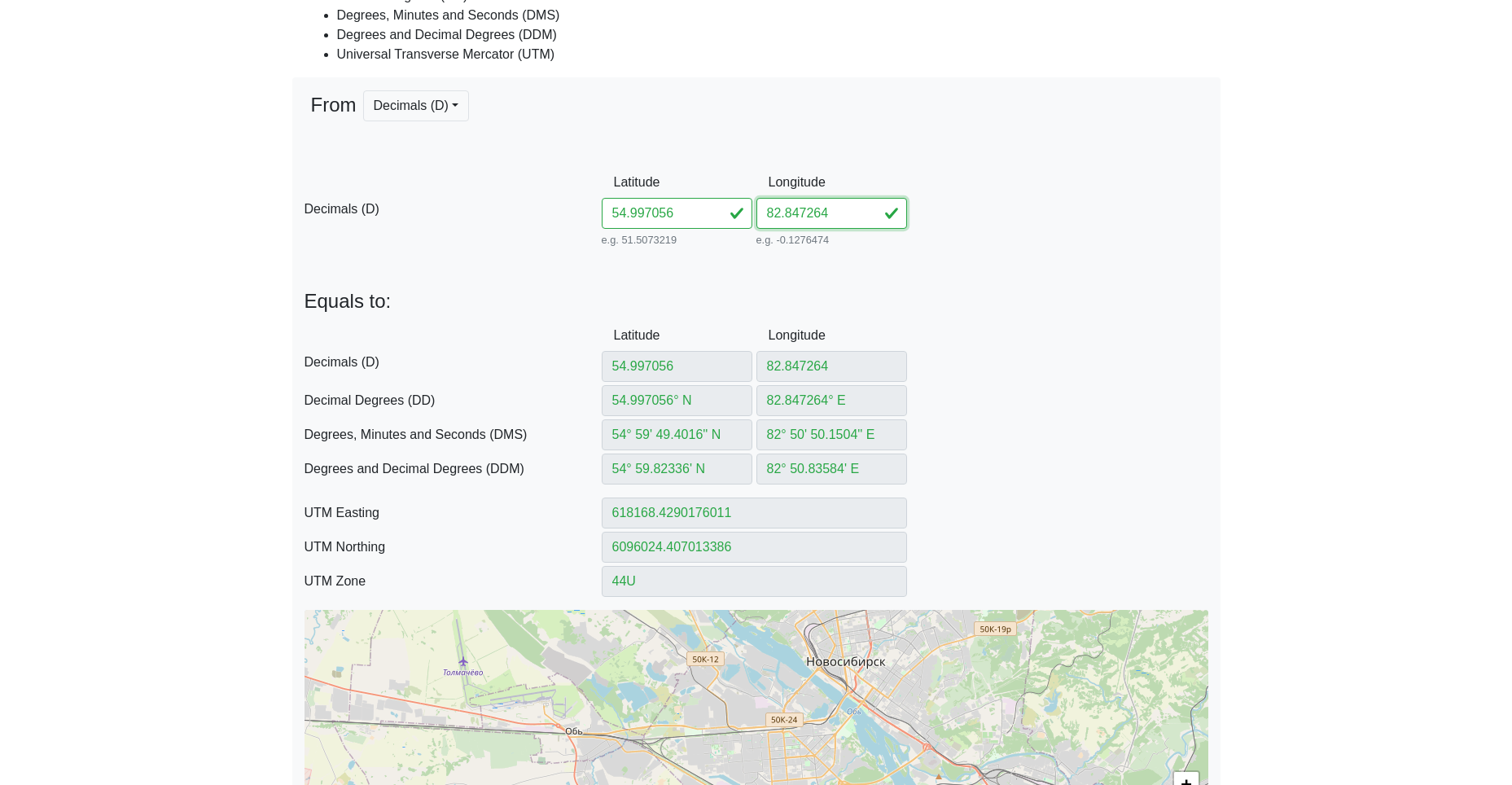
click at [752, 211] on div "D Decimals (D) Latitude 54.997056 e.g. 51.5073219 Between -90 and 90 Longitude …" at bounding box center [756, 209] width 928 height 84
paste input "852736"
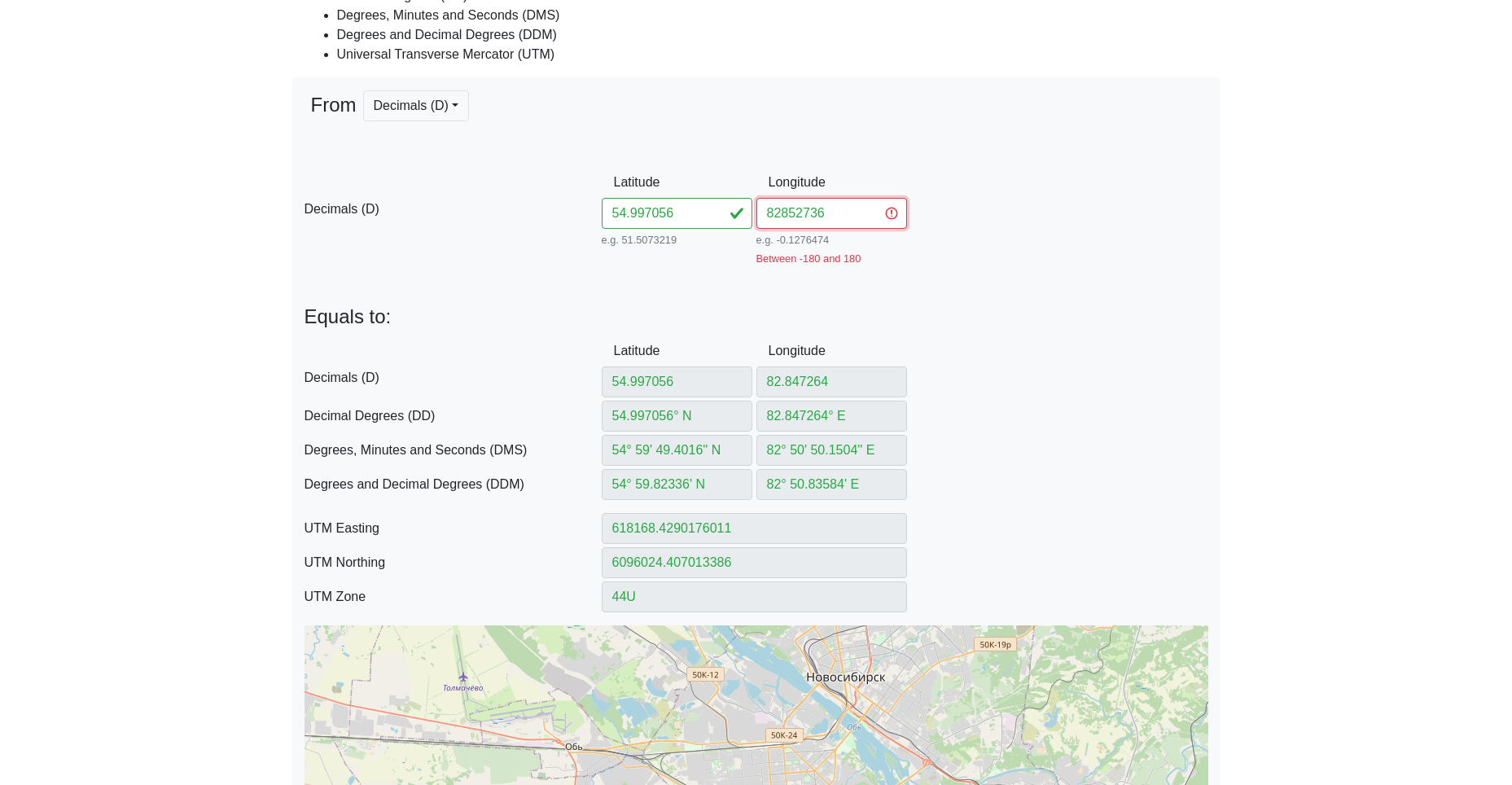
click at [783, 214] on input "82852736" at bounding box center [832, 213] width 150 height 31
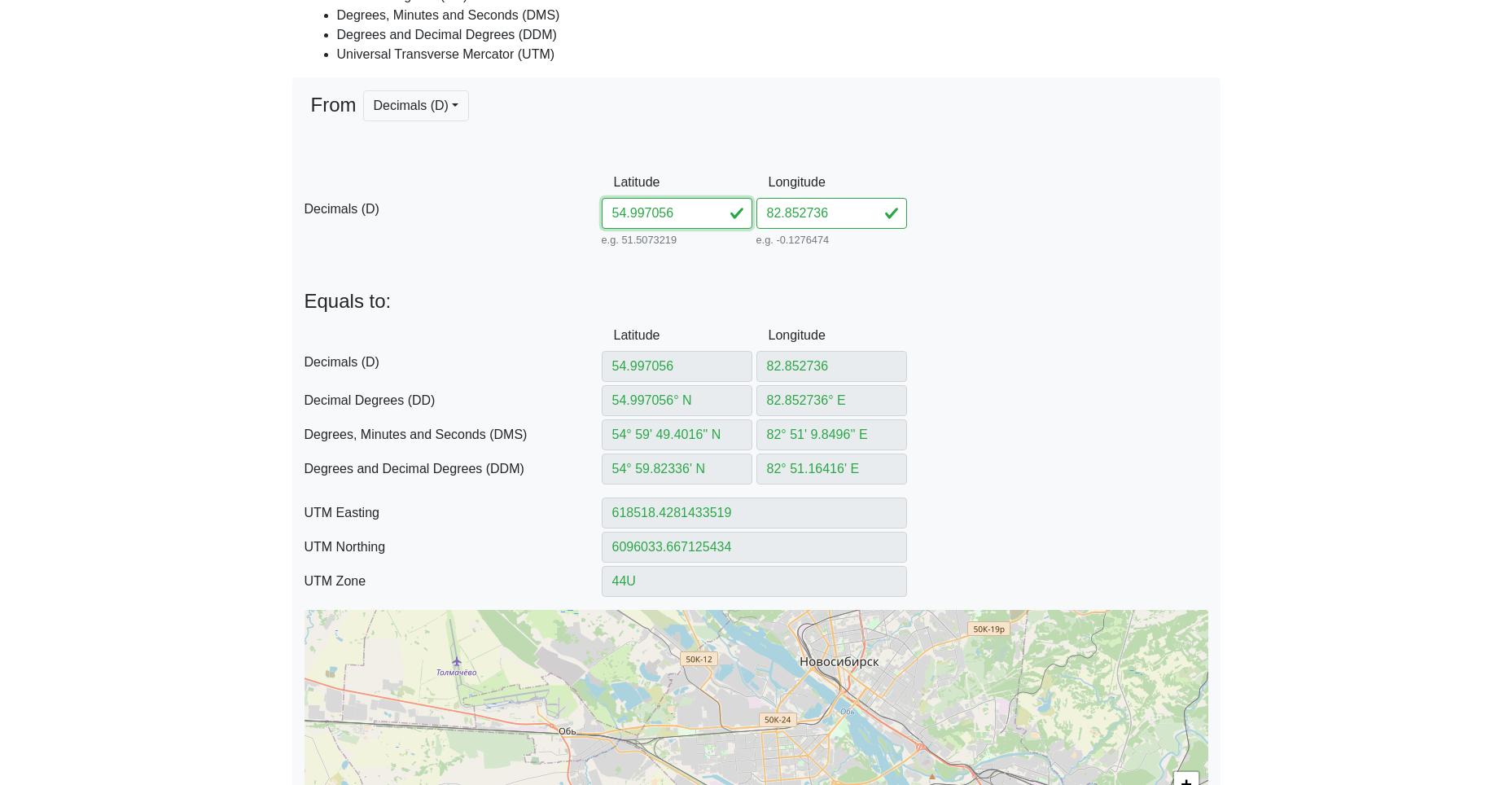
drag, startPoint x: 690, startPoint y: 209, endPoint x: 496, endPoint y: 196, distance: 194.4
click at [576, 199] on div "D Decimals (D) Latitude 54.997056 e.g. 51.5073219 Between -90 and 90 Longitude …" at bounding box center [756, 209] width 928 height 84
paste input "19182856770"
drag, startPoint x: 656, startPoint y: 211, endPoint x: 953, endPoint y: 235, distance: 298.0
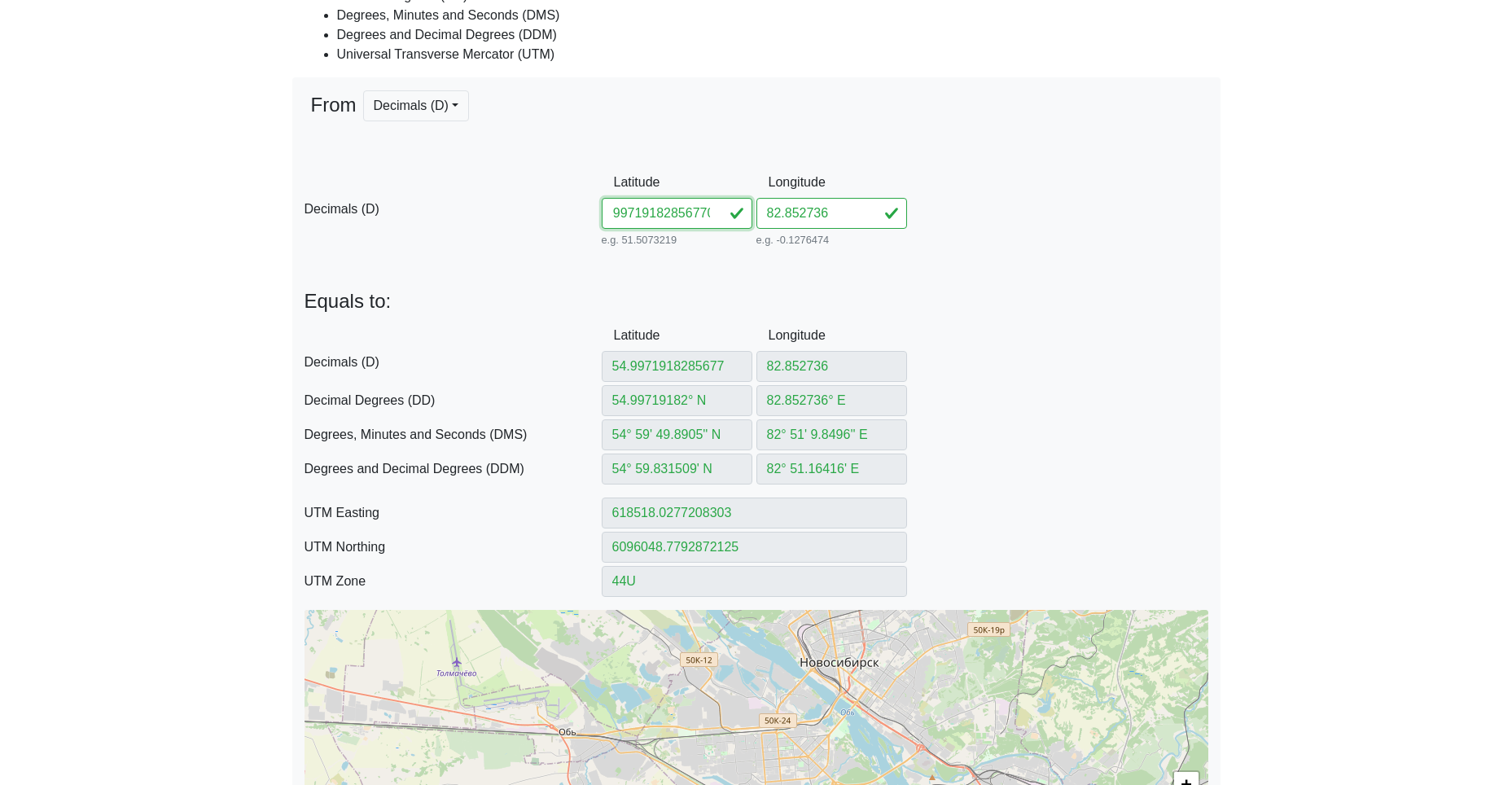
click at [966, 243] on div "D Decimals (D) Latitude 54.99719182856770 e.g. 51.5073219 Between -90 and 90 Lo…" at bounding box center [756, 209] width 928 height 84
drag, startPoint x: 837, startPoint y: 211, endPoint x: 675, endPoint y: 207, distance: 162.0
click at [723, 206] on div "D Decimals (D) Latitude 54.997191 e.g. 51.5073219 Between -90 and 90 Longitude …" at bounding box center [756, 209] width 928 height 84
paste input "856770"
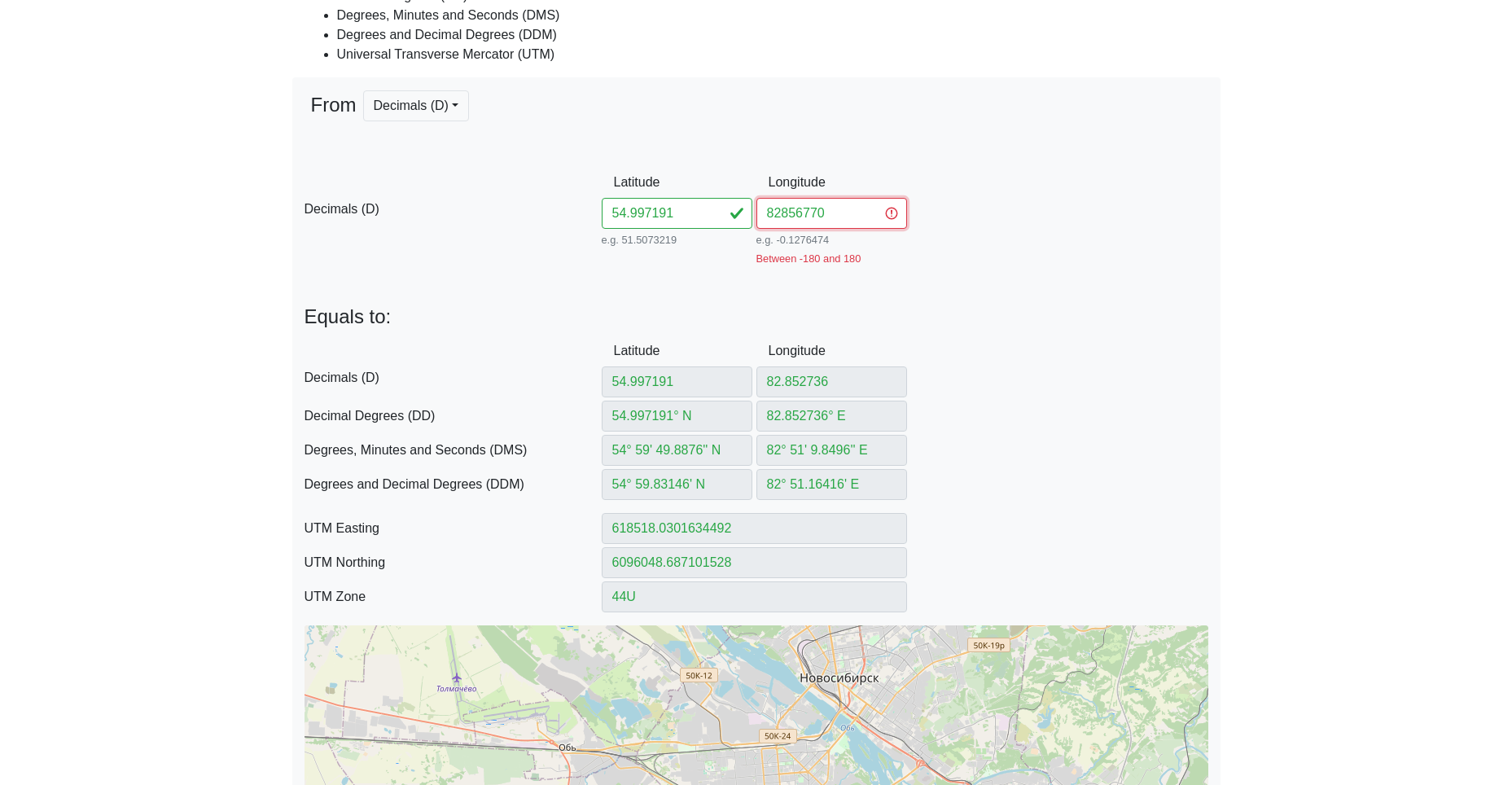
click at [780, 211] on input "82856770" at bounding box center [832, 213] width 150 height 31
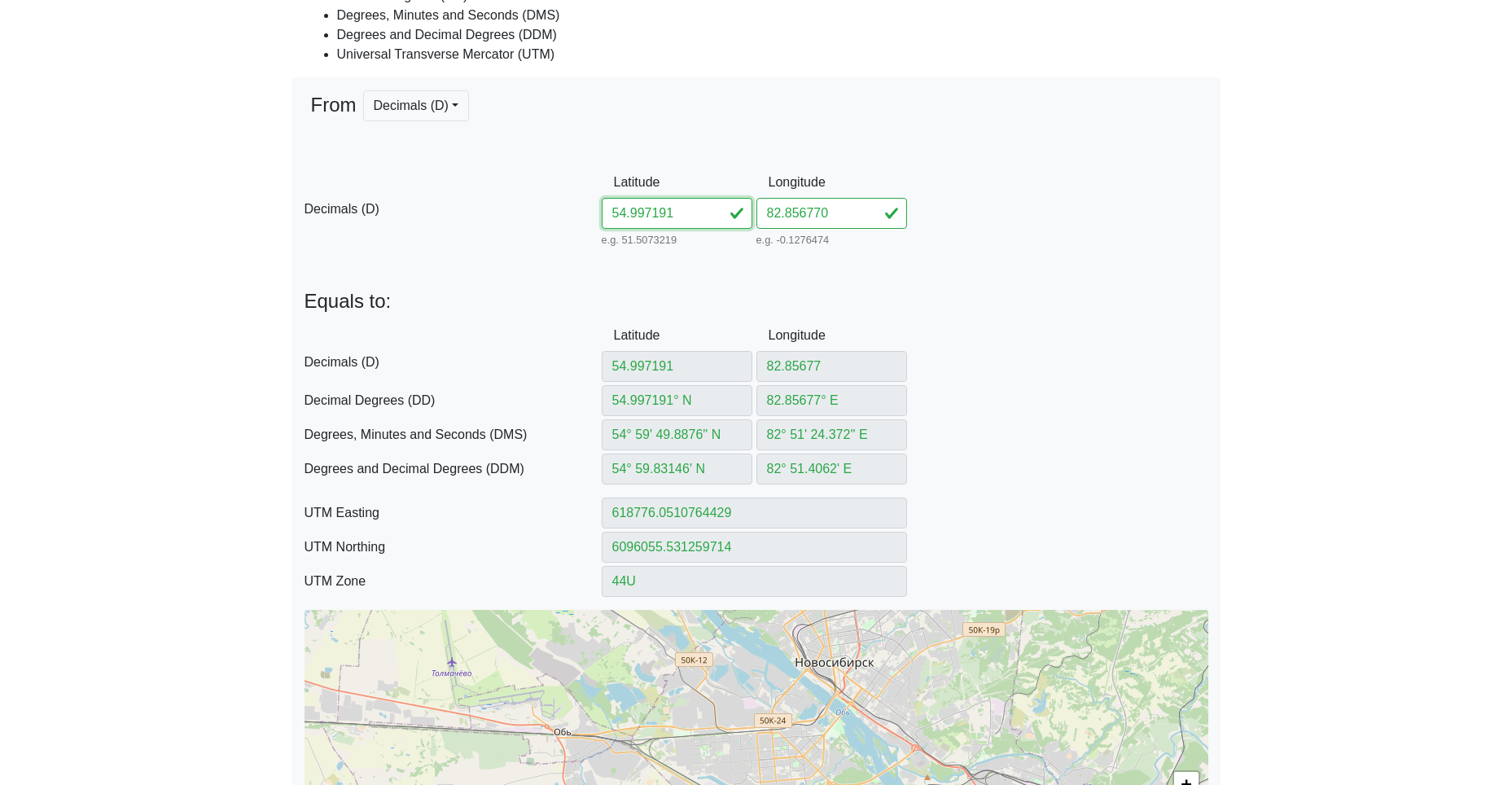
drag, startPoint x: 690, startPoint y: 216, endPoint x: 519, endPoint y: 214, distance: 171.0
click at [603, 211] on input "54.997191" at bounding box center [677, 213] width 150 height 31
paste input "32782860128"
drag, startPoint x: 656, startPoint y: 215, endPoint x: 902, endPoint y: 227, distance: 246.3
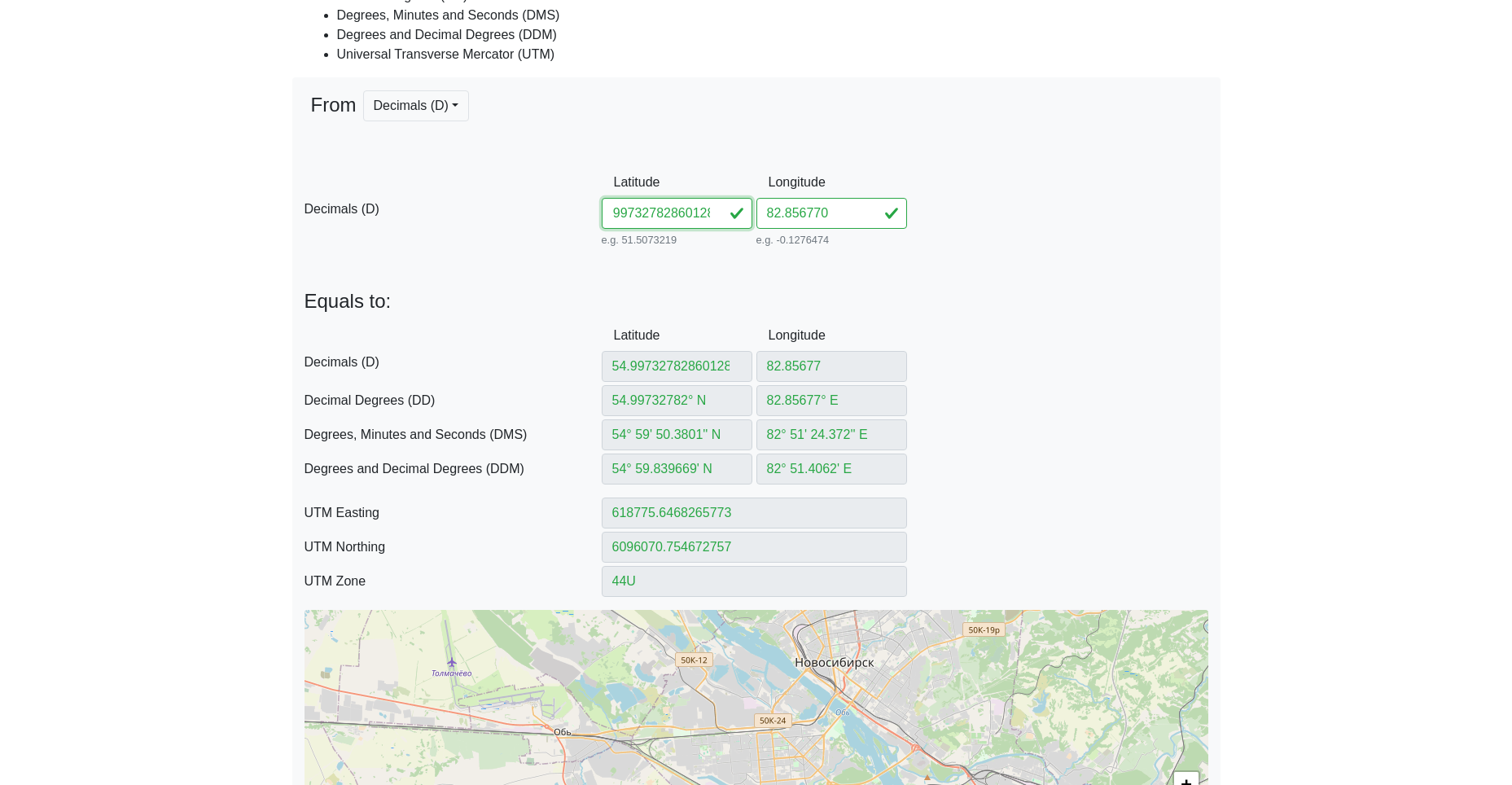
click at [881, 227] on div "D Decimals (D) Latitude 54.99732782860128 e.g. 51.5073219 Between -90 and 90 Lo…" at bounding box center [756, 209] width 928 height 84
drag, startPoint x: 848, startPoint y: 212, endPoint x: 657, endPoint y: 219, distance: 191.1
click at [659, 217] on div "D Decimals (D) Latitude 54.997327 e.g. 51.5073219 Between -90 and 90 Longitude …" at bounding box center [756, 209] width 928 height 84
paste input "860128"
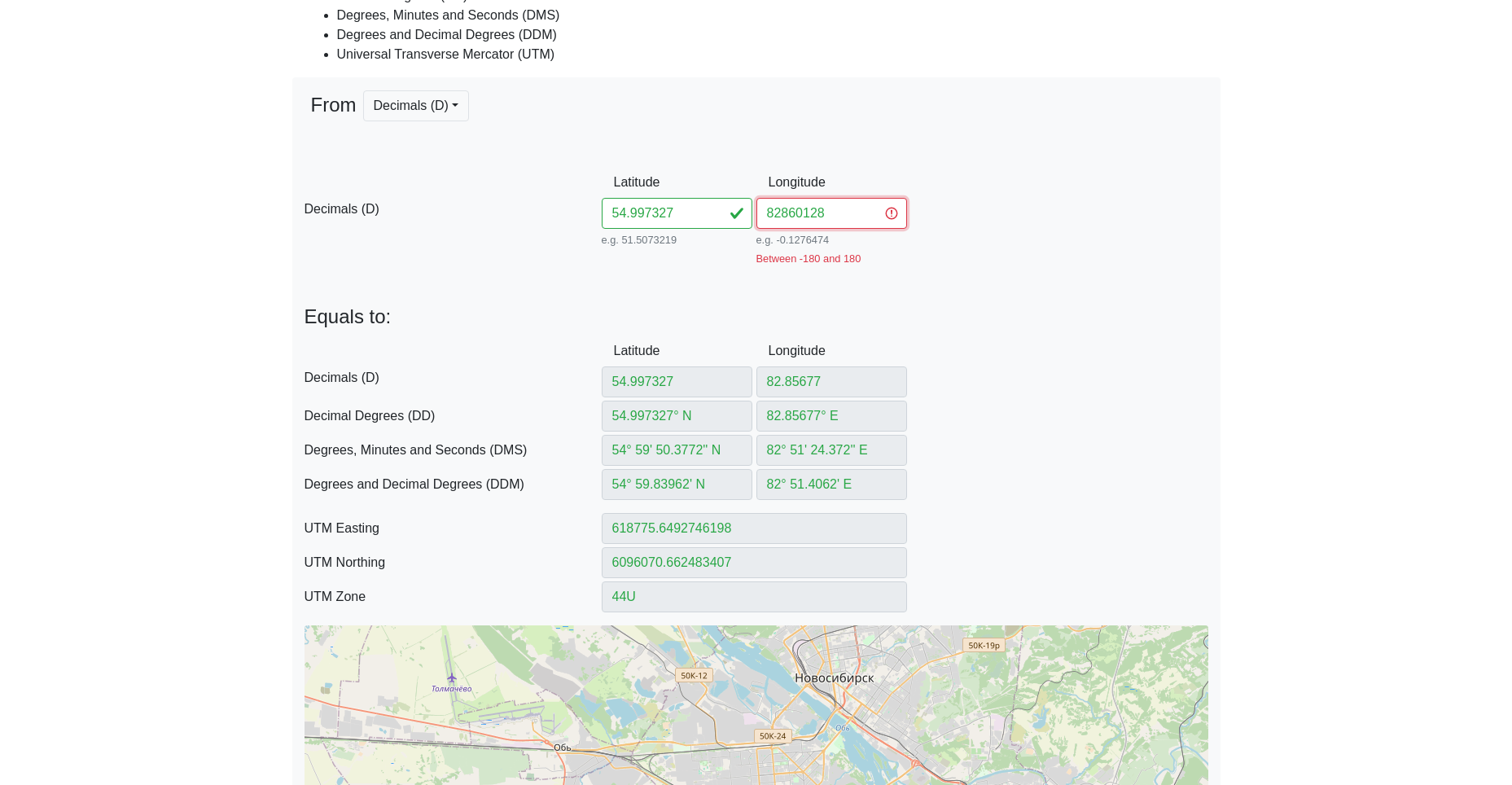
click at [782, 215] on input "82860128" at bounding box center [832, 213] width 150 height 31
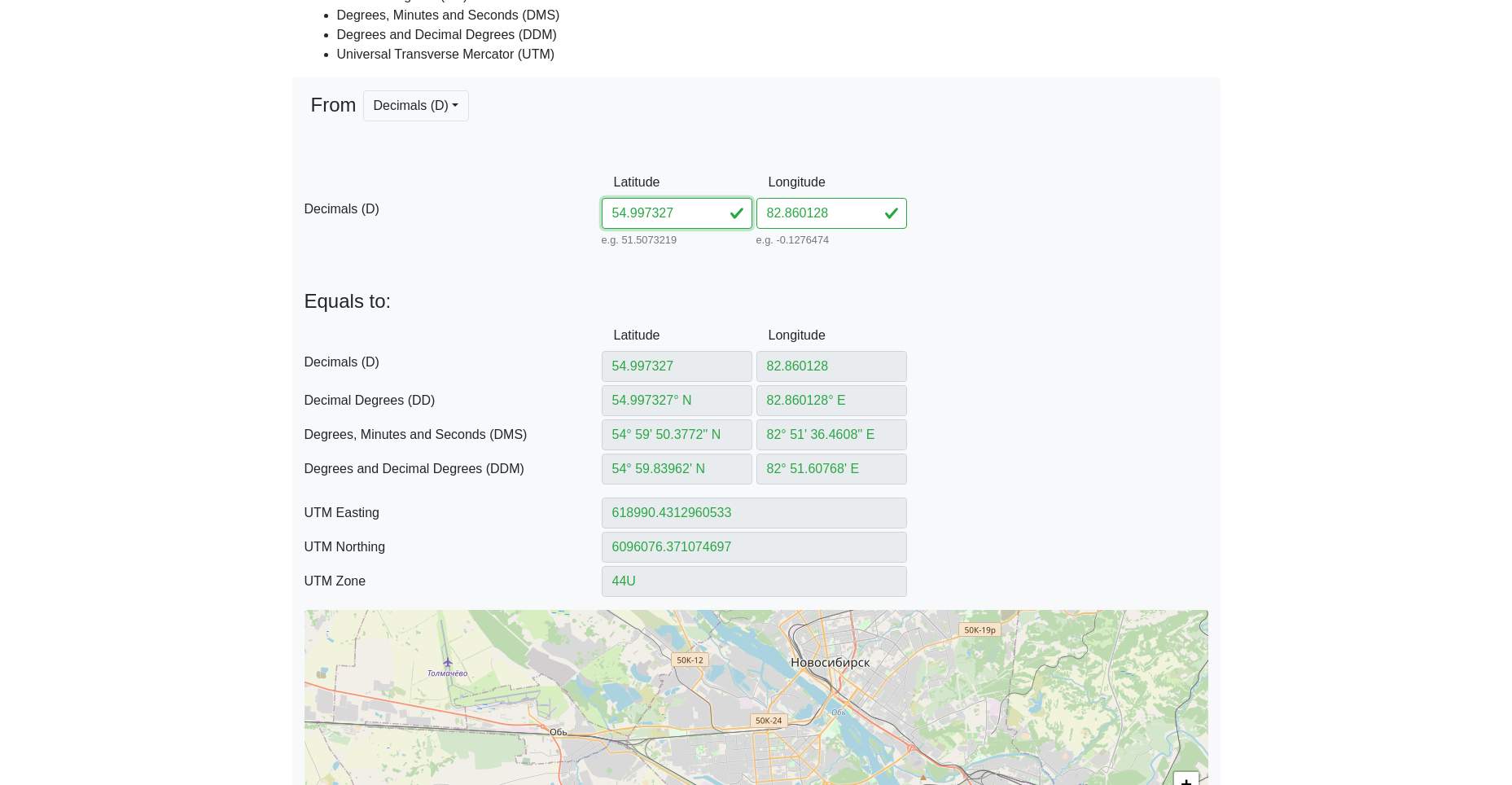
drag, startPoint x: 674, startPoint y: 210, endPoint x: 479, endPoint y: 198, distance: 195.4
click at [602, 203] on input "54.997327" at bounding box center [677, 213] width 150 height 31
paste input "363882869881"
drag, startPoint x: 657, startPoint y: 210, endPoint x: 911, endPoint y: 224, distance: 254.4
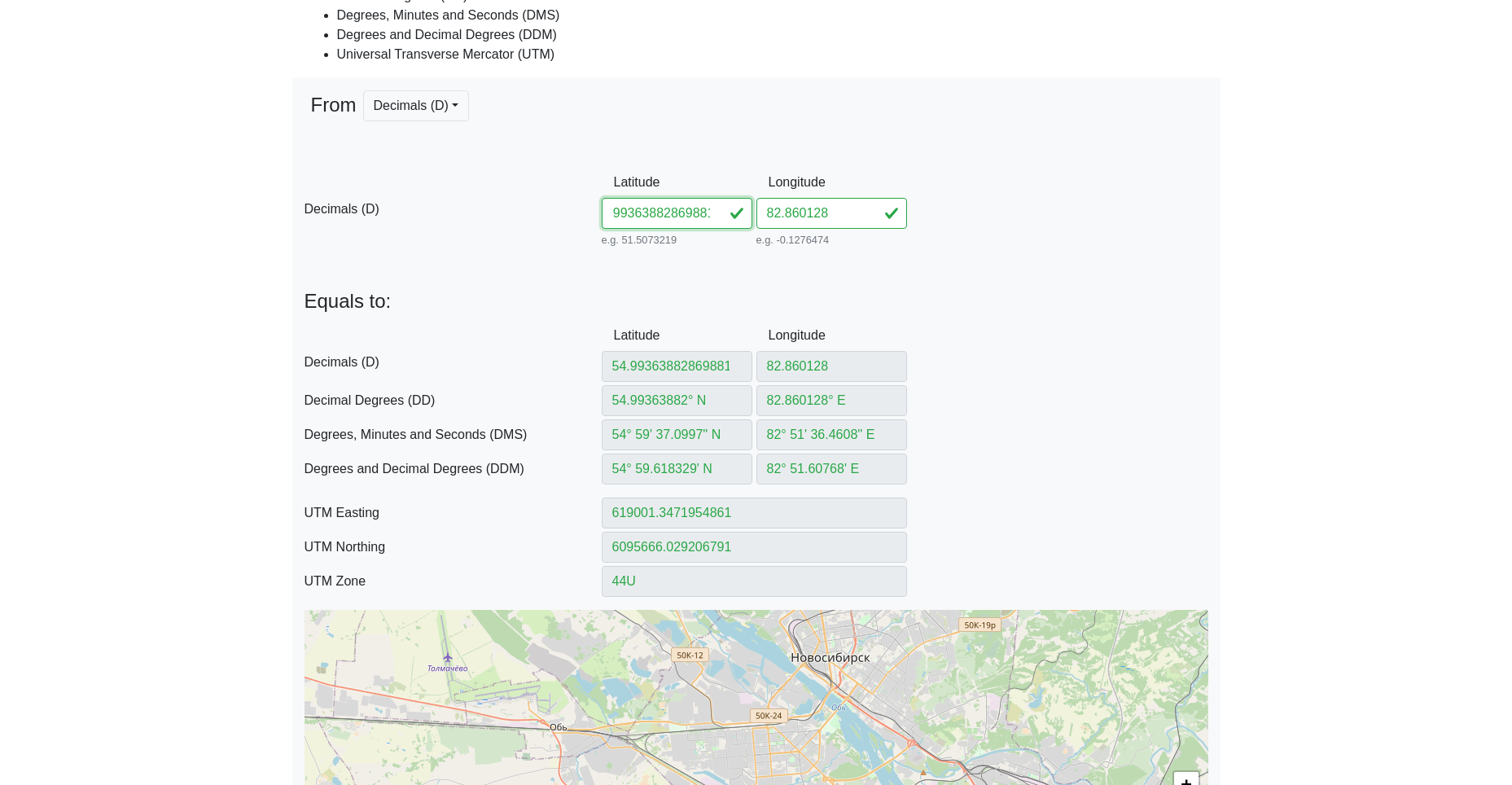
click at [879, 222] on div "D Decimals (D) Latitude 54.99363882869881 e.g. 51.5073219 Between -90 and 90 Lo…" at bounding box center [756, 209] width 928 height 84
drag, startPoint x: 843, startPoint y: 209, endPoint x: 694, endPoint y: 206, distance: 149.0
click at [711, 204] on div "D Decimals (D) Latitude 54.993638 e.g. 51.5073219 Between -90 and 90 Longitude …" at bounding box center [756, 209] width 928 height 84
paste input "869881"
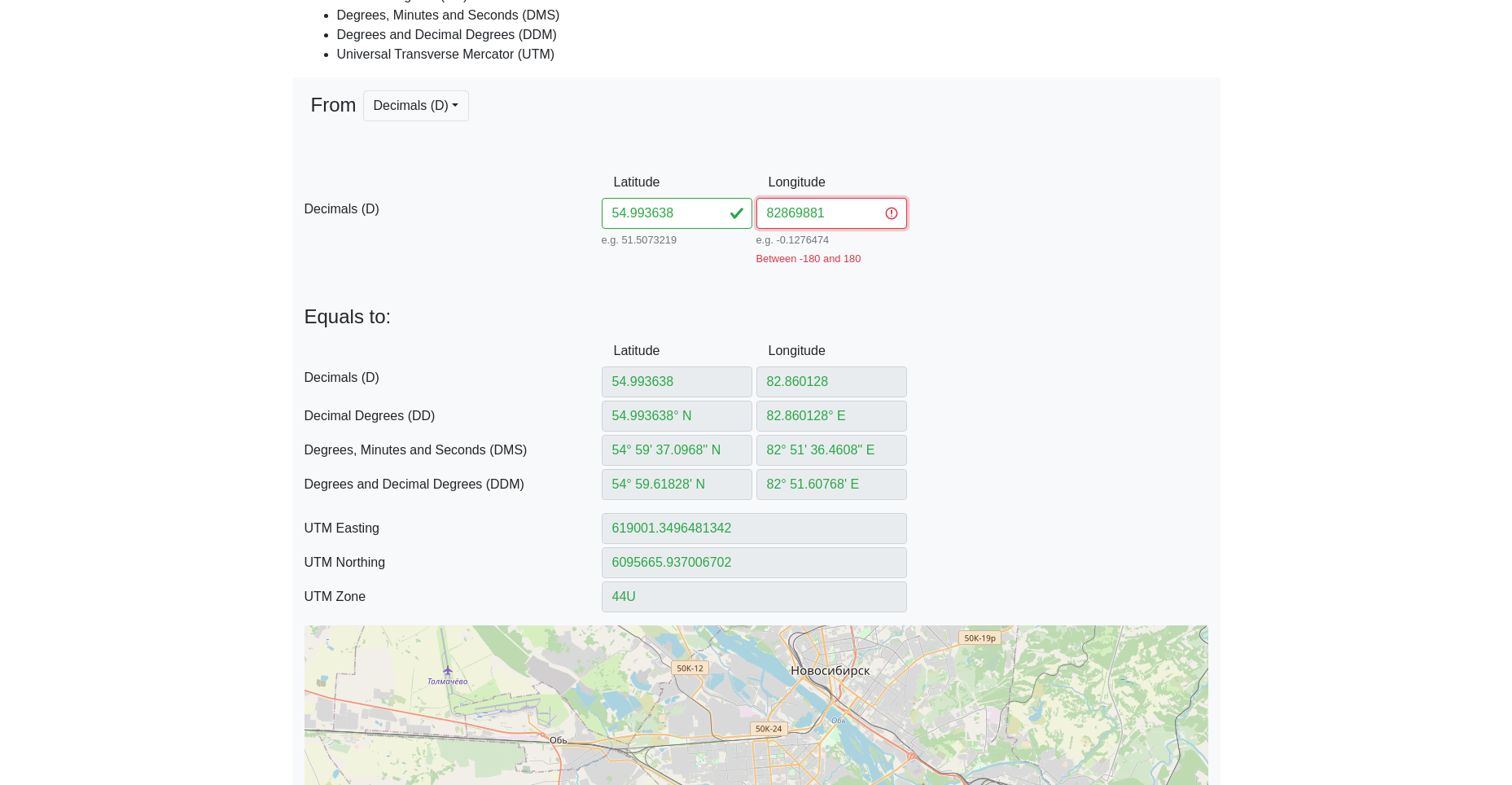
click at [782, 210] on input "82869881" at bounding box center [832, 213] width 150 height 31
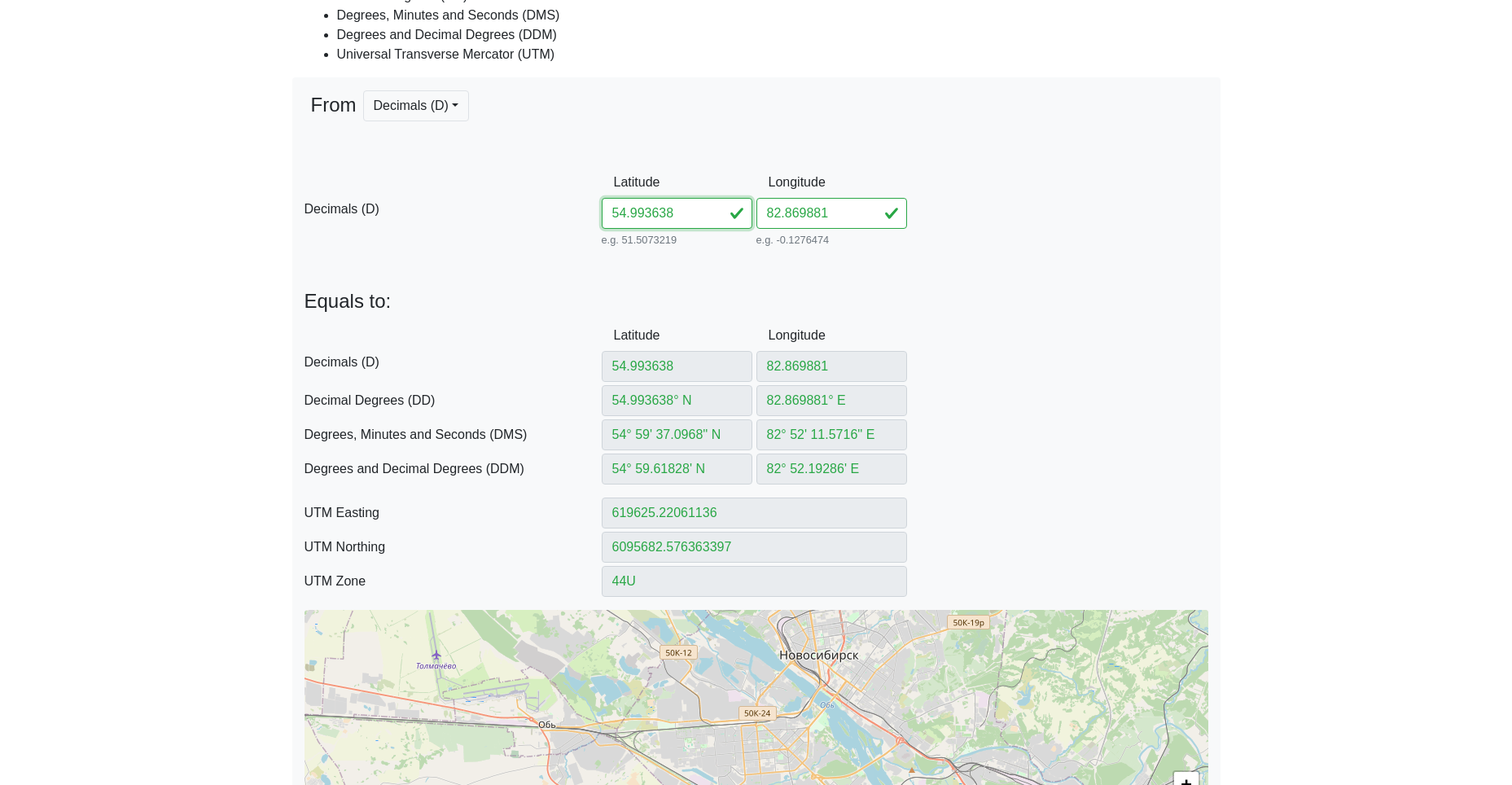
drag, startPoint x: 695, startPoint y: 211, endPoint x: 445, endPoint y: 197, distance: 250.4
click at [478, 198] on div "D Decimals (D) Latitude 54.993638 e.g. 51.5073219 Between -90 and 90 Longitude …" at bounding box center [756, 209] width 928 height 84
paste input "125182870227"
drag, startPoint x: 656, startPoint y: 214, endPoint x: 998, endPoint y: 248, distance: 343.7
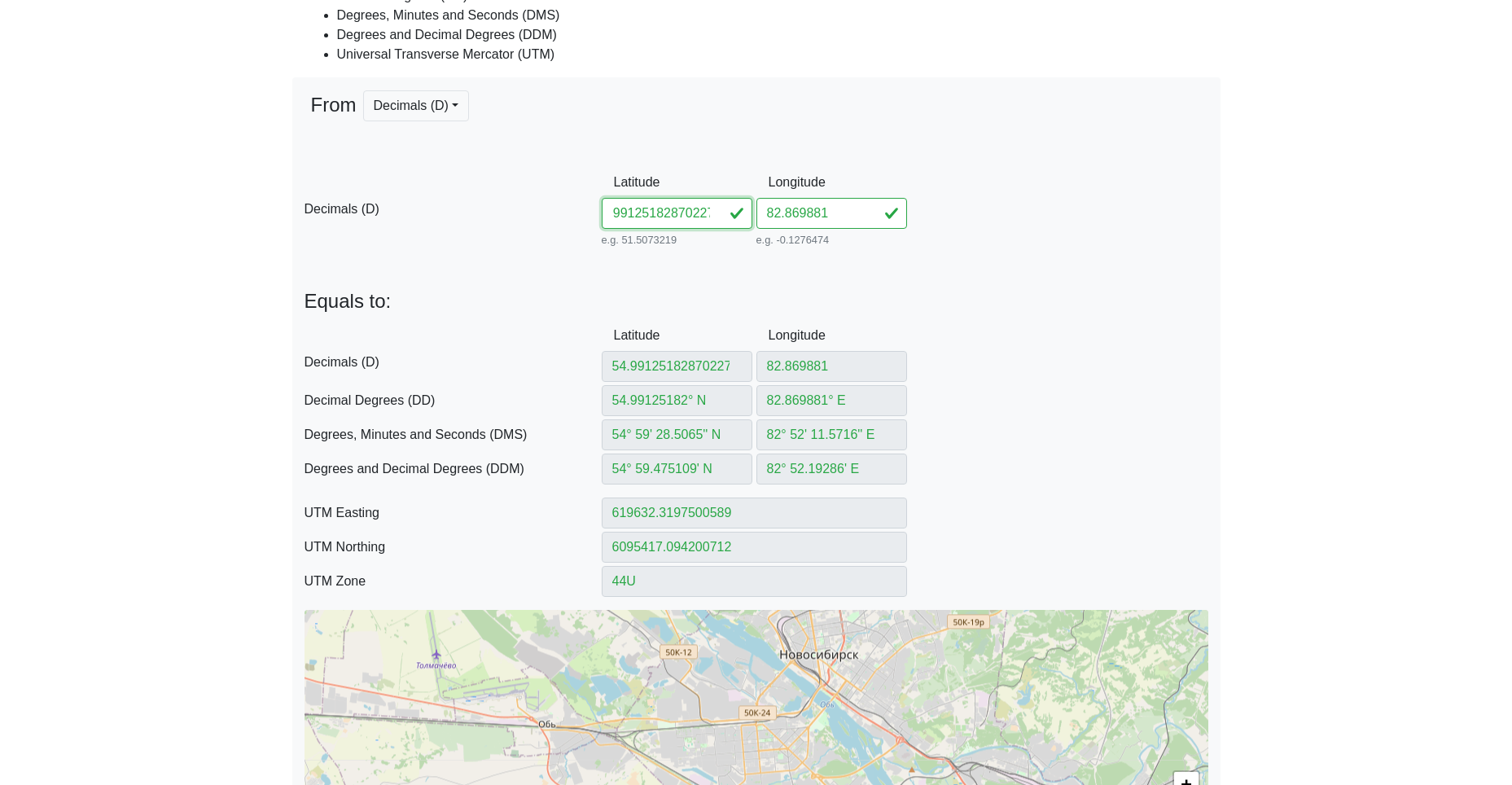
click at [945, 244] on div "D Decimals (D) Latitude 54.99125182870227 e.g. 51.5073219 Between -90 and 90 Lo…" at bounding box center [756, 209] width 928 height 84
drag, startPoint x: 838, startPoint y: 215, endPoint x: 680, endPoint y: 211, distance: 158.1
click at [704, 210] on div "D Decimals (D) Latitude 54.991251 e.g. 51.5073219 Between -90 and 90 Longitude …" at bounding box center [756, 209] width 928 height 84
paste input "870227"
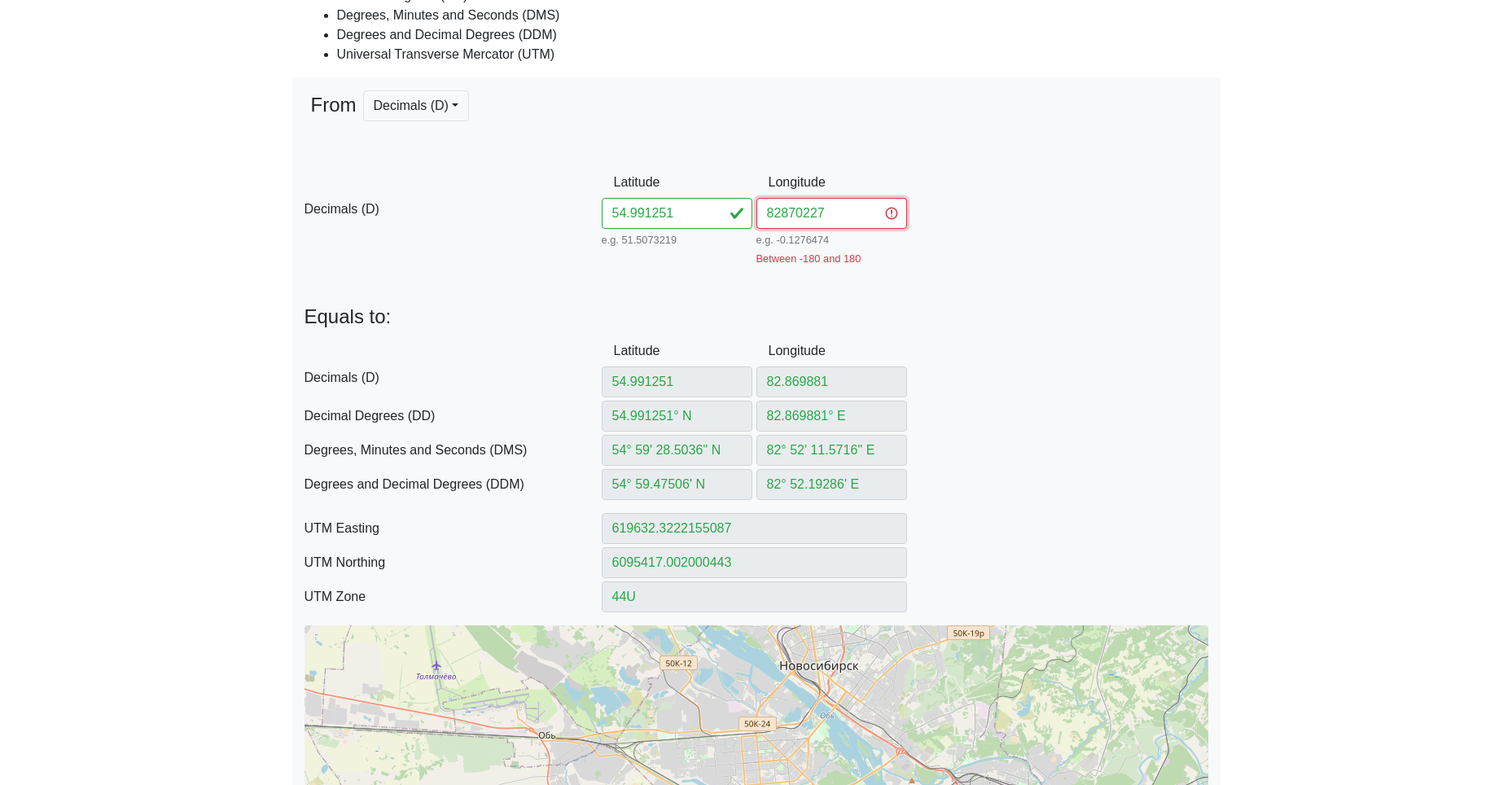
click at [779, 215] on input "82870227" at bounding box center [832, 213] width 150 height 31
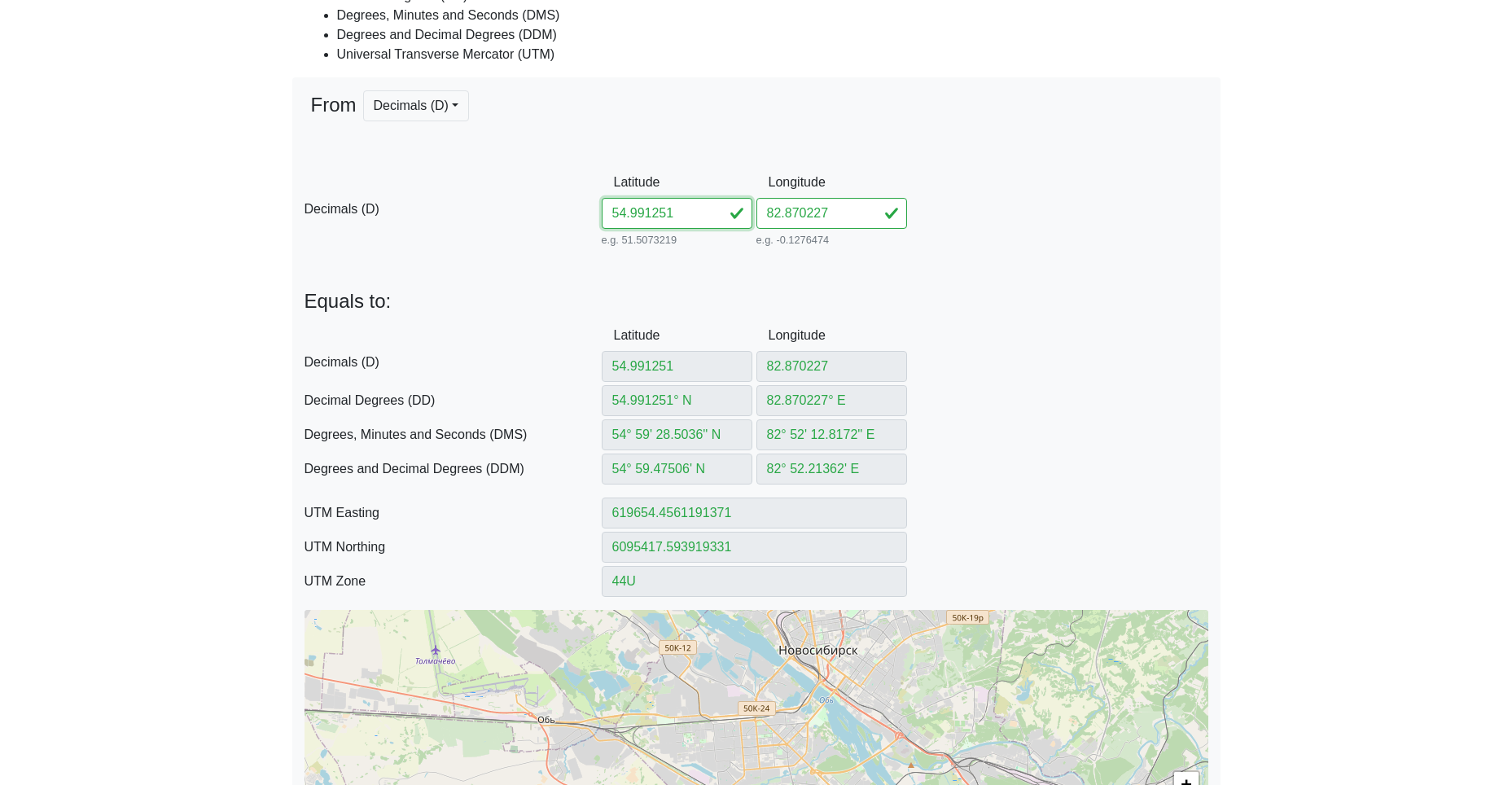
drag, startPoint x: 696, startPoint y: 217, endPoint x: 532, endPoint y: 195, distance: 165.5
click at [603, 200] on input "54.991251" at bounding box center [677, 213] width 150 height 31
paste input "8543482871096"
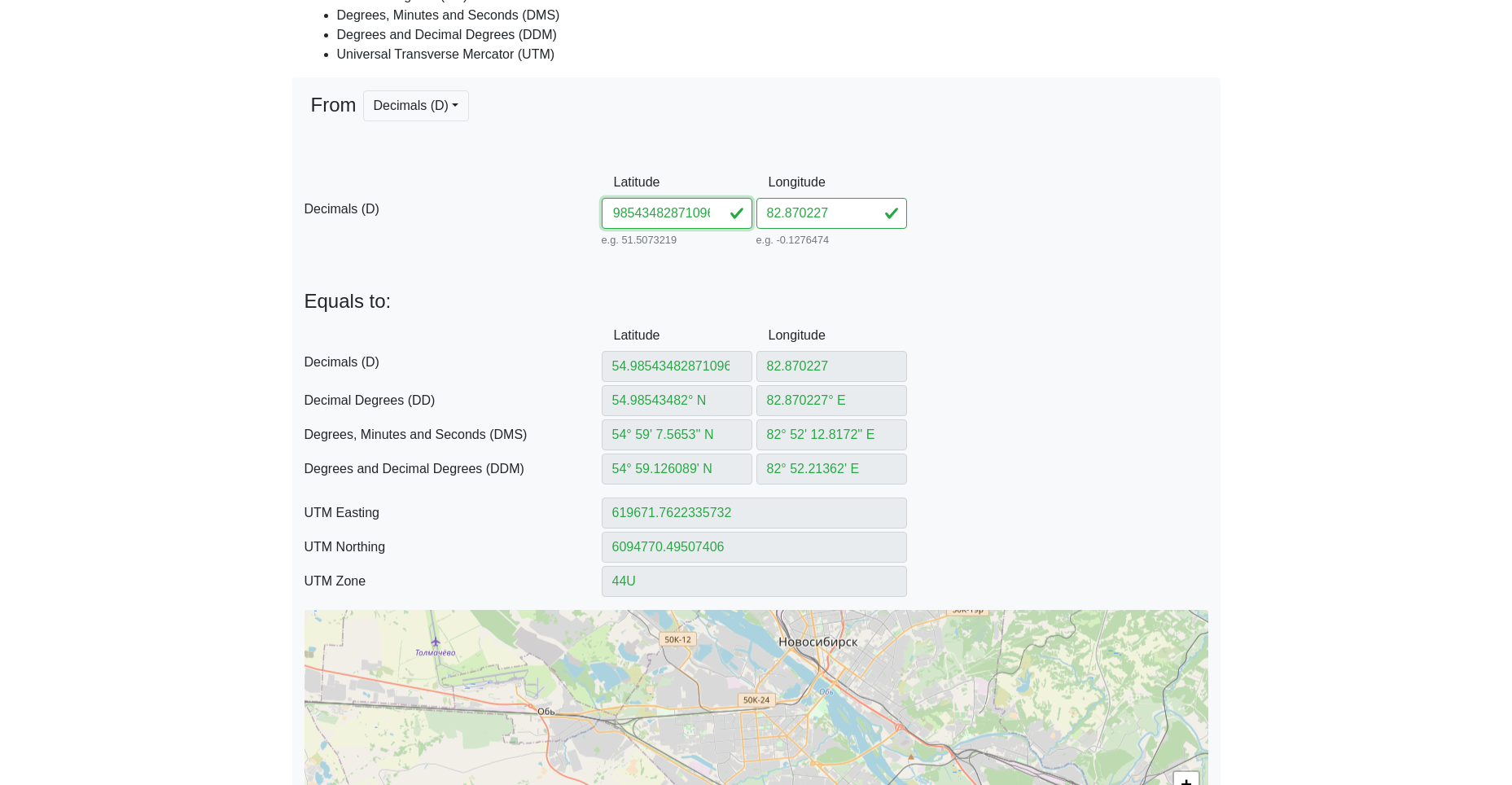
drag, startPoint x: 654, startPoint y: 212, endPoint x: 880, endPoint y: 207, distance: 226.1
click at [730, 216] on input "54.98543482871096" at bounding box center [677, 213] width 150 height 31
click at [723, 208] on div "D Decimals (D) Latitude 54.985434 e.g. 51.5073219 Between -90 and 90 Longitude …" at bounding box center [756, 209] width 928 height 84
paste input "871096"
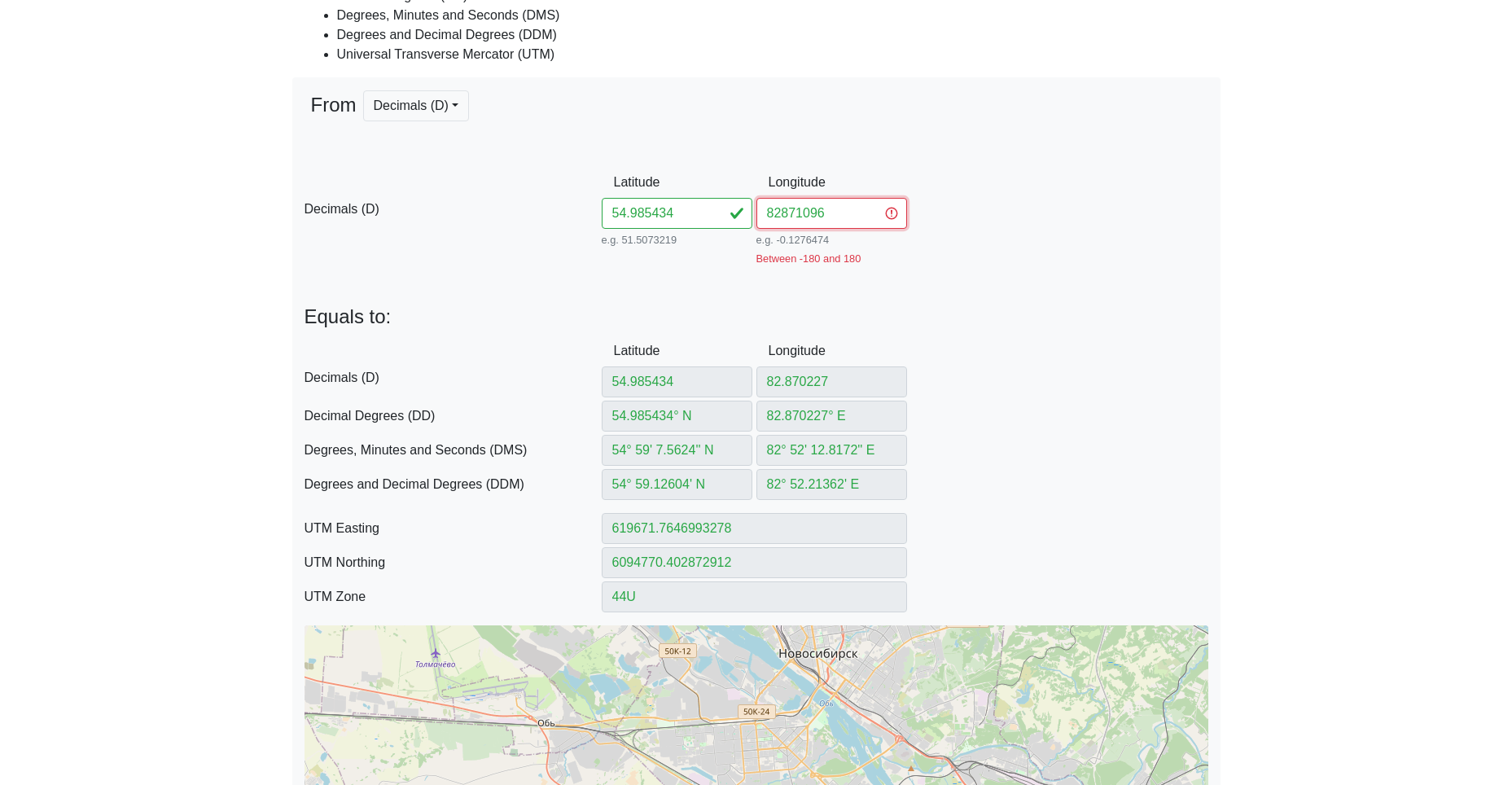
click at [777, 211] on input "82871096" at bounding box center [832, 213] width 150 height 31
click at [781, 211] on input "82871096" at bounding box center [832, 213] width 150 height 31
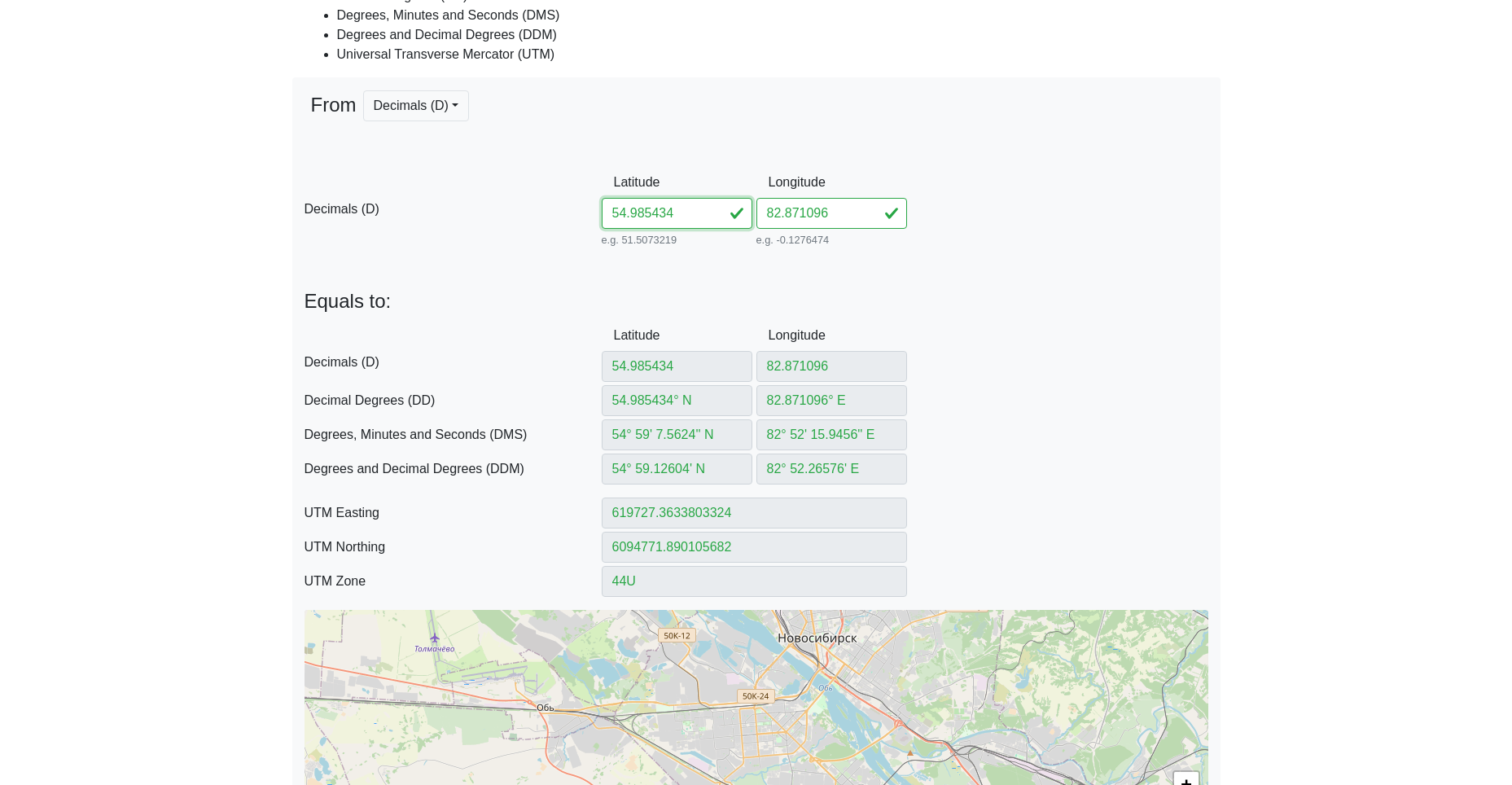
drag, startPoint x: 689, startPoint y: 209, endPoint x: 451, endPoint y: 201, distance: 238.1
click at [527, 197] on div "D Decimals (D) Latitude 54.985434 e.g. 51.5073219 Between -90 and 90 Longitude …" at bounding box center [756, 209] width 928 height 84
paste input "2053828739"
drag, startPoint x: 658, startPoint y: 210, endPoint x: 1098, endPoint y: 228, distance: 440.4
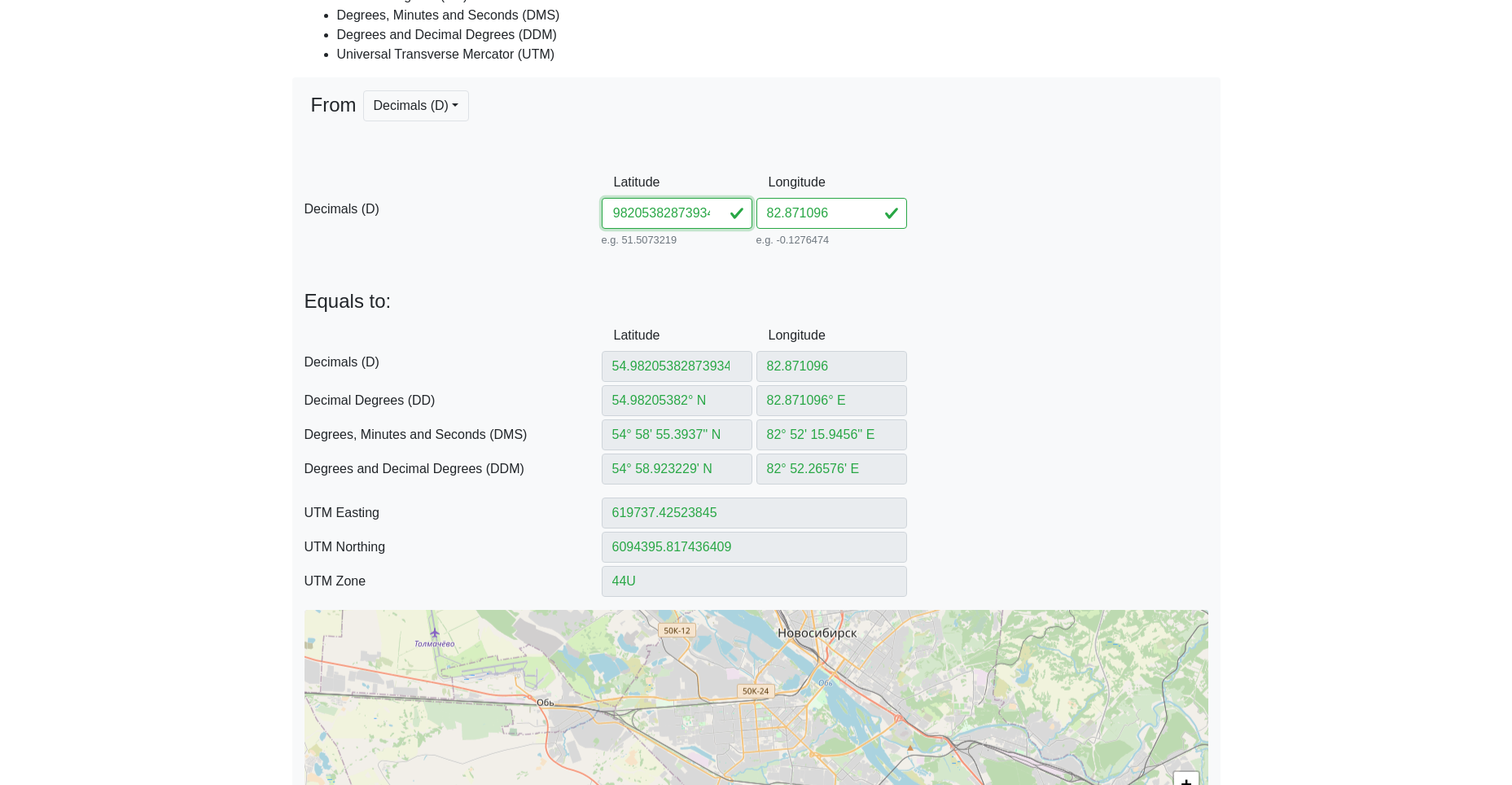
click at [1042, 230] on div "D Decimals (D) Latitude 54.98205382873934 e.g. 51.5073219 Between -90 and 90 Lo…" at bounding box center [756, 209] width 928 height 84
drag, startPoint x: 836, startPoint y: 202, endPoint x: 653, endPoint y: 204, distance: 183.0
click at [685, 203] on div "D Decimals (D) Latitude 54.982053 e.g. 51.5073219 Between -90 and 90 Longitude …" at bounding box center [756, 209] width 928 height 84
paste input "873934"
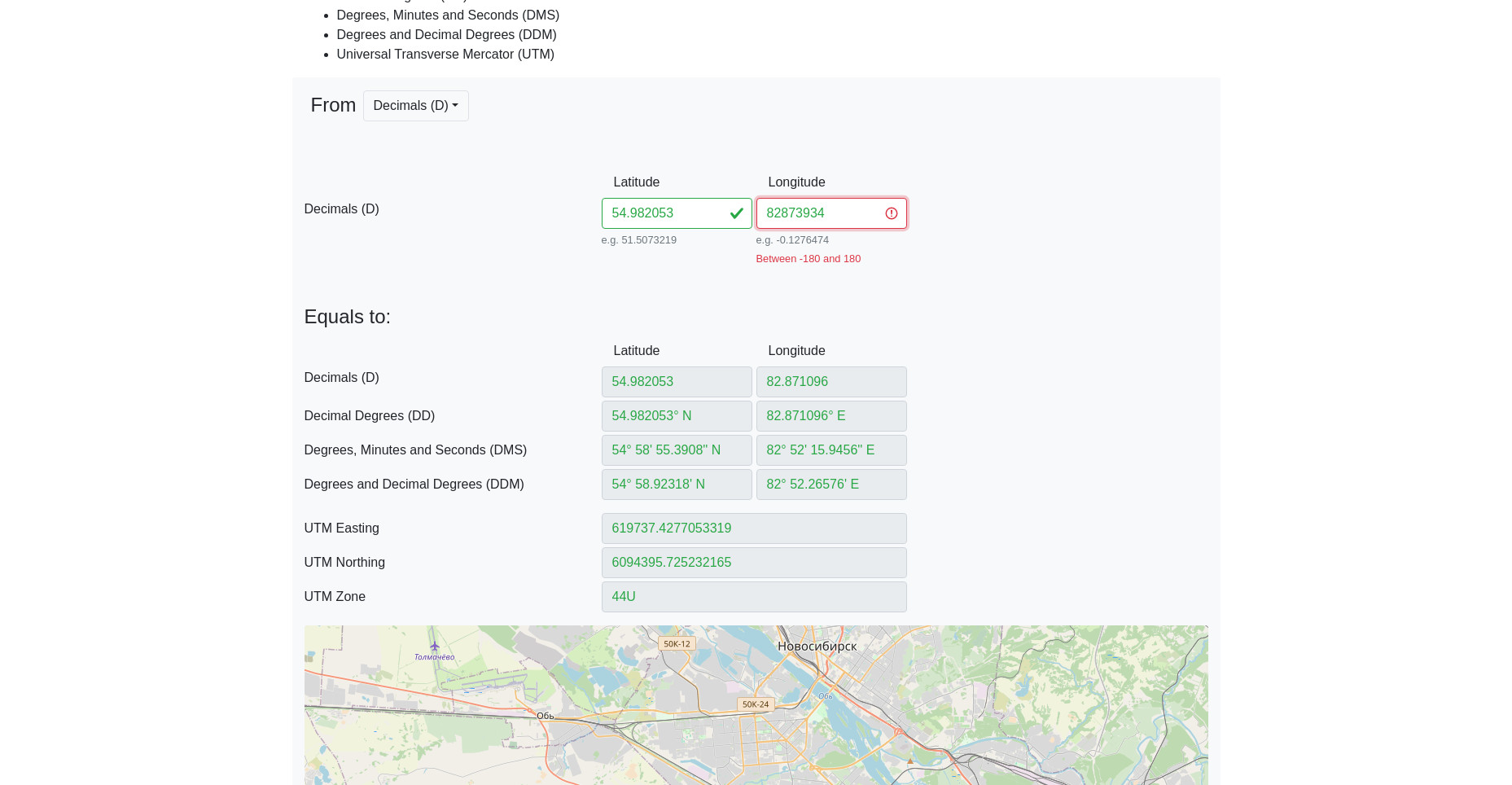
click at [783, 207] on input "82873934" at bounding box center [832, 213] width 150 height 31
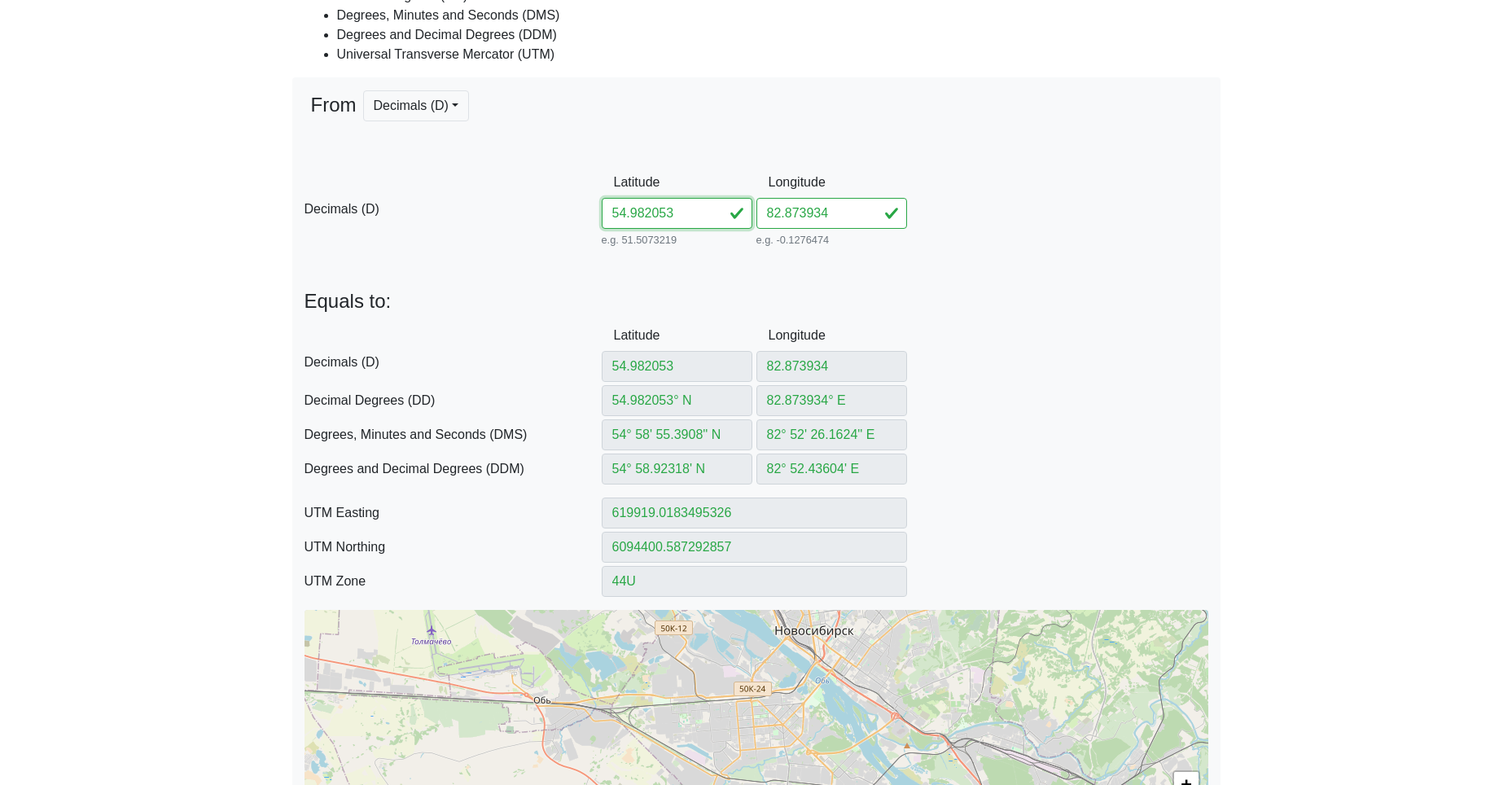
click at [602, 204] on input "54.982053" at bounding box center [677, 213] width 150 height 31
paste input "38382880994"
drag, startPoint x: 654, startPoint y: 213, endPoint x: 853, endPoint y: 210, distance: 199.0
click at [931, 220] on div "D Decimals (D) Latitude 54.98238382880994 e.g. 51.5073219 Between -90 and 90 Lo…" at bounding box center [756, 209] width 928 height 84
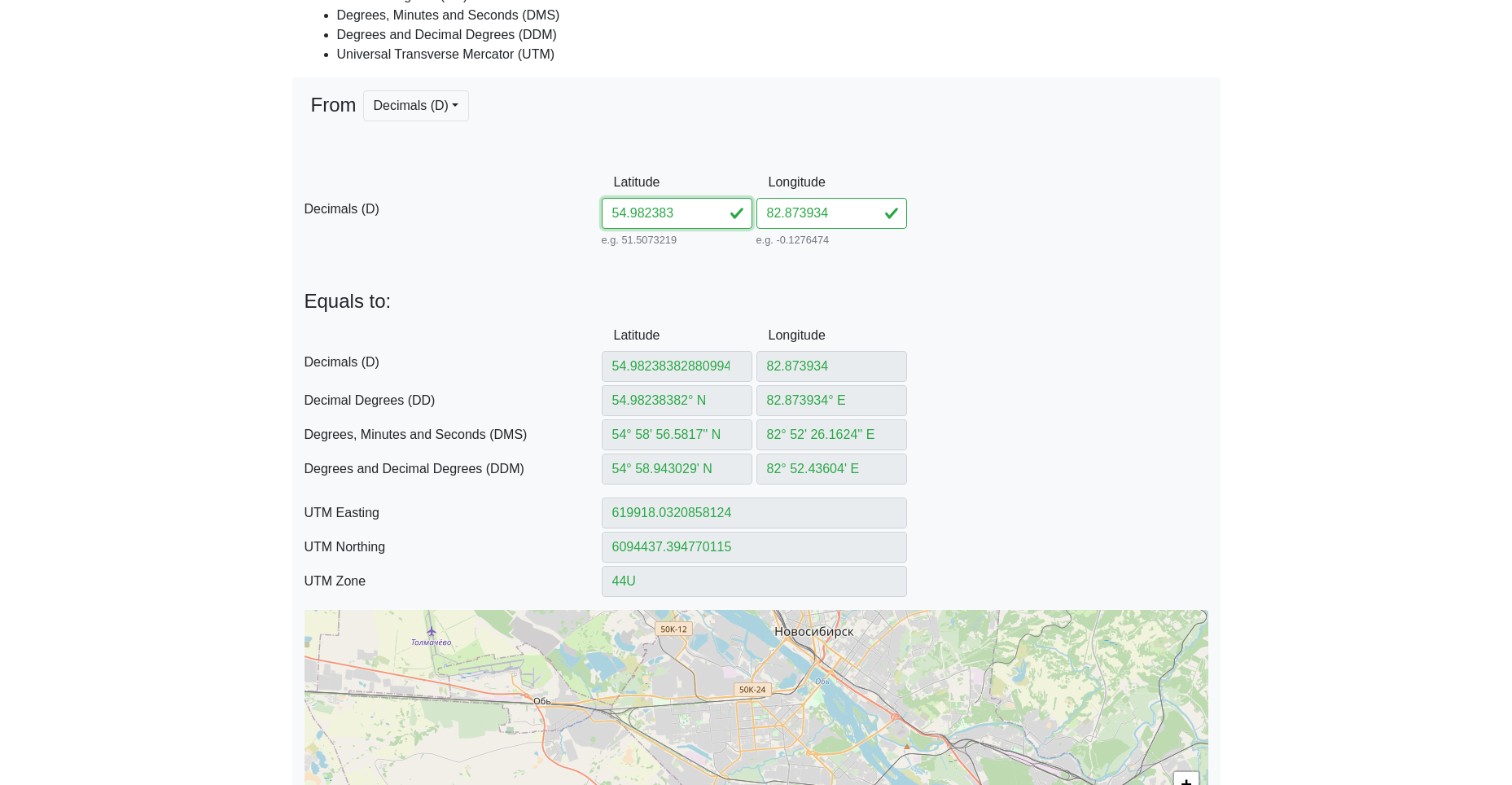
scroll to position [0, 0]
click at [745, 202] on div "D Decimals (D) Latitude 54.982383 e.g. 51.5073219 Between -90 and 90 Longitude …" at bounding box center [756, 209] width 928 height 84
paste input "88099"
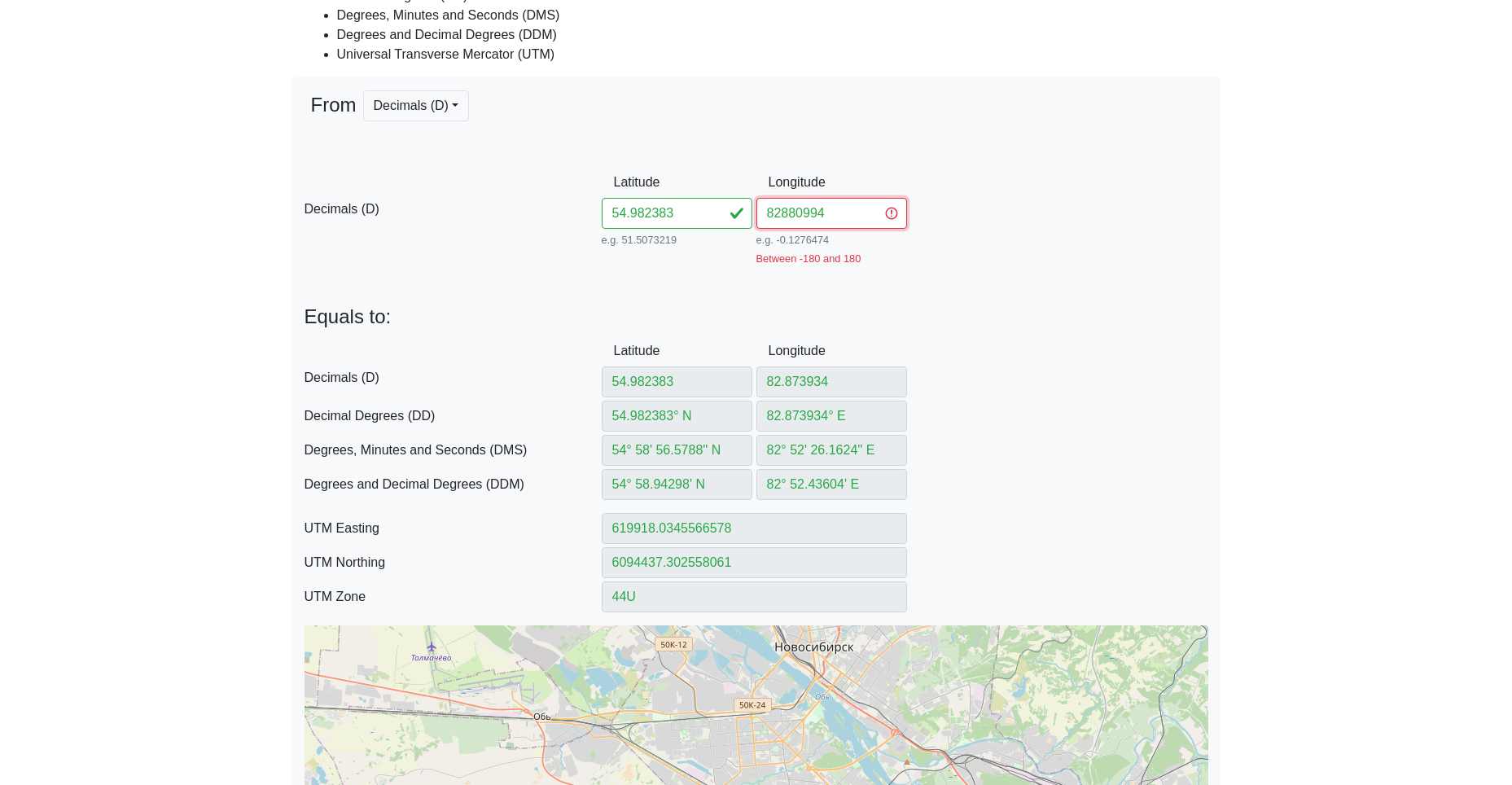
click at [779, 213] on input "82880994" at bounding box center [832, 213] width 150 height 31
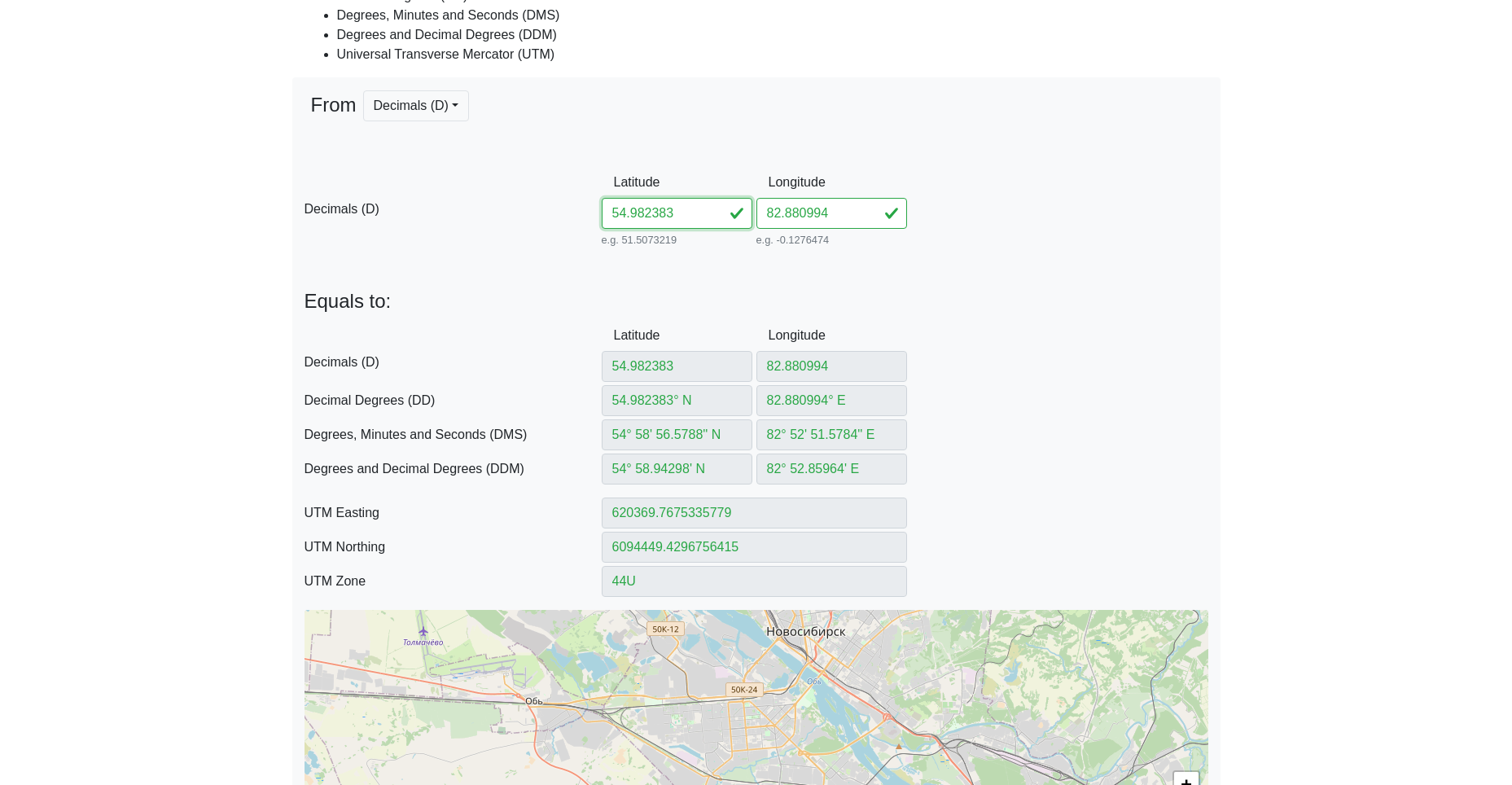
drag, startPoint x: 683, startPoint y: 209, endPoint x: 491, endPoint y: 210, distance: 192.0
click at [590, 207] on div "D Decimals (D) Latitude 54.982383 e.g. 51.5073219 Between -90 and 90 Longitude …" at bounding box center [756, 209] width 928 height 84
paste input "95782892464"
drag, startPoint x: 654, startPoint y: 215, endPoint x: 996, endPoint y: 229, distance: 342.3
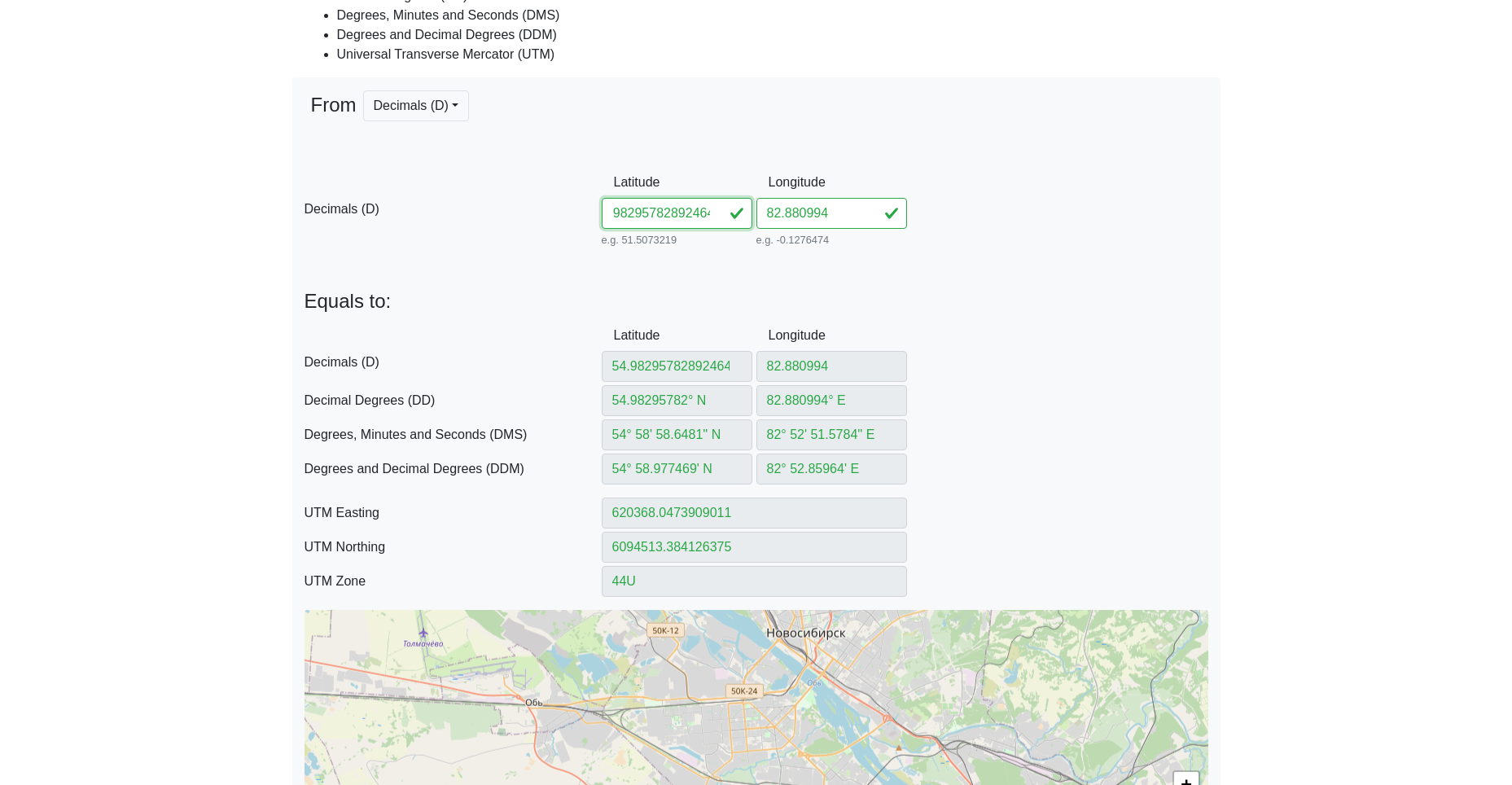
click at [958, 232] on div "D Decimals (D) Latitude 54.98295782892464 e.g. 51.5073219 Between -90 and 90 Lo…" at bounding box center [756, 209] width 928 height 84
drag, startPoint x: 654, startPoint y: 206, endPoint x: 481, endPoint y: 194, distance: 173.4
click at [521, 195] on div "D Decimals (D) Latitude 54.982957 e.g. 51.5073219 Between -90 and 90 Longitude …" at bounding box center [756, 209] width 928 height 84
paste input "1782890946"
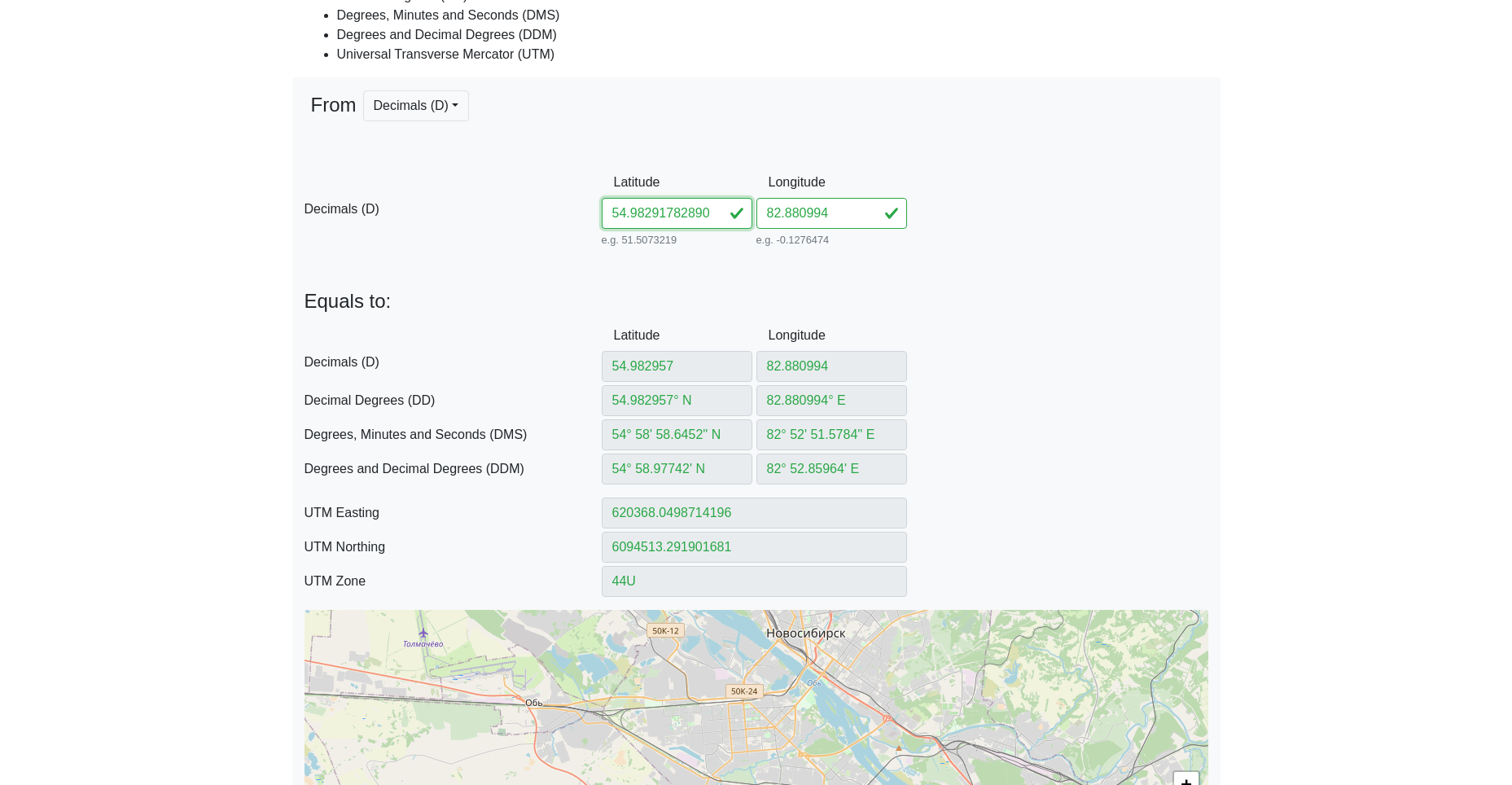
scroll to position [0, 17]
drag, startPoint x: 652, startPoint y: 211, endPoint x: 1029, endPoint y: 239, distance: 378.0
click at [1034, 246] on div "D Decimals (D) Latitude 54.98291782890946 e.g. 51.5073219 Between -90 and 90 Lo…" at bounding box center [756, 209] width 928 height 84
drag, startPoint x: 835, startPoint y: 209, endPoint x: 651, endPoint y: 204, distance: 184.1
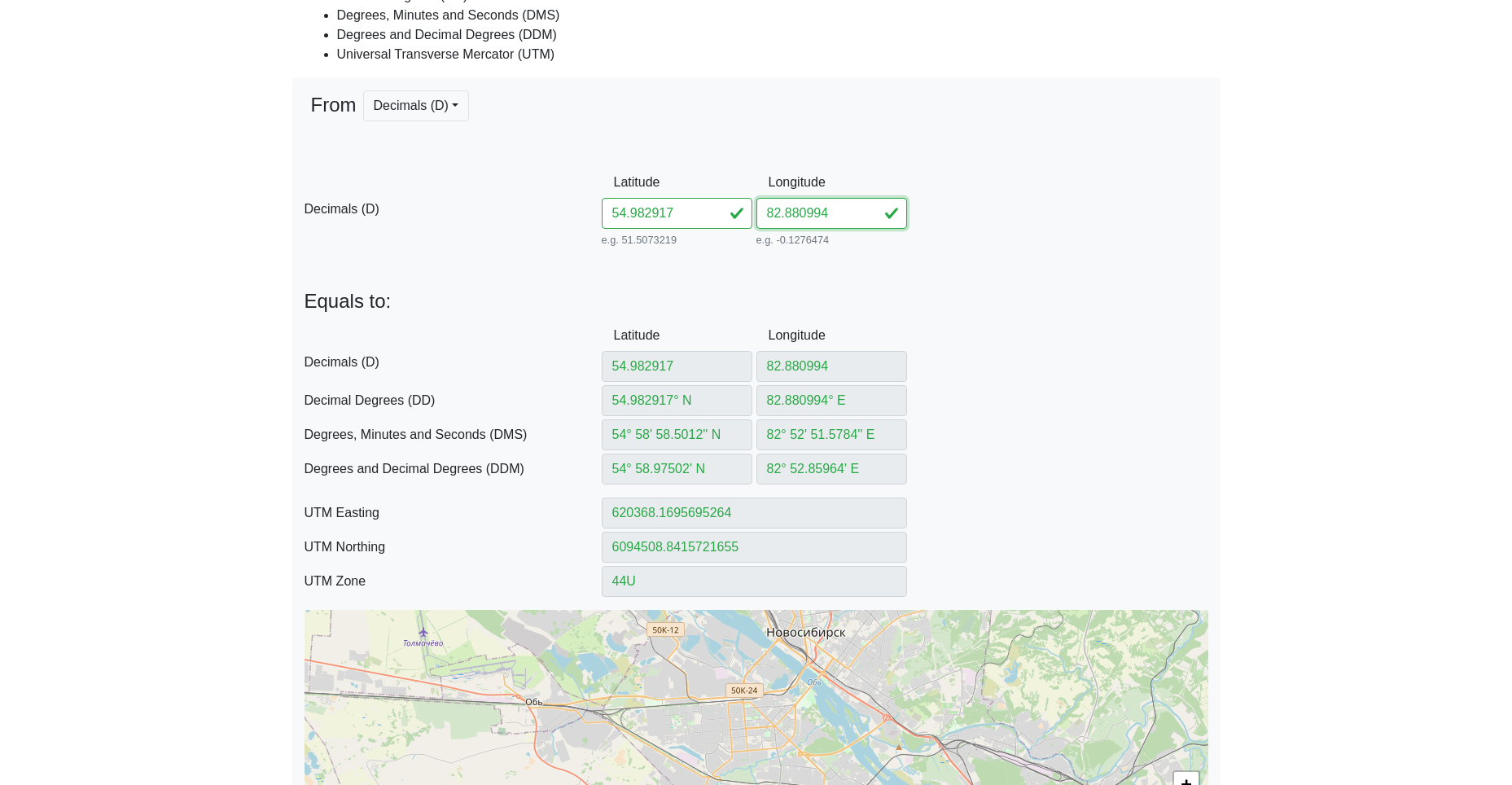
click at [685, 203] on div "D Decimals (D) Latitude 54.982917 e.g. 51.5073219 Between -90 and 90 Longitude …" at bounding box center [756, 209] width 928 height 84
paste input "890946"
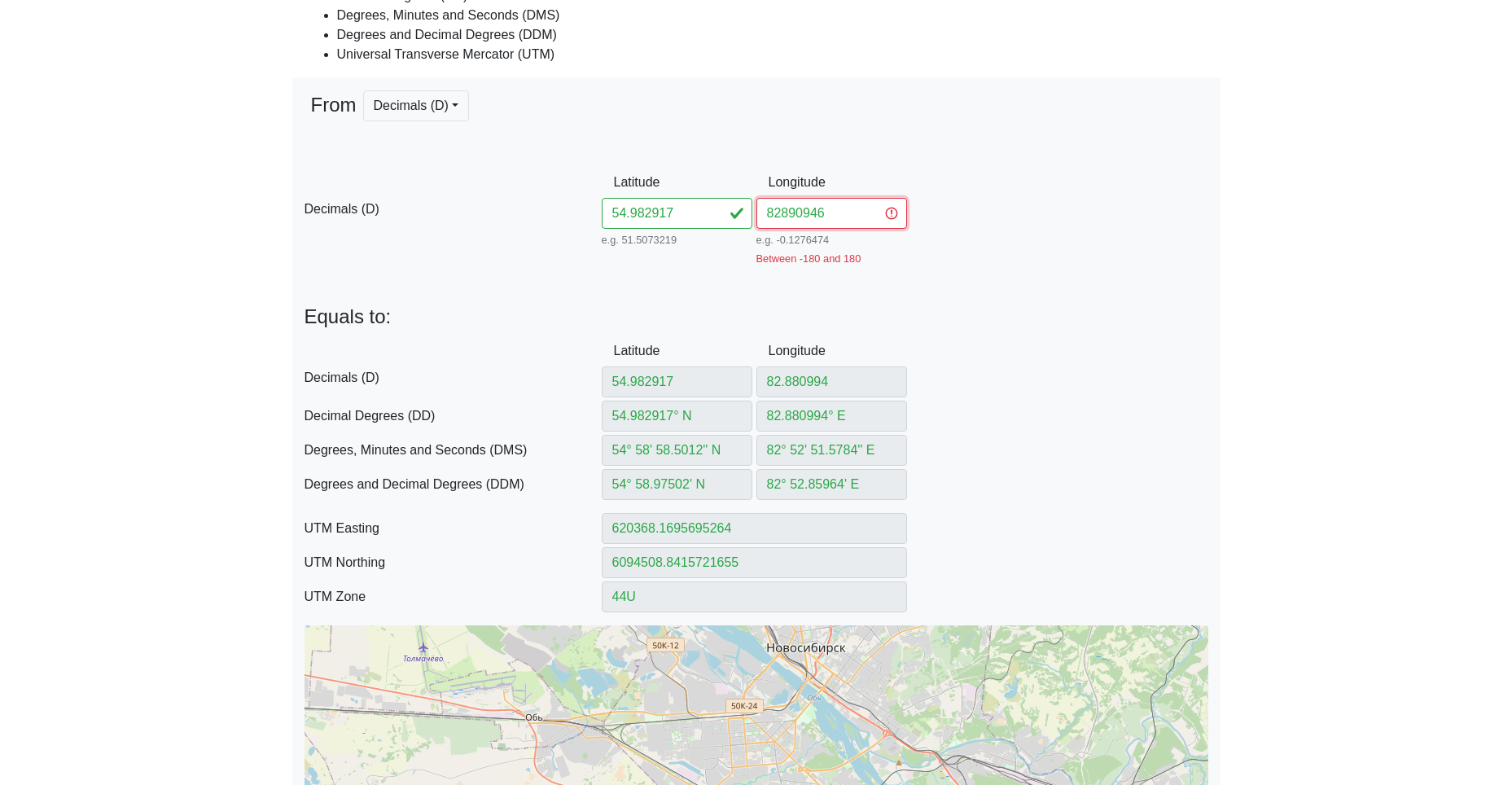
click at [778, 215] on input "82890946" at bounding box center [832, 213] width 150 height 31
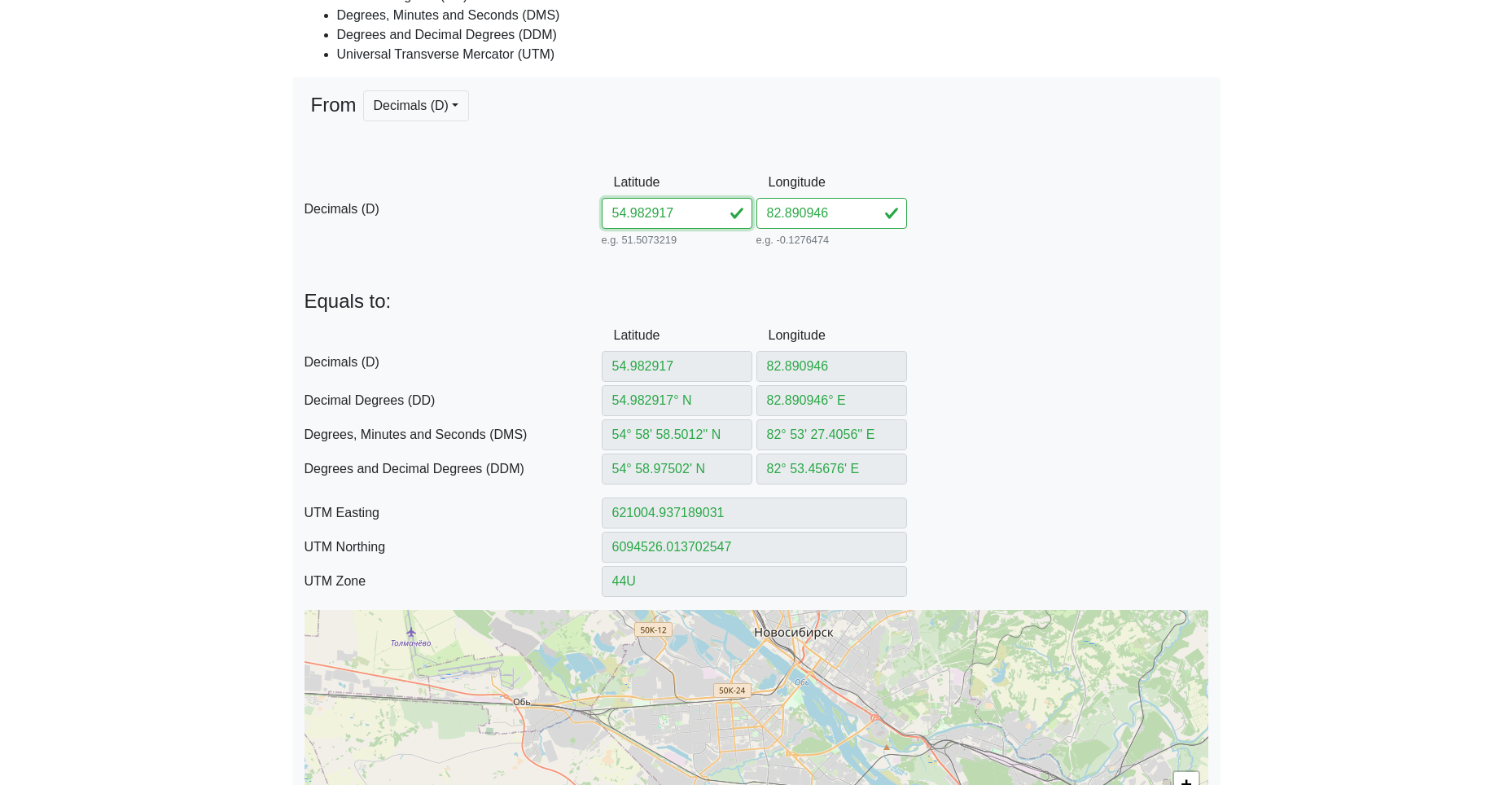
drag, startPoint x: 676, startPoint y: 215, endPoint x: 559, endPoint y: 204, distance: 117.5
click at [591, 208] on div "D Decimals (D) Latitude 54.982917 e.g. 51.5073219 Between -90 and 90 Longitude …" at bounding box center [756, 209] width 928 height 84
paste input "383582897563"
drag, startPoint x: 655, startPoint y: 208, endPoint x: 1040, endPoint y: 225, distance: 385.4
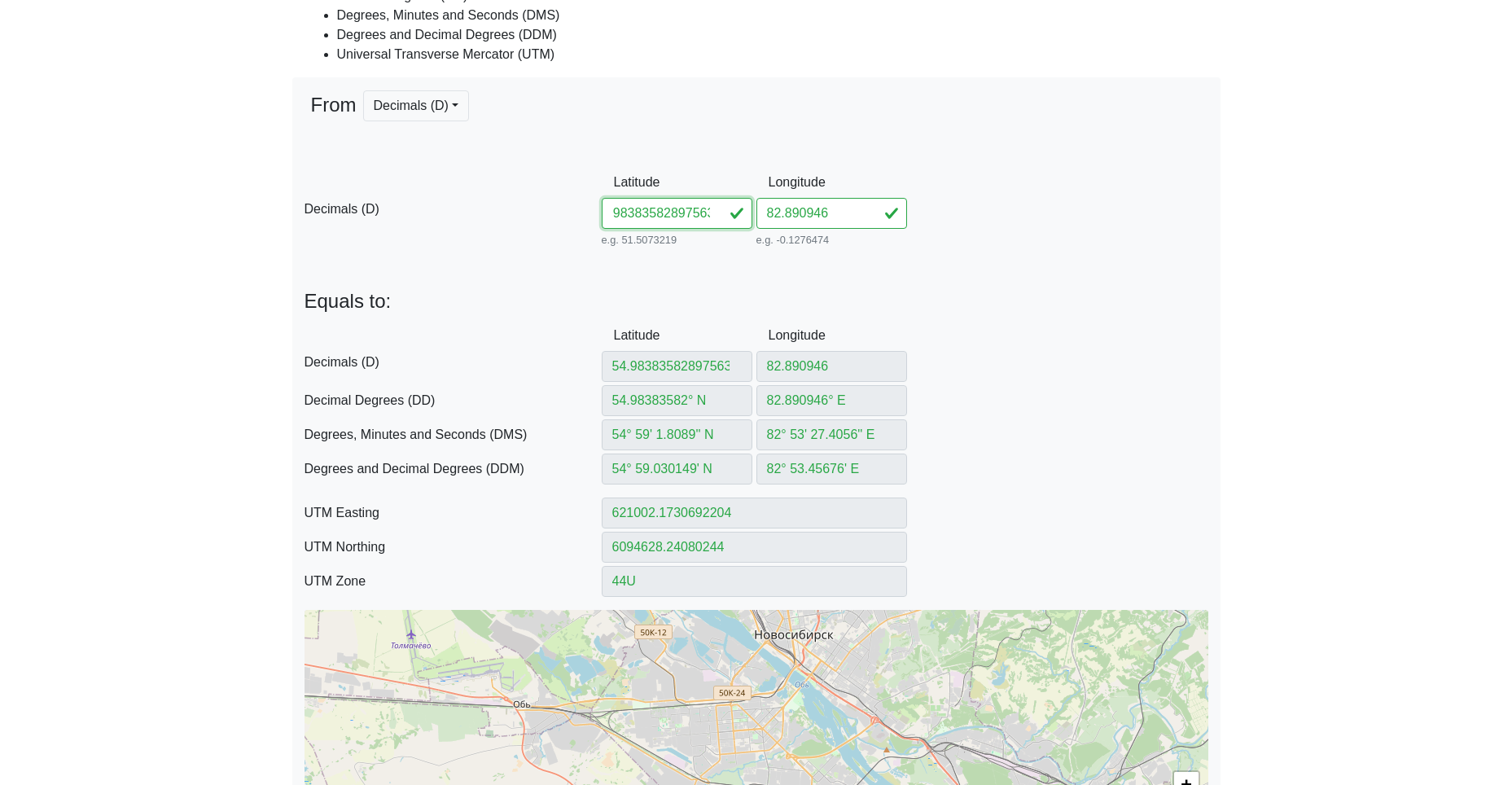
click at [1076, 230] on div "D Decimals (D) Latitude 54.98383582897563 e.g. 51.5073219 Between -90 and 90 Lo…" at bounding box center [756, 209] width 928 height 84
drag, startPoint x: 848, startPoint y: 213, endPoint x: 701, endPoint y: 210, distance: 147.0
click at [745, 208] on div "D Decimals (D) Latitude 54.983835 e.g. 51.5073219 Between -90 and 90 Longitude …" at bounding box center [756, 209] width 928 height 84
paste input "897563"
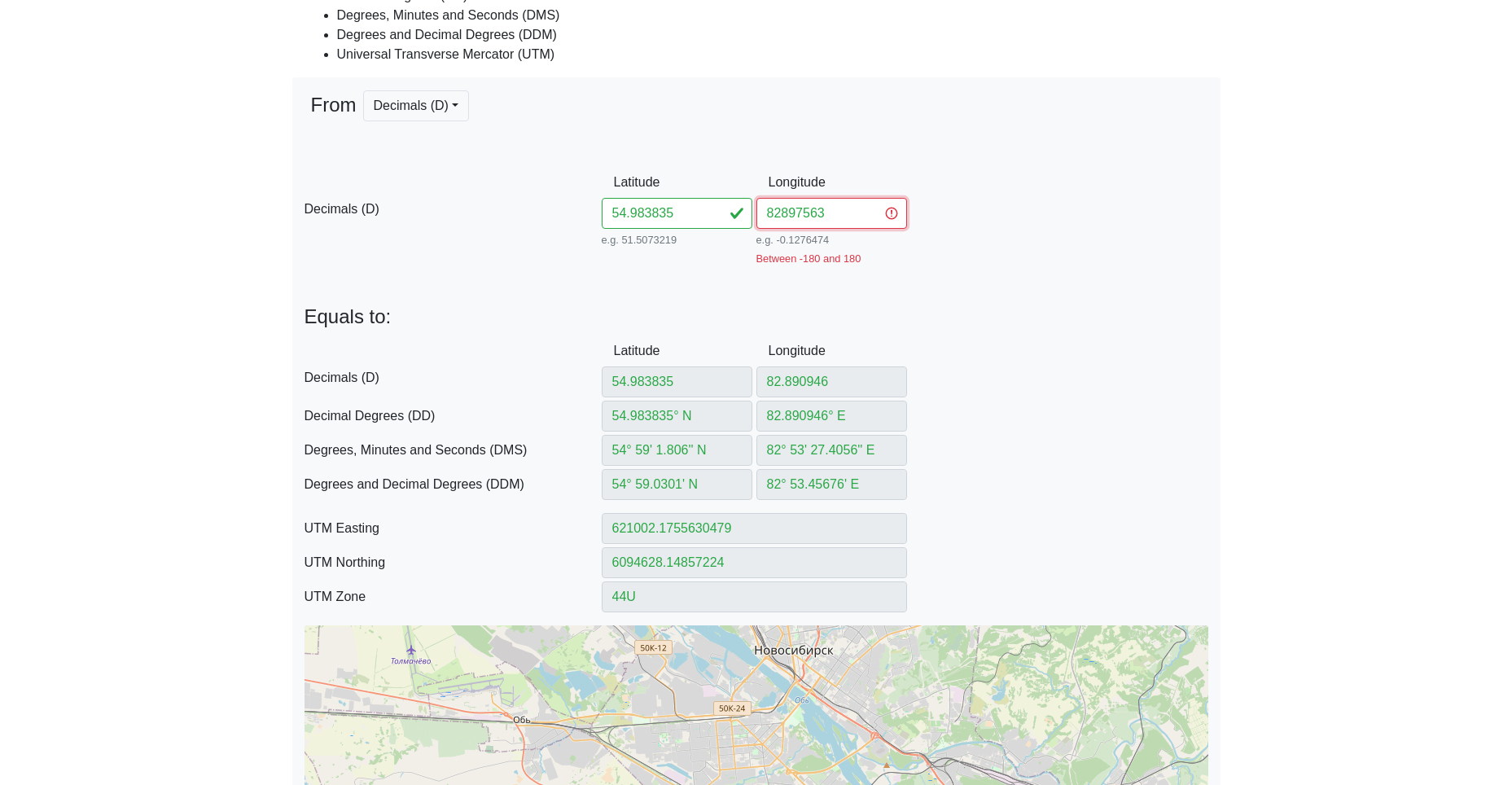
click at [778, 211] on input "82897563" at bounding box center [832, 213] width 150 height 31
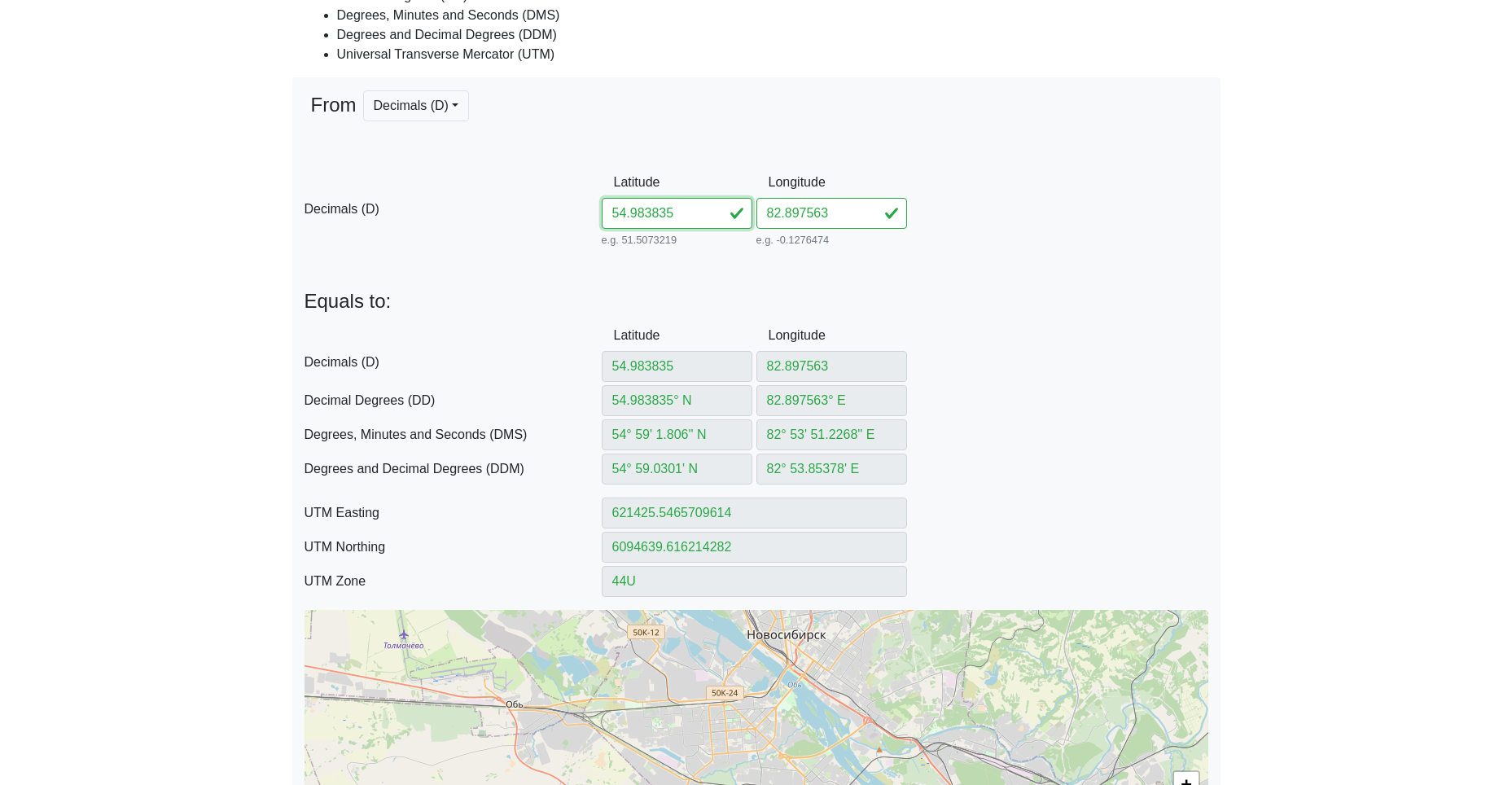
drag, startPoint x: 685, startPoint y: 220, endPoint x: 473, endPoint y: 205, distance: 212.5
click at [483, 205] on div "D Decimals (D) Latitude 54.983835 e.g. 51.5073219 Between -90 and 90 Longitude …" at bounding box center [756, 209] width 928 height 84
paste input "813682906633"
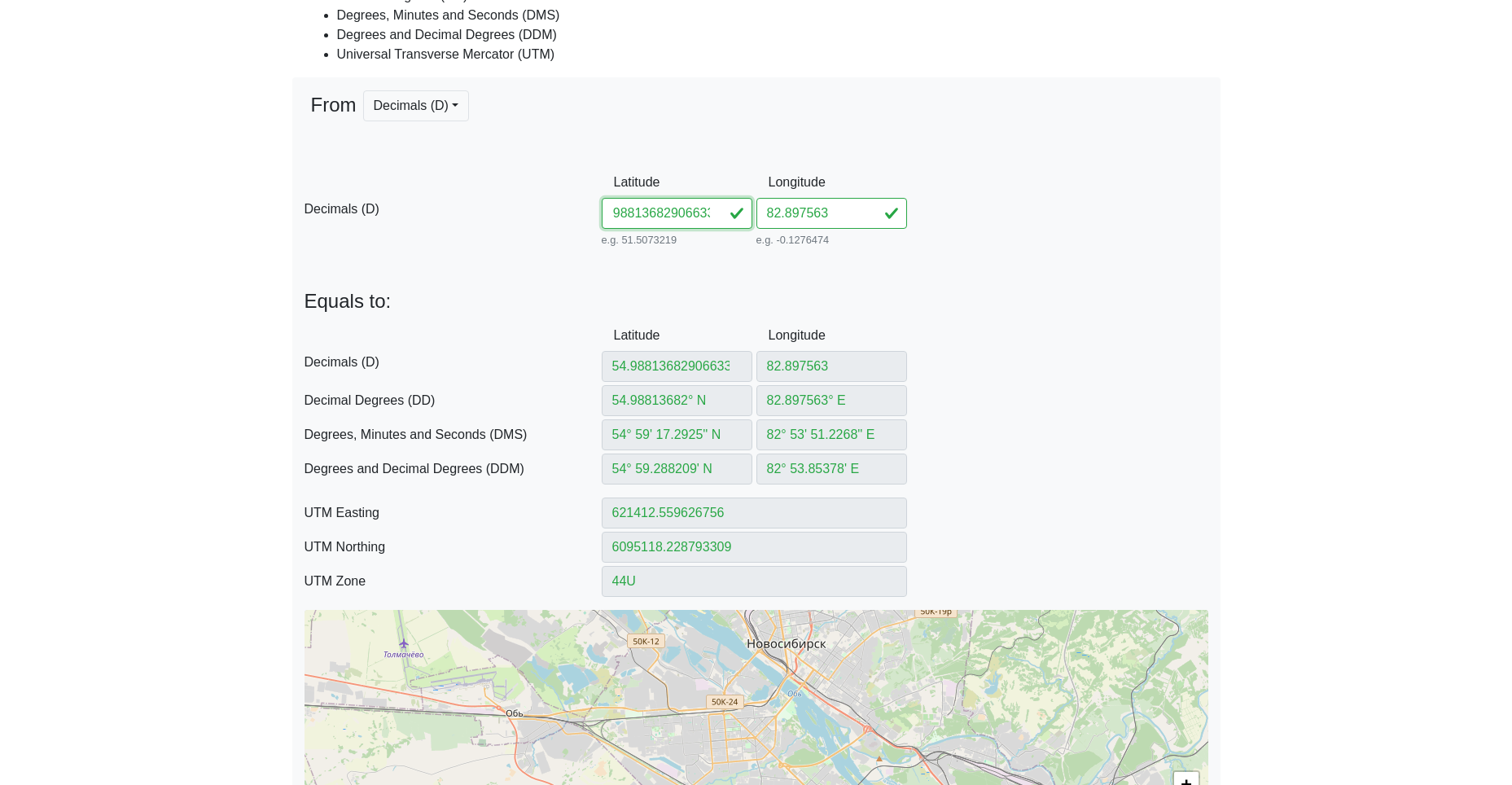
drag, startPoint x: 654, startPoint y: 215, endPoint x: 911, endPoint y: 232, distance: 257.6
click at [885, 232] on div "D Decimals (D) Latitude 54.98813682906633 e.g. 51.5073219 Between -90 and 90 Lo…" at bounding box center [756, 209] width 928 height 84
drag, startPoint x: 851, startPoint y: 220, endPoint x: 721, endPoint y: 214, distance: 130.1
click at [732, 214] on div "D Decimals (D) Latitude 54.988136 e.g. 51.5073219 Between -90 and 90 Longitude …" at bounding box center [756, 209] width 928 height 84
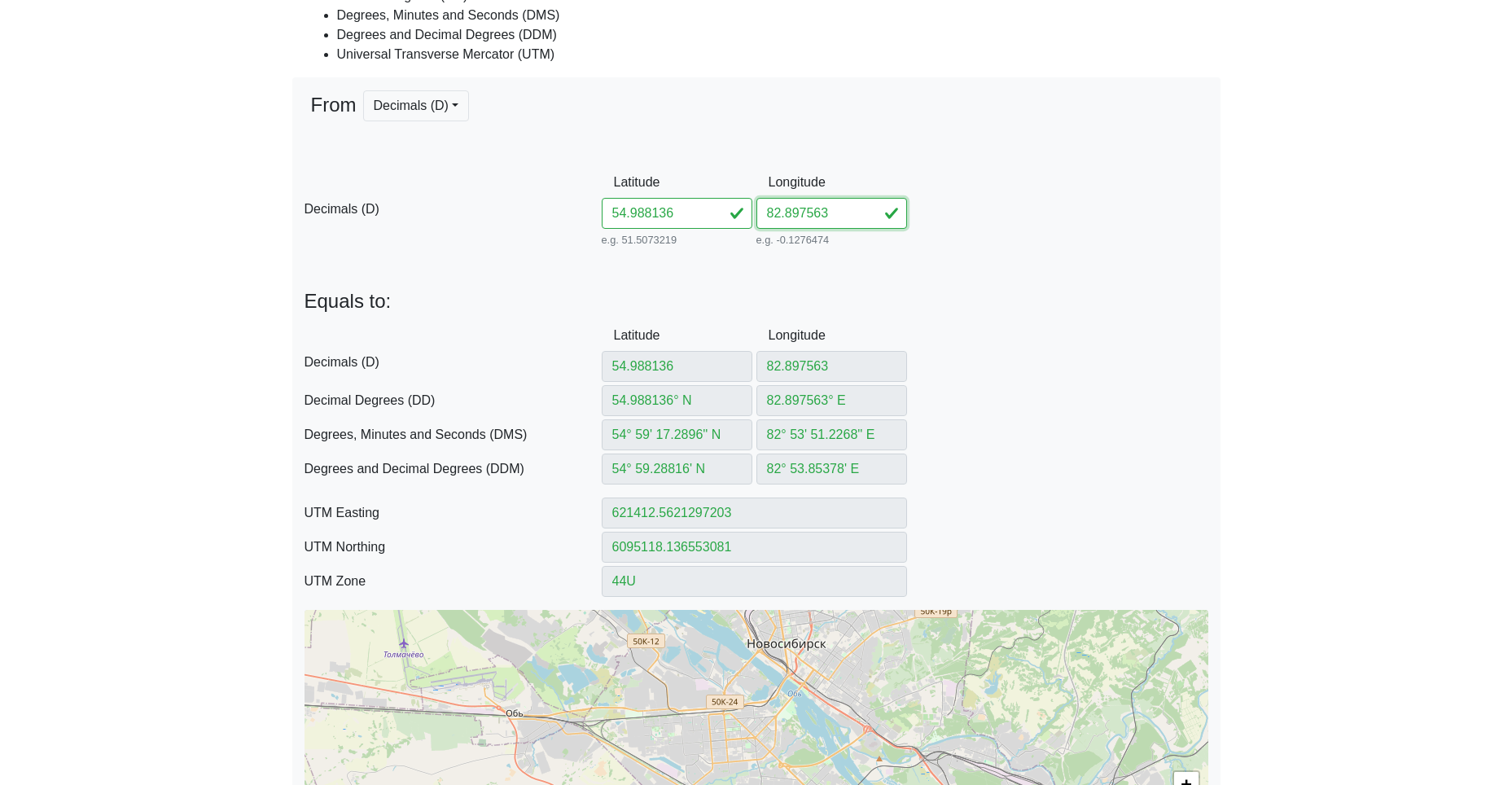
paste input "90663"
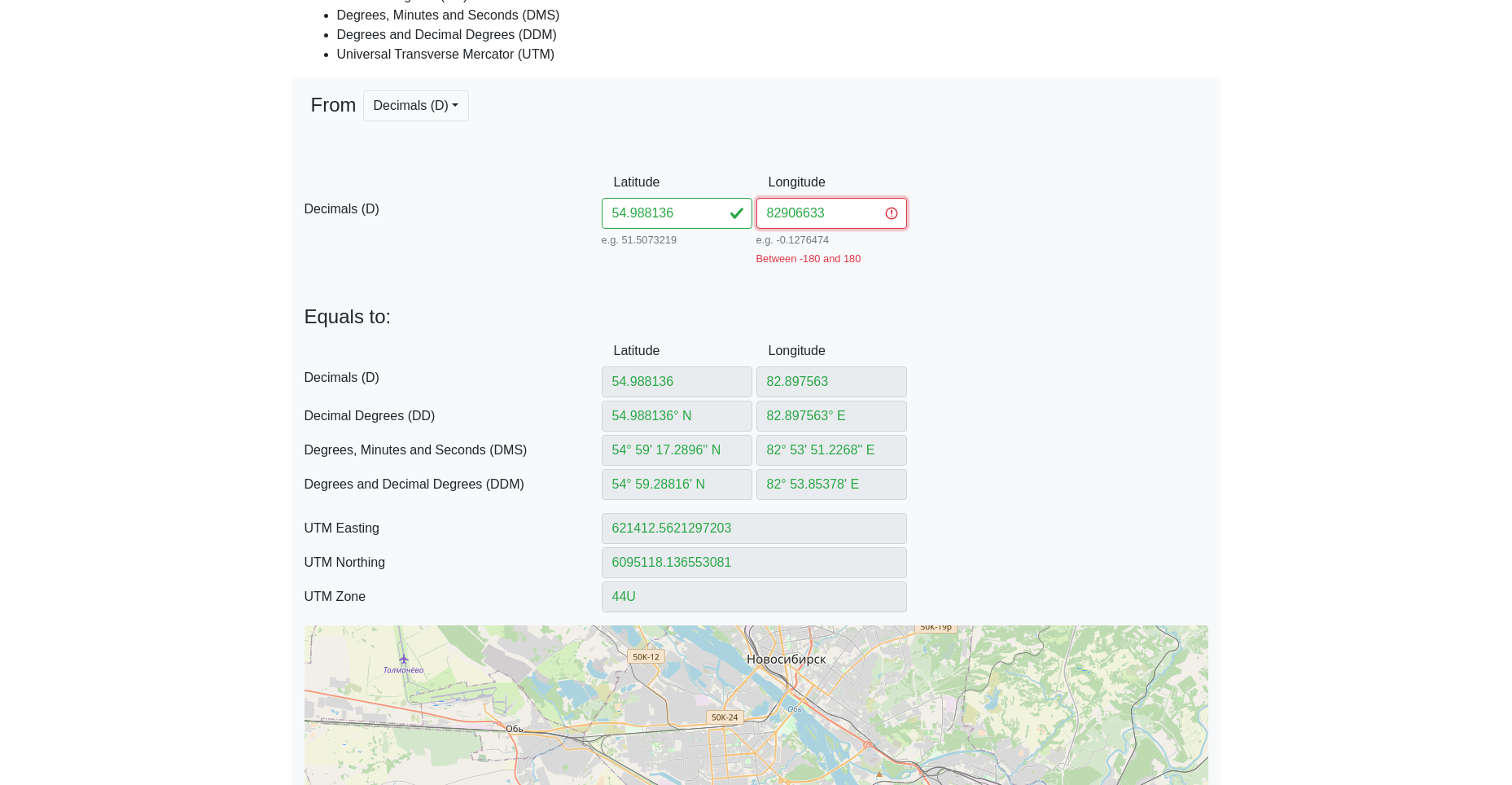
click at [783, 215] on input "82906633" at bounding box center [832, 213] width 150 height 31
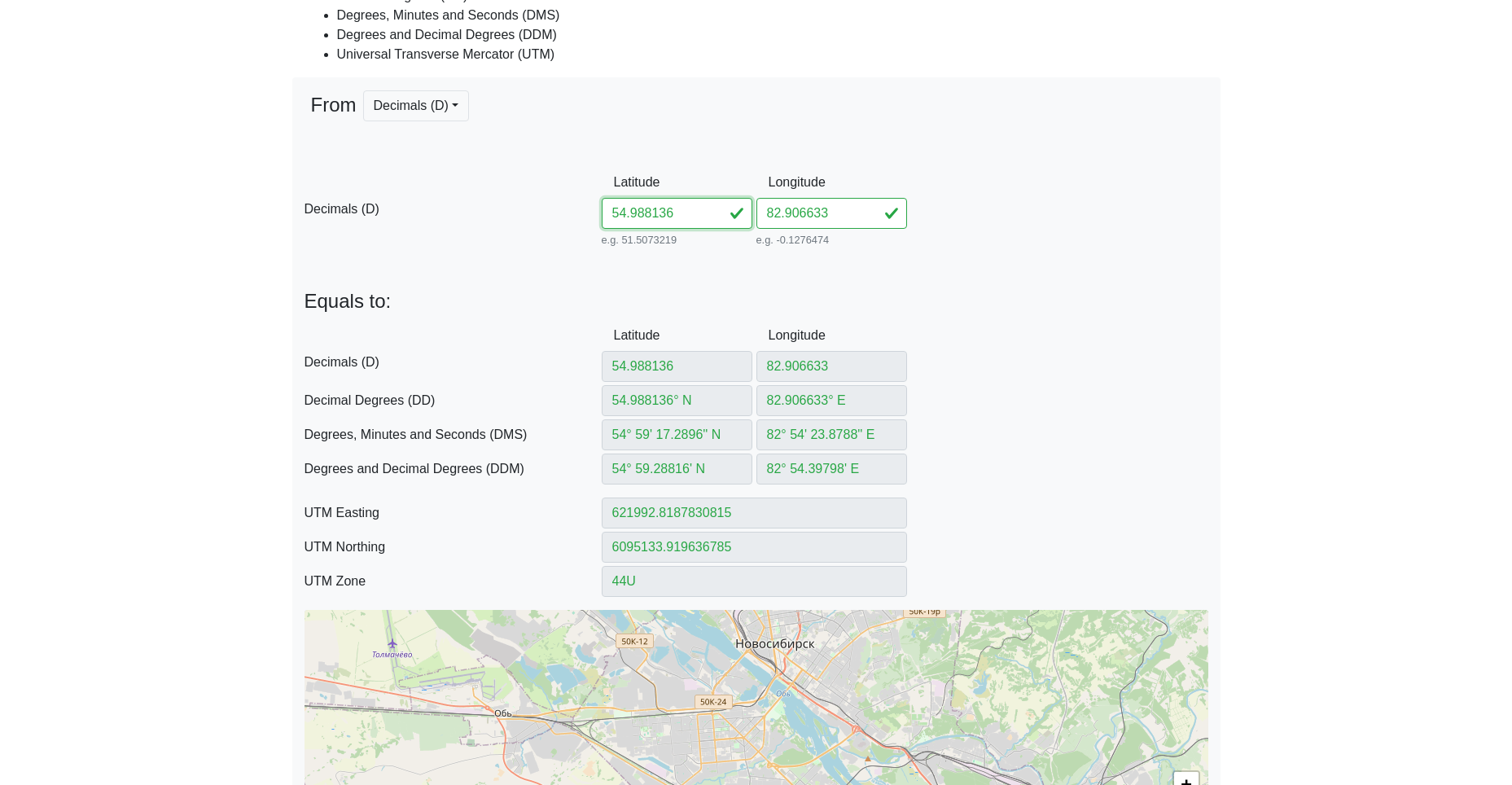
click at [592, 212] on div "D Decimals (D) Latitude 54.988136 e.g. 51.5073219 Between -90 and 90 Longitude …" at bounding box center [756, 209] width 928 height 84
paste input "609782913419"
drag, startPoint x: 662, startPoint y: 212, endPoint x: 940, endPoint y: 231, distance: 278.6
click at [924, 231] on div "D Decimals (D) Latitude 54.98609782913419 e.g. 51.5073219 Between -90 and 90 Lo…" at bounding box center [756, 209] width 928 height 84
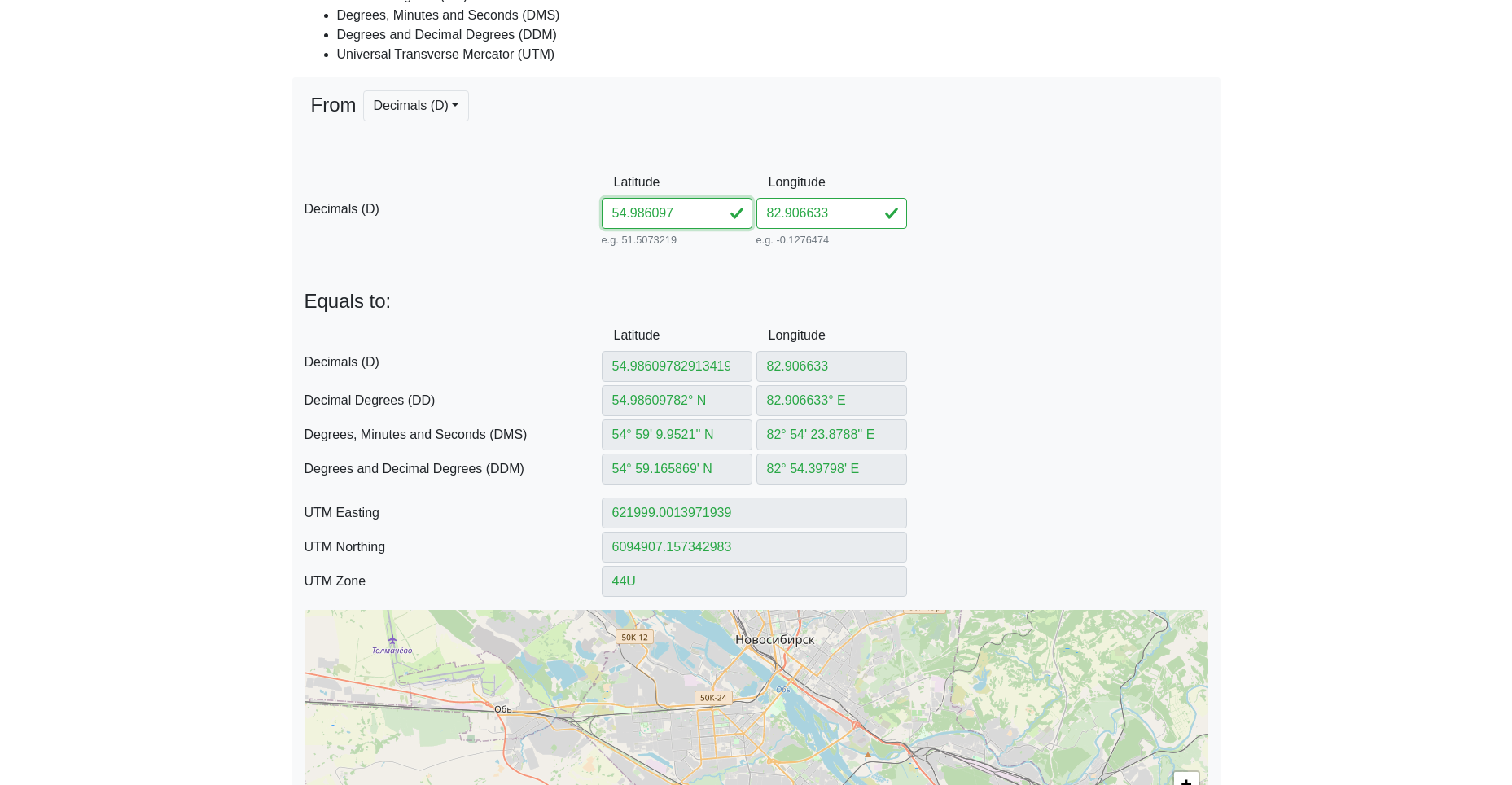
scroll to position [0, 0]
drag, startPoint x: 845, startPoint y: 218, endPoint x: 707, endPoint y: 216, distance: 138.0
click at [750, 212] on div "D Decimals (D) Latitude 54.986097 e.g. 51.5073219 Between -90 and 90 Longitude …" at bounding box center [756, 209] width 928 height 84
paste input "913419"
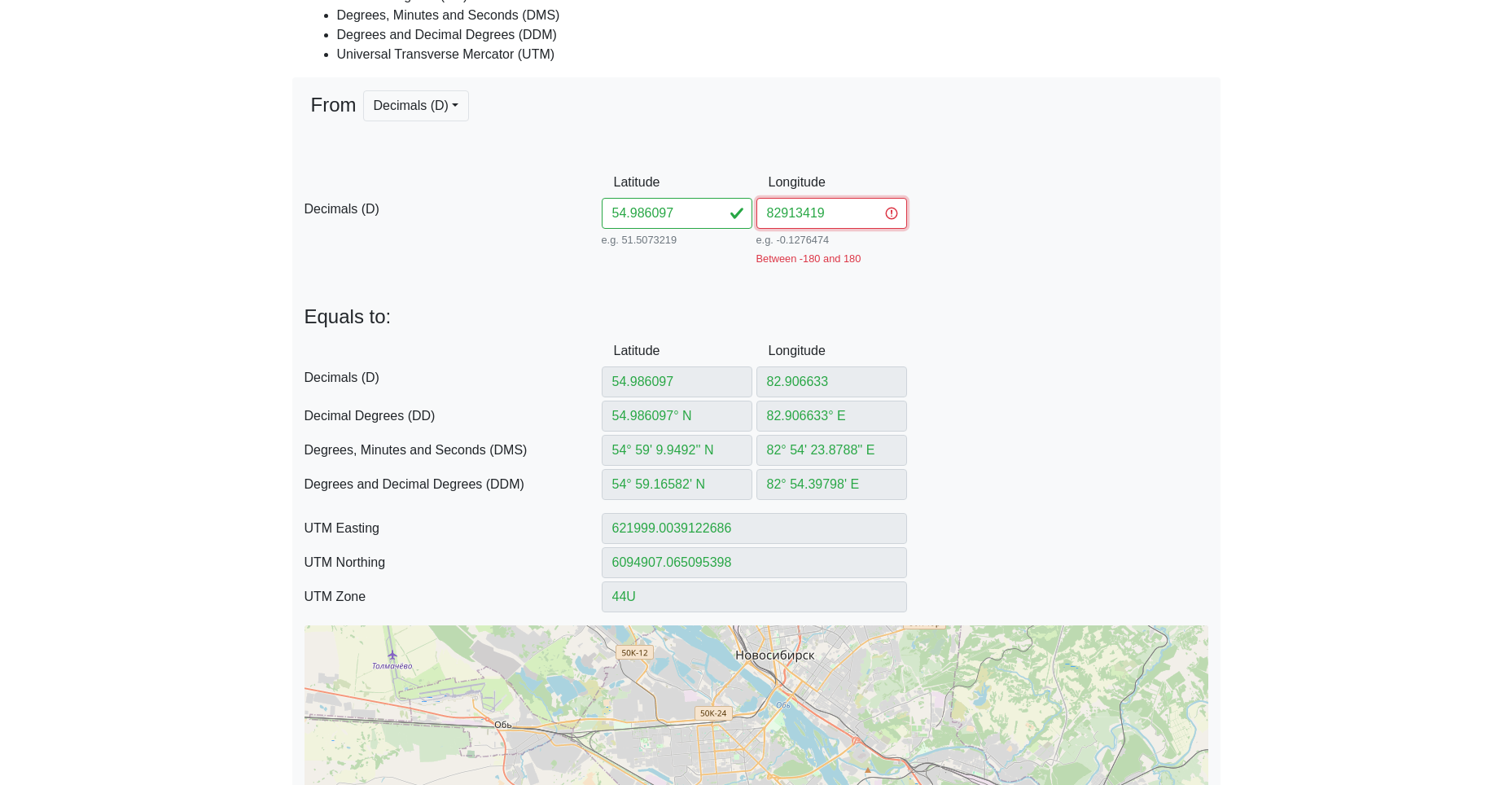
click at [785, 218] on input "82913419" at bounding box center [832, 213] width 150 height 31
click at [783, 215] on input "82913419" at bounding box center [832, 213] width 150 height 31
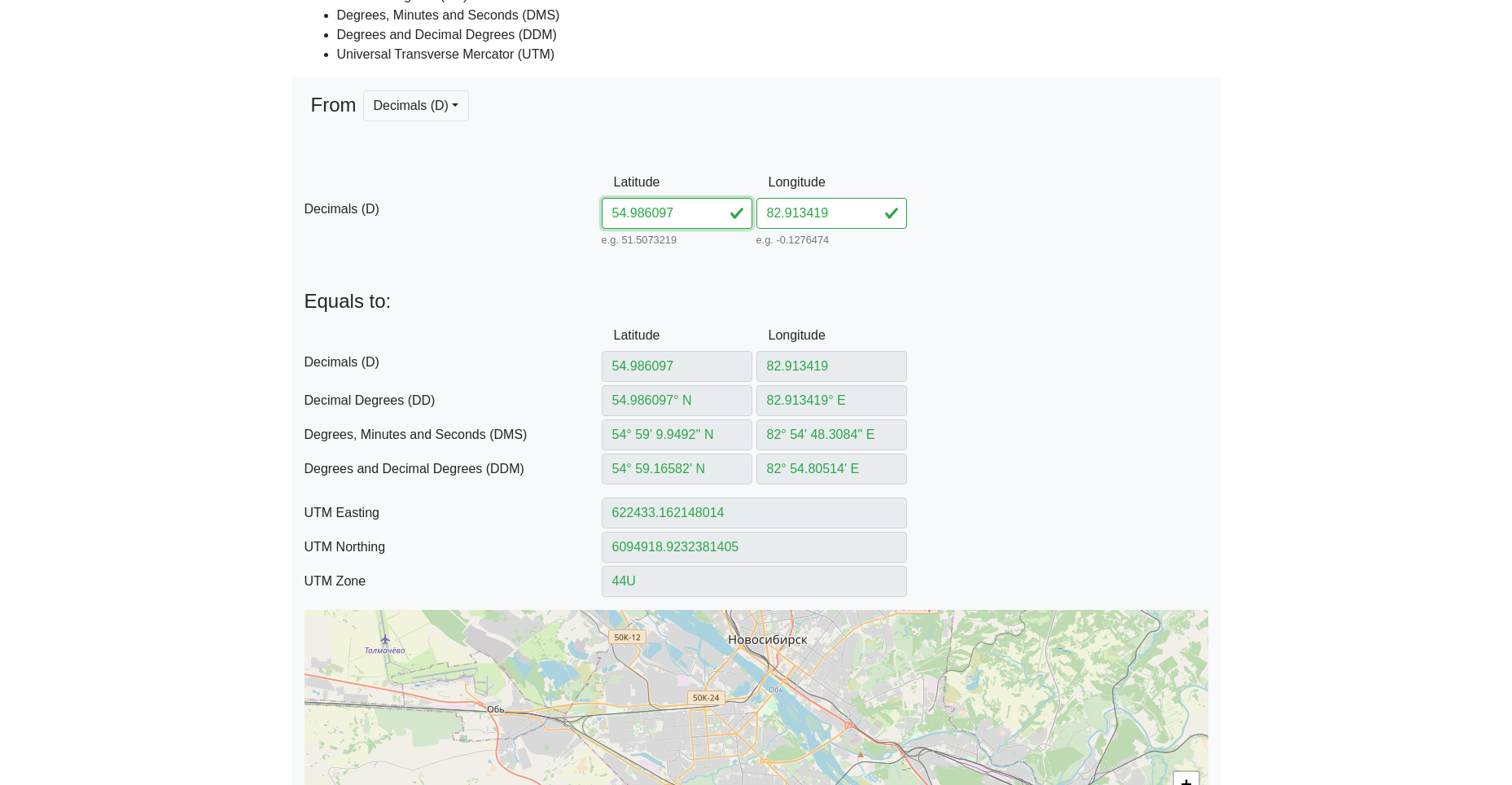
drag, startPoint x: 681, startPoint y: 209, endPoint x: 553, endPoint y: 194, distance: 128.9
click at [610, 199] on input "54.986097" at bounding box center [677, 213] width 150 height 31
paste input "300082913008"
drag, startPoint x: 652, startPoint y: 211, endPoint x: 979, endPoint y: 225, distance: 327.3
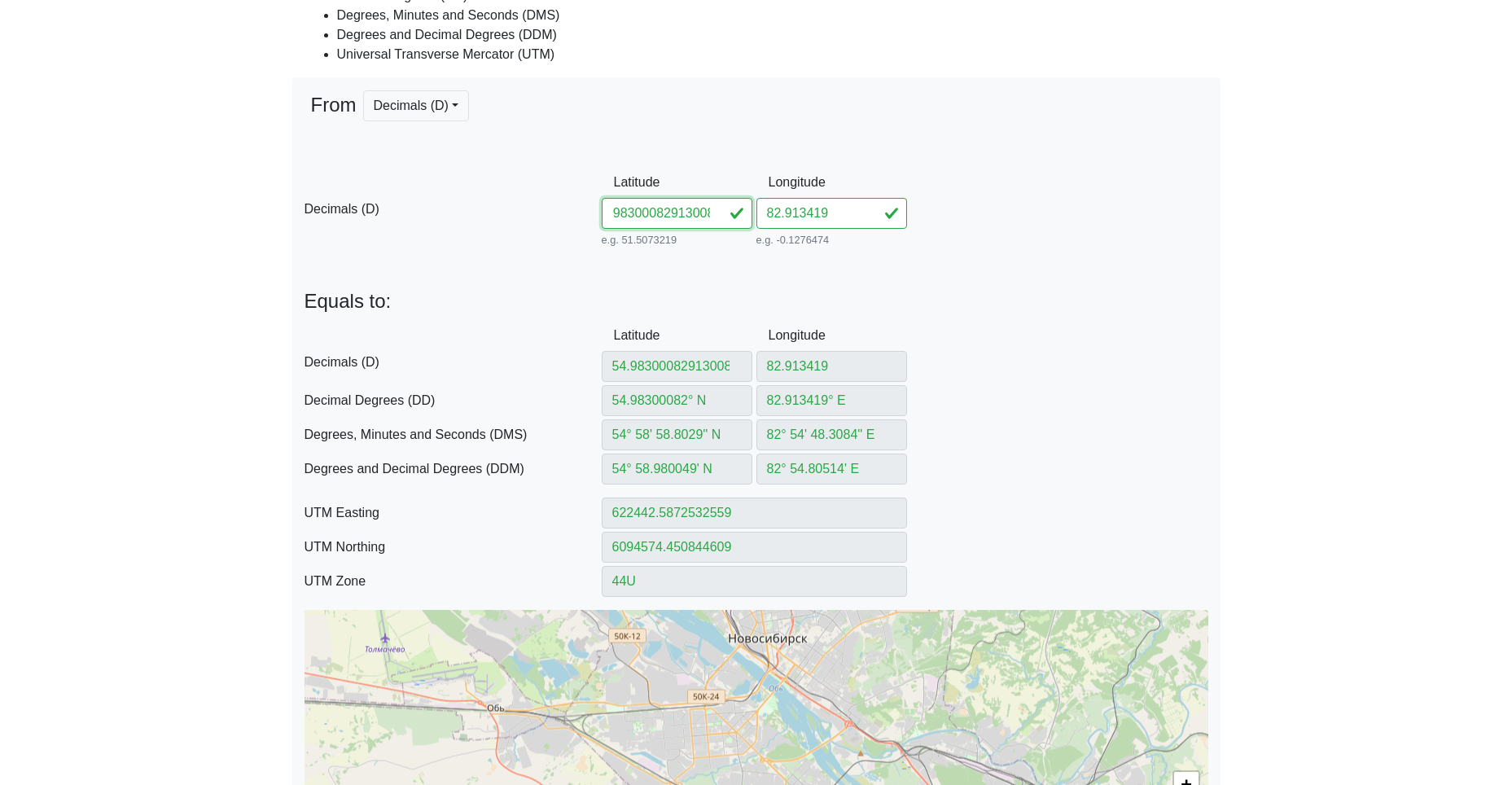
click at [959, 235] on div "D Decimals (D) Latitude 54.98300082913008 e.g. 51.5073219 Between -90 and 90 Lo…" at bounding box center [756, 209] width 928 height 84
drag, startPoint x: 846, startPoint y: 213, endPoint x: 720, endPoint y: 210, distance: 126.0
click at [720, 206] on div "D Decimals (D) Latitude 54.983000 e.g. 51.5073219 Between -90 and 90 Longitude …" at bounding box center [756, 209] width 928 height 84
paste input "913008"
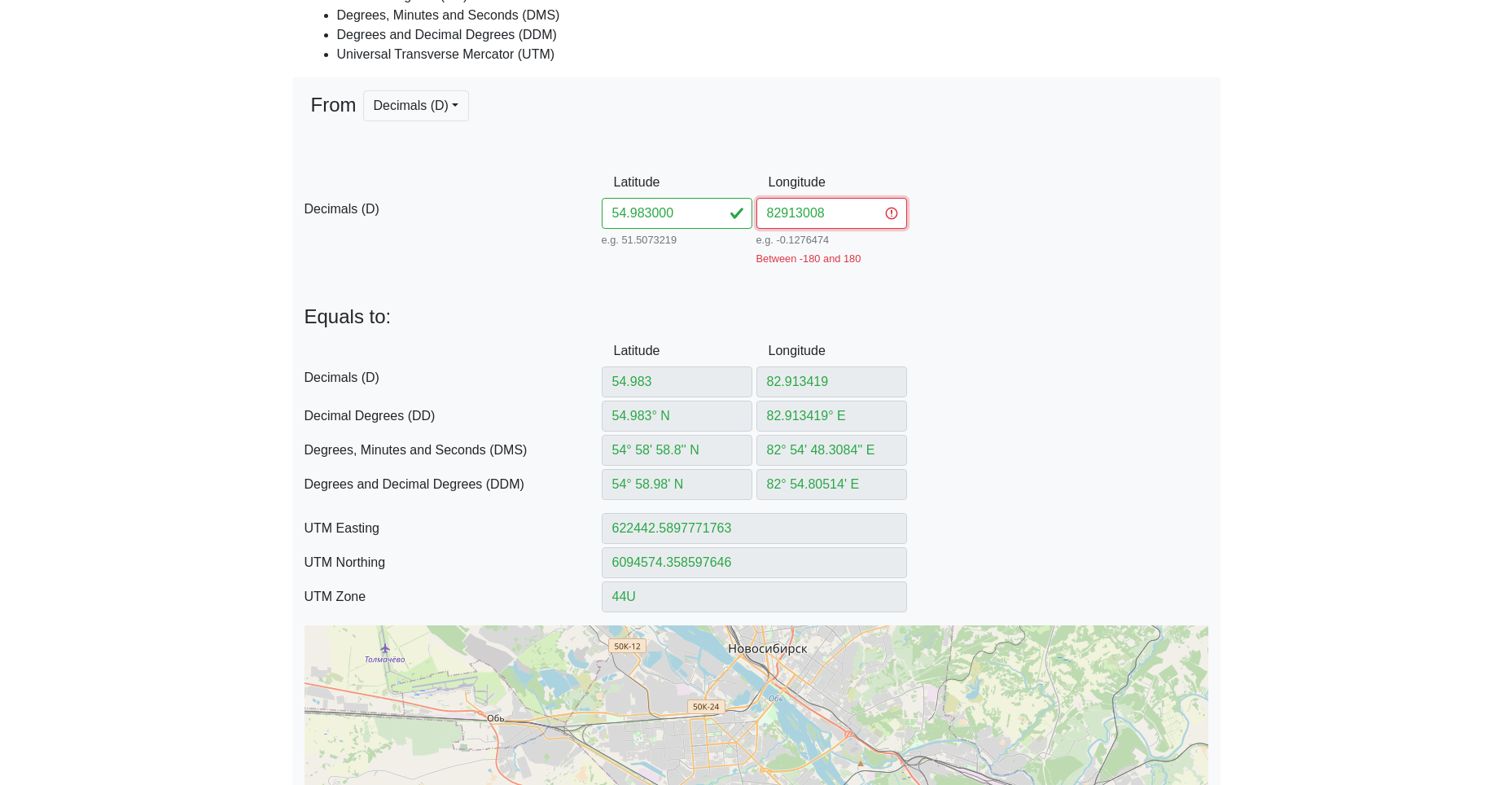
click at [778, 211] on input "82913008" at bounding box center [832, 213] width 150 height 31
